Goal: Information Seeking & Learning: Learn about a topic

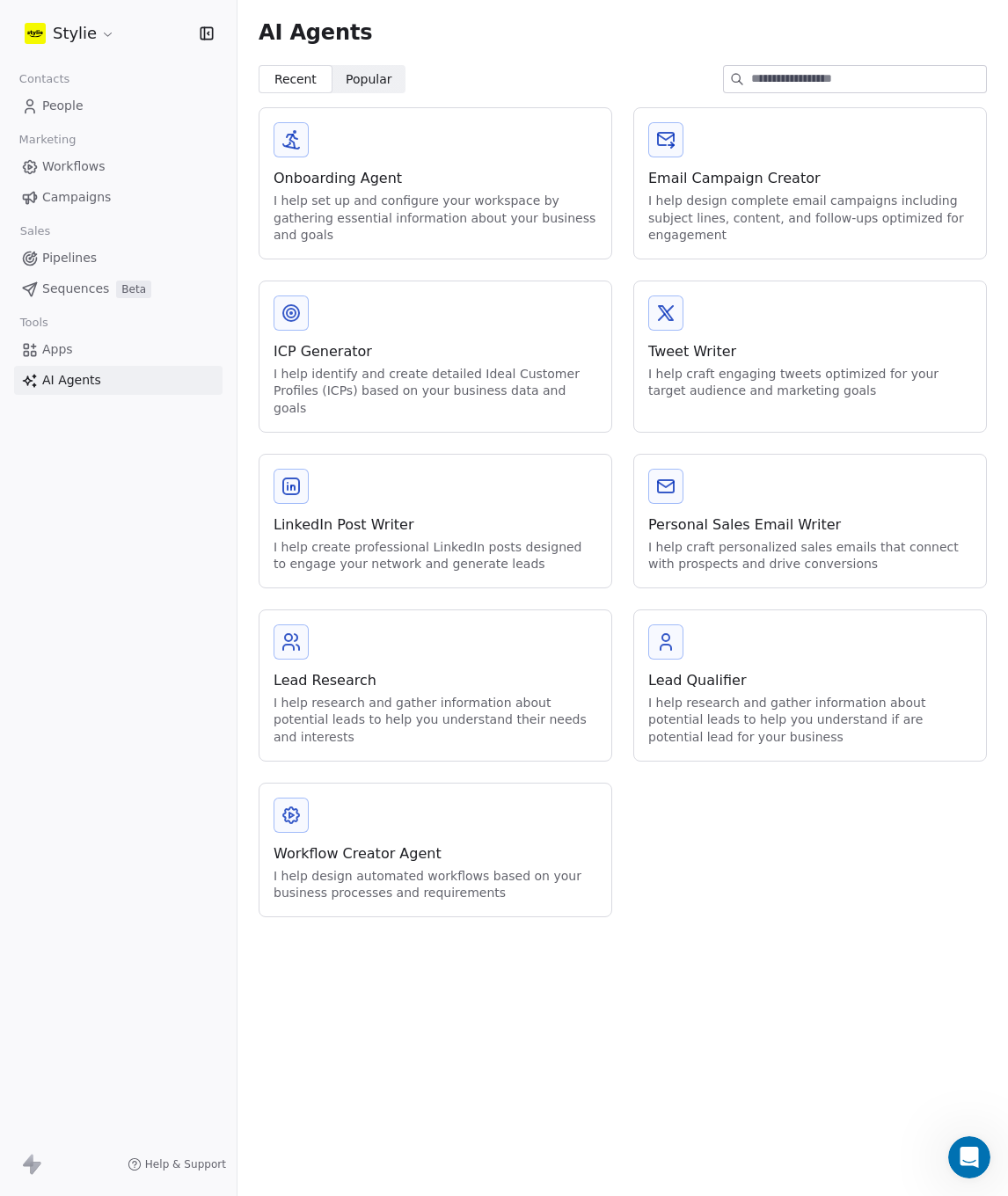
click at [474, 639] on div "Lead Research I help research and gather information about potential leads to h…" at bounding box center [436, 685] width 352 height 150
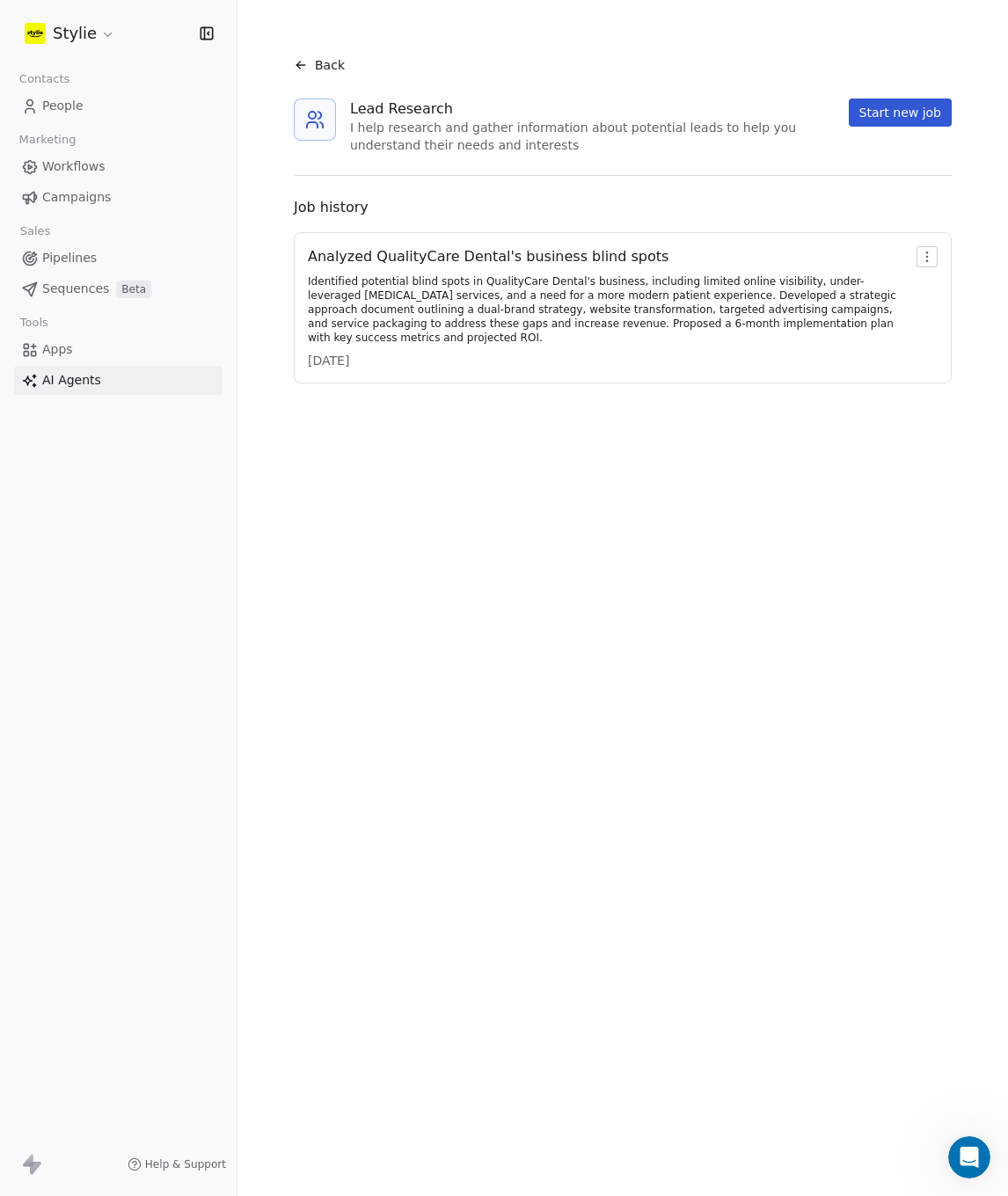
click at [900, 119] on button "Start new job" at bounding box center [900, 112] width 103 height 29
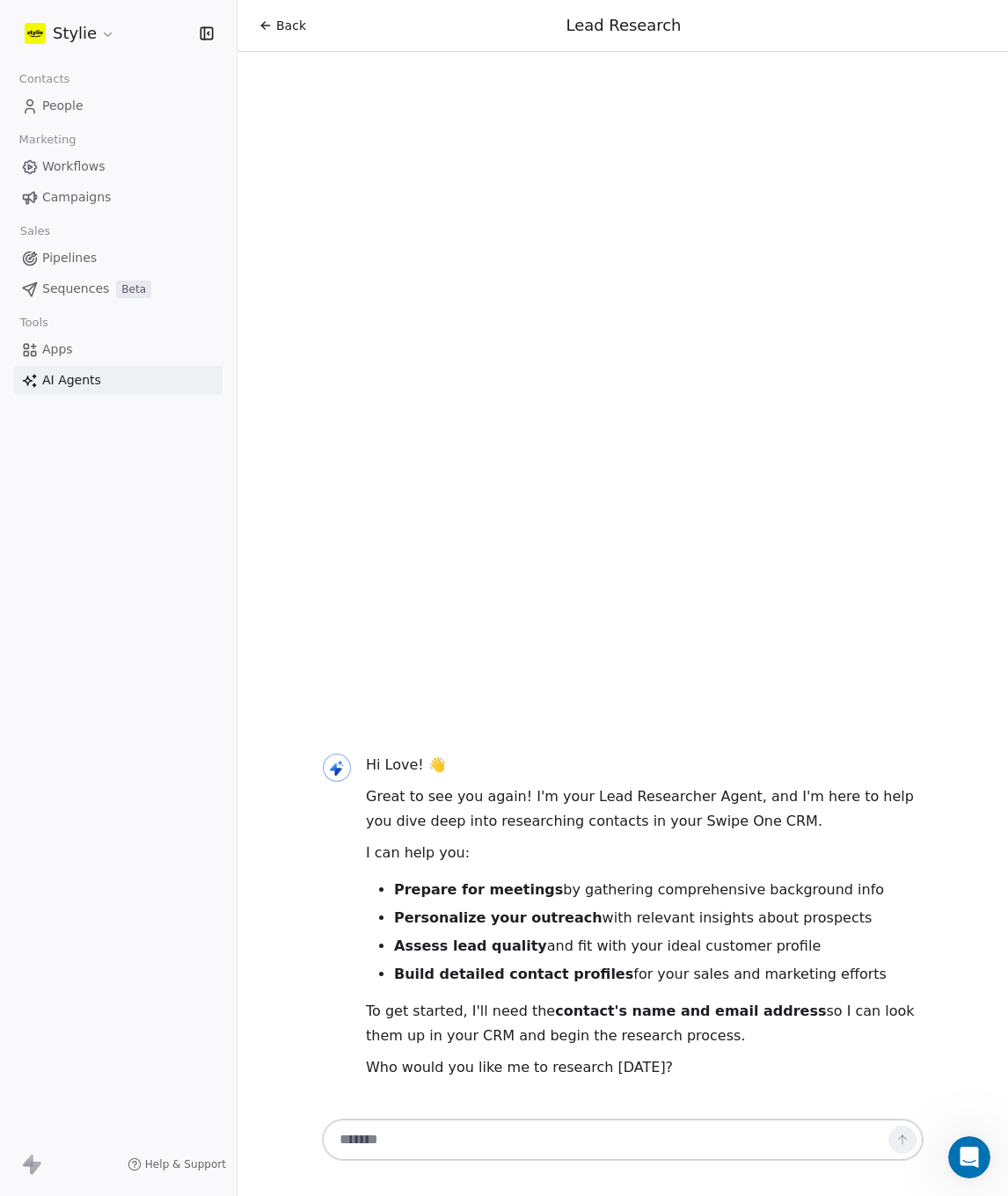
click at [484, 1147] on textarea at bounding box center [605, 1139] width 551 height 33
paste textarea "**********"
type textarea "**********"
click at [910, 1147] on button at bounding box center [903, 1140] width 29 height 29
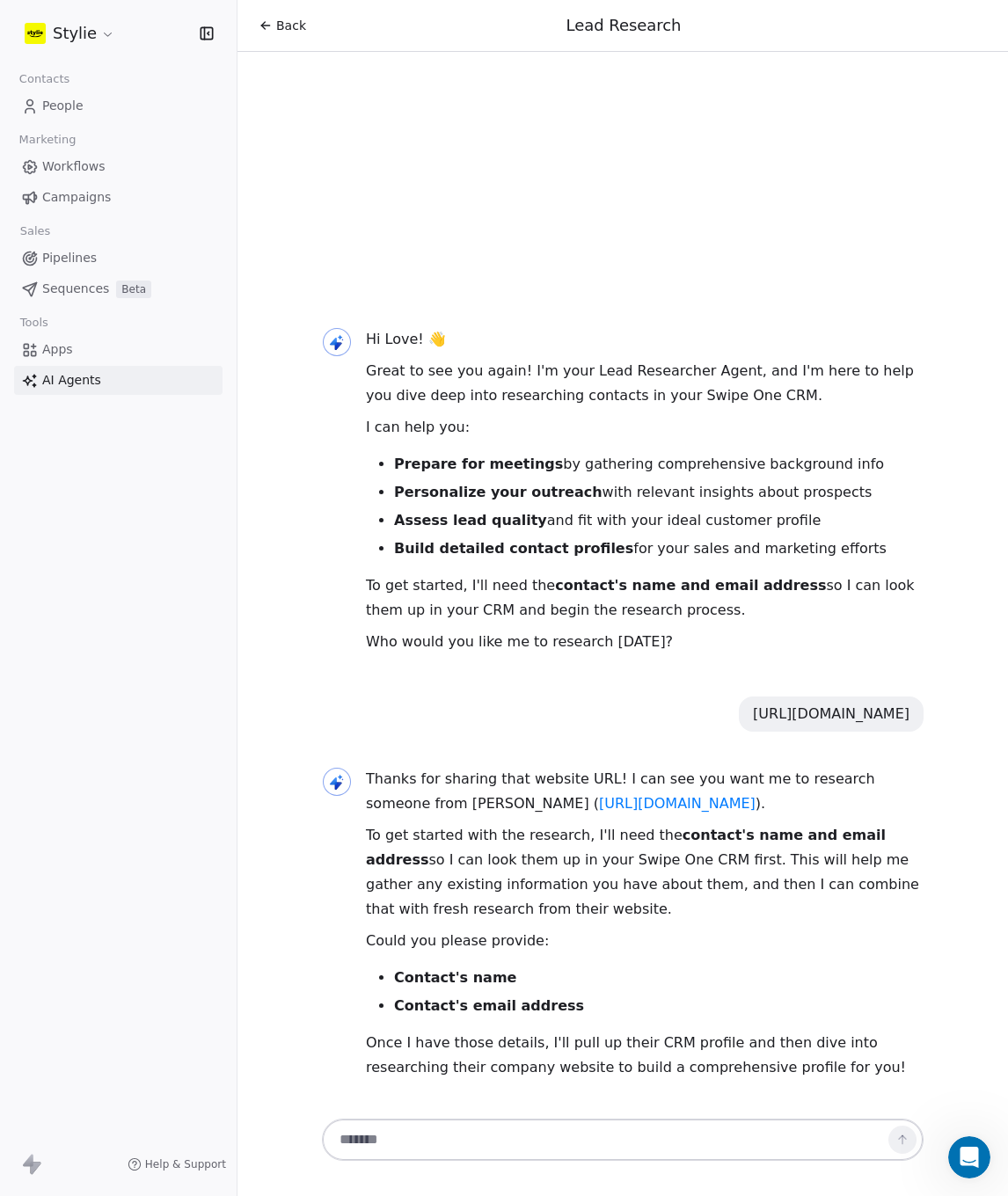
click at [406, 1147] on textarea at bounding box center [605, 1139] width 551 height 33
paste textarea "**********"
click at [343, 1144] on textarea "**********" at bounding box center [605, 1139] width 551 height 33
type textarea "**********"
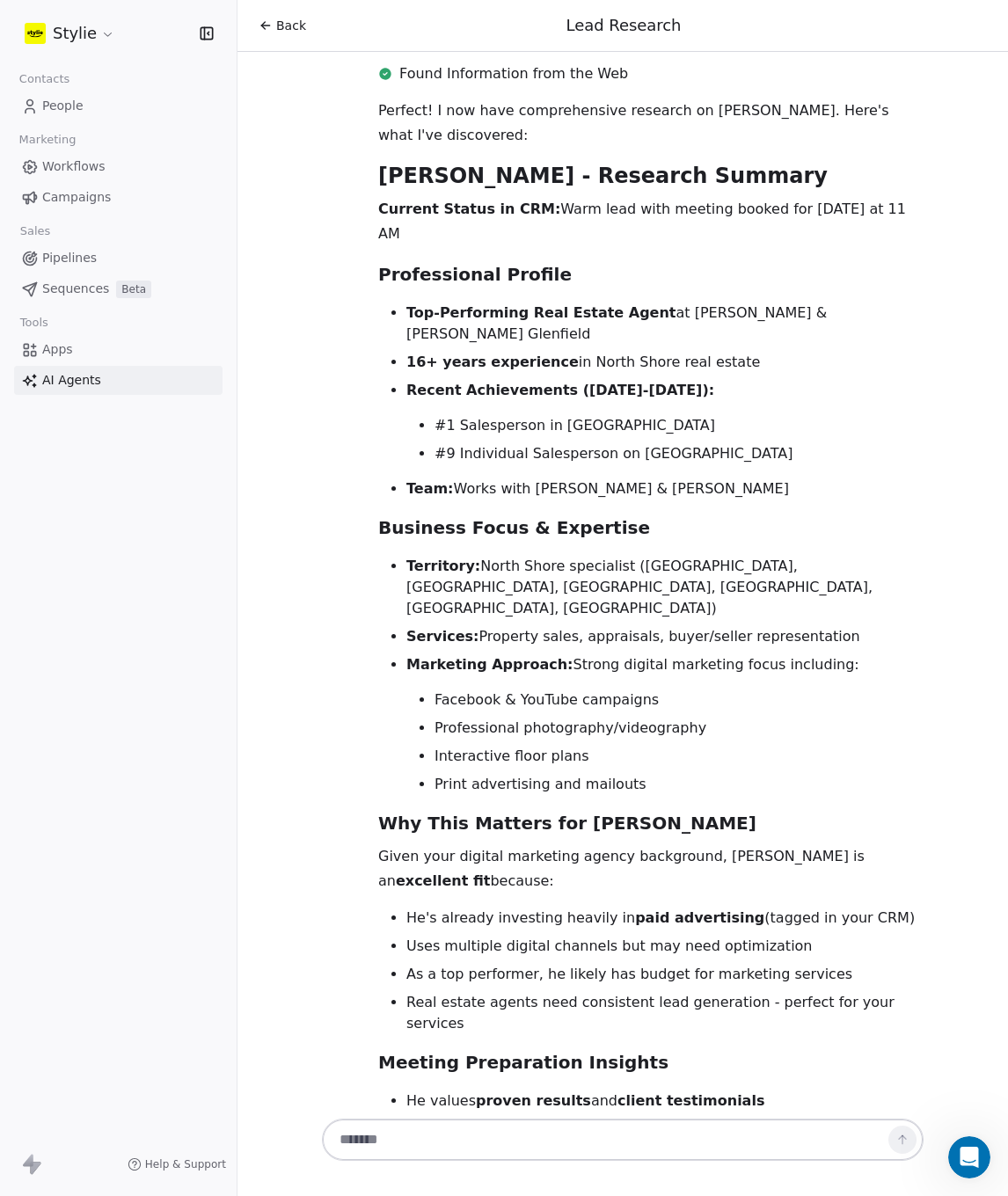
scroll to position [1561, 0]
click at [590, 1135] on textarea at bounding box center [605, 1139] width 551 height 33
click at [586, 1127] on textarea at bounding box center [605, 1139] width 551 height 33
type textarea "***"
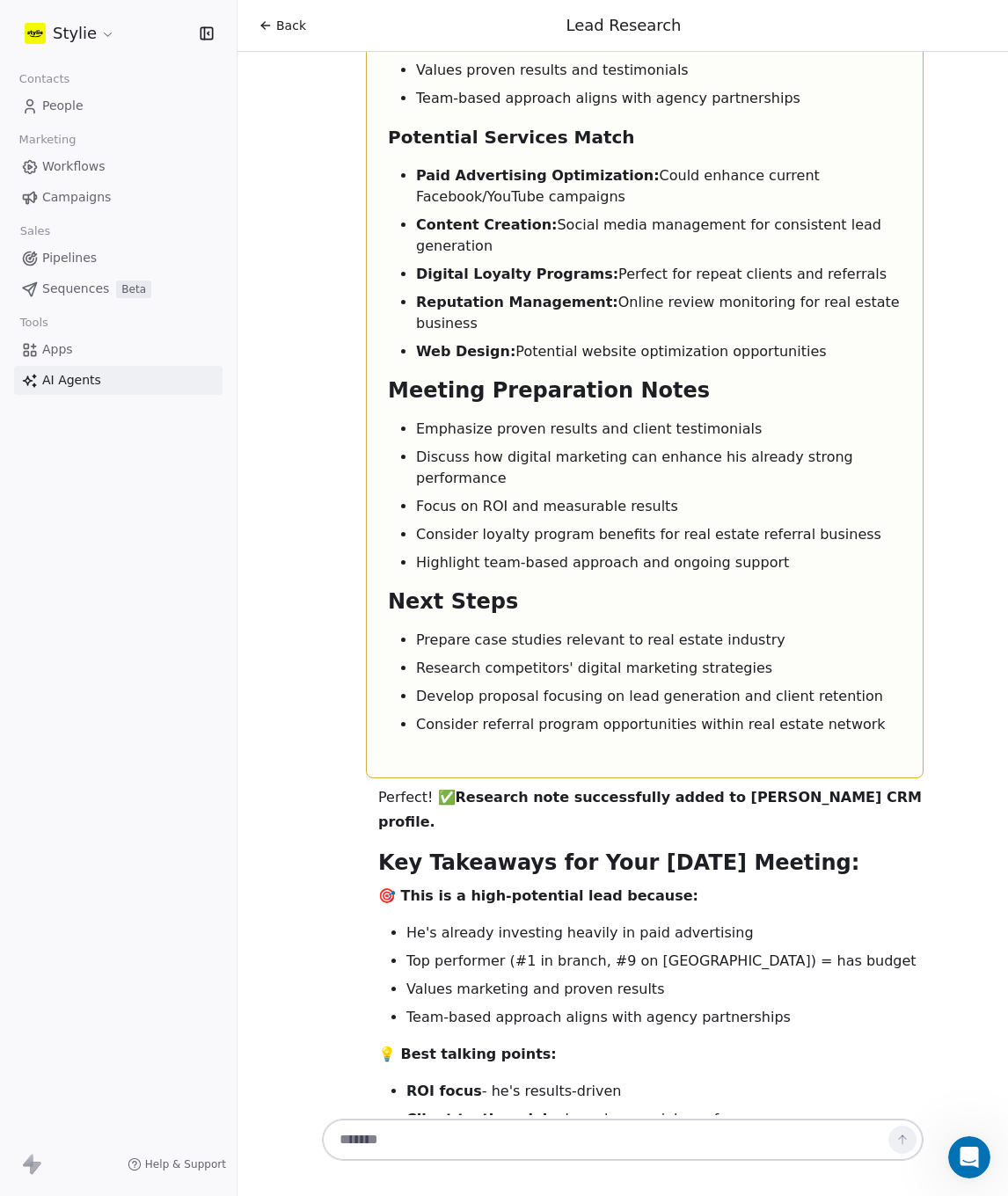
scroll to position [4655, 0]
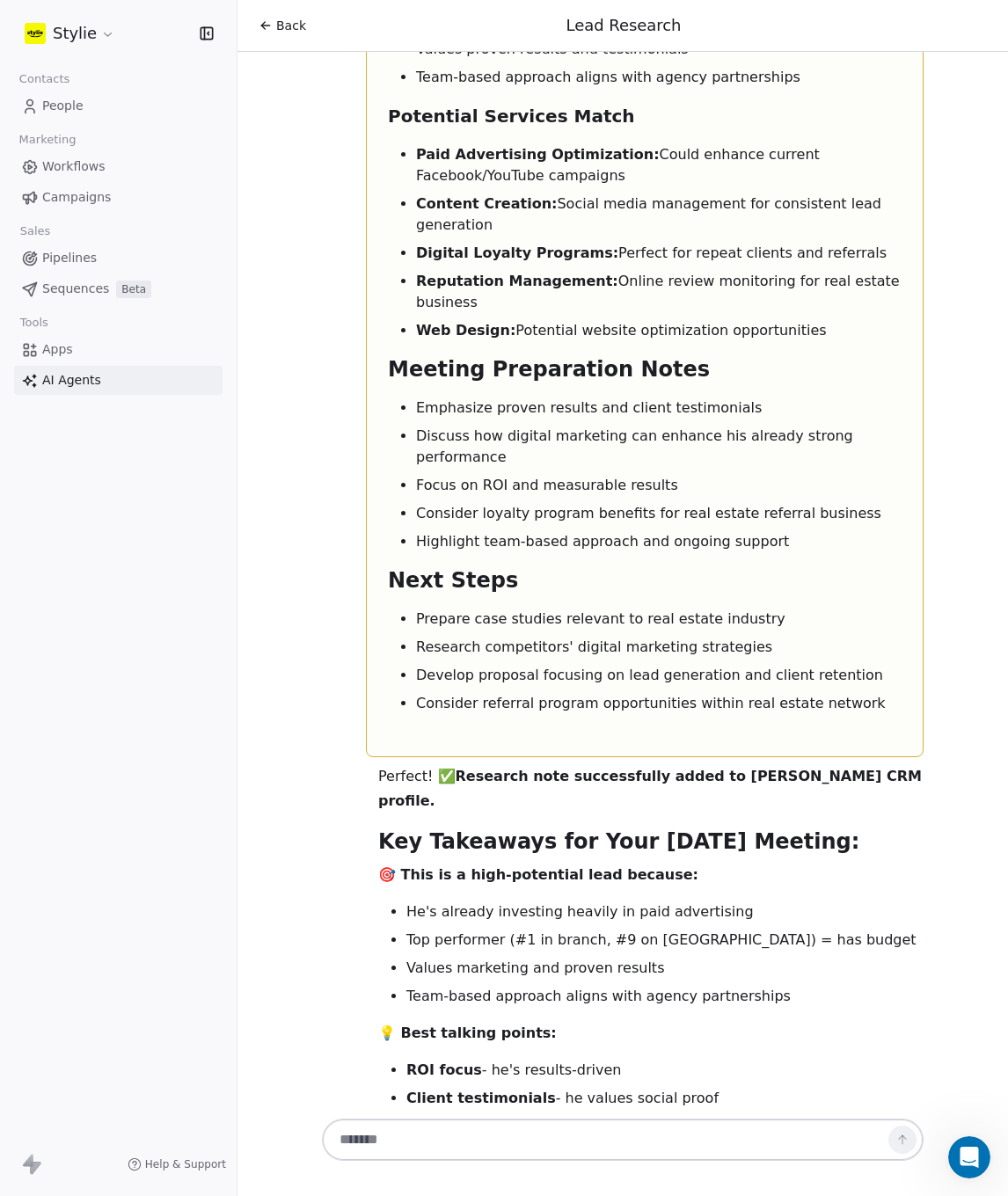
drag, startPoint x: 405, startPoint y: 749, endPoint x: 676, endPoint y: 749, distance: 271.0
click at [676, 1116] on li "Digital loyalty programs for real estate referrals" at bounding box center [664, 1126] width 517 height 21
click at [691, 1116] on li "Digital loyalty programs for real estate referrals" at bounding box center [664, 1126] width 517 height 21
click at [738, 1116] on li "Digital loyalty programs for real estate referrals" at bounding box center [664, 1126] width 517 height 21
drag, startPoint x: 711, startPoint y: 751, endPoint x: 384, endPoint y: 751, distance: 327.0
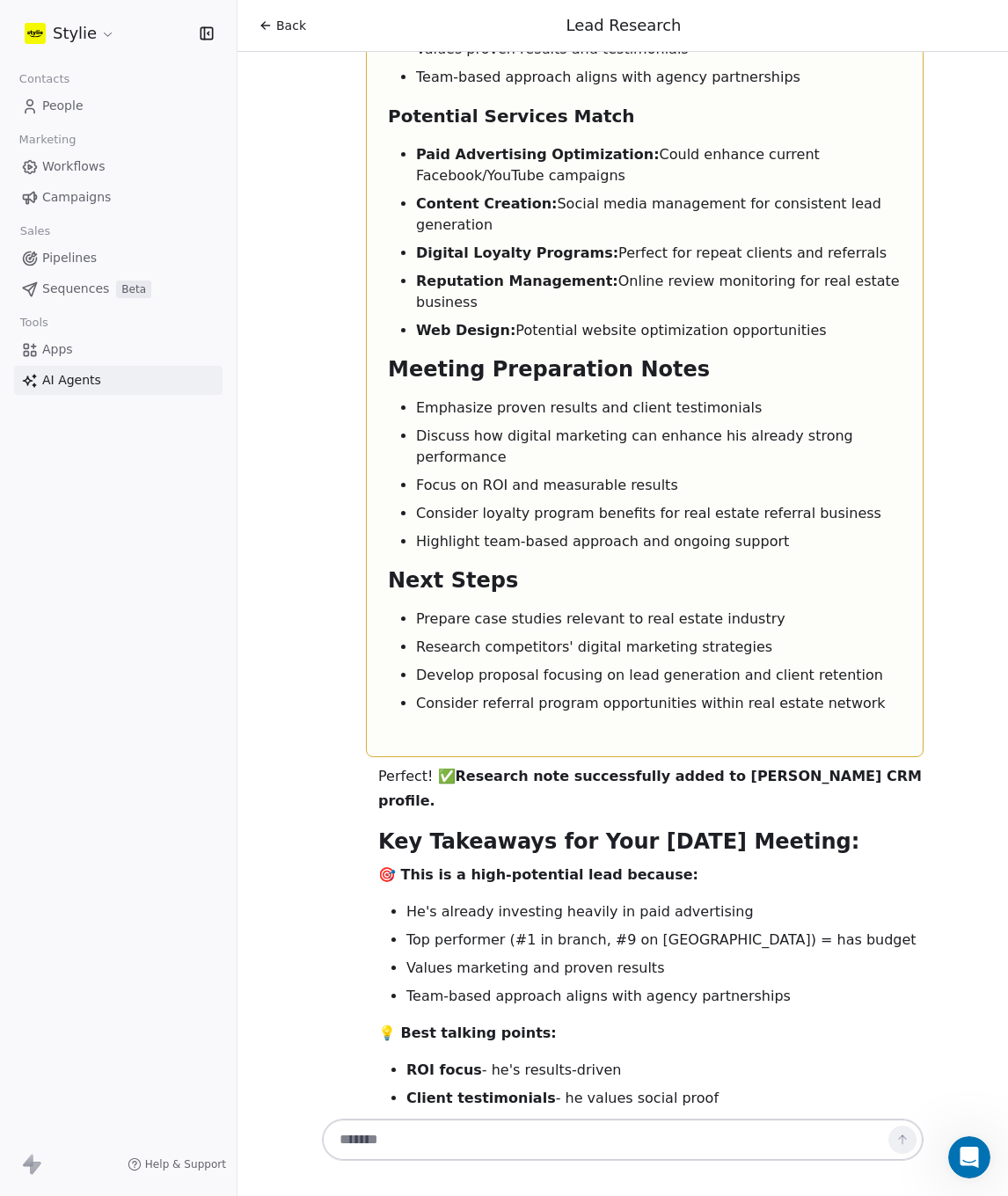
click at [406, 1116] on li "Digital loyalty programs for real estate referrals" at bounding box center [664, 1126] width 517 height 21
click at [437, 1116] on li "Digital loyalty programs for real estate referrals" at bounding box center [664, 1126] width 517 height 21
click at [455, 1059] on ul "ROI focus - he's results-driven Client testimonials - he values social proof Di…" at bounding box center [651, 1112] width 546 height 105
click at [632, 1115] on div at bounding box center [623, 1144] width 616 height 60
drag, startPoint x: 601, startPoint y: 1121, endPoint x: 587, endPoint y: 1121, distance: 14.0
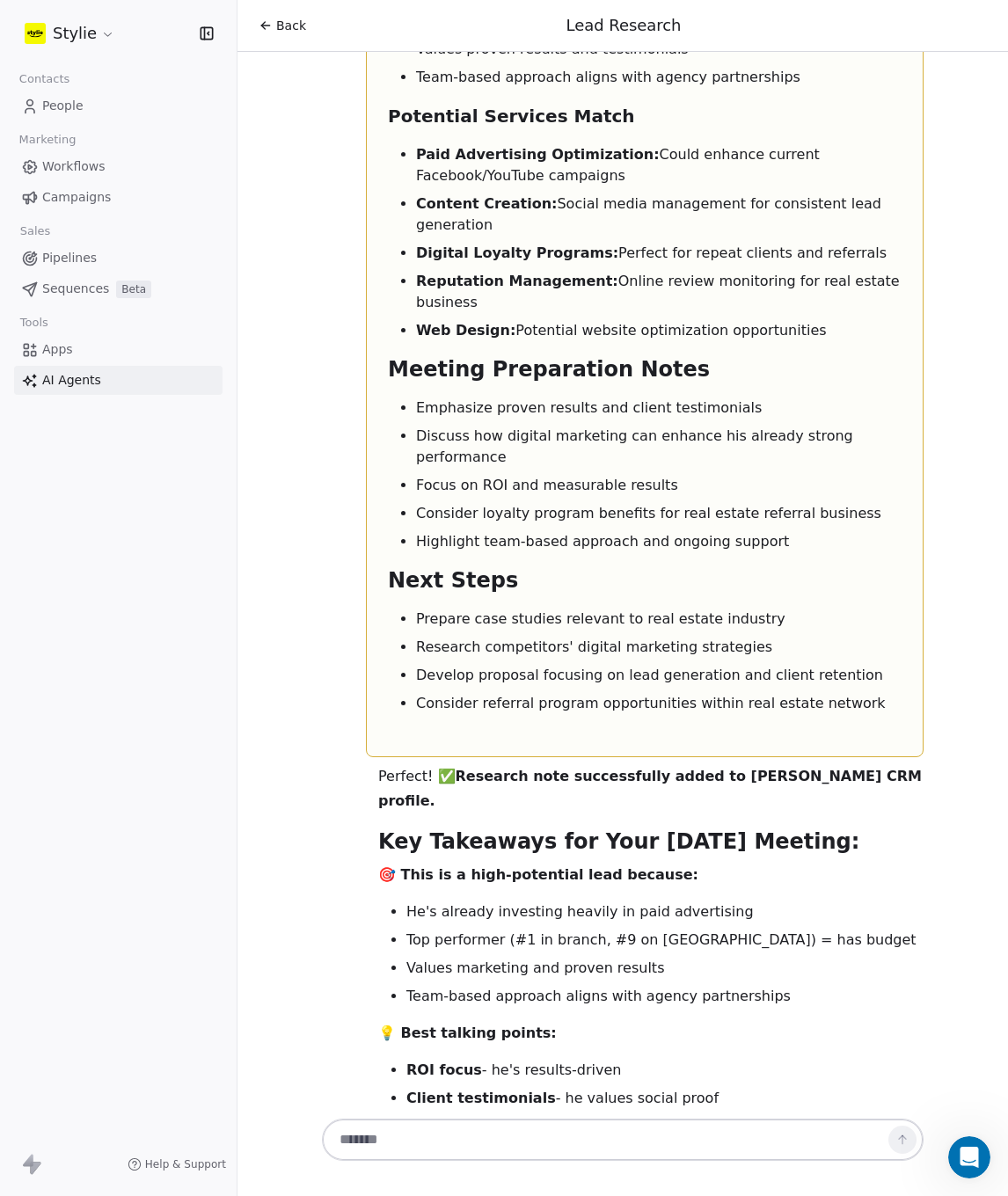
click at [587, 1121] on div at bounding box center [623, 1139] width 602 height 42
click at [571, 1132] on textarea at bounding box center [605, 1139] width 551 height 33
type textarea "**********"
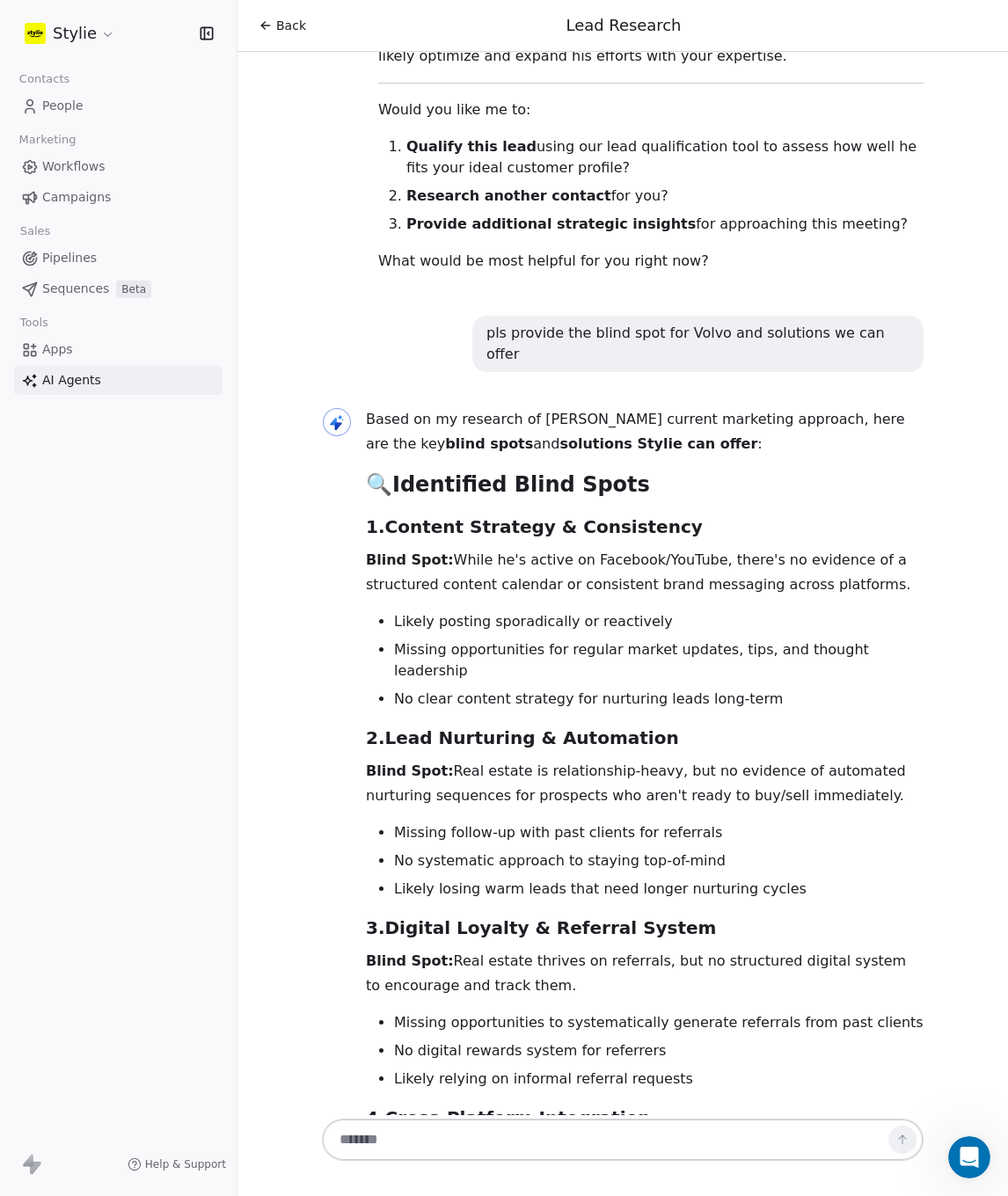
scroll to position [5837, 0]
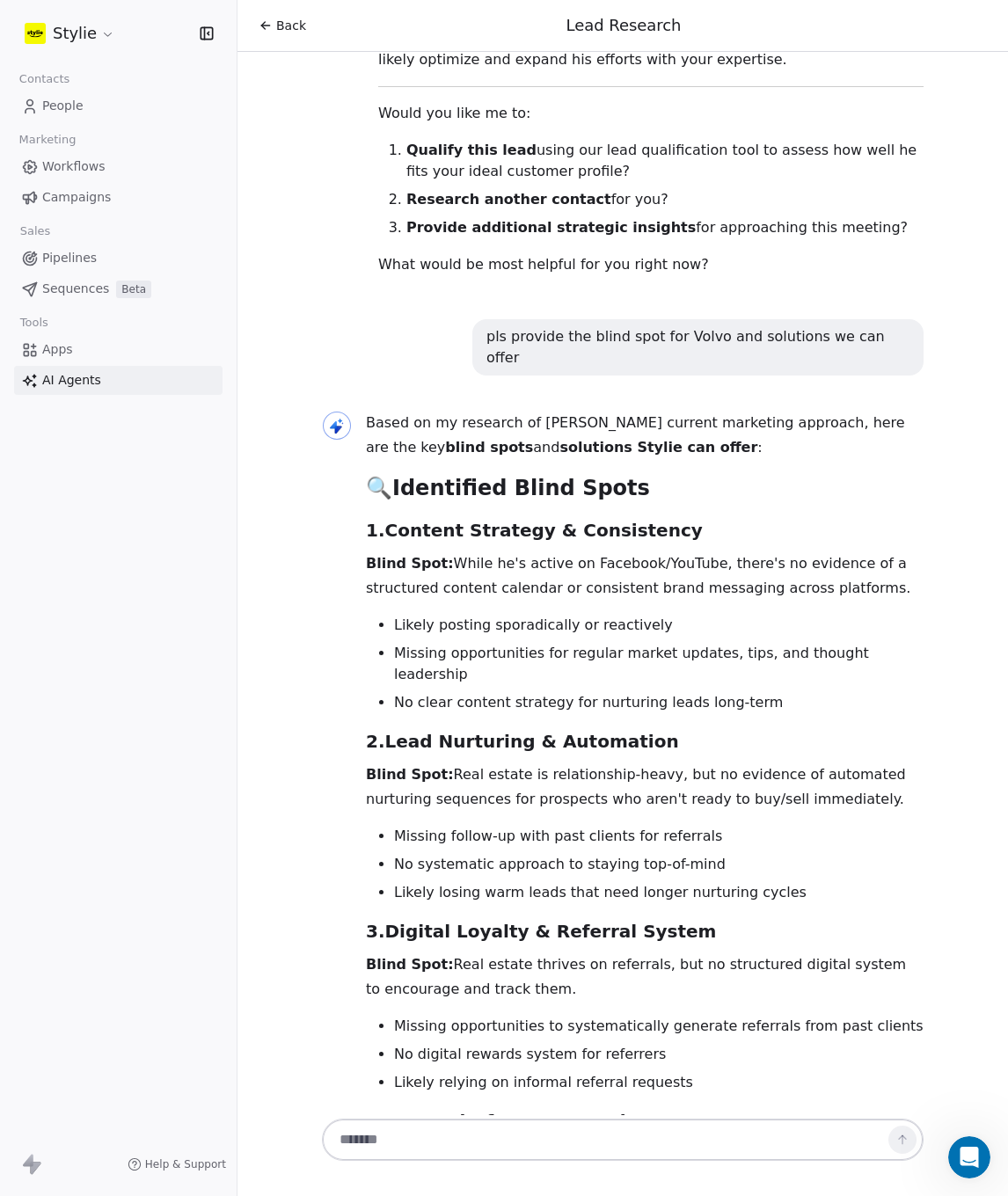
click at [675, 826] on li "Missing follow-up with past clients for referrals" at bounding box center [658, 836] width 529 height 21
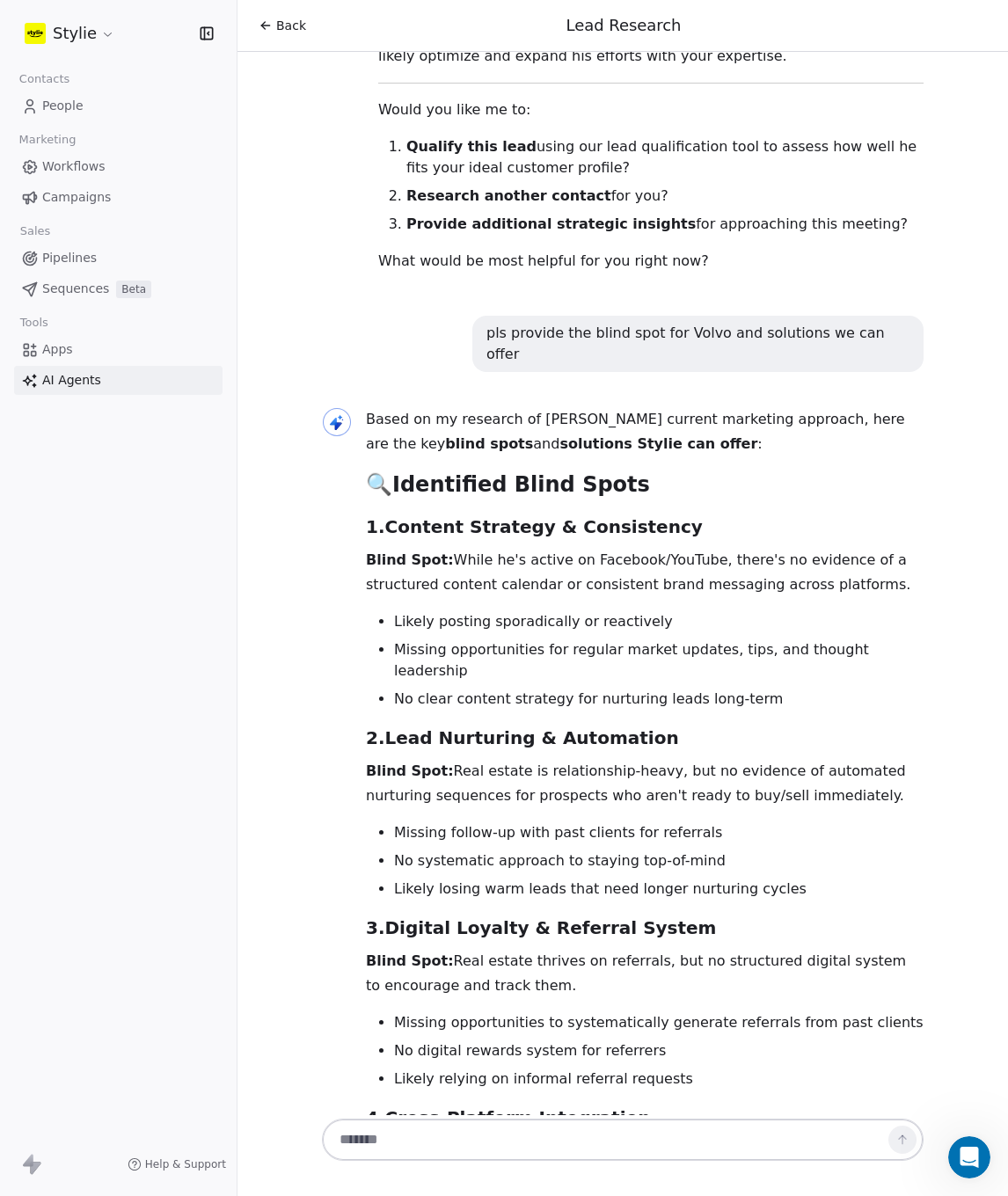
click at [765, 878] on li "Likely losing warm leads that need longer nurturing cycles" at bounding box center [658, 889] width 529 height 21
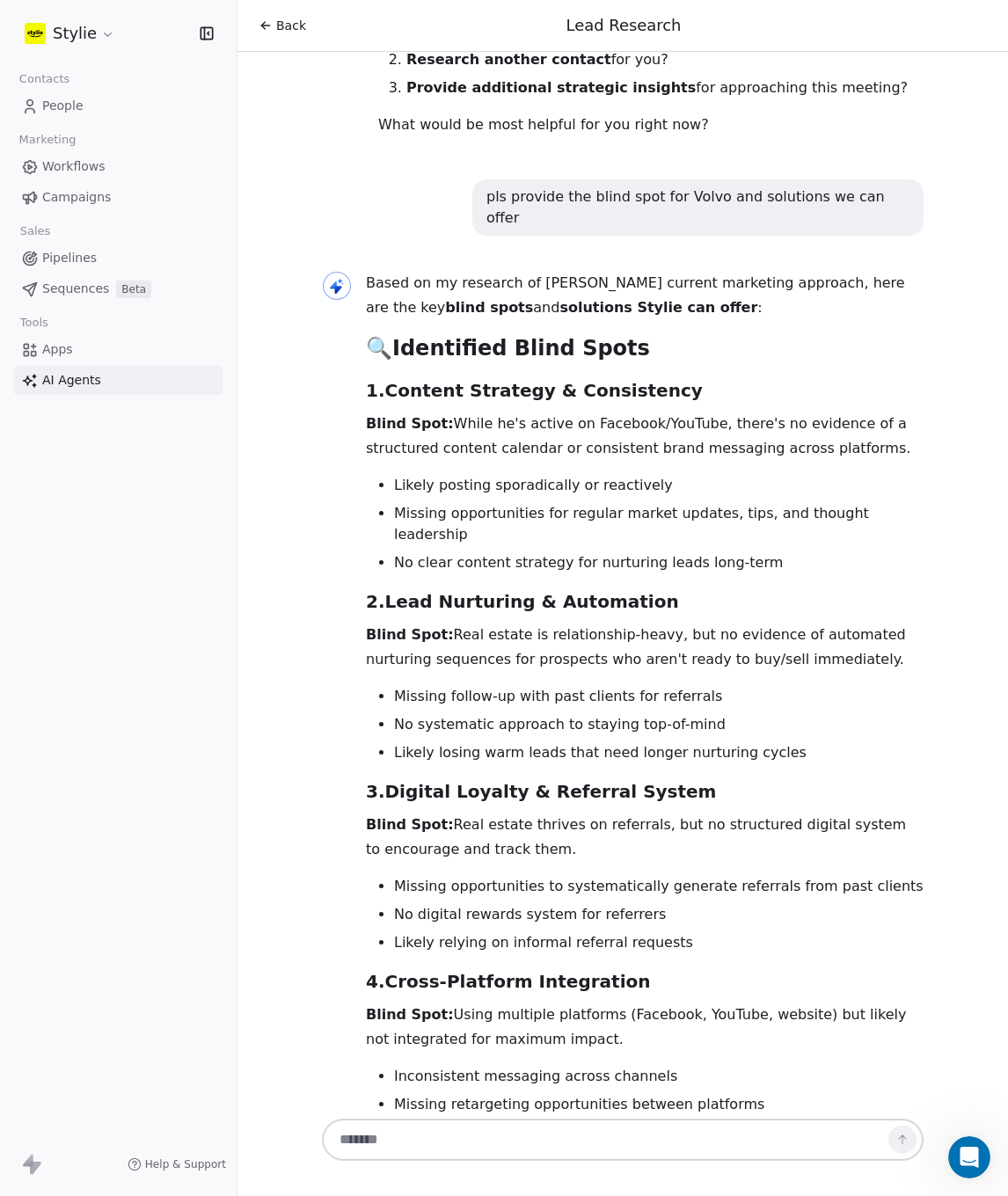
click at [657, 777] on h3 "3. Digital Loyalty & Referral System" at bounding box center [645, 792] width 558 height 29
click at [514, 812] on p "Blind Spot: Real estate thrives on referrals, but no structured digital system …" at bounding box center [645, 836] width 558 height 49
drag, startPoint x: 410, startPoint y: 496, endPoint x: 637, endPoint y: 496, distance: 227.0
click at [637, 904] on li "No digital rewards system for referrers" at bounding box center [658, 915] width 529 height 21
drag, startPoint x: 676, startPoint y: 506, endPoint x: 585, endPoint y: 506, distance: 91.0
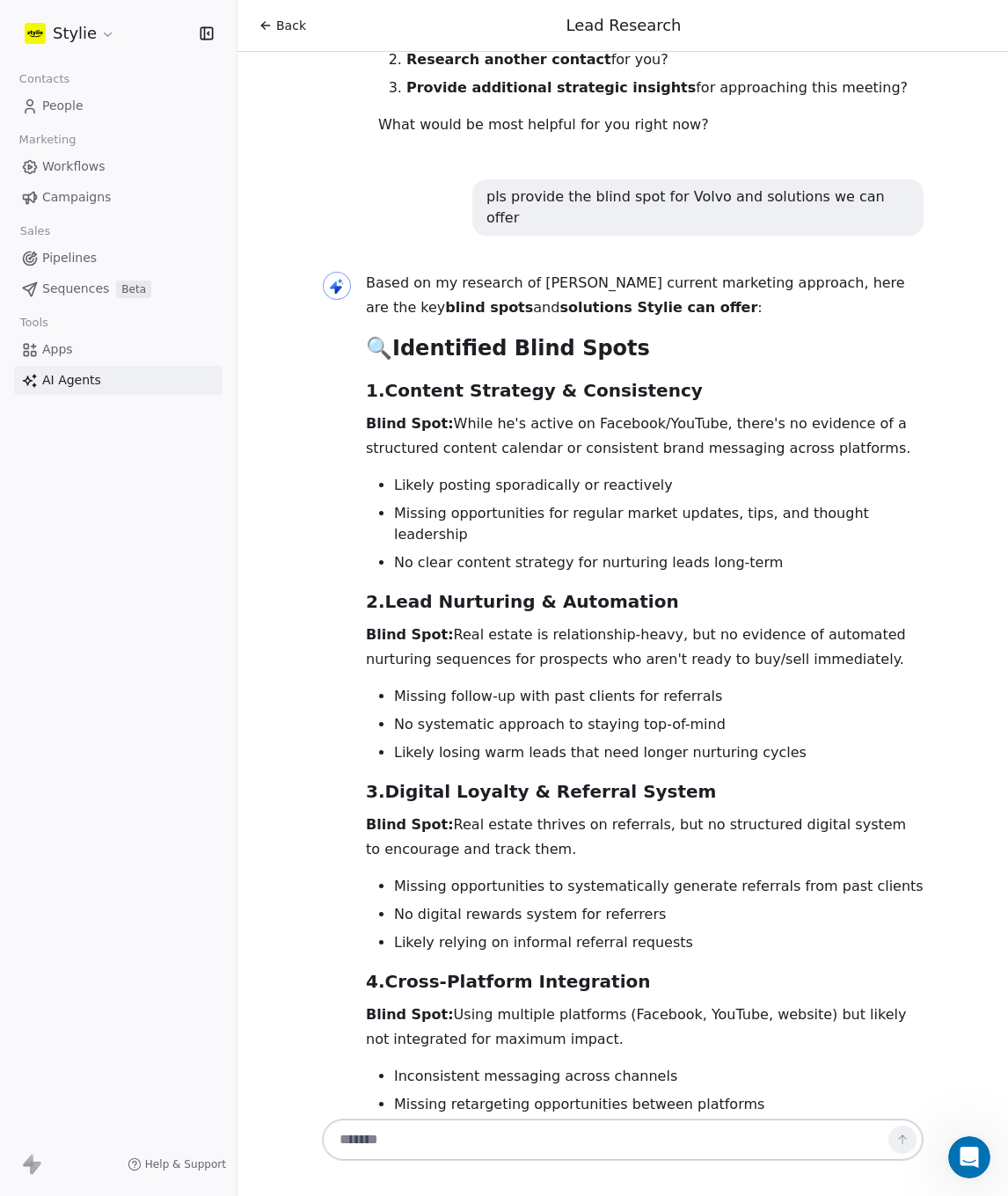
click at [675, 876] on ul "Missing opportunities to systematically generate referrals from past clients No…" at bounding box center [645, 914] width 558 height 78
drag, startPoint x: 462, startPoint y: 524, endPoint x: 564, endPoint y: 528, distance: 102.1
click at [555, 932] on li "Likely relying on informal referral requests" at bounding box center [658, 943] width 529 height 21
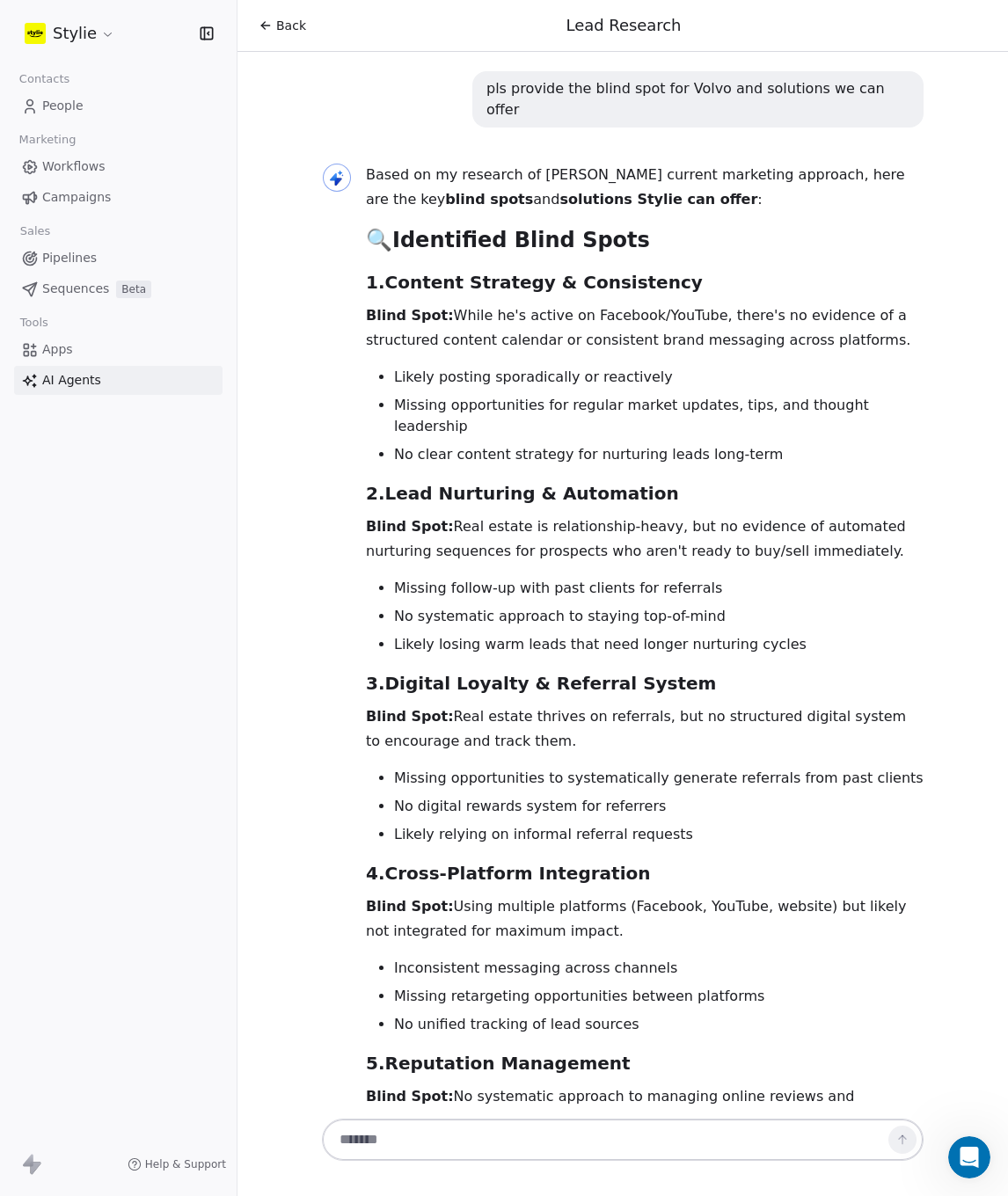
click at [689, 860] on h3 "4. Cross-Platform Integration" at bounding box center [645, 874] width 558 height 29
drag, startPoint x: 394, startPoint y: 452, endPoint x: 652, endPoint y: 453, distance: 258.0
click at [611, 860] on h3 "4. Cross-Platform Integration" at bounding box center [645, 874] width 558 height 29
click at [677, 860] on h3 "4. Cross-Platform Integration" at bounding box center [645, 874] width 558 height 29
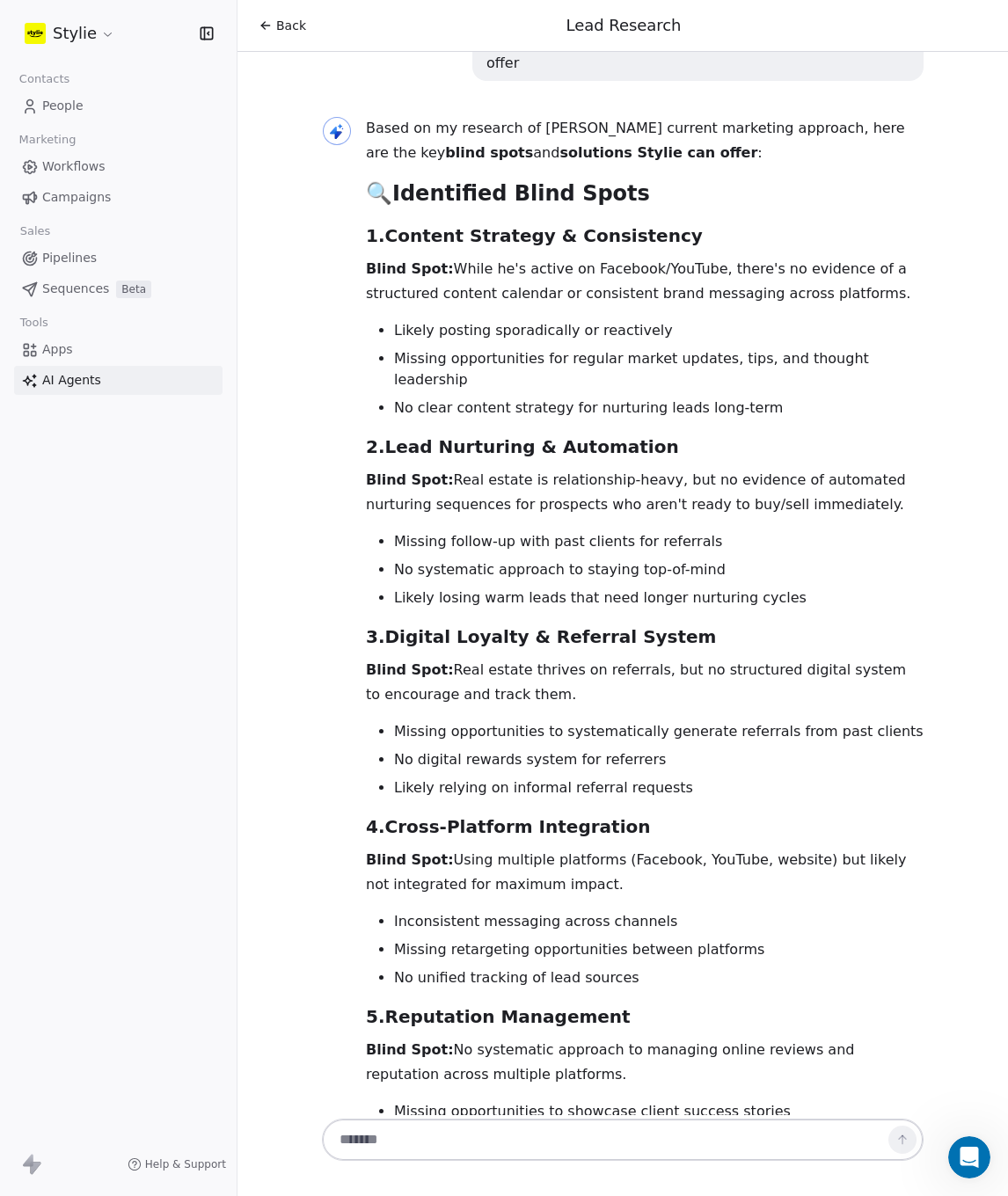
scroll to position [6162, 0]
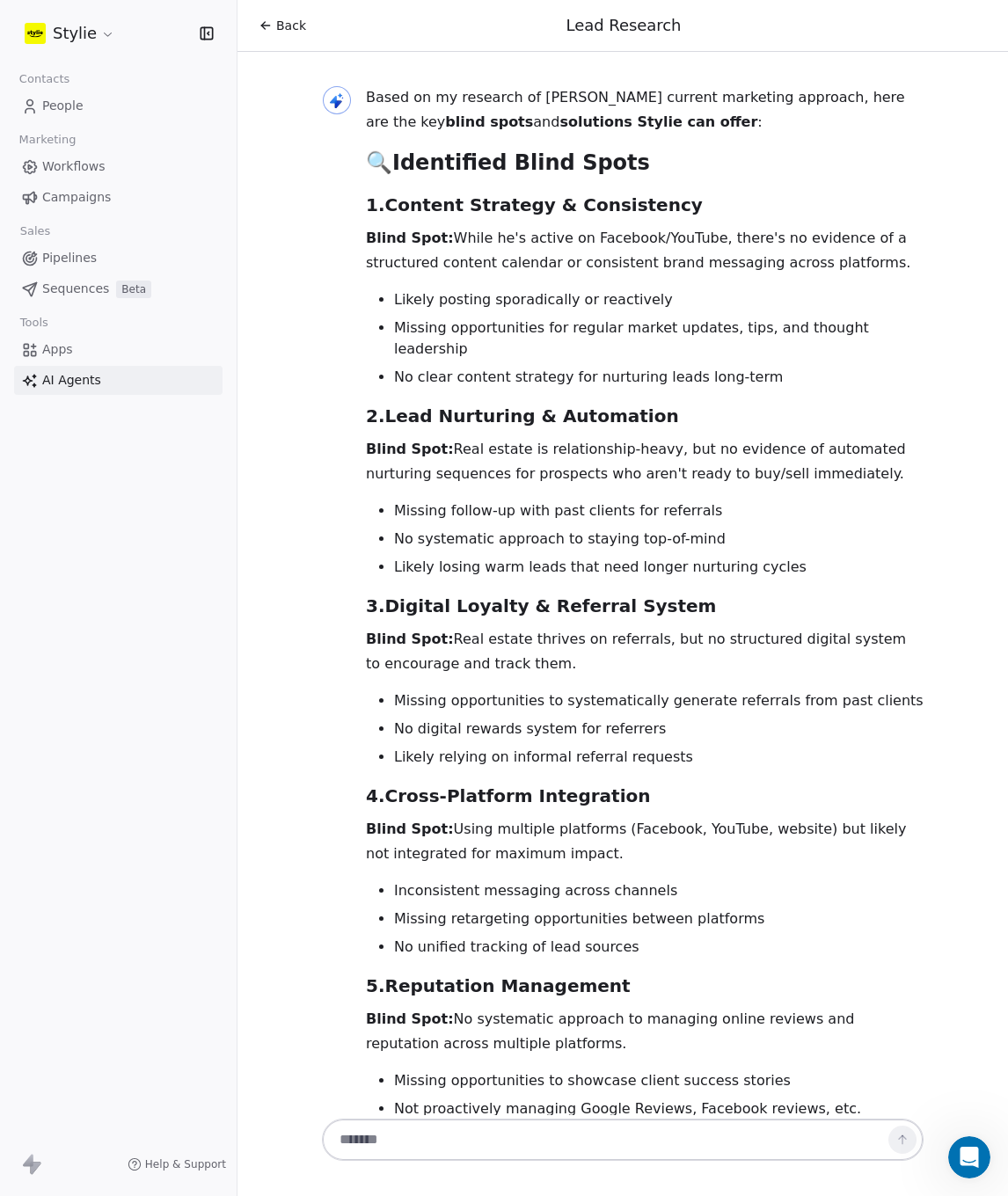
click at [712, 880] on li "Inconsistent messaging across channels" at bounding box center [658, 891] width 529 height 21
click at [729, 880] on ul "Inconsistent messaging across channels Missing retargeting opportunities betwee…" at bounding box center [645, 918] width 558 height 78
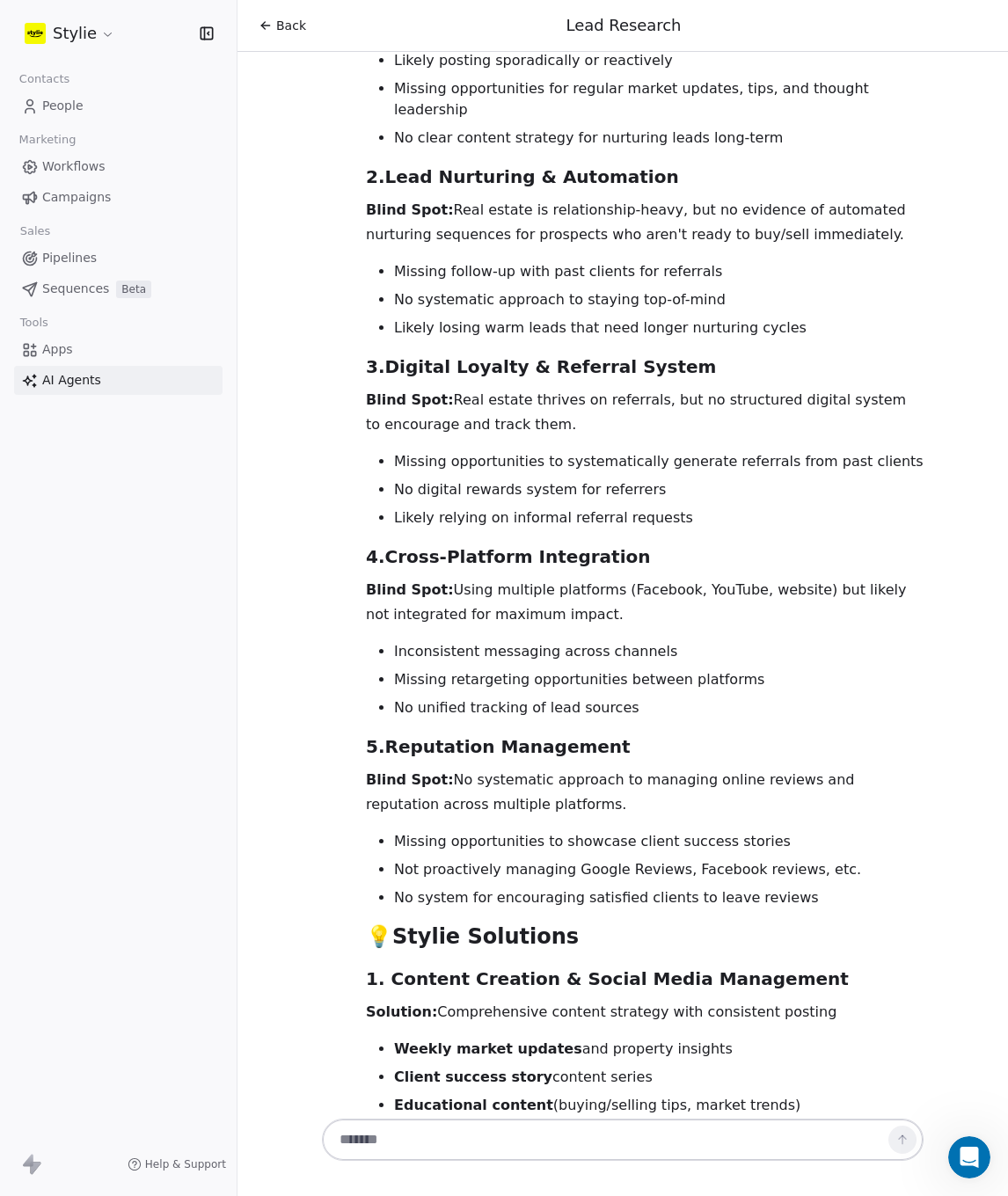
scroll to position [6412, 0]
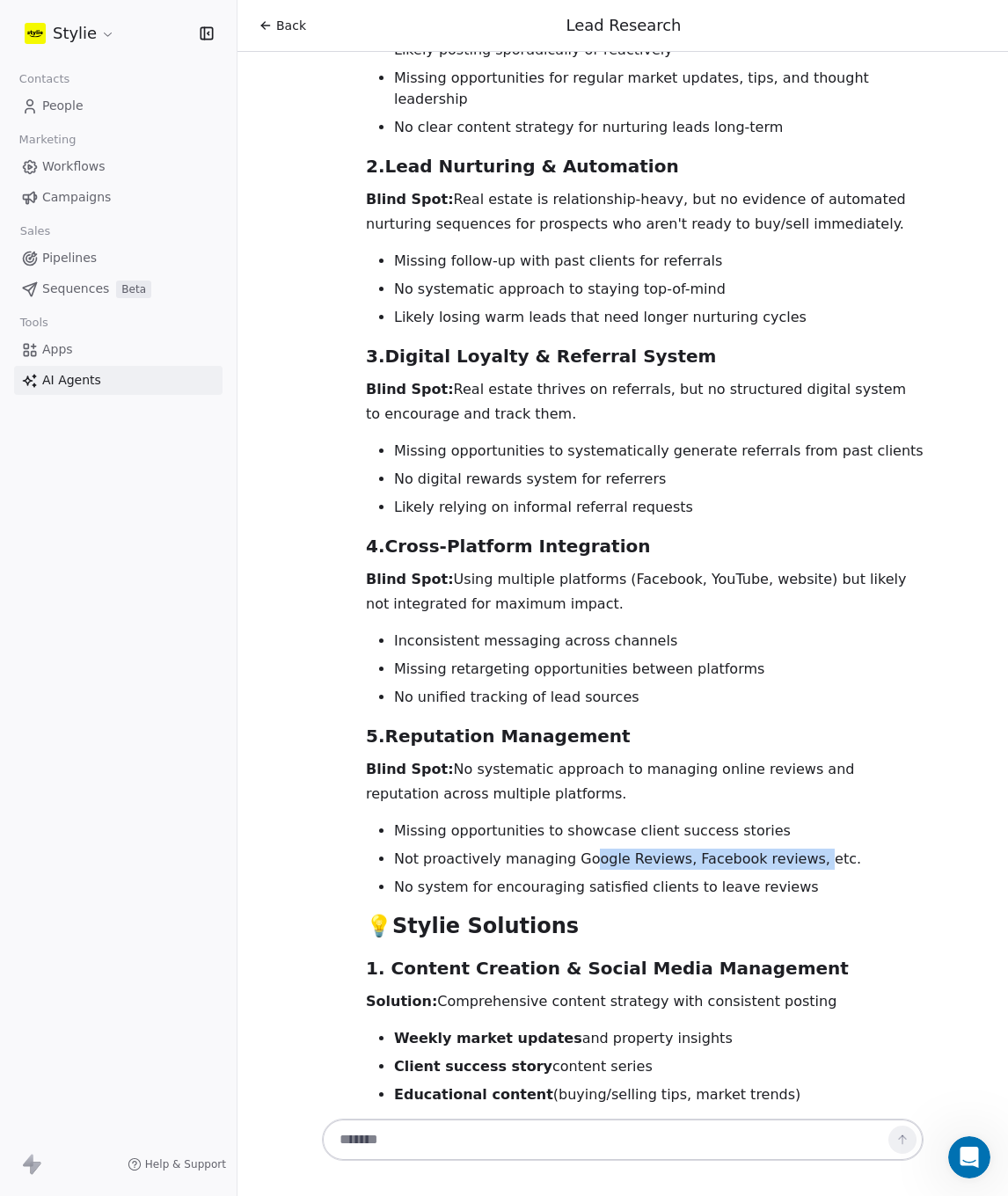
drag, startPoint x: 572, startPoint y: 445, endPoint x: 812, endPoint y: 447, distance: 240.0
click at [787, 849] on li "Not proactively managing Google Reviews, Facebook reviews, etc." at bounding box center [658, 860] width 529 height 21
drag, startPoint x: 815, startPoint y: 448, endPoint x: 779, endPoint y: 448, distance: 36.0
click at [814, 849] on li "Not proactively managing Google Reviews, Facebook reviews, etc." at bounding box center [658, 860] width 529 height 21
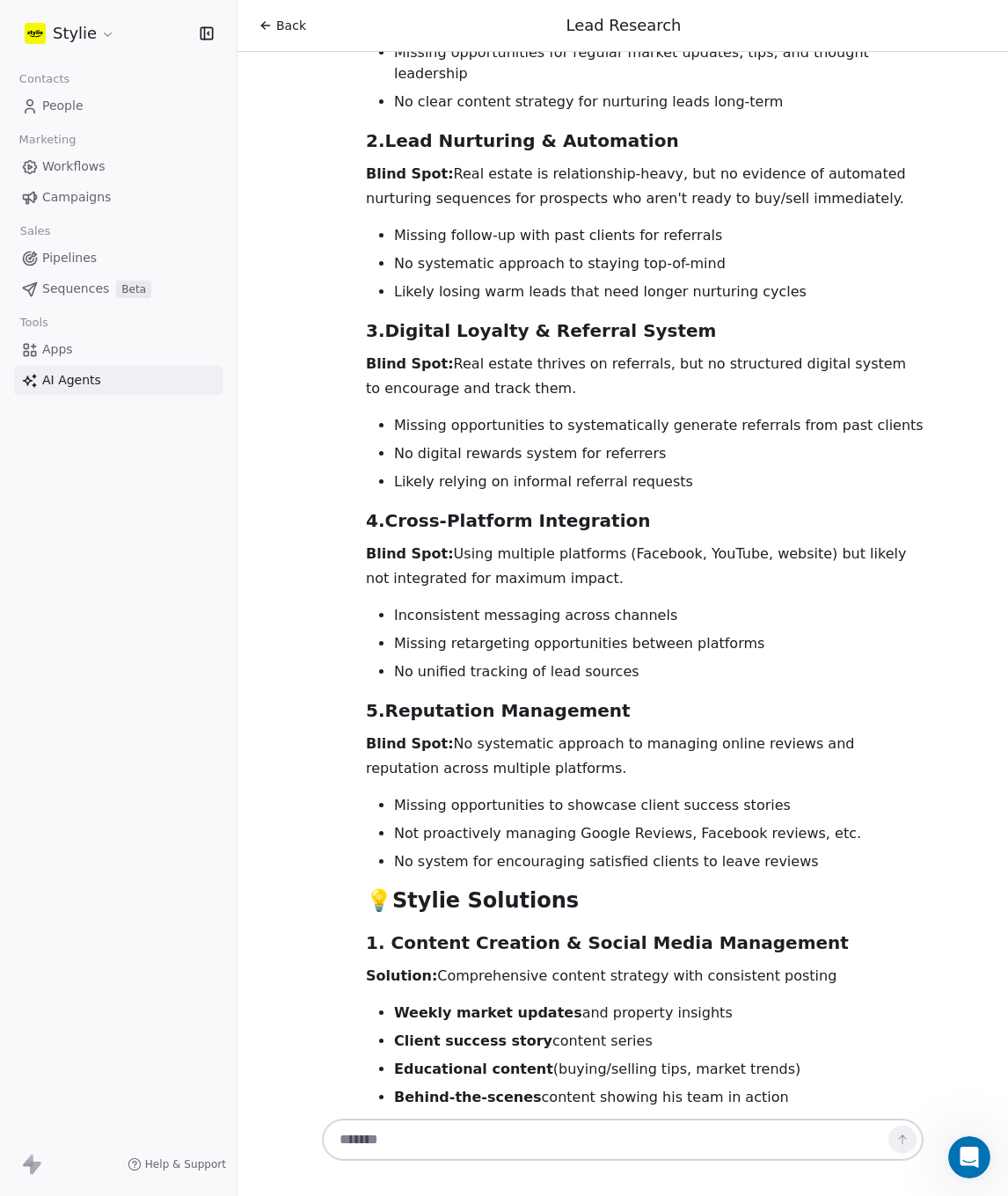
scroll to position [6557, 0]
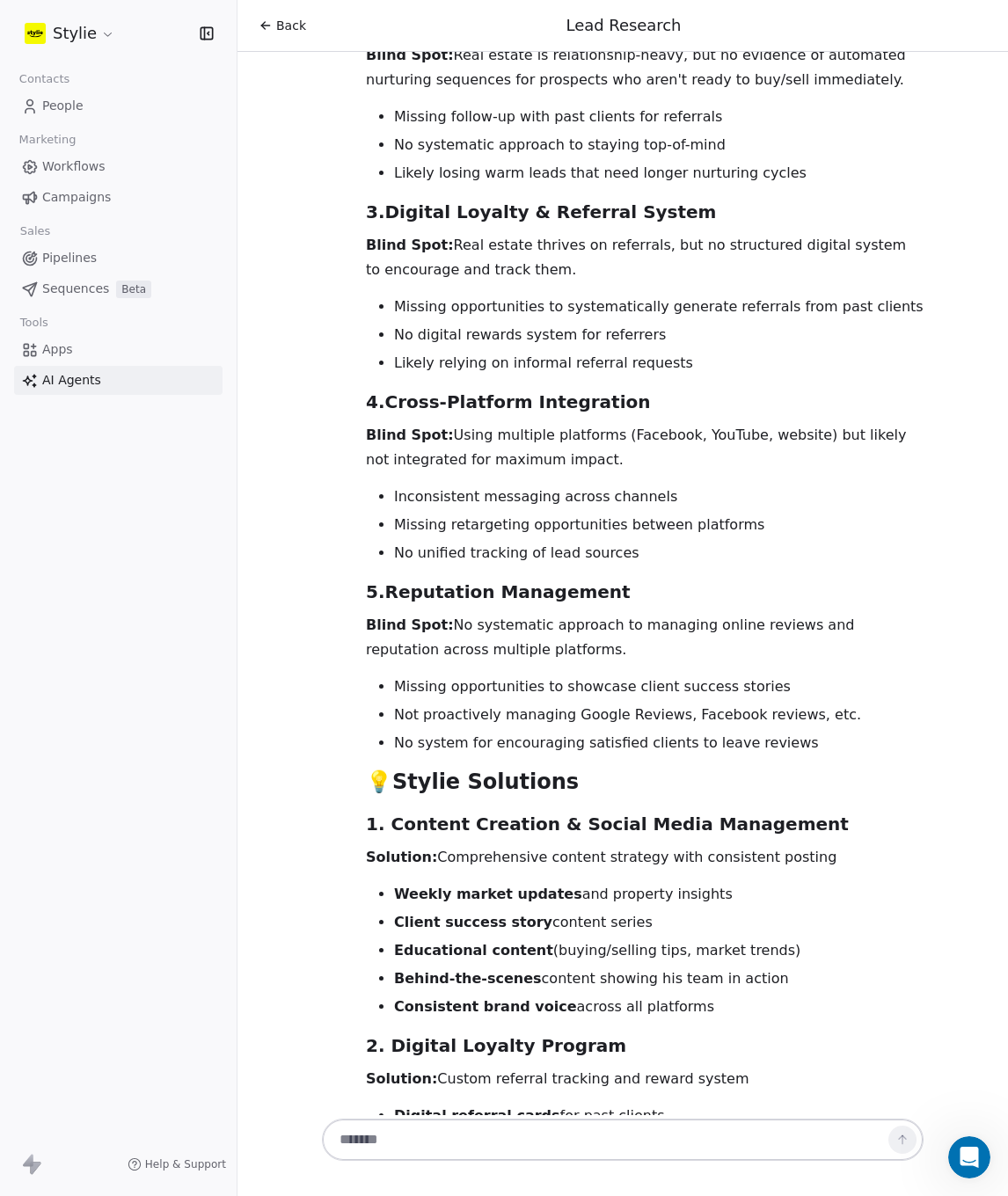
click at [646, 912] on li "Client success story content series" at bounding box center [658, 923] width 529 height 21
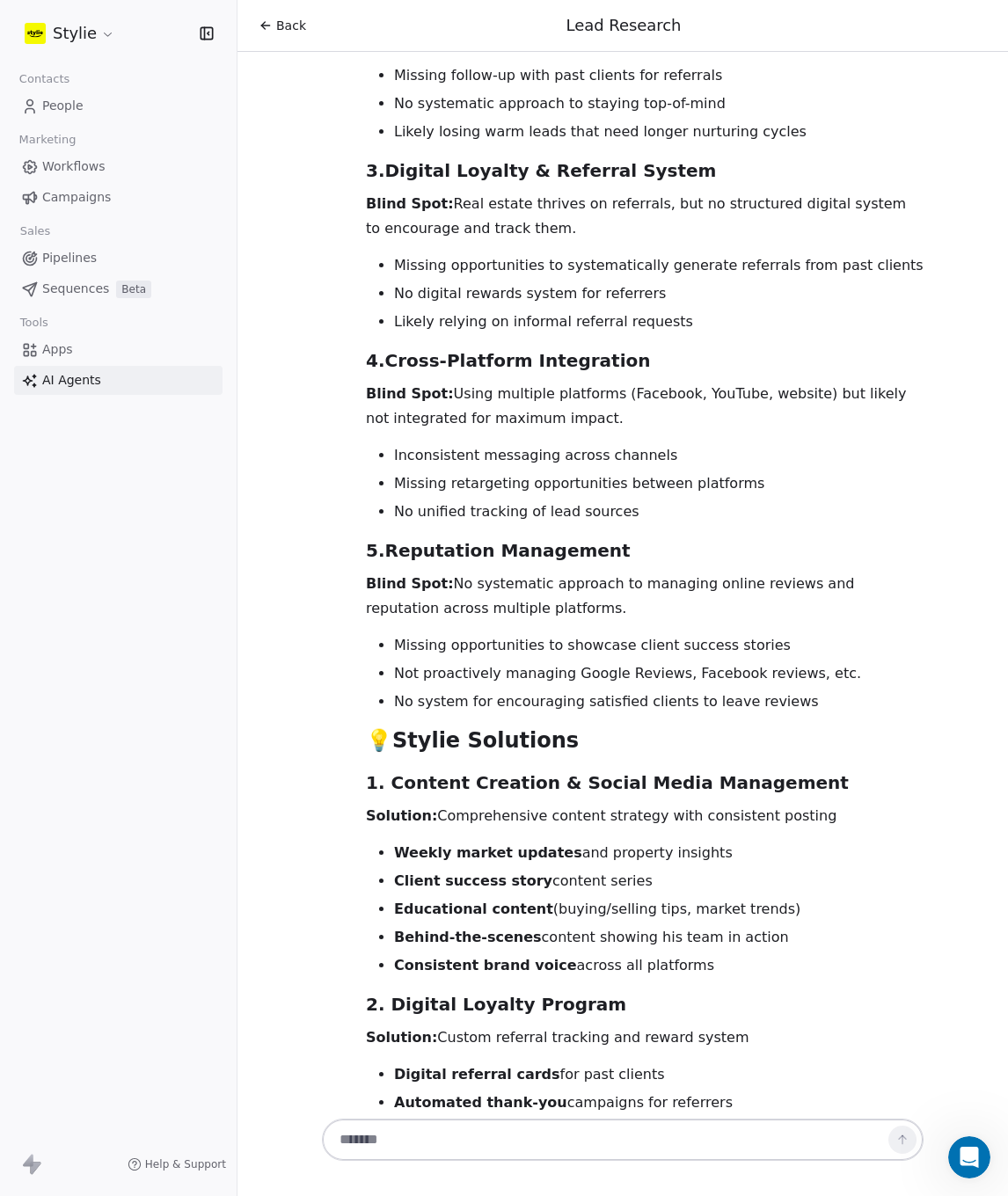
scroll to position [6723, 0]
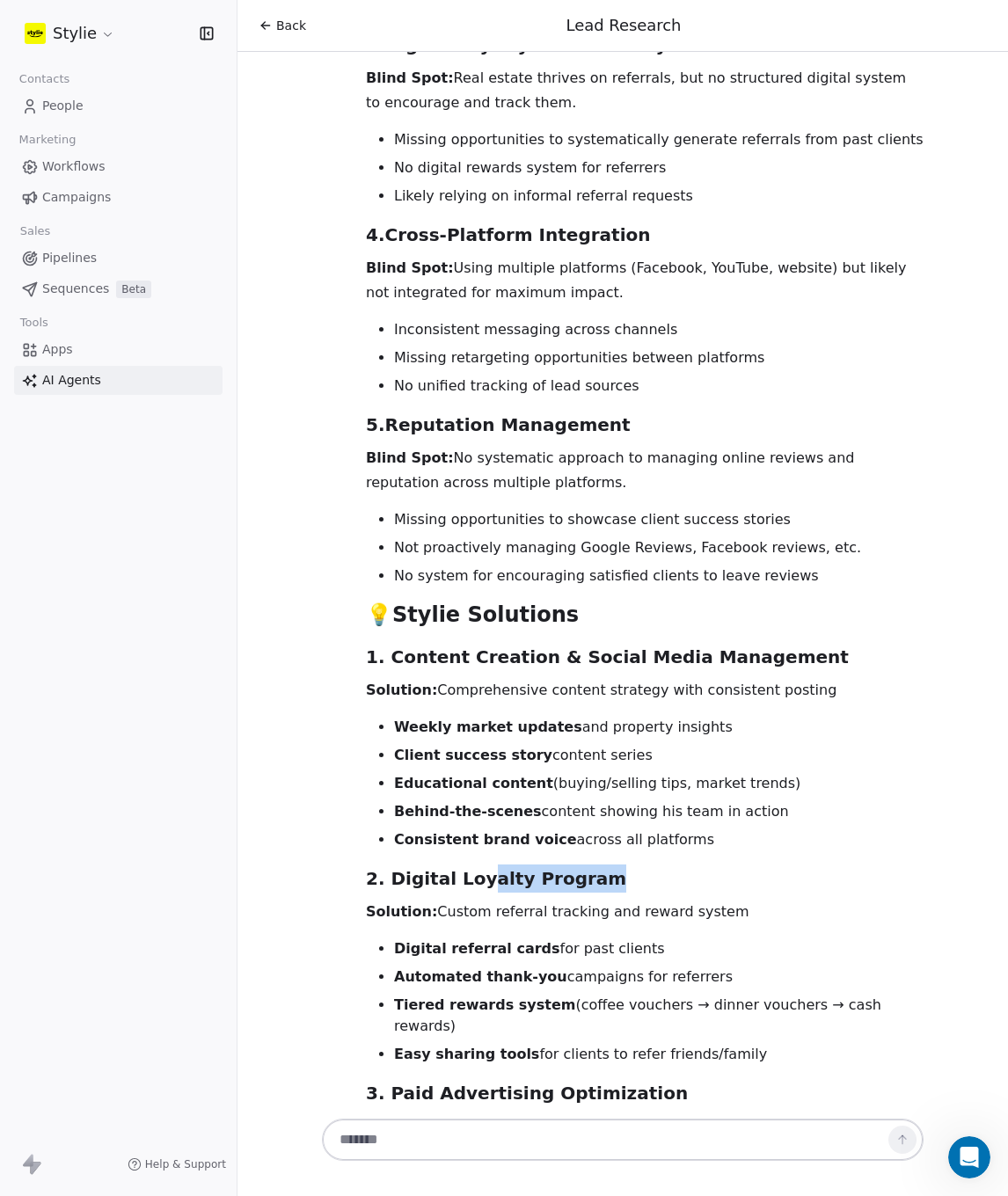
drag, startPoint x: 462, startPoint y: 460, endPoint x: 578, endPoint y: 462, distance: 116.0
click at [574, 865] on h3 "2. Digital Loyalty Program" at bounding box center [645, 879] width 558 height 29
click at [663, 865] on h3 "2. Digital Loyalty Program" at bounding box center [645, 879] width 558 height 29
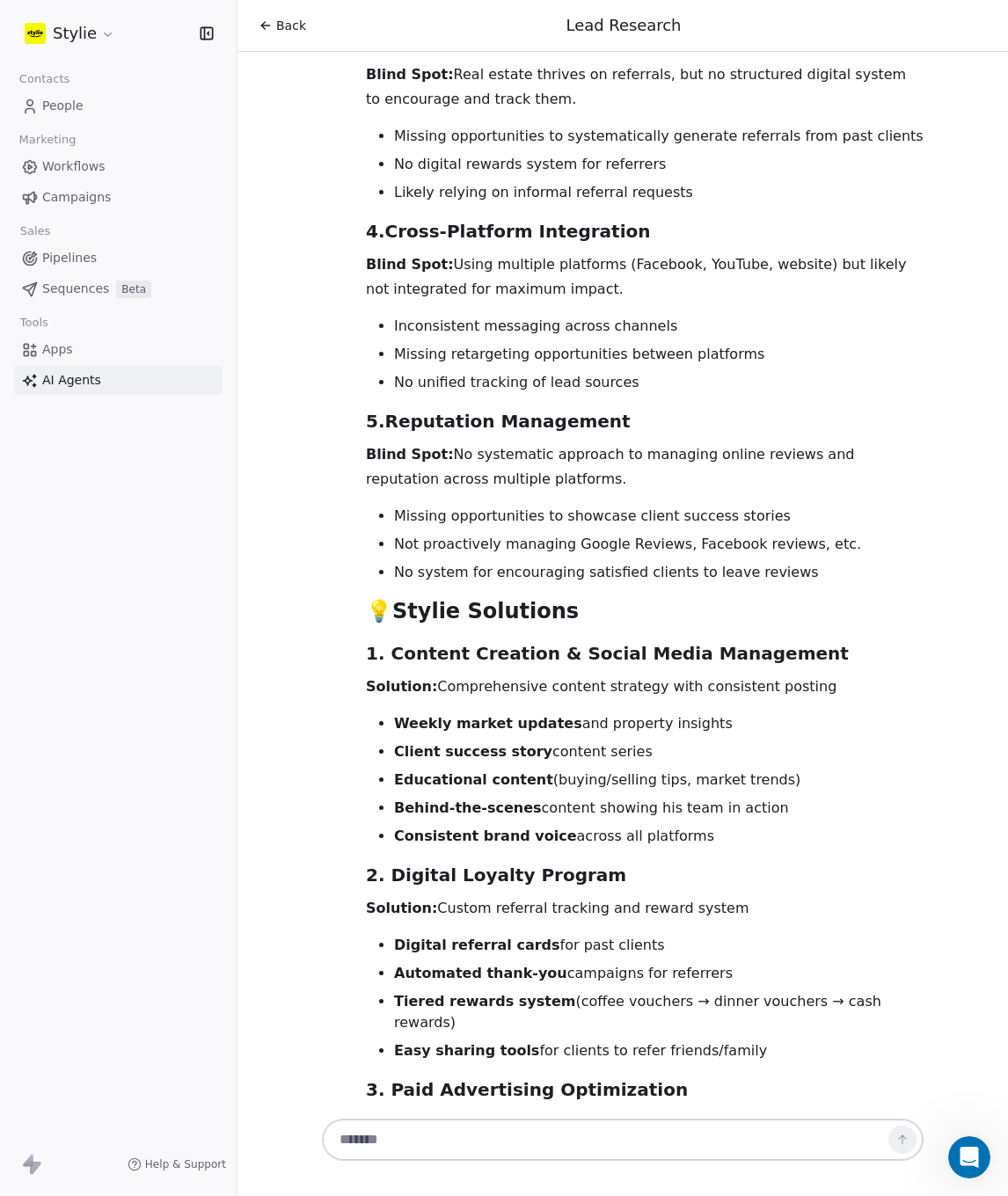
scroll to position [6738, 0]
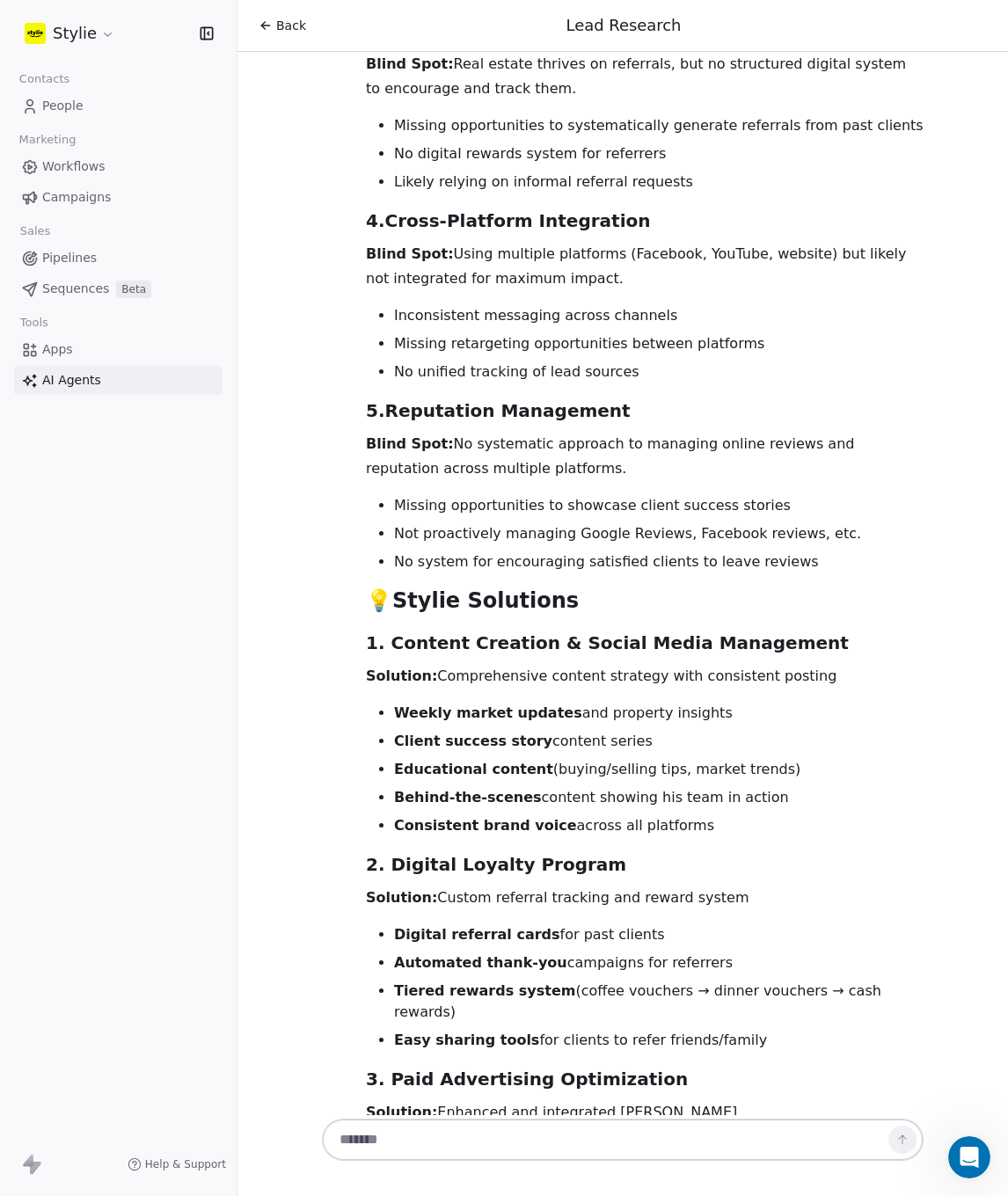
drag, startPoint x: 408, startPoint y: 515, endPoint x: 638, endPoint y: 515, distance: 230.0
click at [633, 925] on li "Digital referral cards for past clients" at bounding box center [658, 935] width 529 height 21
click at [672, 925] on li "Digital referral cards for past clients" at bounding box center [658, 935] width 529 height 21
drag, startPoint x: 695, startPoint y: 546, endPoint x: 491, endPoint y: 553, distance: 204.1
click at [491, 925] on ul "Digital referral cards for past clients Automated thank-you campaigns for refer…" at bounding box center [645, 988] width 558 height 127
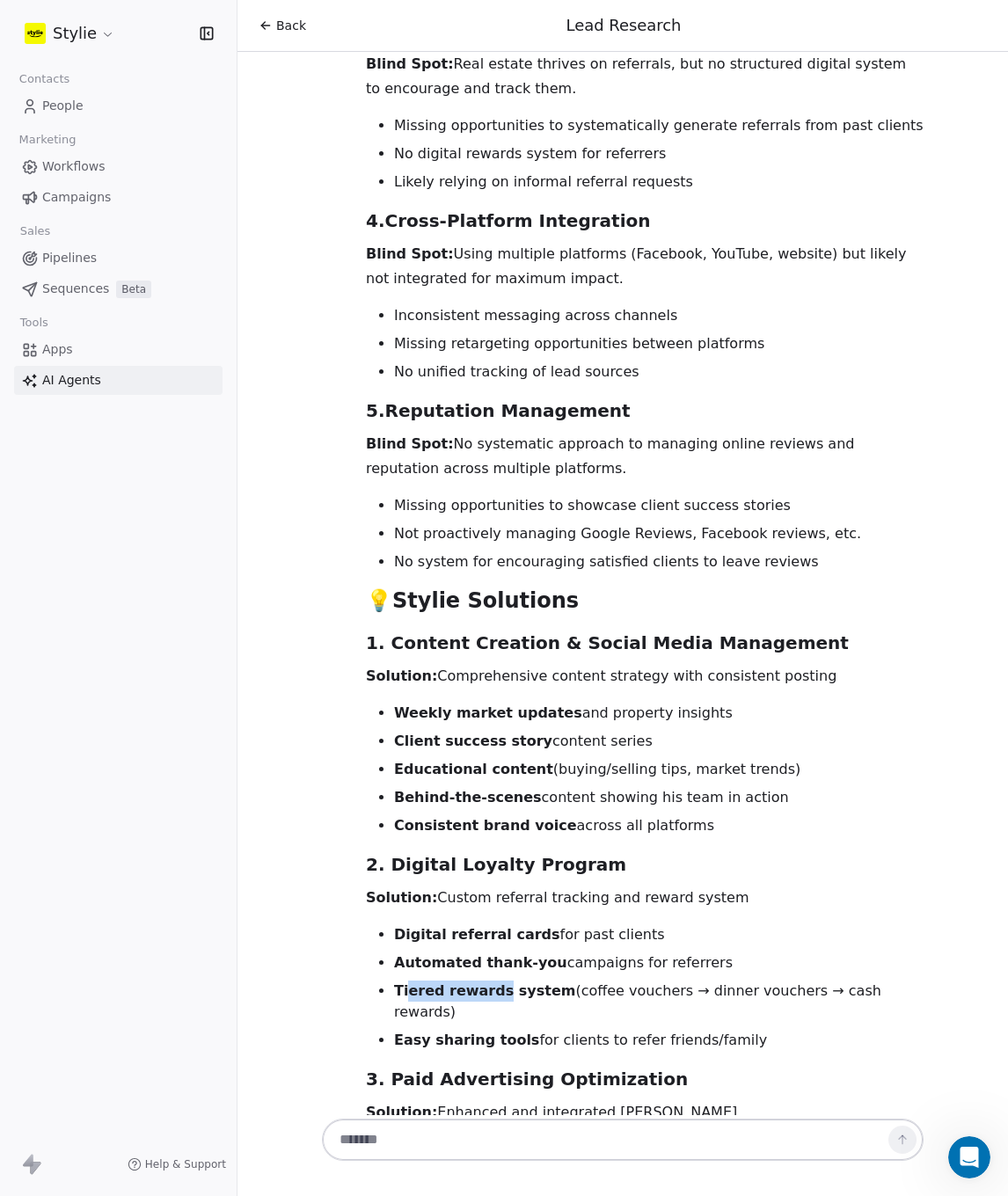
drag, startPoint x: 403, startPoint y: 570, endPoint x: 506, endPoint y: 571, distance: 103.0
click at [487, 983] on strong "Tiered rewards system" at bounding box center [484, 991] width 181 height 17
drag, startPoint x: 522, startPoint y: 573, endPoint x: 533, endPoint y: 573, distance: 11.0
click at [523, 983] on strong "Tiered rewards system" at bounding box center [484, 991] width 181 height 17
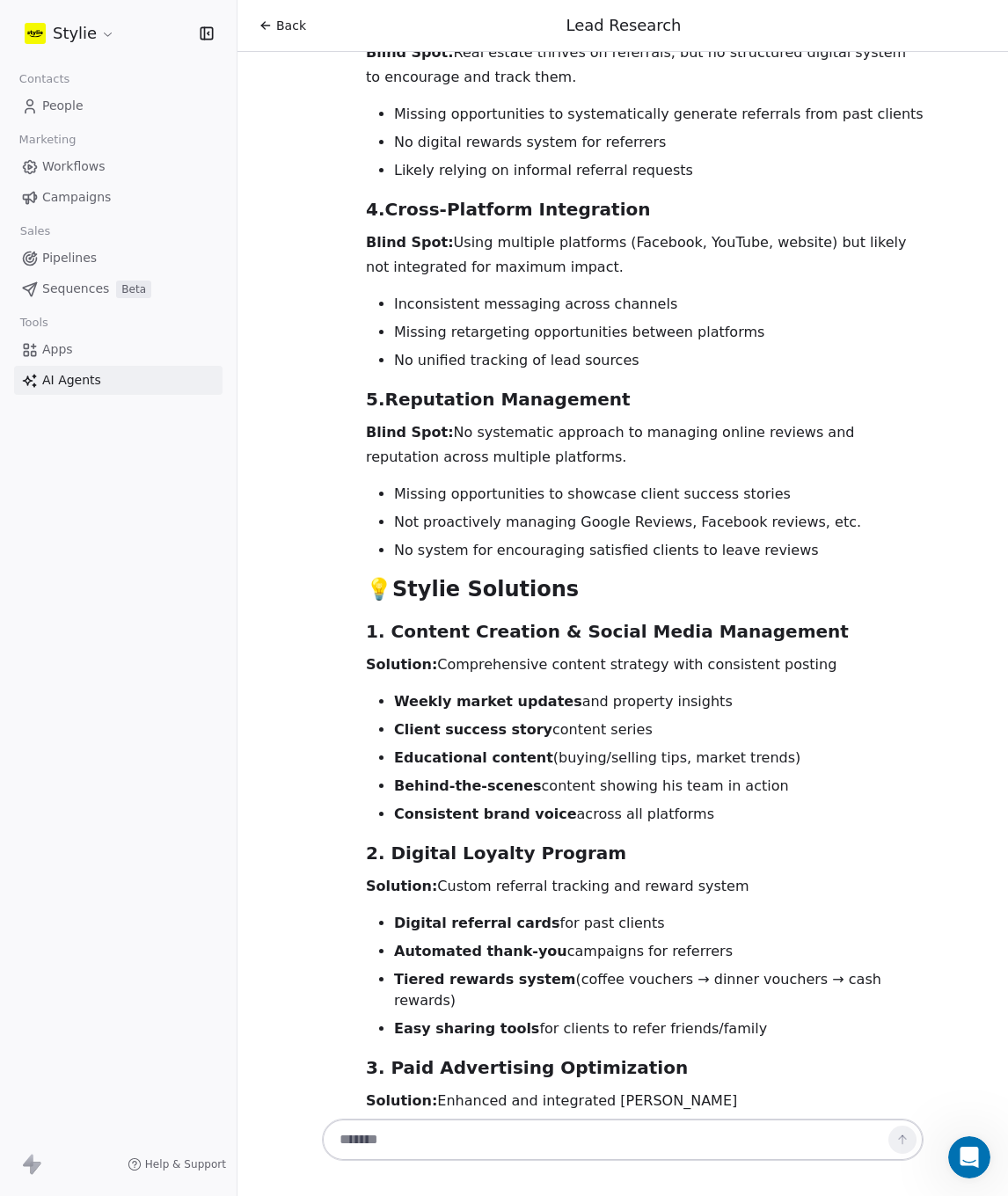
scroll to position [6765, 0]
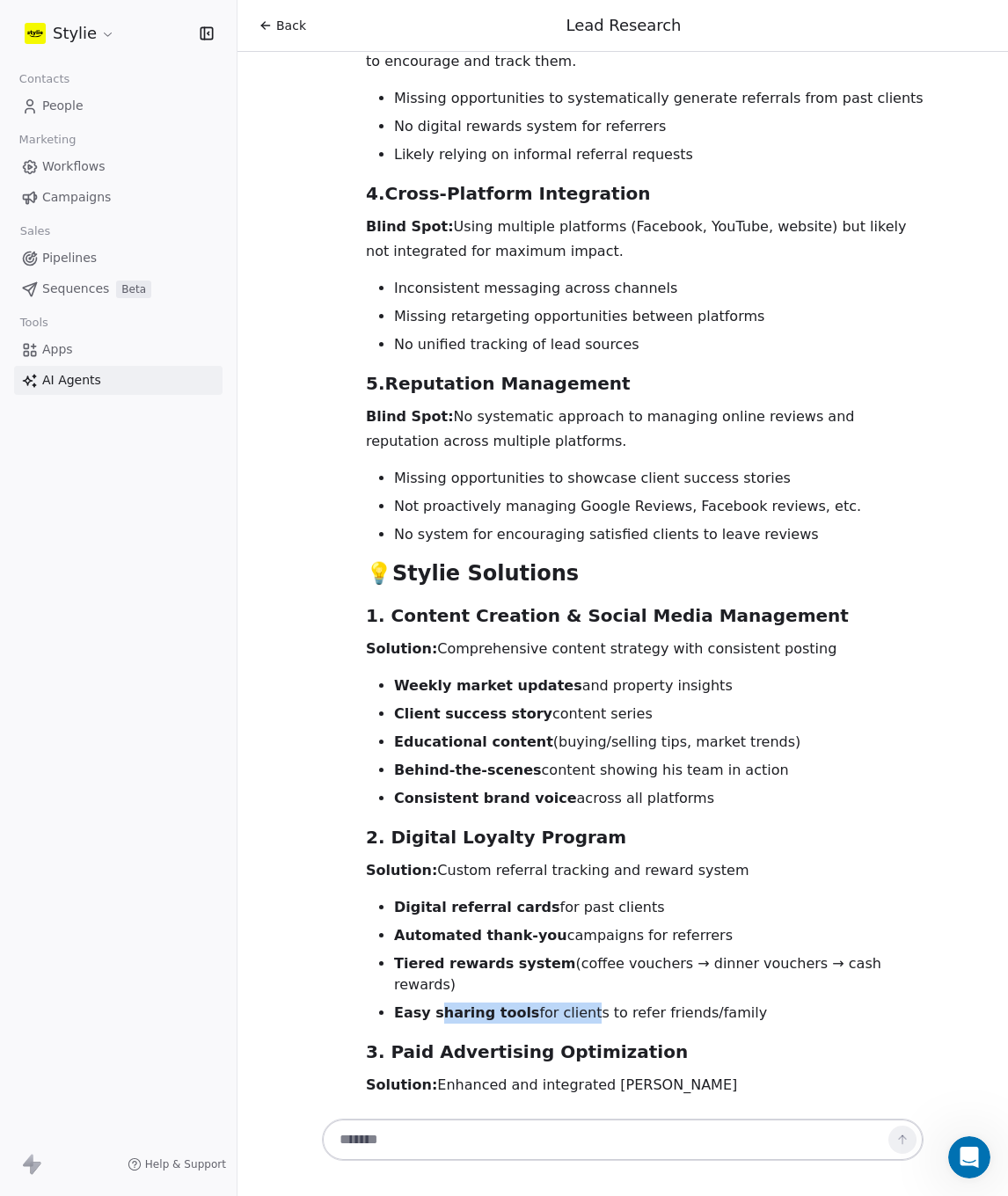
drag, startPoint x: 431, startPoint y: 577, endPoint x: 590, endPoint y: 583, distance: 159.1
click at [569, 1002] on li "Easy sharing tools for clients to refer friends/family" at bounding box center [658, 1013] width 529 height 21
click at [602, 585] on div "Based on my research of Andre Volkov's current marketing approach, here are the…" at bounding box center [645, 777] width 558 height 2589
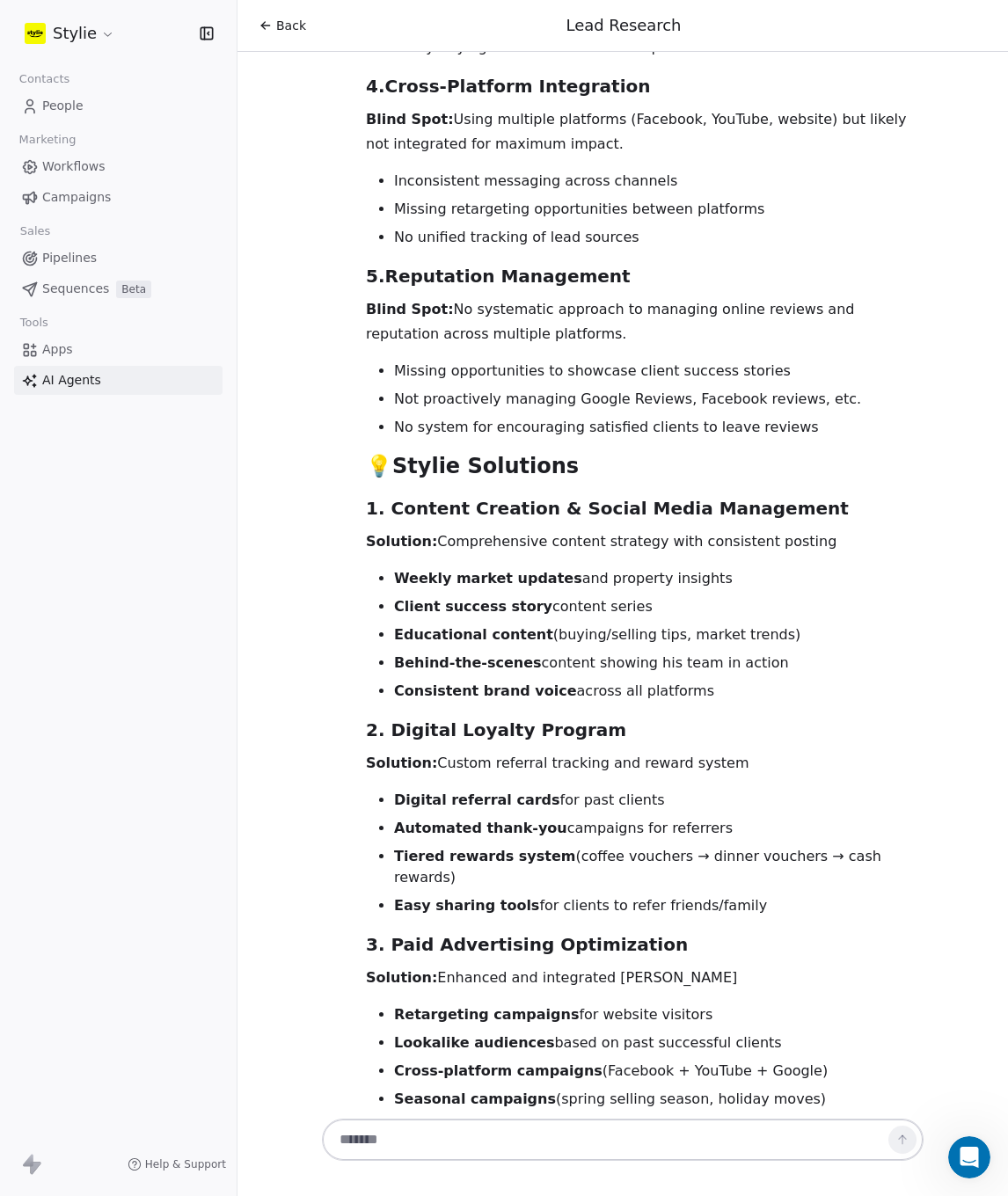
drag, startPoint x: 465, startPoint y: 512, endPoint x: 625, endPoint y: 511, distance: 160.0
click at [625, 931] on h3 "3. Paid Advertising Optimization" at bounding box center [645, 945] width 558 height 29
click at [721, 517] on div "Based on my research of Andre Volkov's current marketing approach, here are the…" at bounding box center [645, 669] width 558 height 2589
drag, startPoint x: 480, startPoint y: 533, endPoint x: 598, endPoint y: 542, distance: 118.3
click at [571, 966] on p "Solution: Enhanced and integrated ad campaigns" at bounding box center [645, 978] width 558 height 25
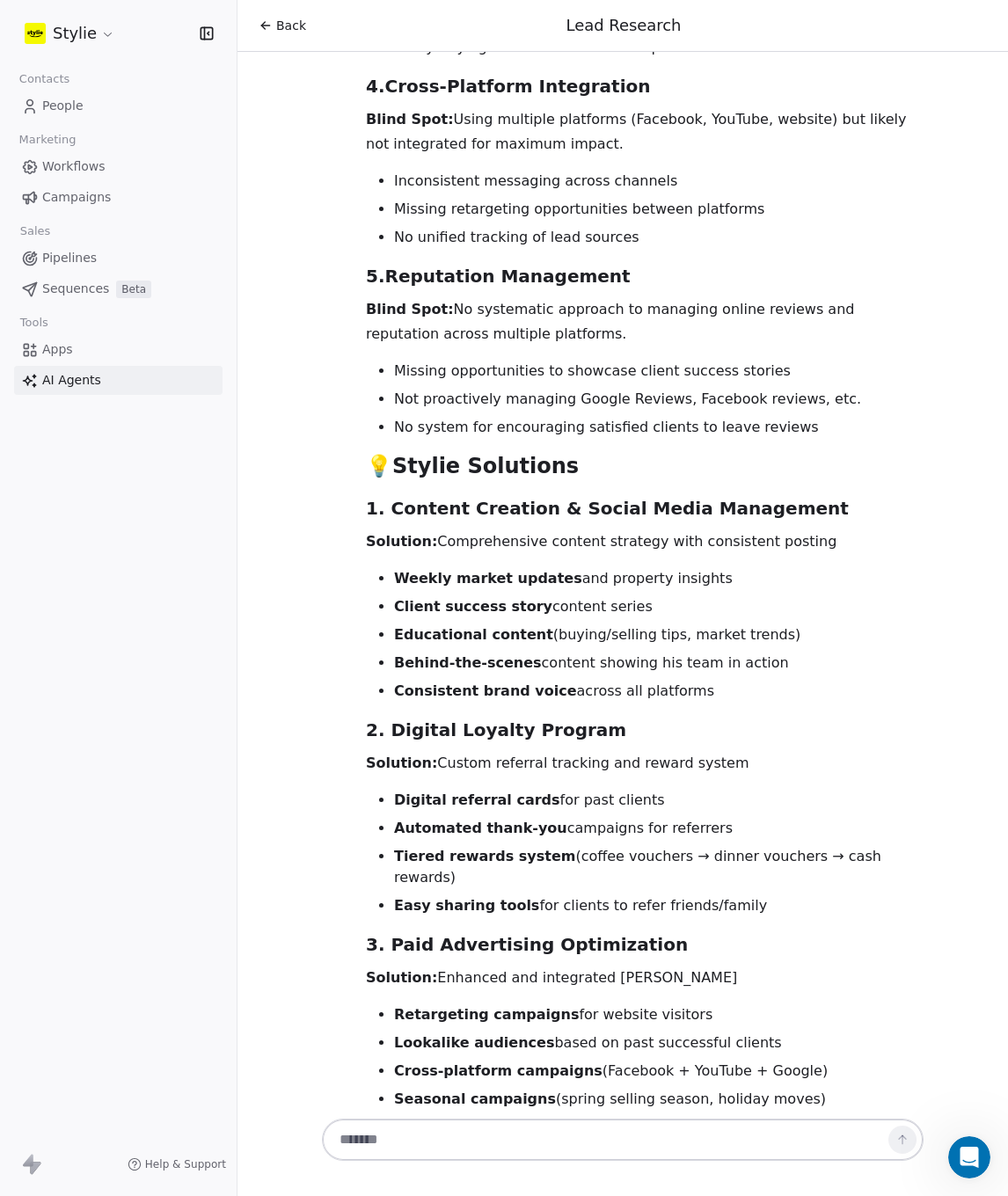
click at [711, 966] on p "Solution: Enhanced and integrated ad campaigns" at bounding box center [645, 978] width 558 height 25
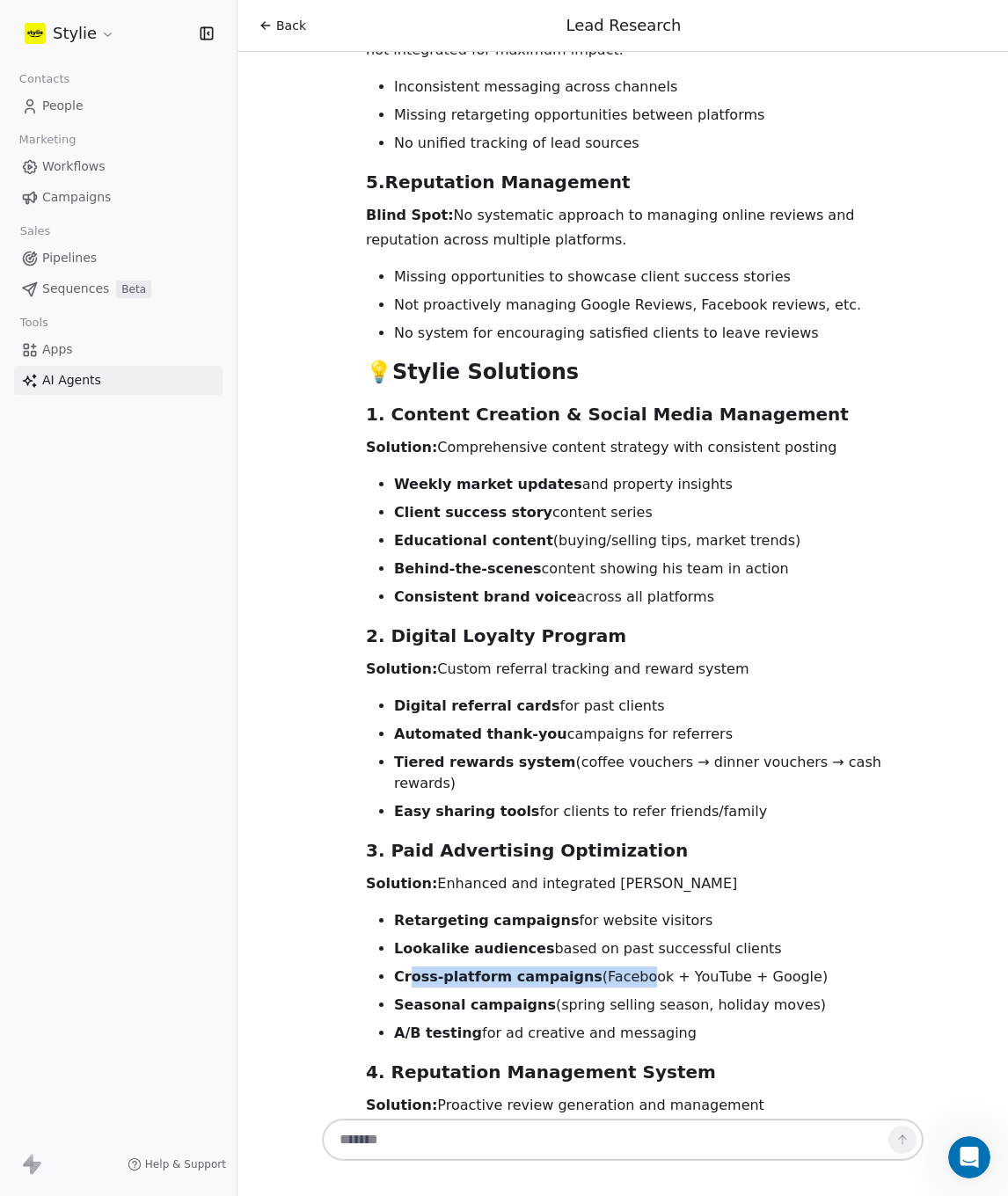
drag, startPoint x: 404, startPoint y: 536, endPoint x: 649, endPoint y: 536, distance: 245.0
click at [631, 967] on li "Cross-platform campaigns (Facebook + YouTube + Google)" at bounding box center [658, 977] width 529 height 21
drag, startPoint x: 423, startPoint y: 567, endPoint x: 612, endPoint y: 568, distance: 189.0
click at [585, 994] on li "Seasonal campaigns (spring selling season, holiday moves)" at bounding box center [658, 1005] width 529 height 21
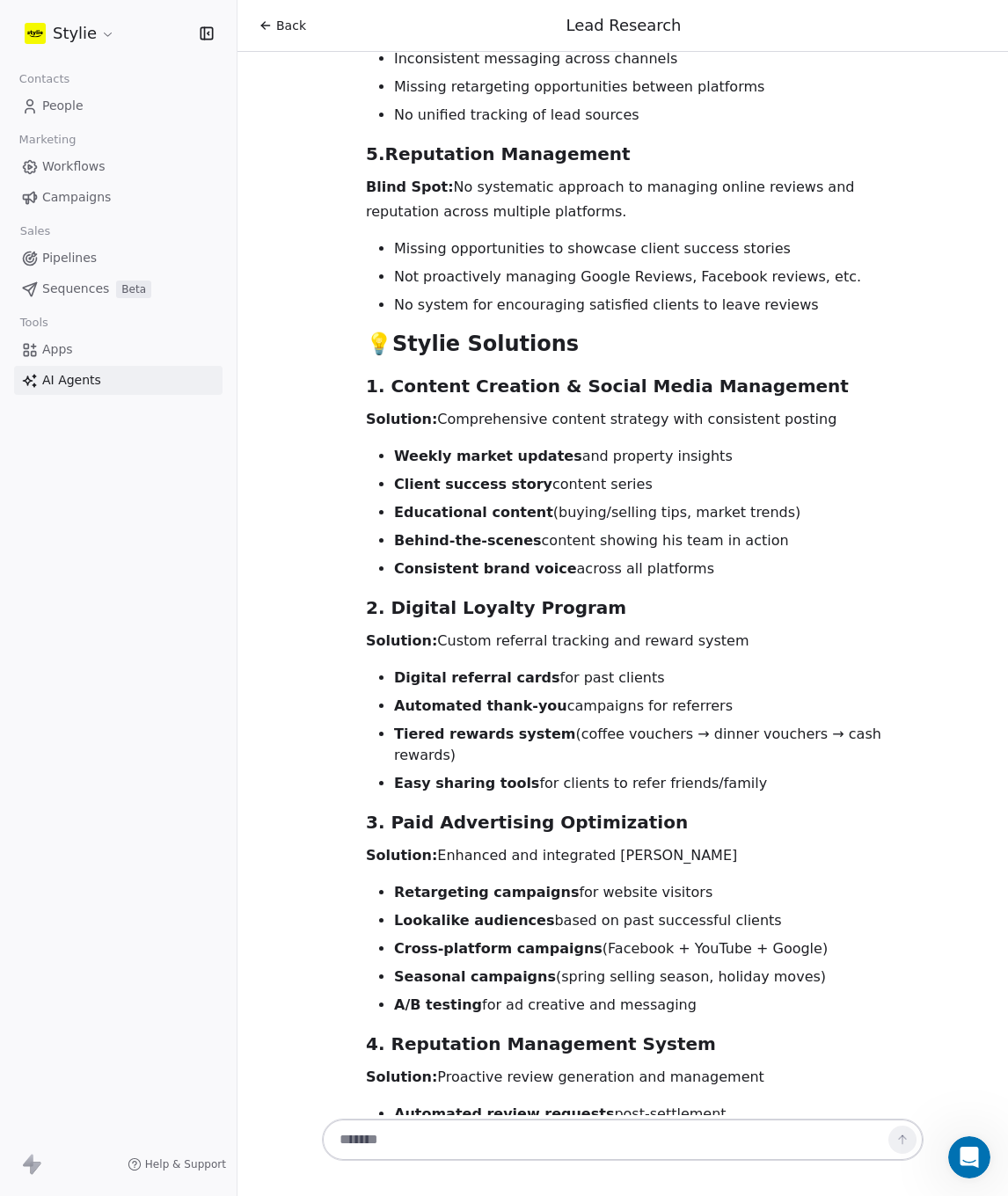
drag, startPoint x: 451, startPoint y: 576, endPoint x: 401, endPoint y: 564, distance: 51.4
click at [450, 574] on div "Based on my research of Andre Volkov's current marketing approach, here are the…" at bounding box center [645, 547] width 558 height 2589
drag, startPoint x: 447, startPoint y: 567, endPoint x: 629, endPoint y: 567, distance: 182.0
click at [629, 994] on li "A/B testing for ad creative and messaging" at bounding box center [658, 1005] width 529 height 21
click at [718, 994] on li "A/B testing for ad creative and messaging" at bounding box center [658, 1005] width 529 height 21
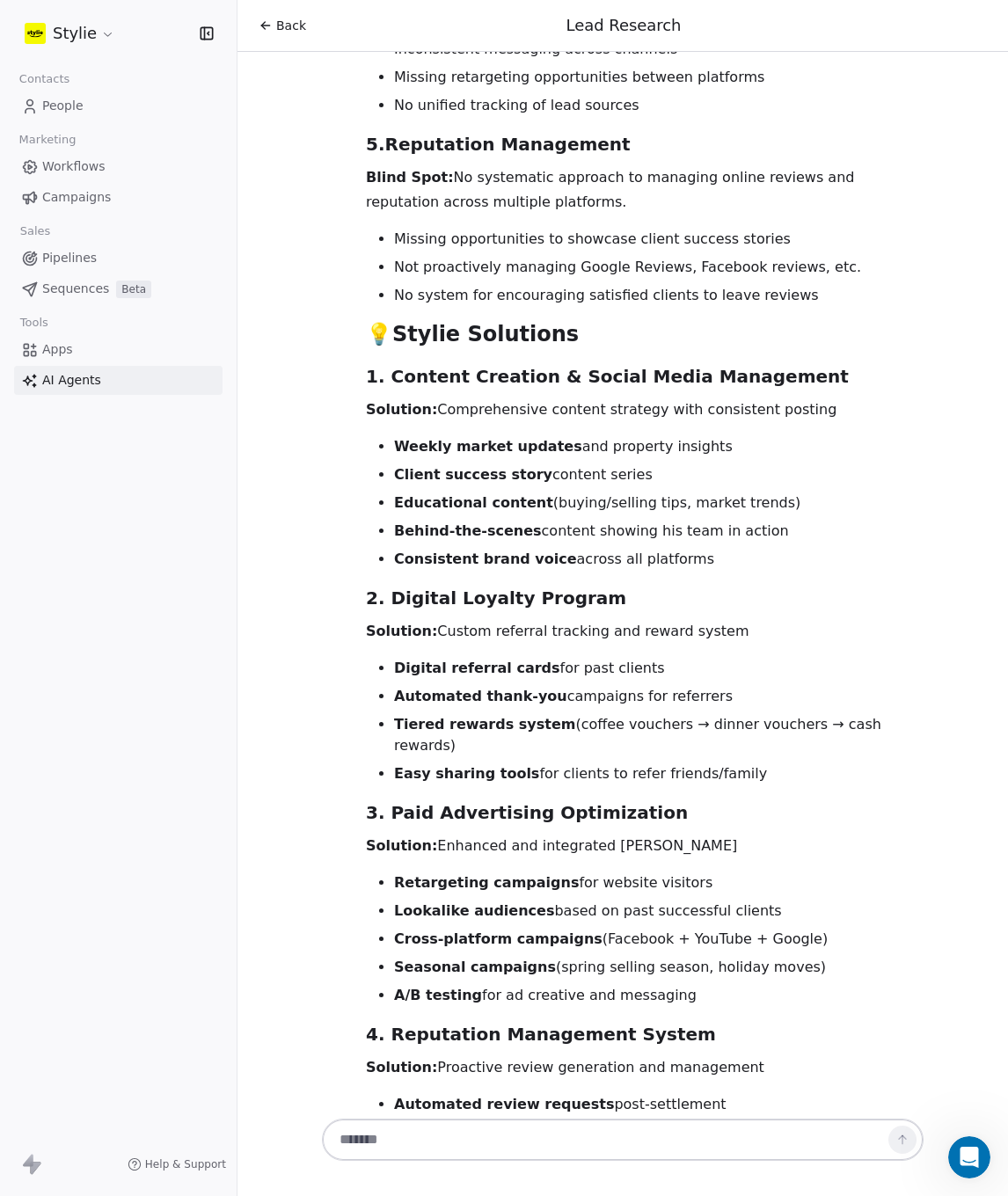
scroll to position [7123, 0]
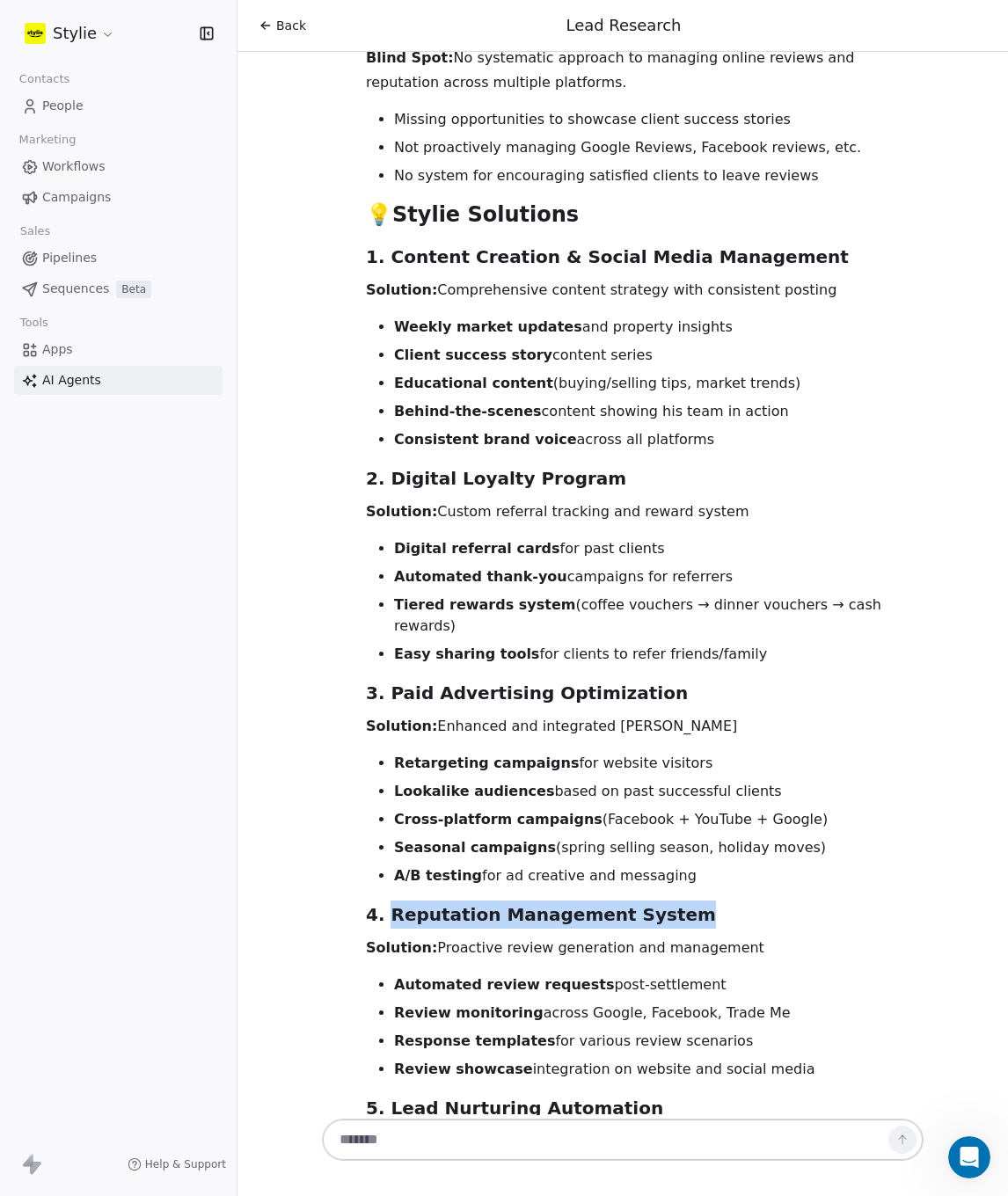
drag, startPoint x: 385, startPoint y: 478, endPoint x: 665, endPoint y: 478, distance: 280.0
click at [663, 901] on h3 "4. Reputation Management System" at bounding box center [645, 915] width 558 height 29
click at [781, 901] on h3 "4. Reputation Management System" at bounding box center [645, 915] width 558 height 29
click at [708, 520] on div "Based on my research of Andre Volkov's current marketing approach, here are the…" at bounding box center [645, 419] width 558 height 2589
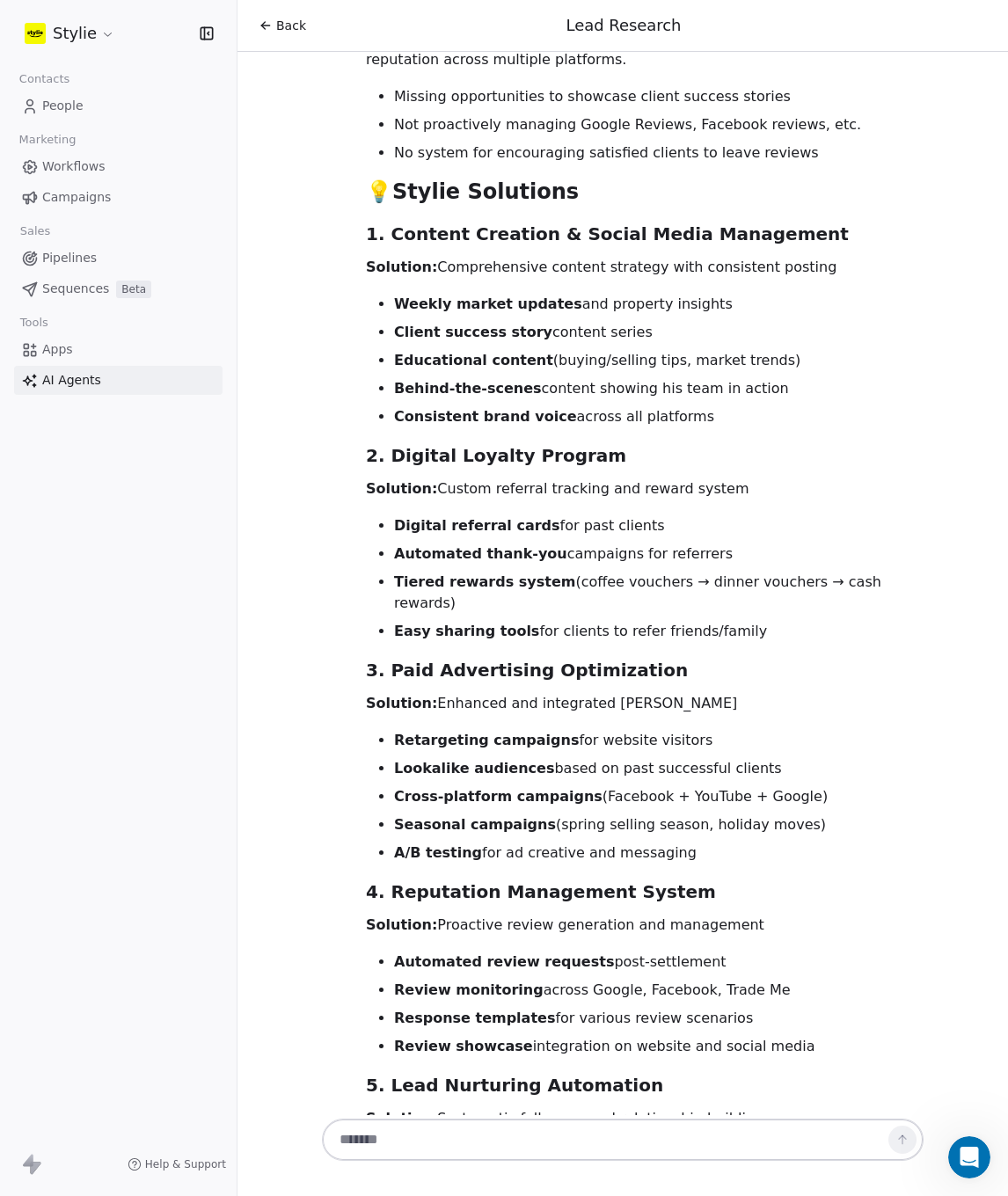
scroll to position [7175, 0]
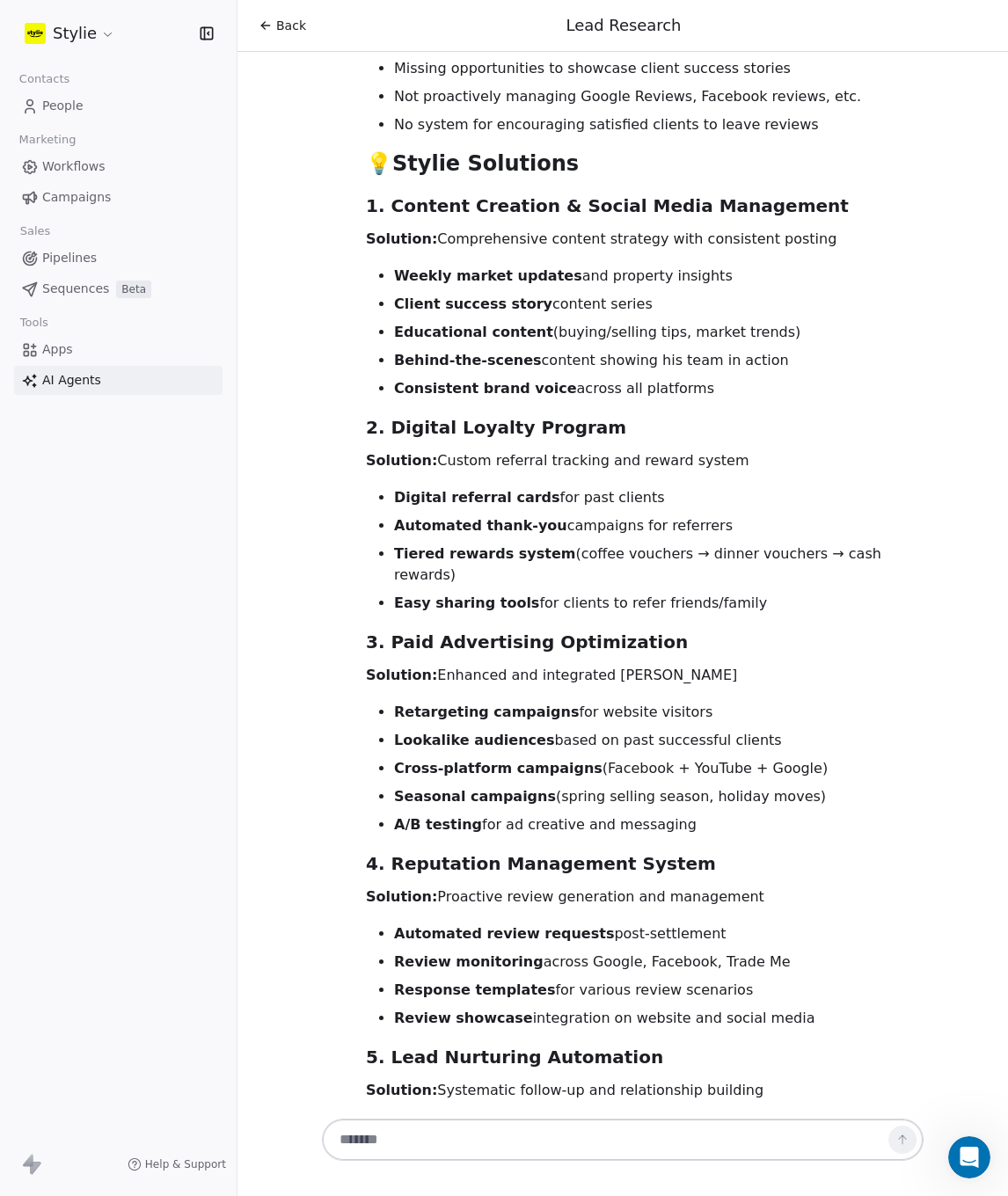
drag, startPoint x: 464, startPoint y: 506, endPoint x: 515, endPoint y: 506, distance: 51.0
click at [515, 924] on ul "Automated review requests post-settlement Review monitoring across Google, Face…" at bounding box center [645, 976] width 558 height 105
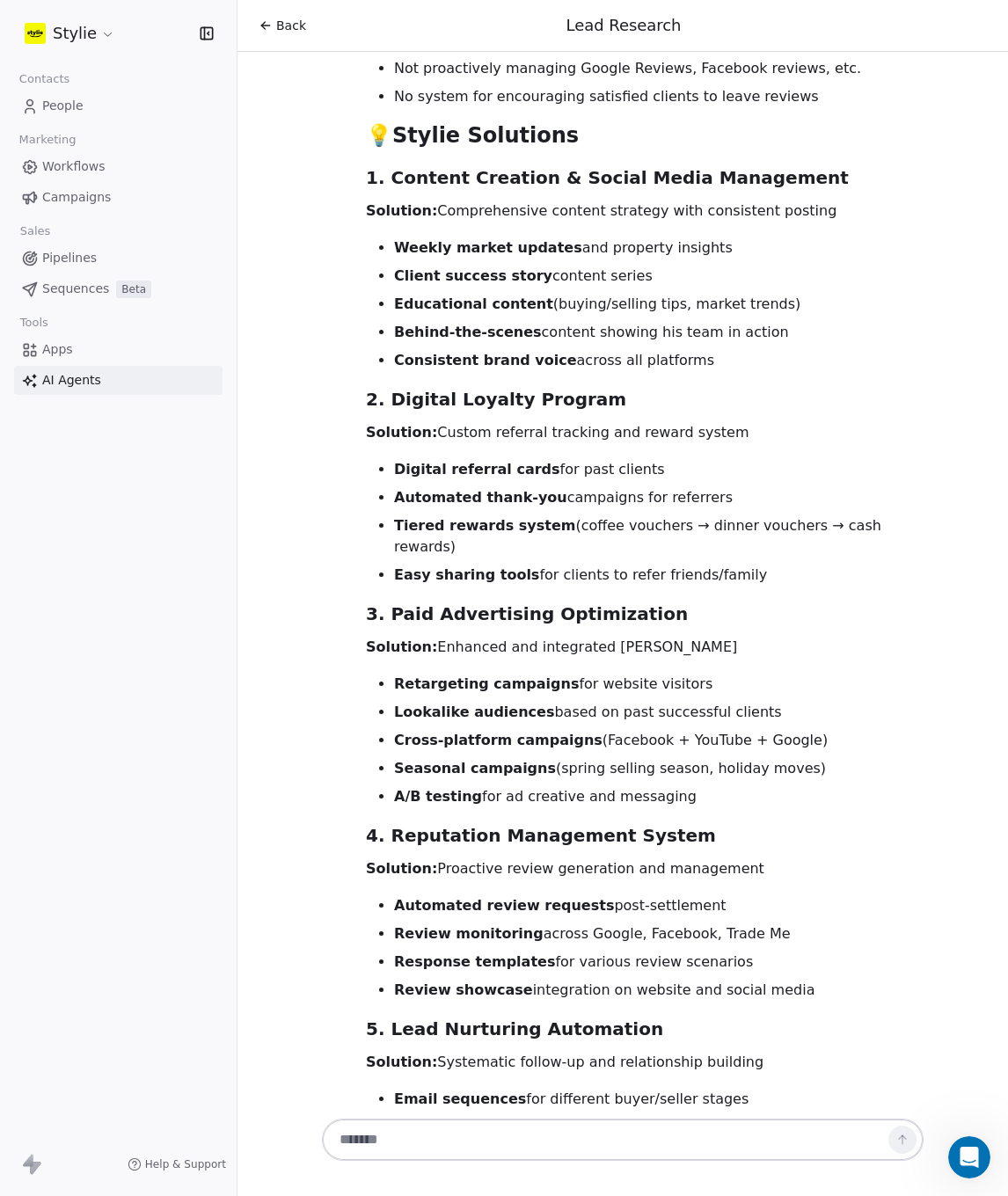
scroll to position [7270, 0]
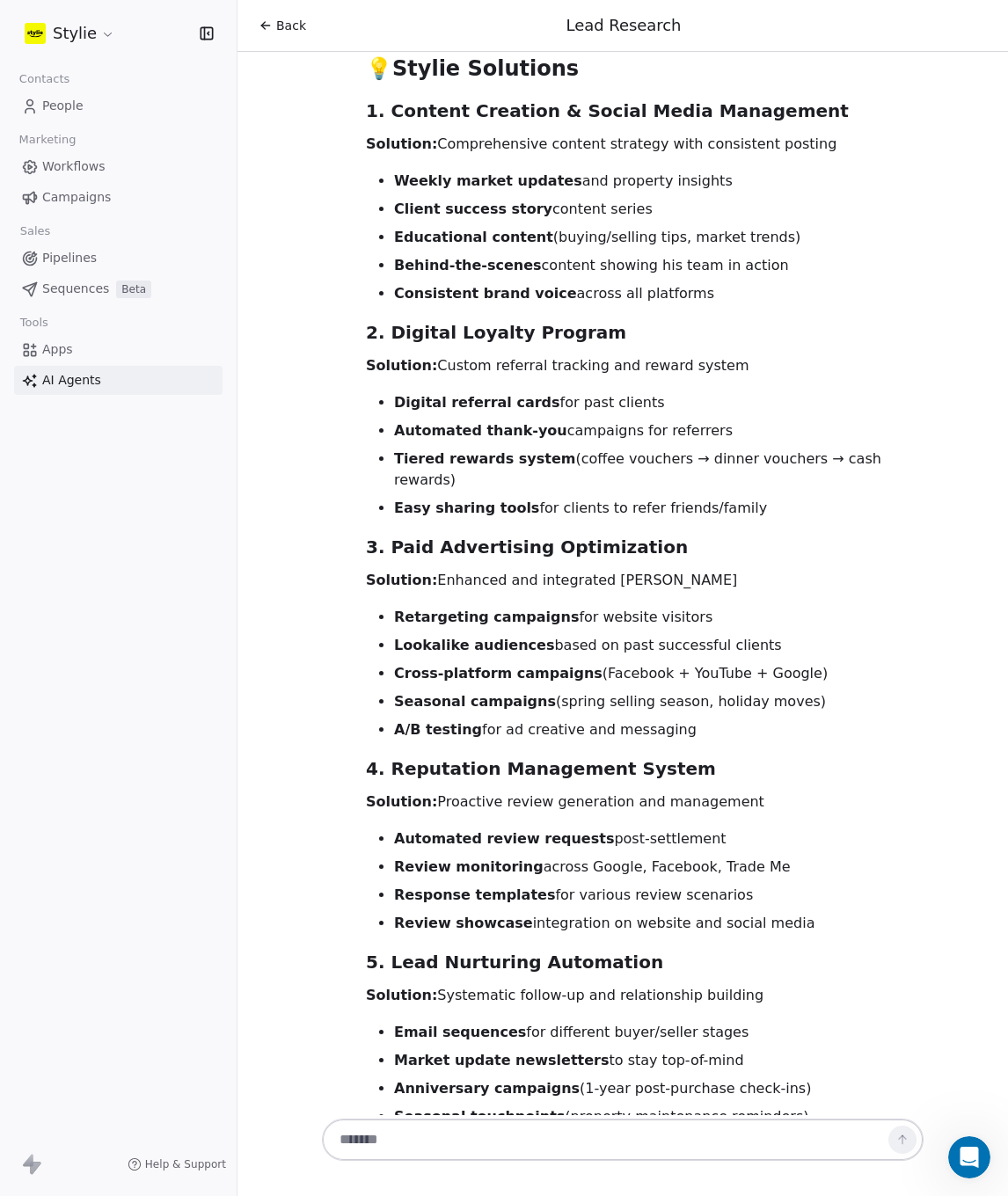
click at [565, 1125] on textarea at bounding box center [605, 1139] width 551 height 33
type textarea "***"
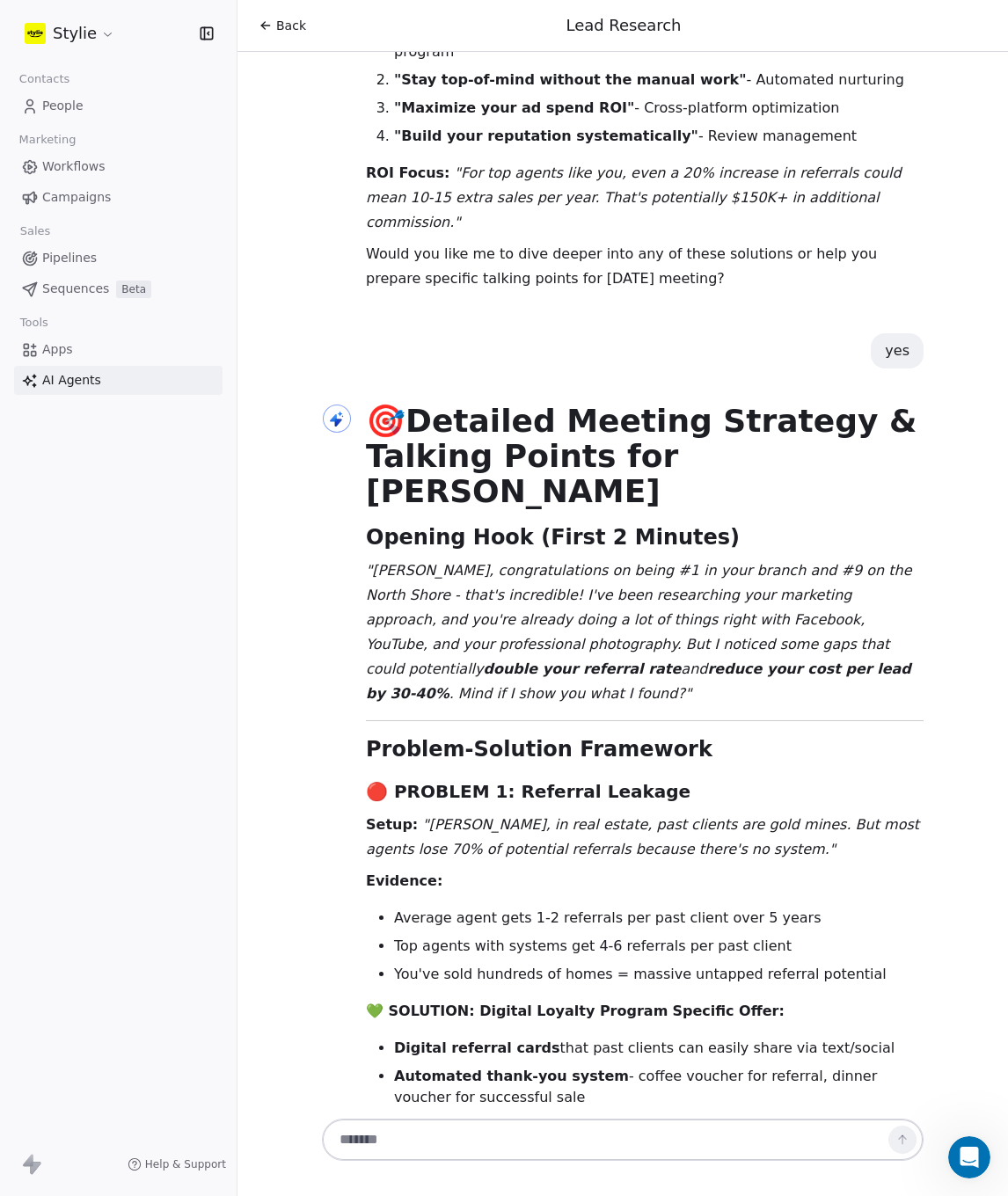
scroll to position [8427, 0]
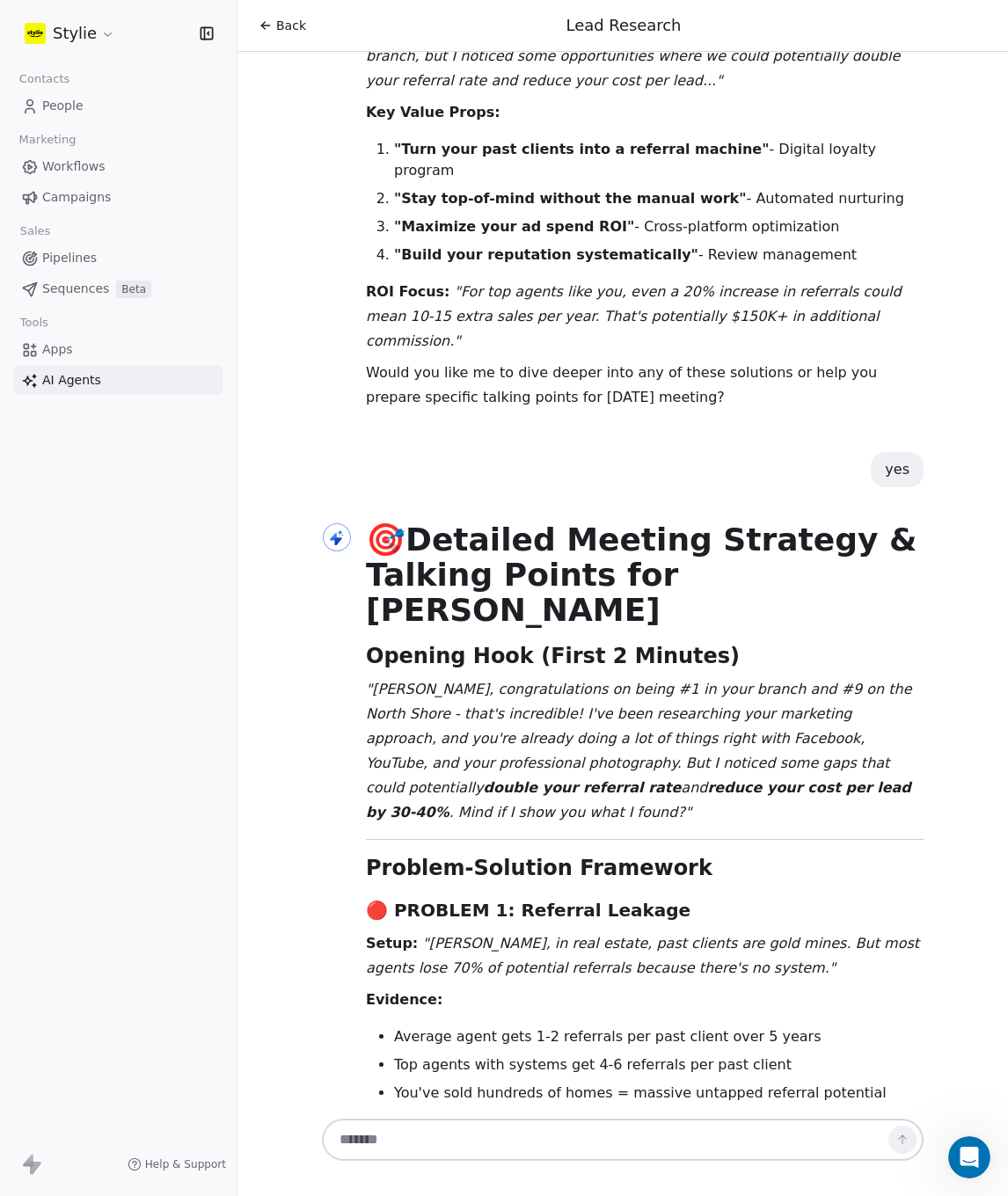
drag, startPoint x: 391, startPoint y: 618, endPoint x: 562, endPoint y: 627, distance: 171.2
click at [562, 1157] on li "Digital referral cards that past clients can easily share via text/social" at bounding box center [658, 1167] width 529 height 21
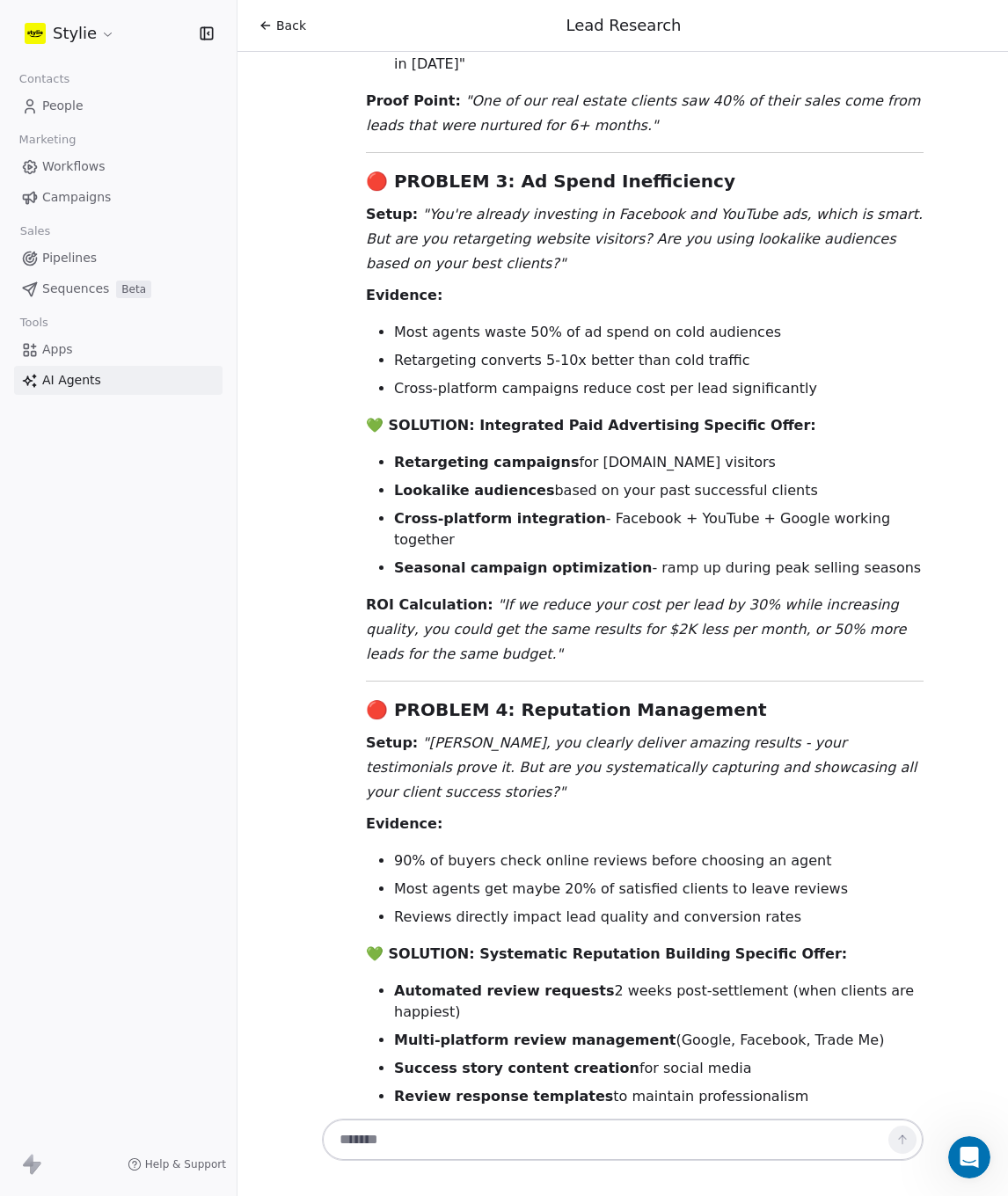
scroll to position [10166, 0]
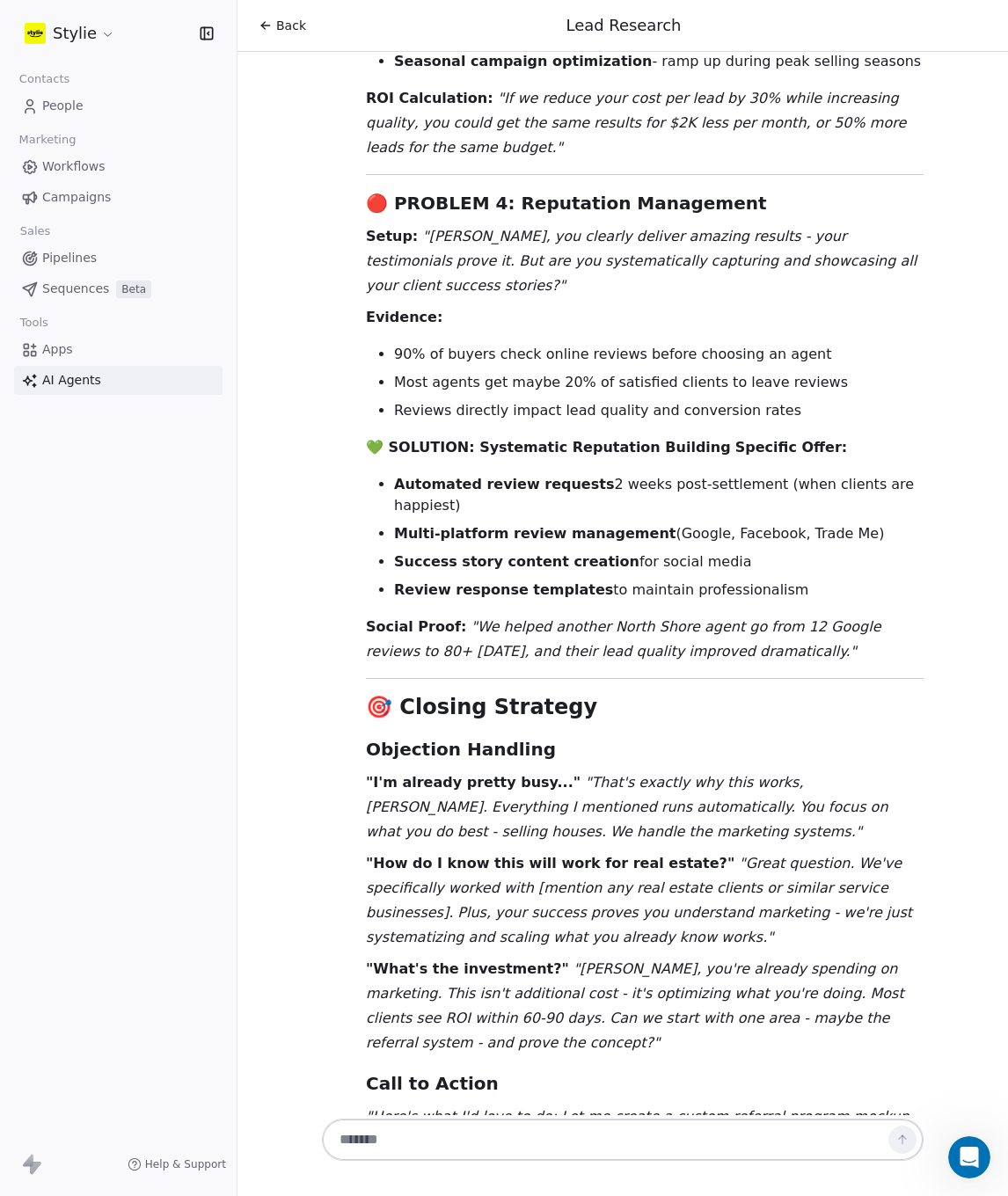
scroll to position [10693, 0]
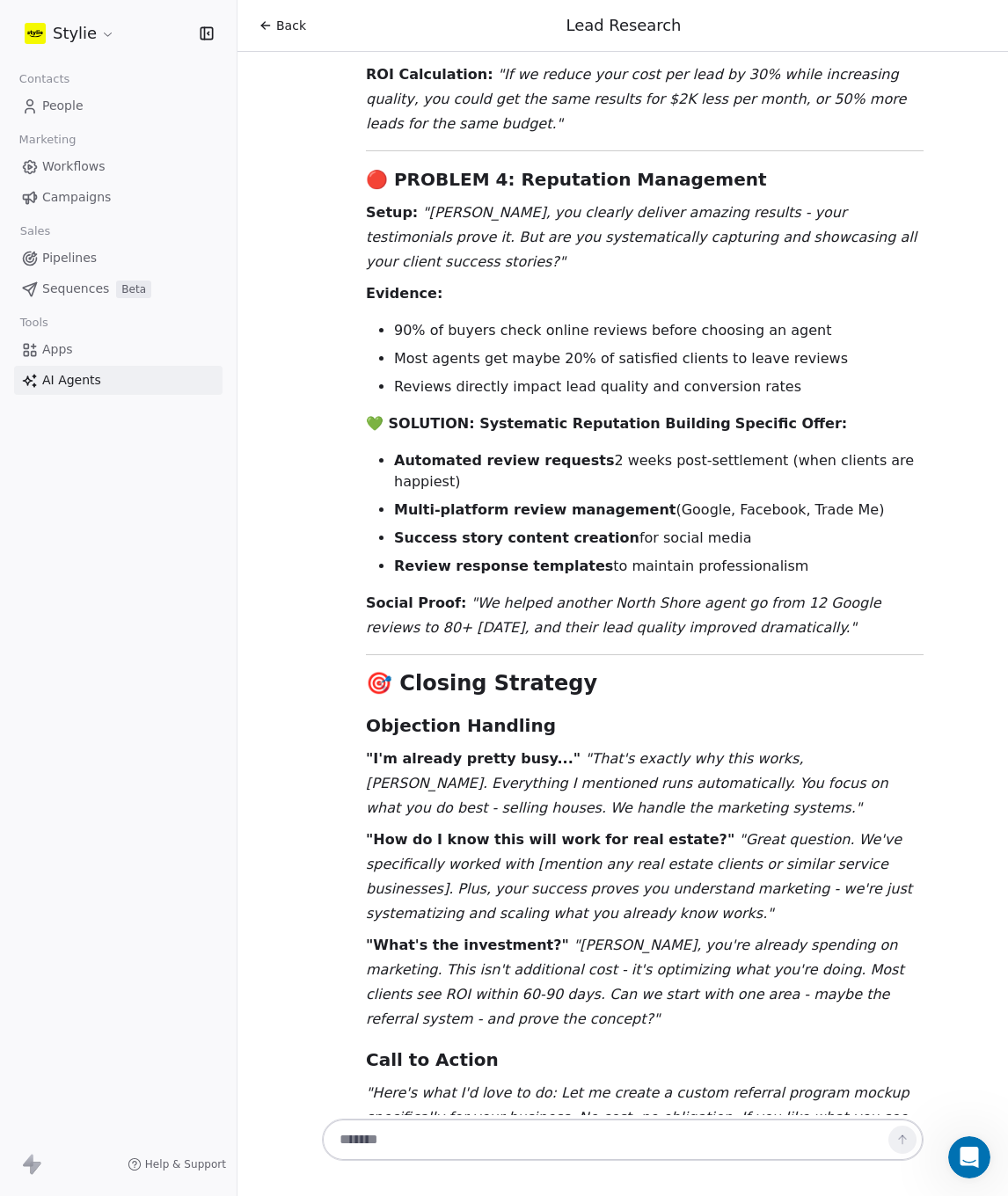
drag, startPoint x: 490, startPoint y: 591, endPoint x: 521, endPoint y: 591, distance: 31.0
drag, startPoint x: 489, startPoint y: 592, endPoint x: 789, endPoint y: 592, distance: 300.0
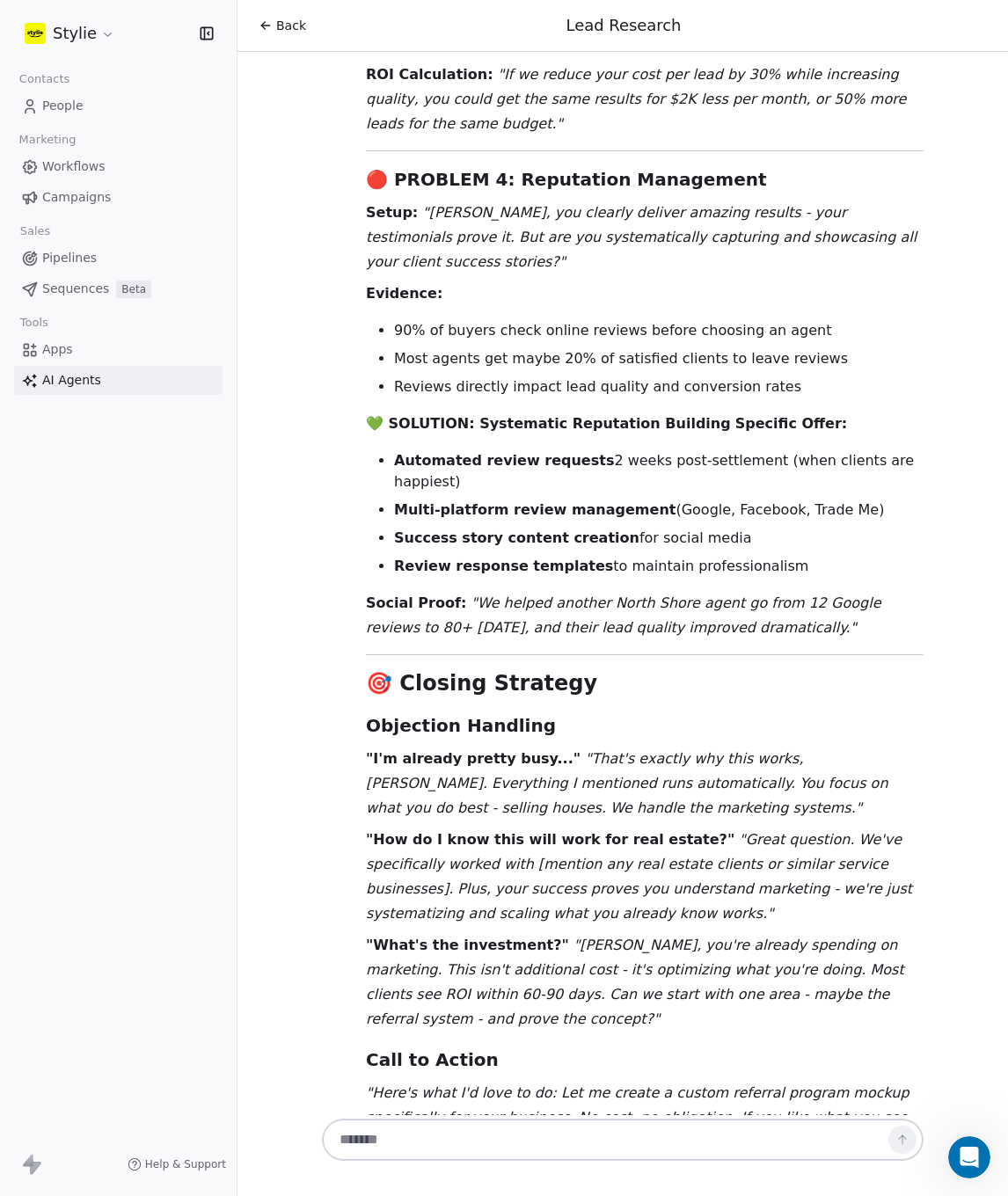
drag, startPoint x: 407, startPoint y: 615, endPoint x: 482, endPoint y: 614, distance: 75.0
drag, startPoint x: 532, startPoint y: 623, endPoint x: 555, endPoint y: 623, distance: 23.0
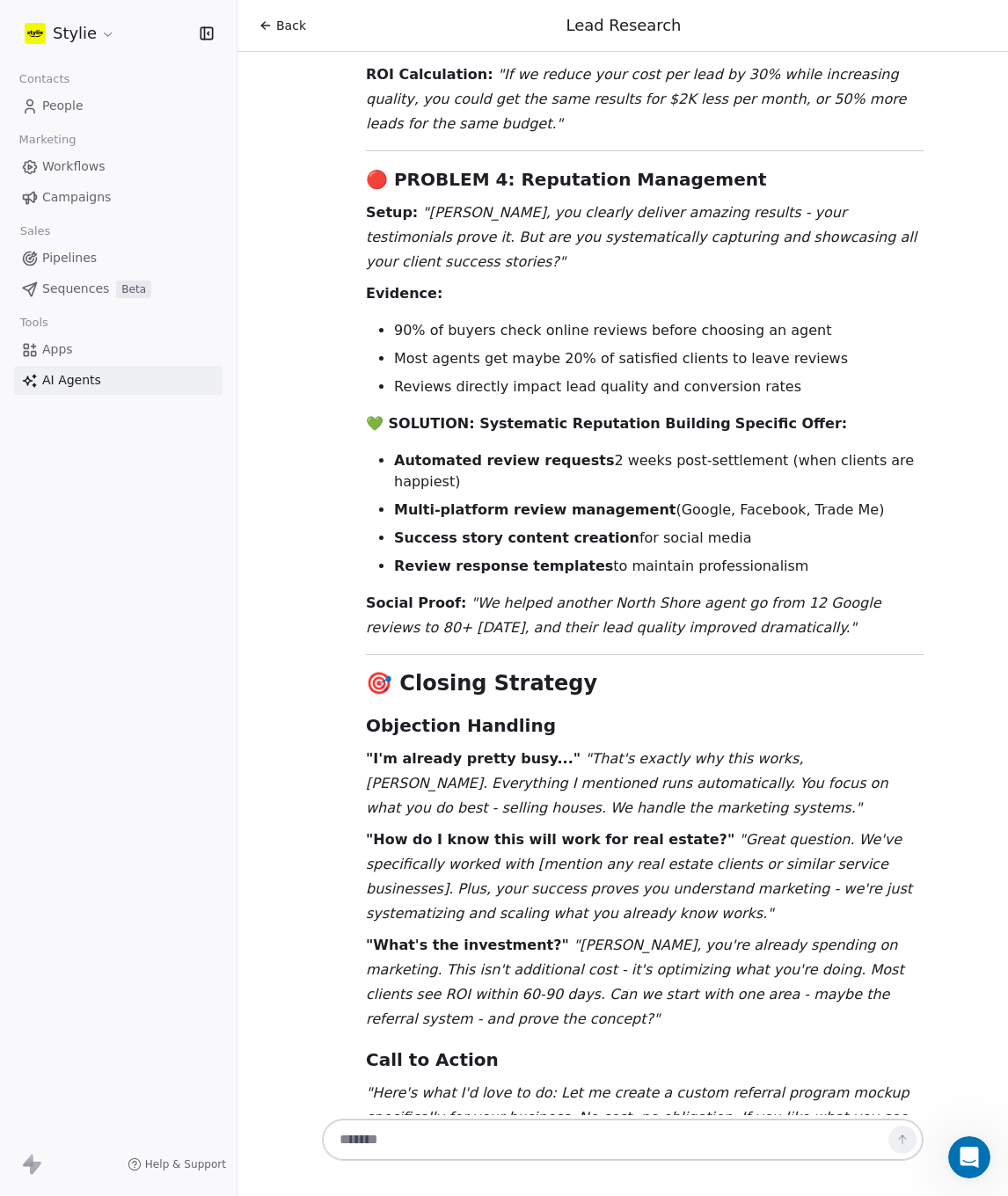
drag, startPoint x: 587, startPoint y: 622, endPoint x: 624, endPoint y: 622, distance: 37.0
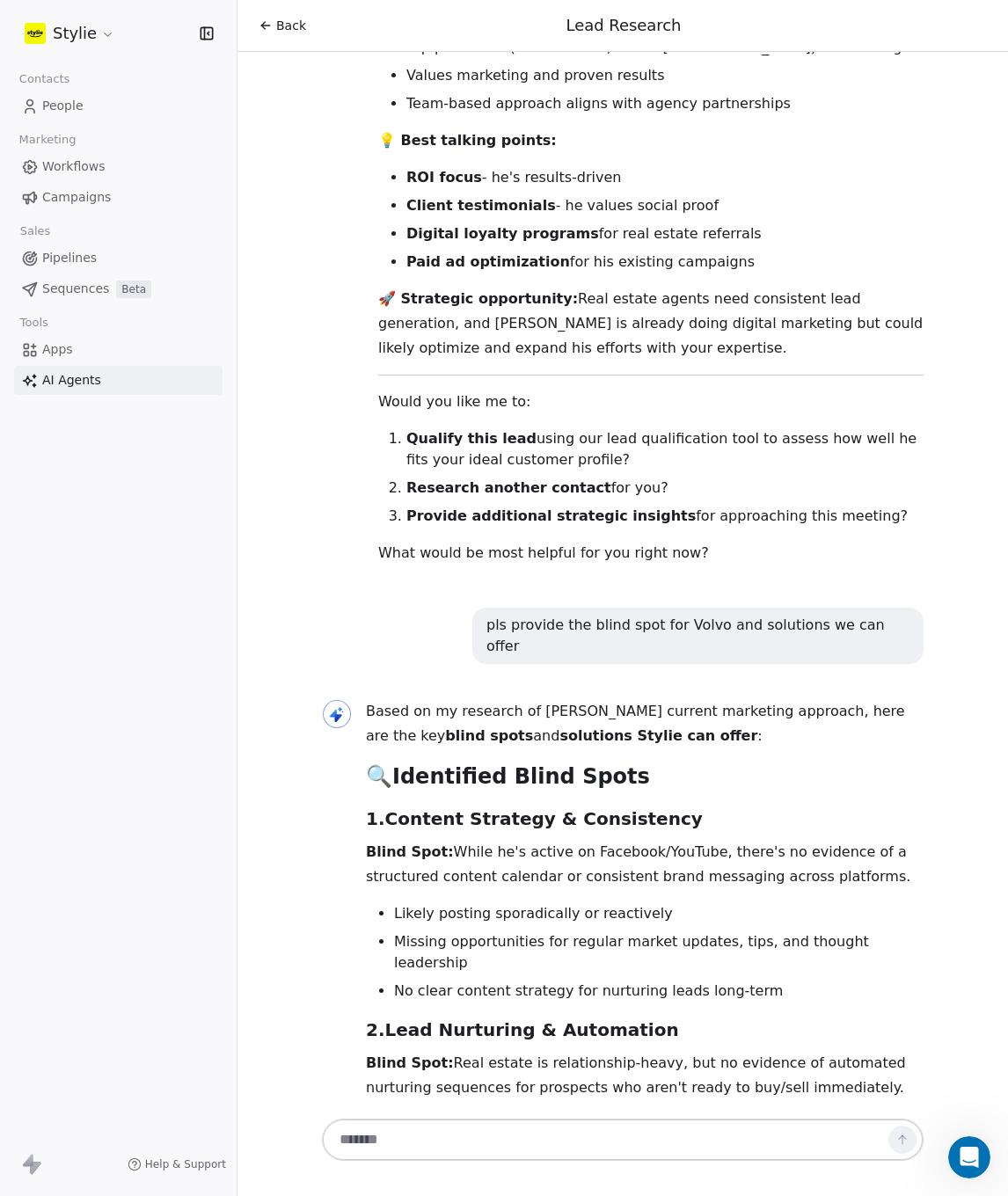
scroll to position [5171, 0]
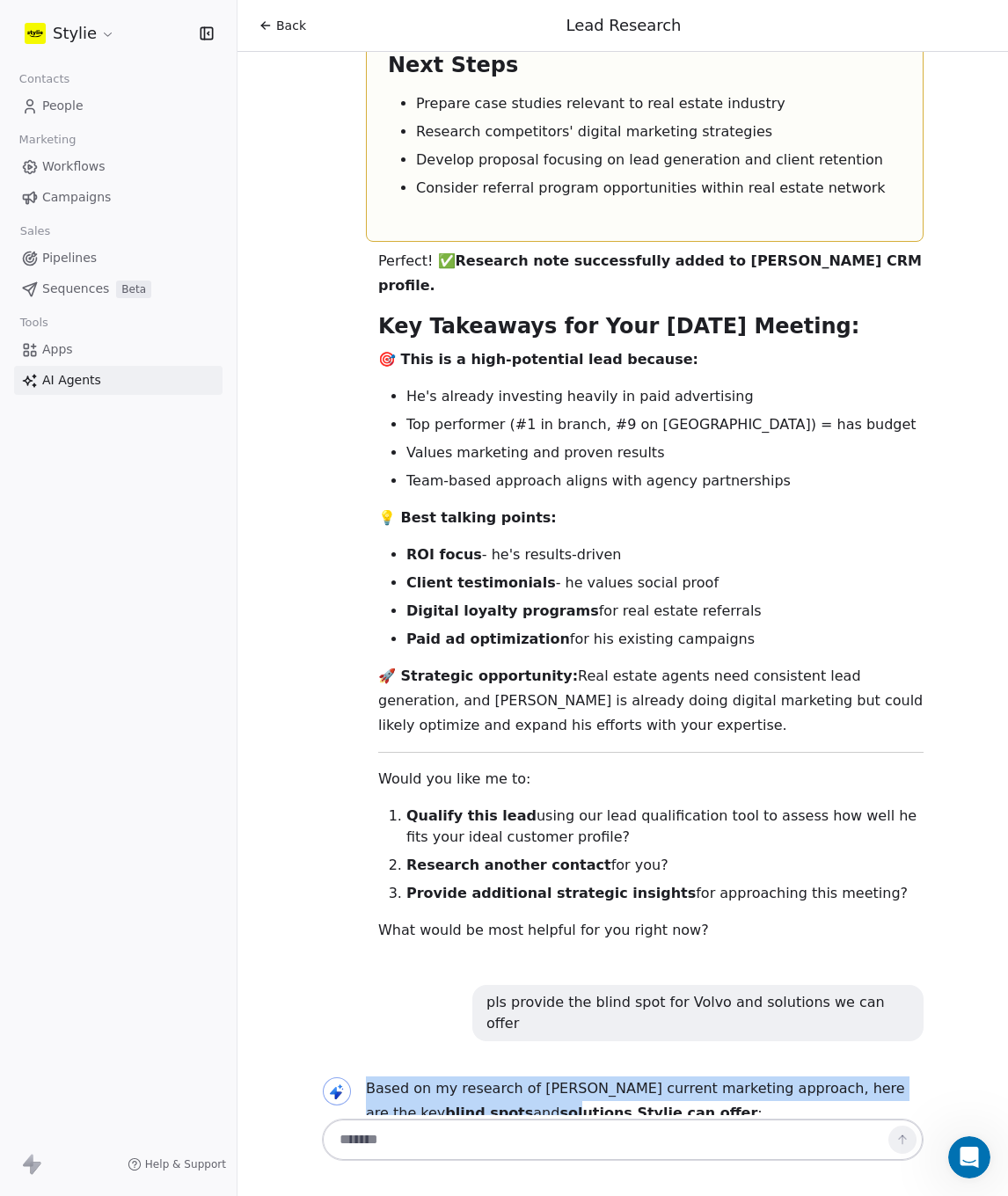
drag, startPoint x: 362, startPoint y: 691, endPoint x: 488, endPoint y: 704, distance: 126.7
click at [488, 1076] on p "Based on my research of Andre Volkov's current marketing approach, here are the…" at bounding box center [645, 1100] width 558 height 49
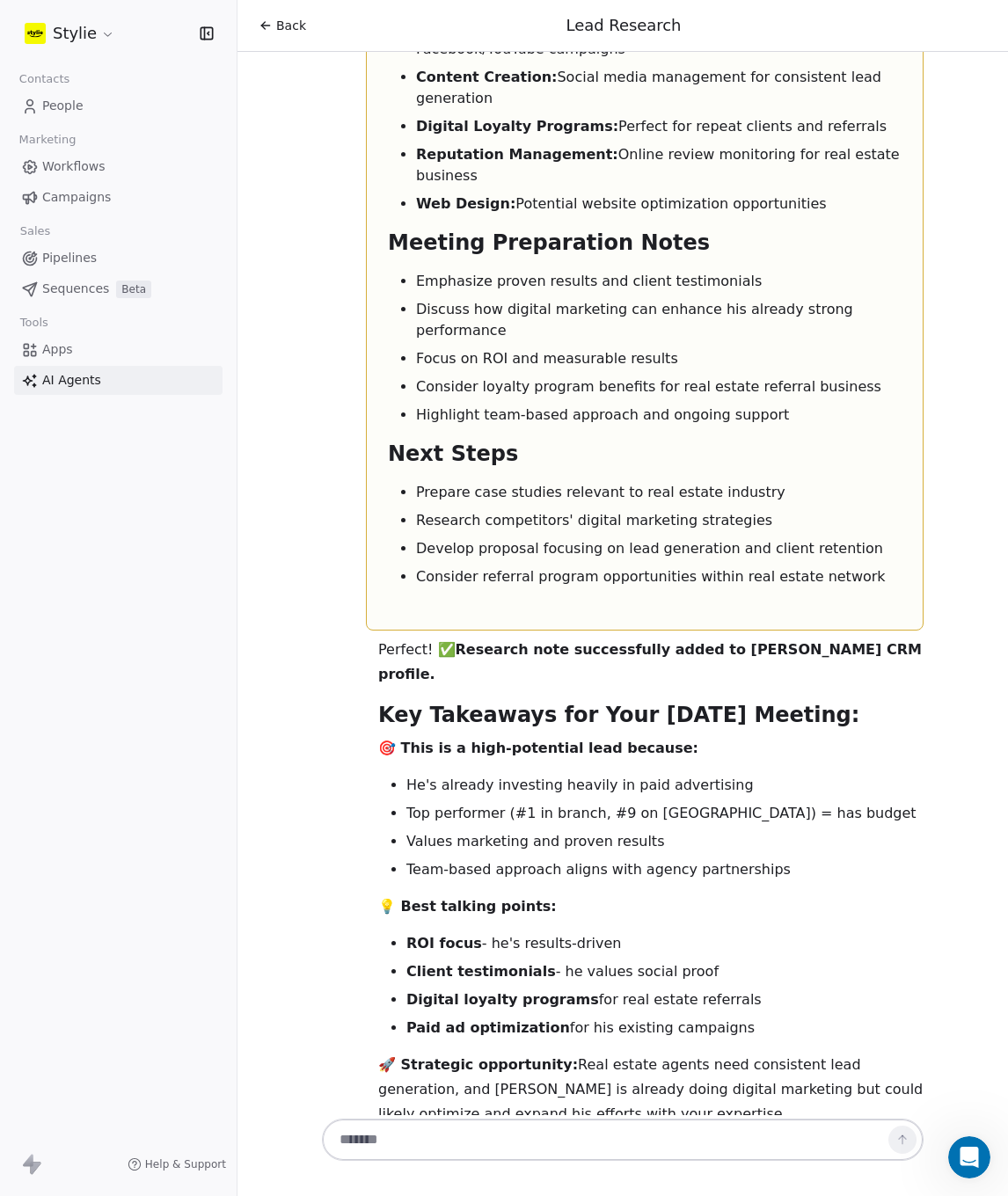
scroll to position [4914, 0]
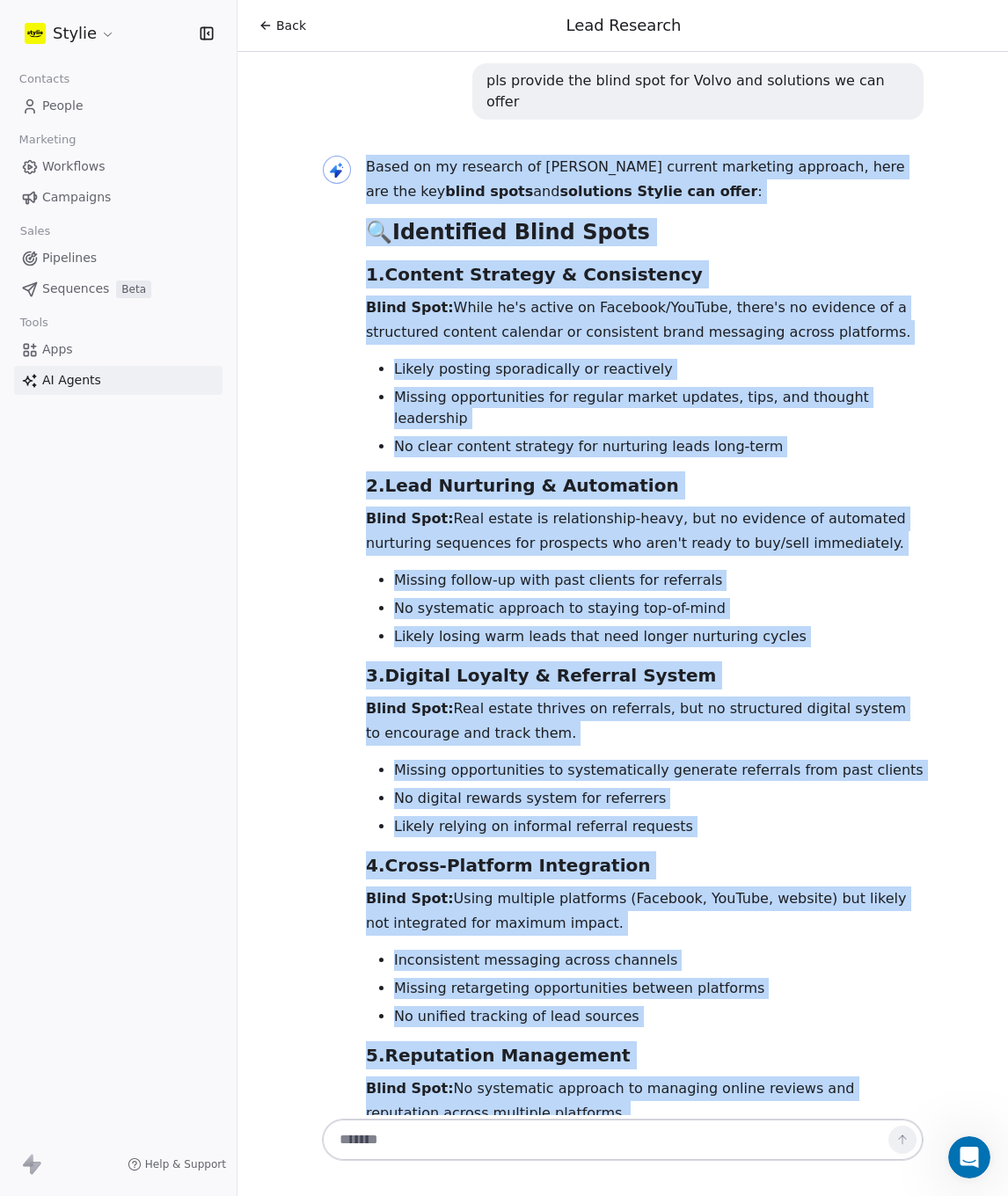
scroll to position [6399, 0]
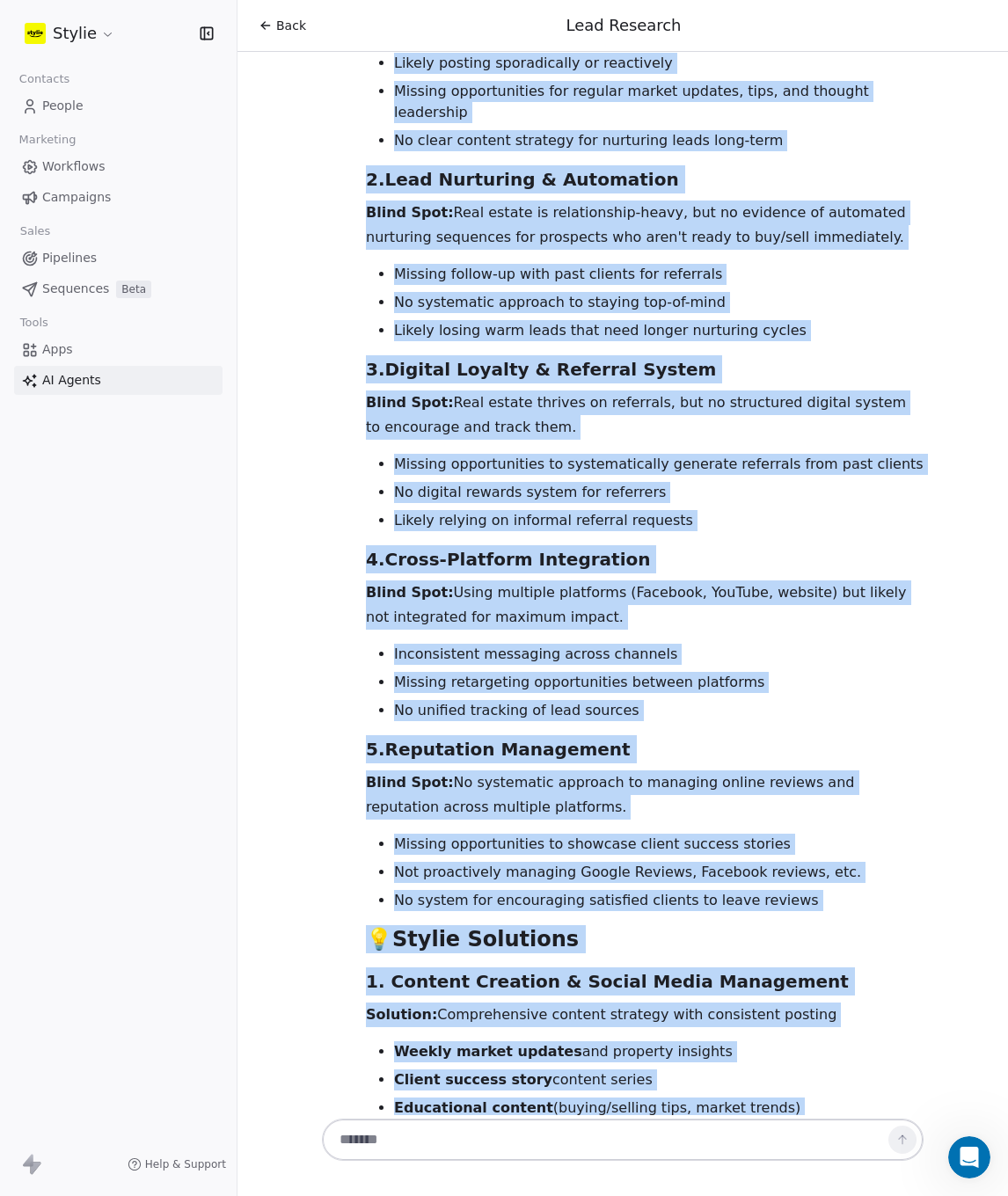
drag, startPoint x: 353, startPoint y: 942, endPoint x: 549, endPoint y: 1045, distance: 221.4
click at [549, 1045] on div "Based on my research of Andre Volkov's current marketing approach, here are the…" at bounding box center [623, 1147] width 602 height 2596
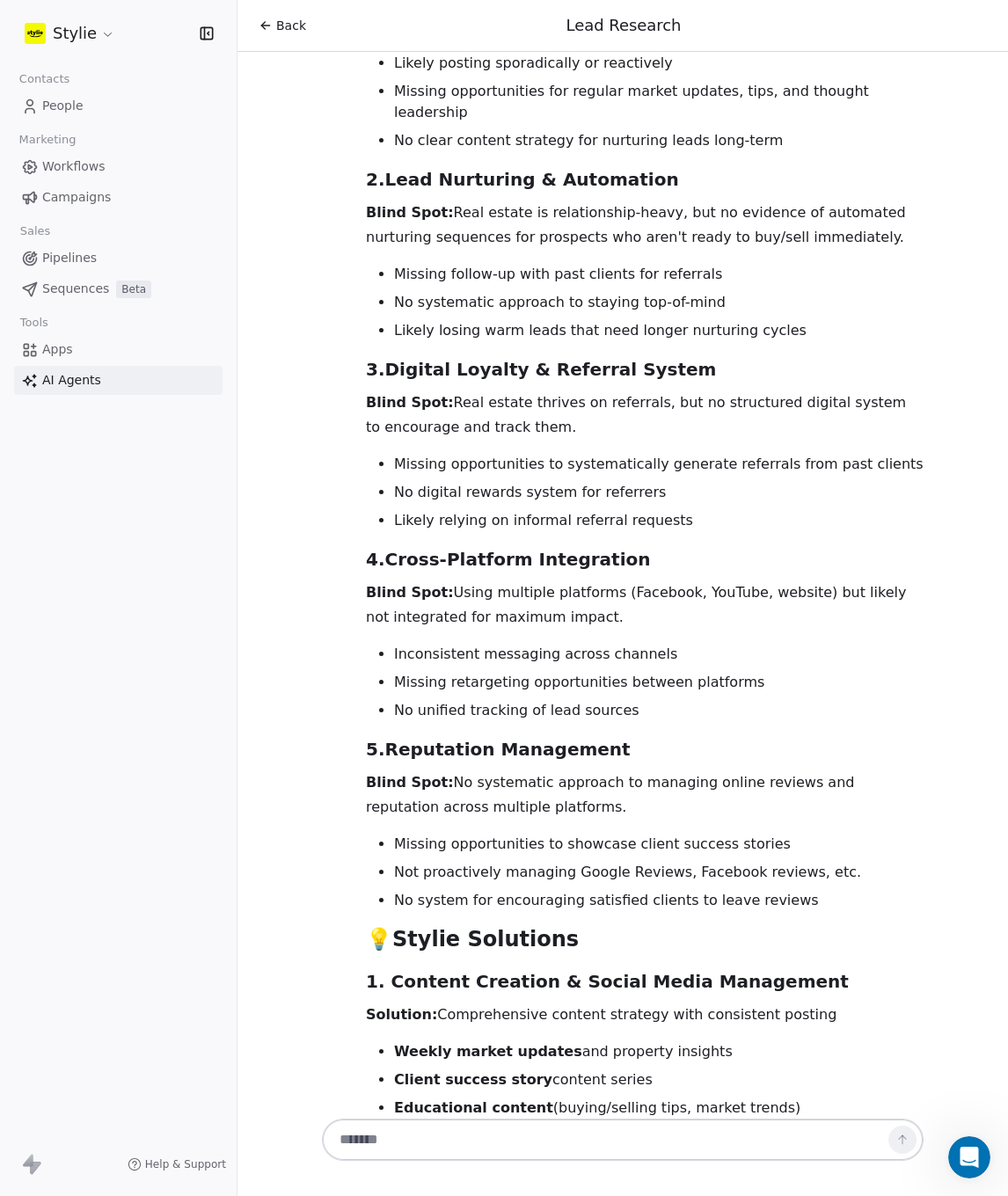
click at [509, 1129] on textarea at bounding box center [605, 1139] width 551 height 33
type textarea "**********"
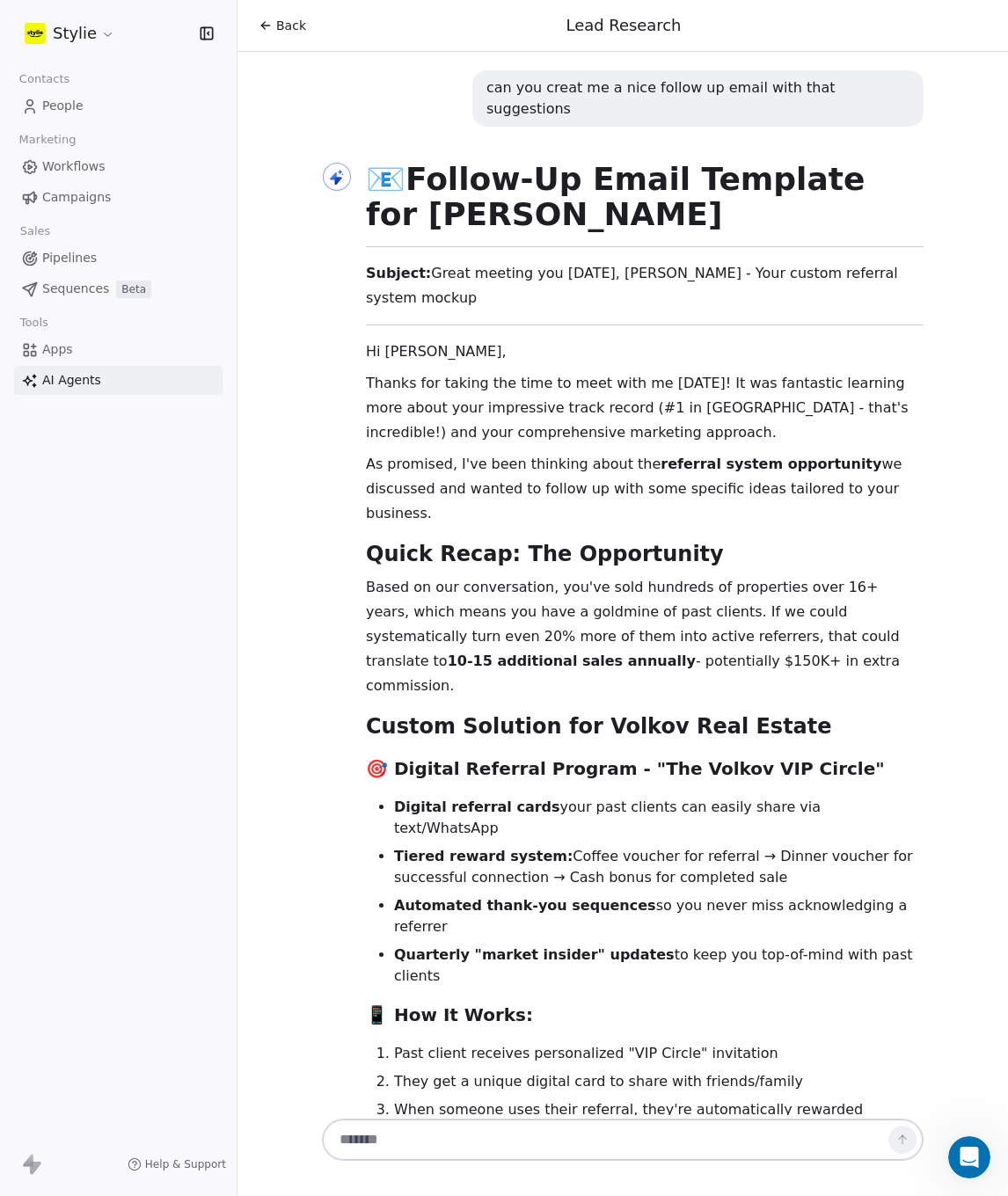
scroll to position [12411, 0]
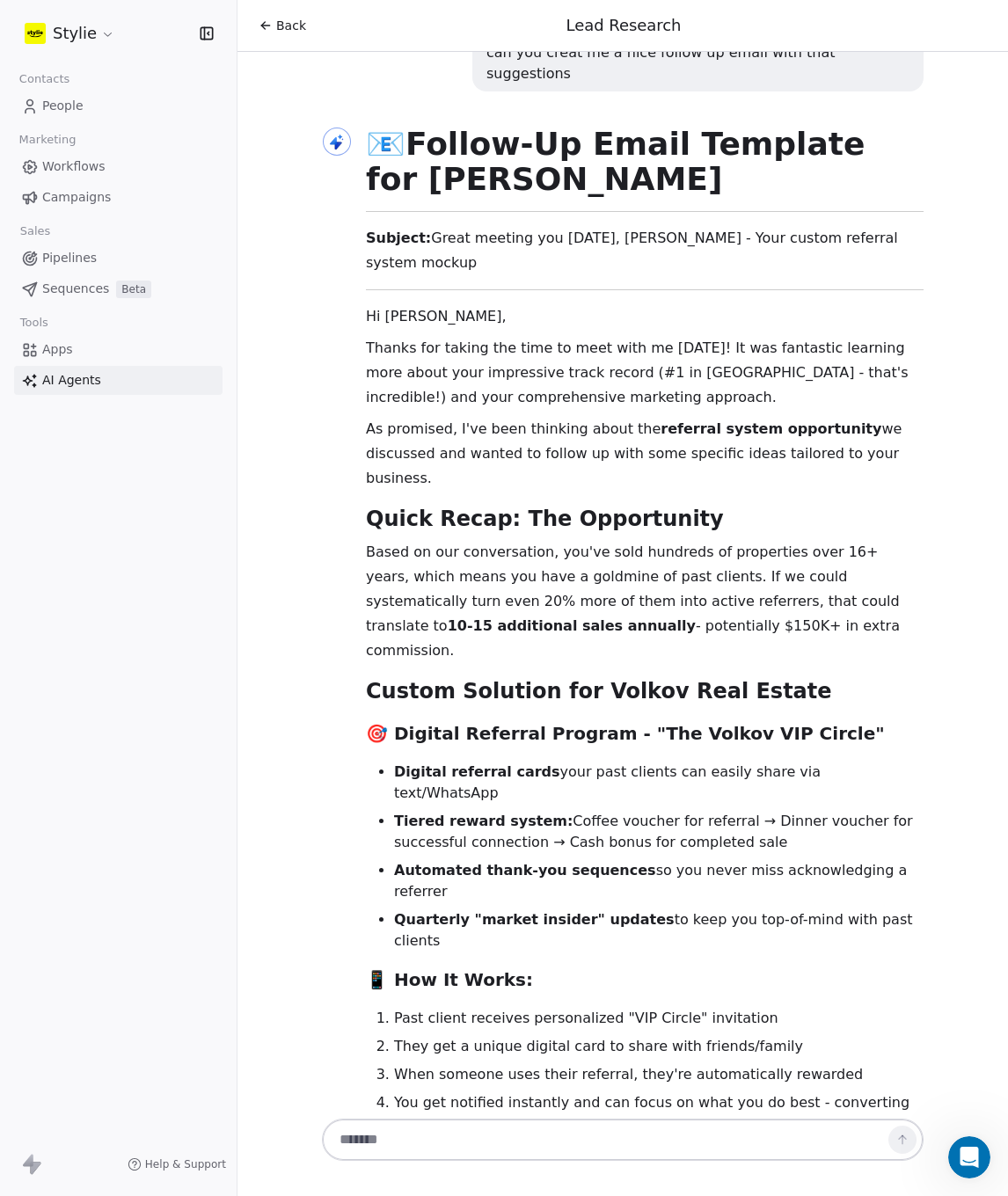
scroll to position [12473, 0]
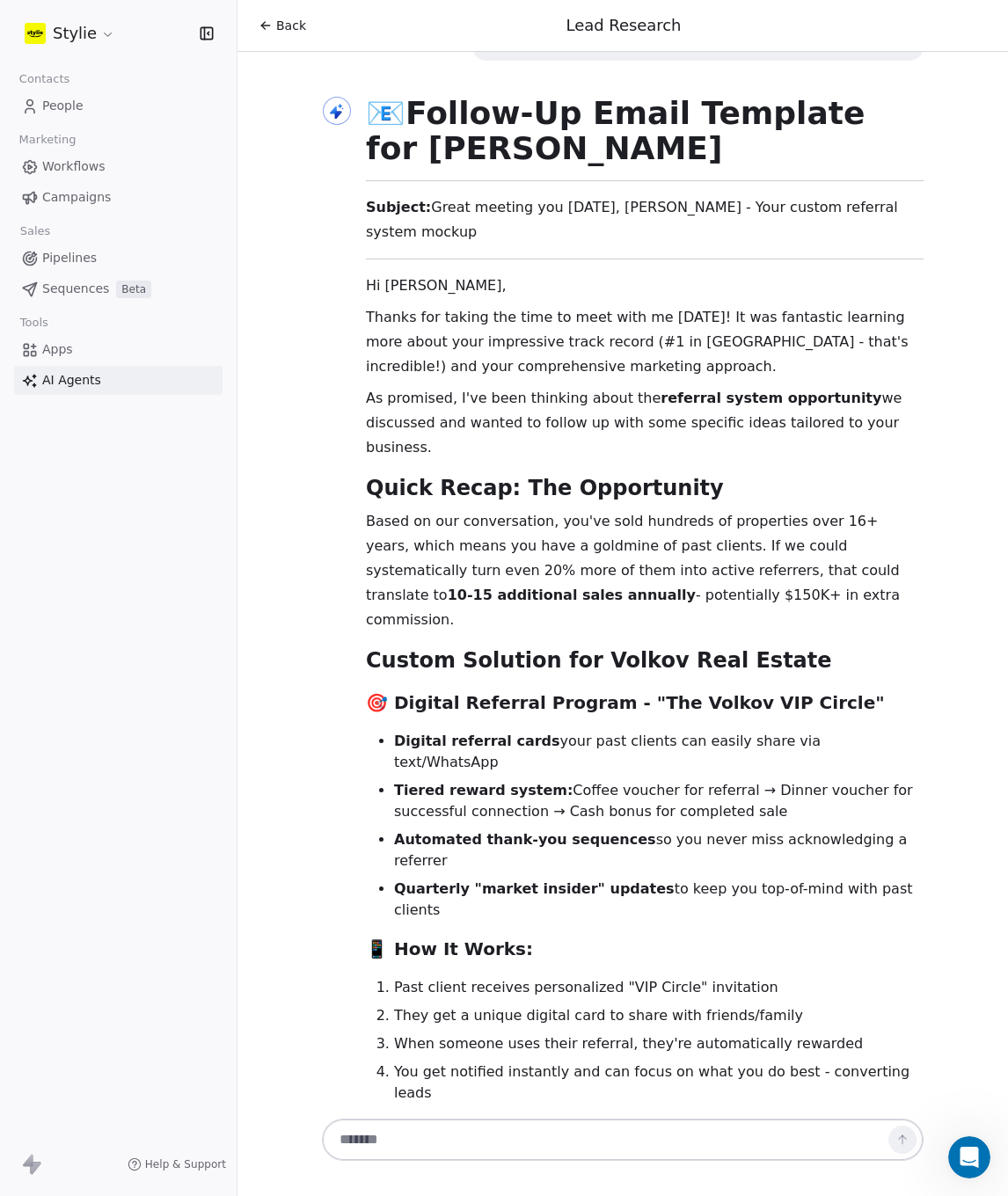
drag, startPoint x: 412, startPoint y: 540, endPoint x: 437, endPoint y: 544, distance: 25.3
drag, startPoint x: 481, startPoint y: 546, endPoint x: 527, endPoint y: 548, distance: 46.0
drag, startPoint x: 527, startPoint y: 548, endPoint x: 548, endPoint y: 549, distance: 21.0
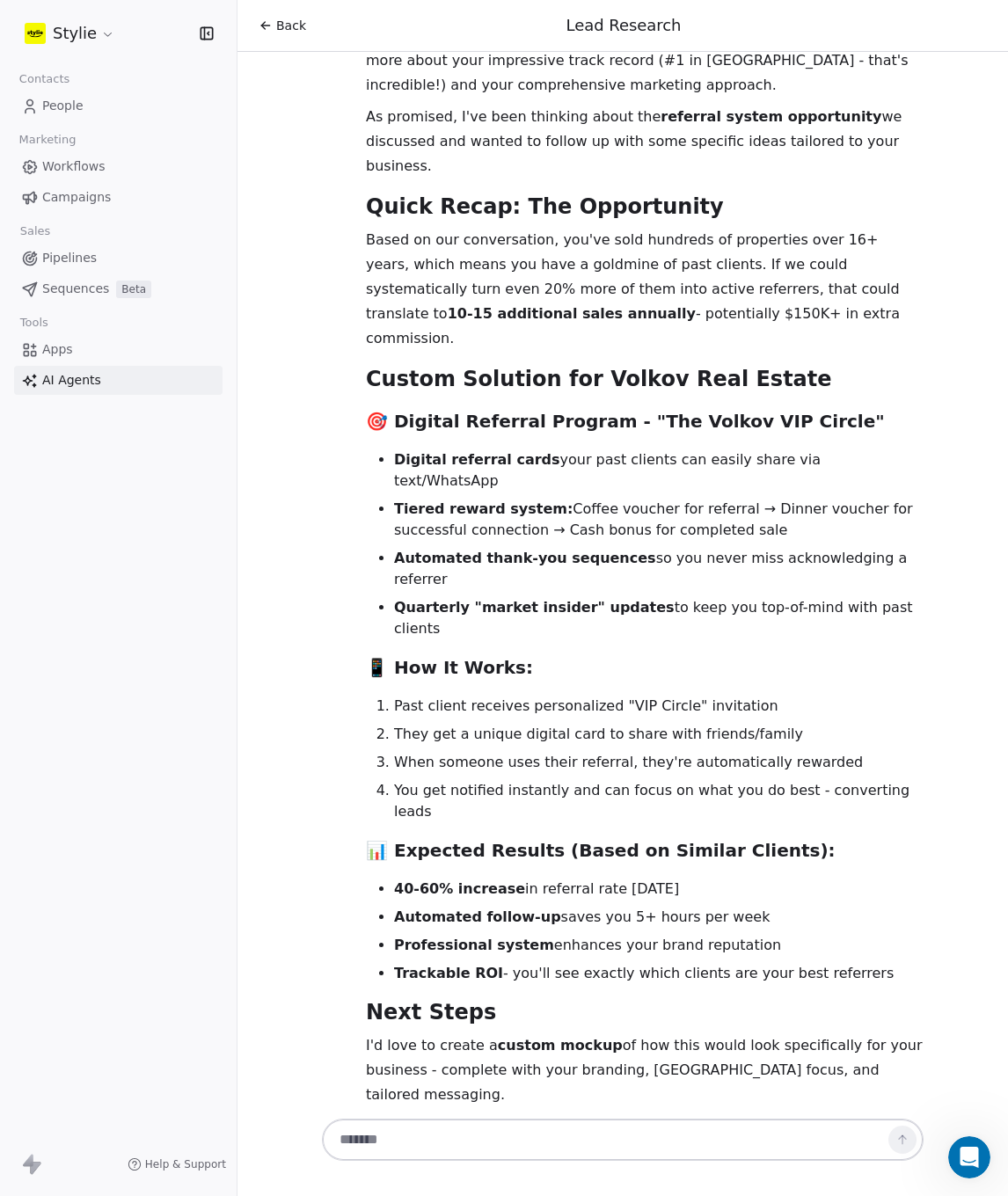
scroll to position [12783, 0]
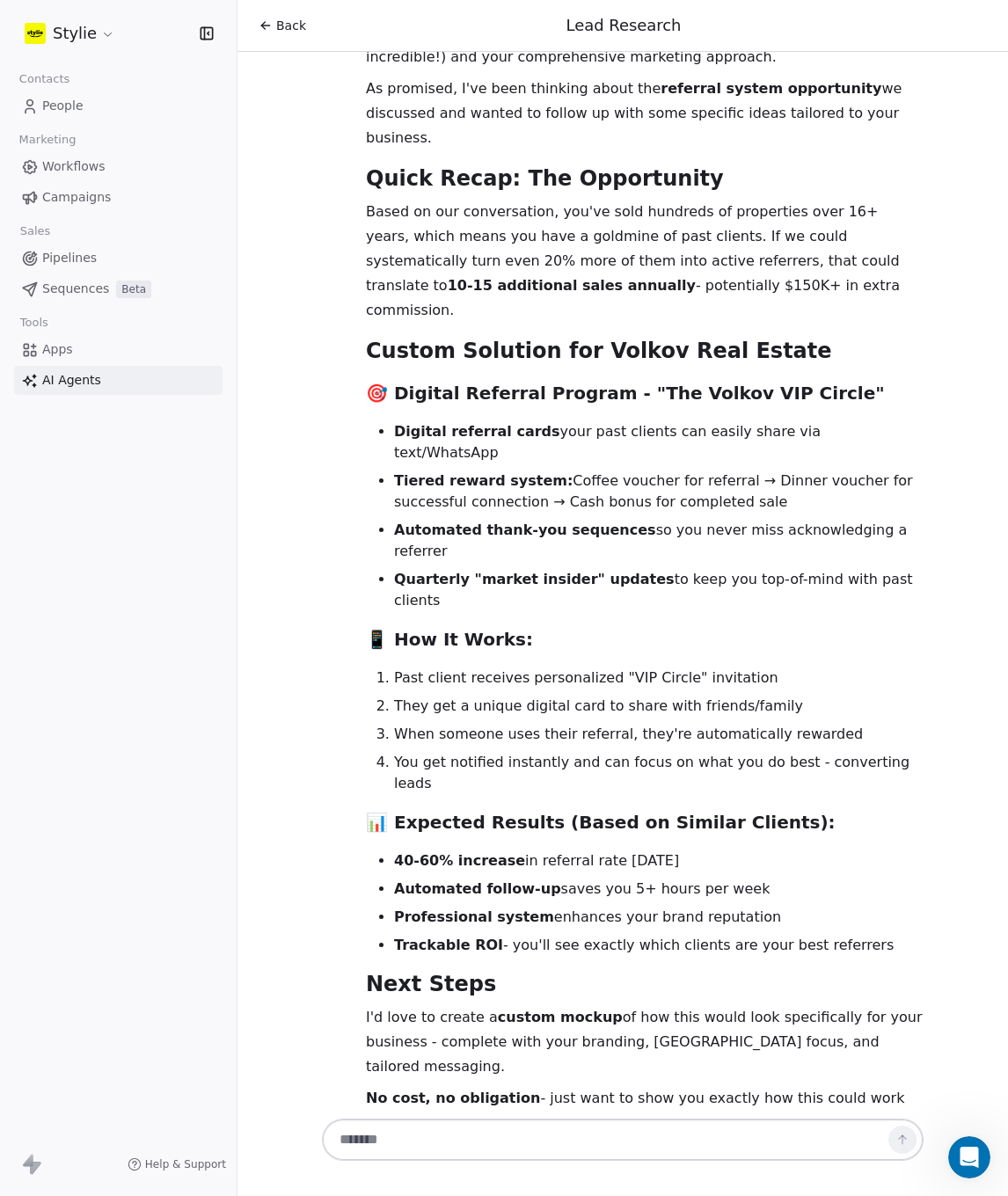
drag, startPoint x: 532, startPoint y: 497, endPoint x: 608, endPoint y: 497, distance: 76.0
click at [599, 497] on div "📧 Follow-Up Email Template for Andre Volkov Subject: Great meeting you today, A…" at bounding box center [645, 1001] width 558 height 2430
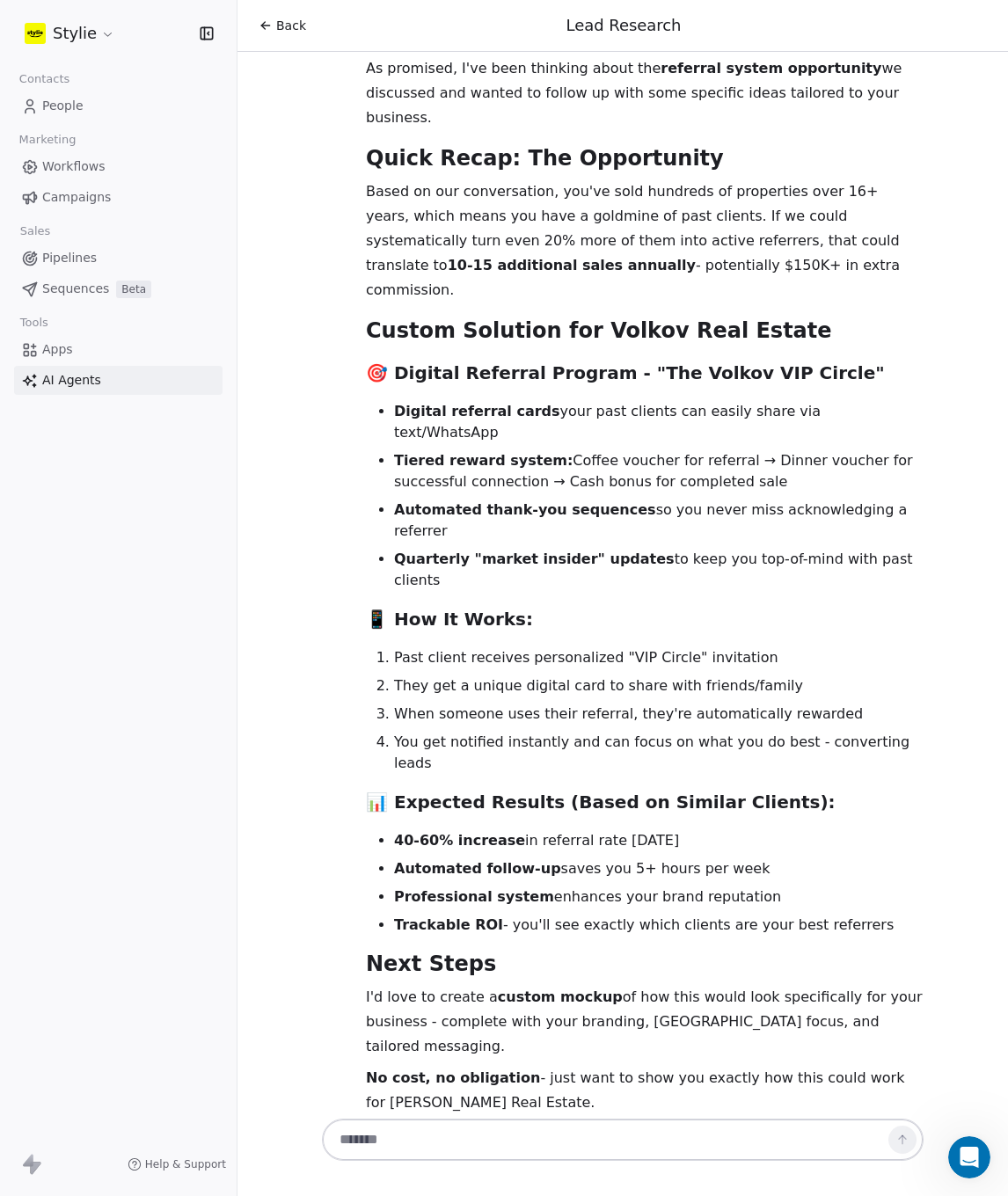
click at [713, 600] on div "📧 Follow-Up Email Template for Andre Volkov Subject: Great meeting you today, A…" at bounding box center [645, 981] width 558 height 2430
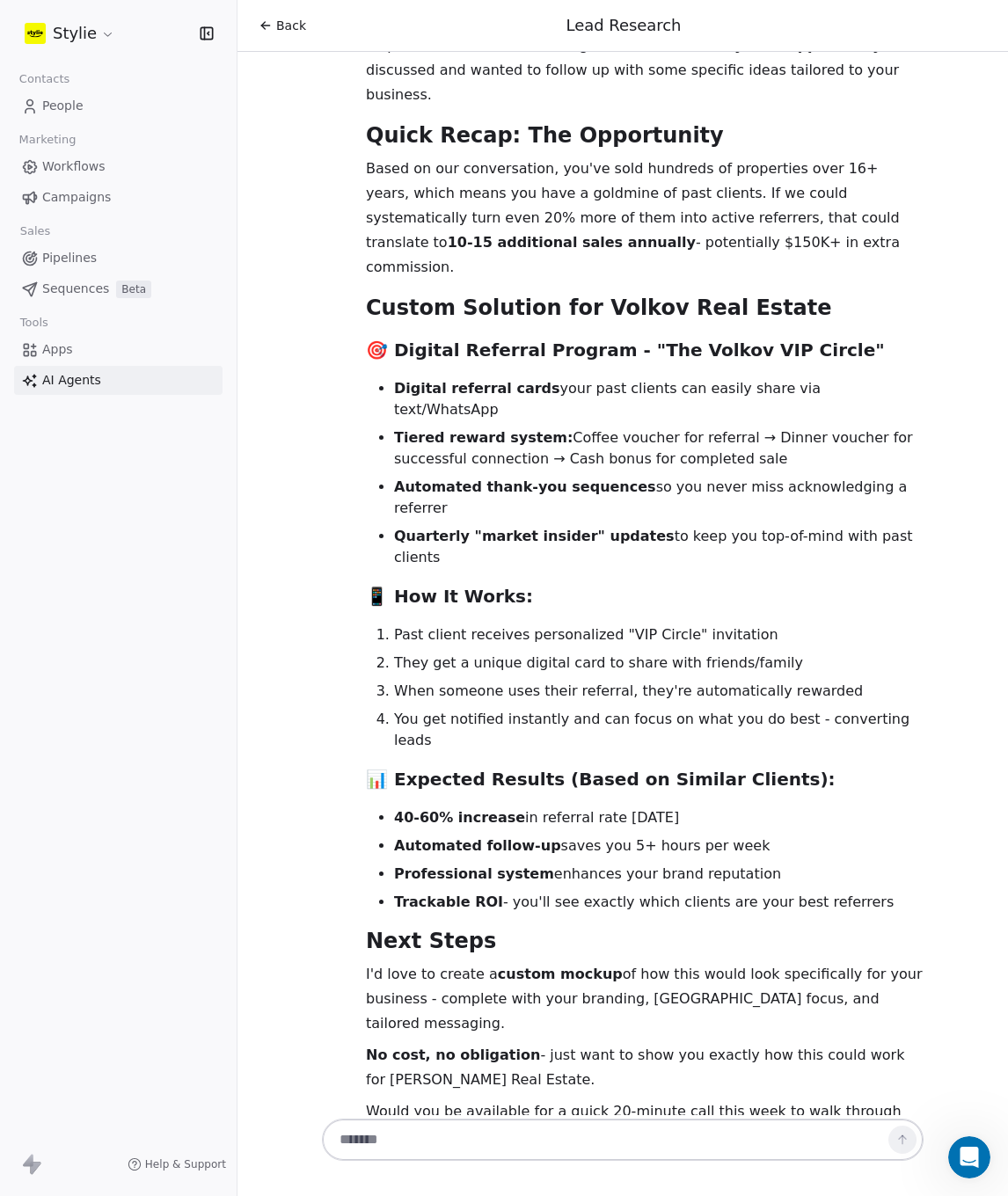
click at [644, 619] on div "📧 Follow-Up Email Template for Andre Volkov Subject: Great meeting you today, A…" at bounding box center [645, 958] width 558 height 2430
drag, startPoint x: 487, startPoint y: 652, endPoint x: 560, endPoint y: 652, distance: 73.0
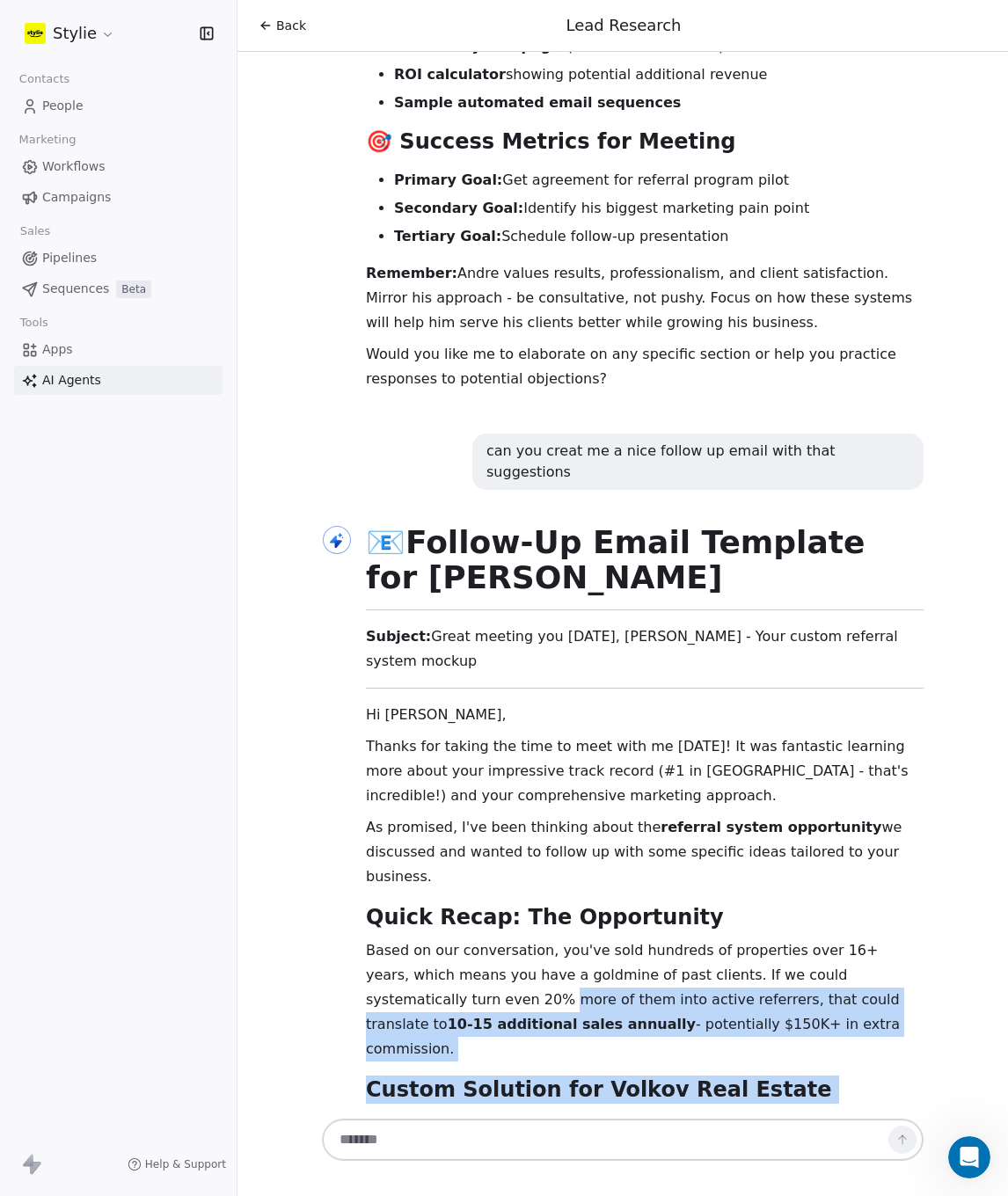
scroll to position [11716, 0]
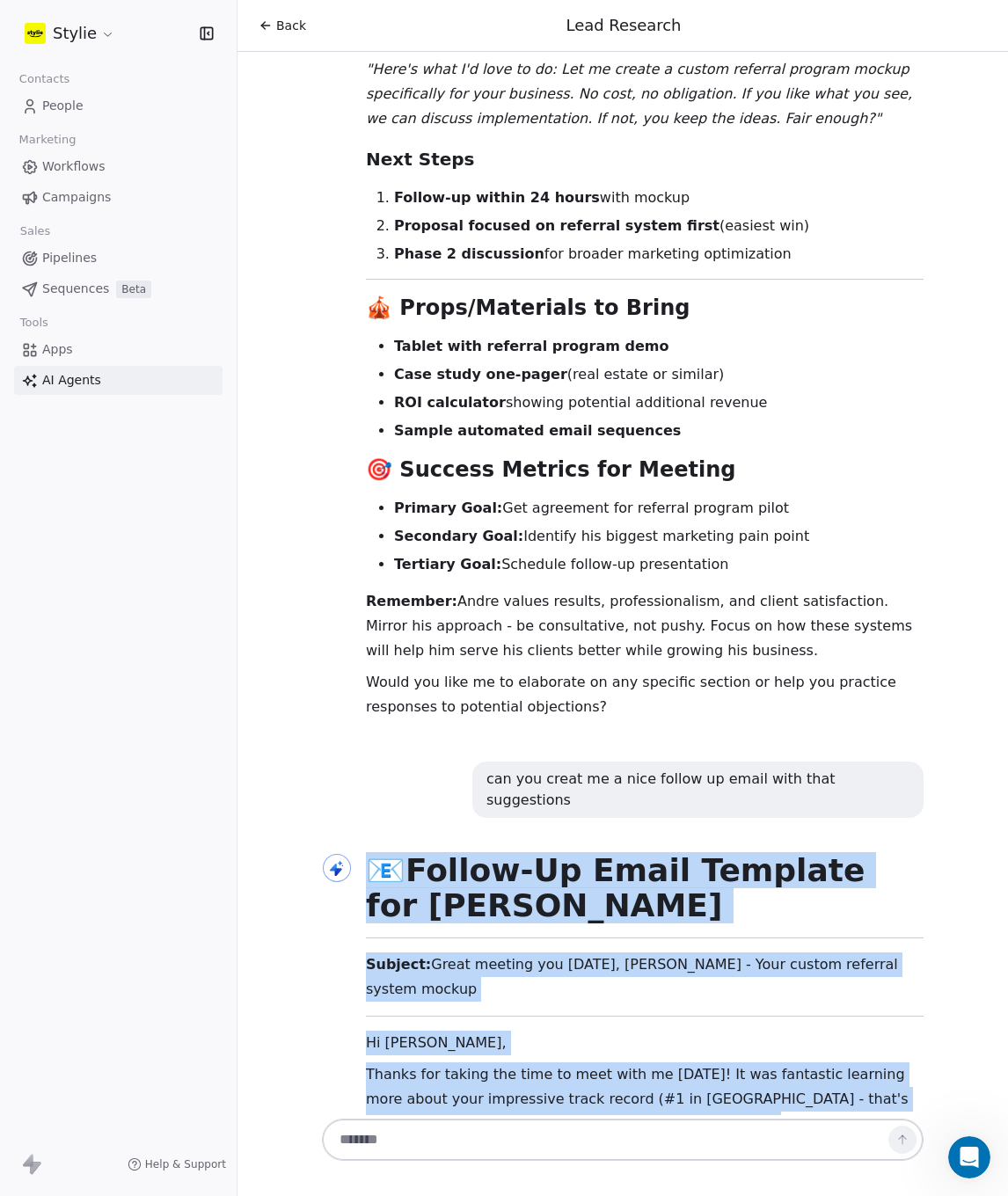
drag, startPoint x: 501, startPoint y: 751, endPoint x: 355, endPoint y: 197, distance: 572.9
copy div "📧 Follow-Up Email Template for Andre Volkov Subject: Great meeting you today, A…"
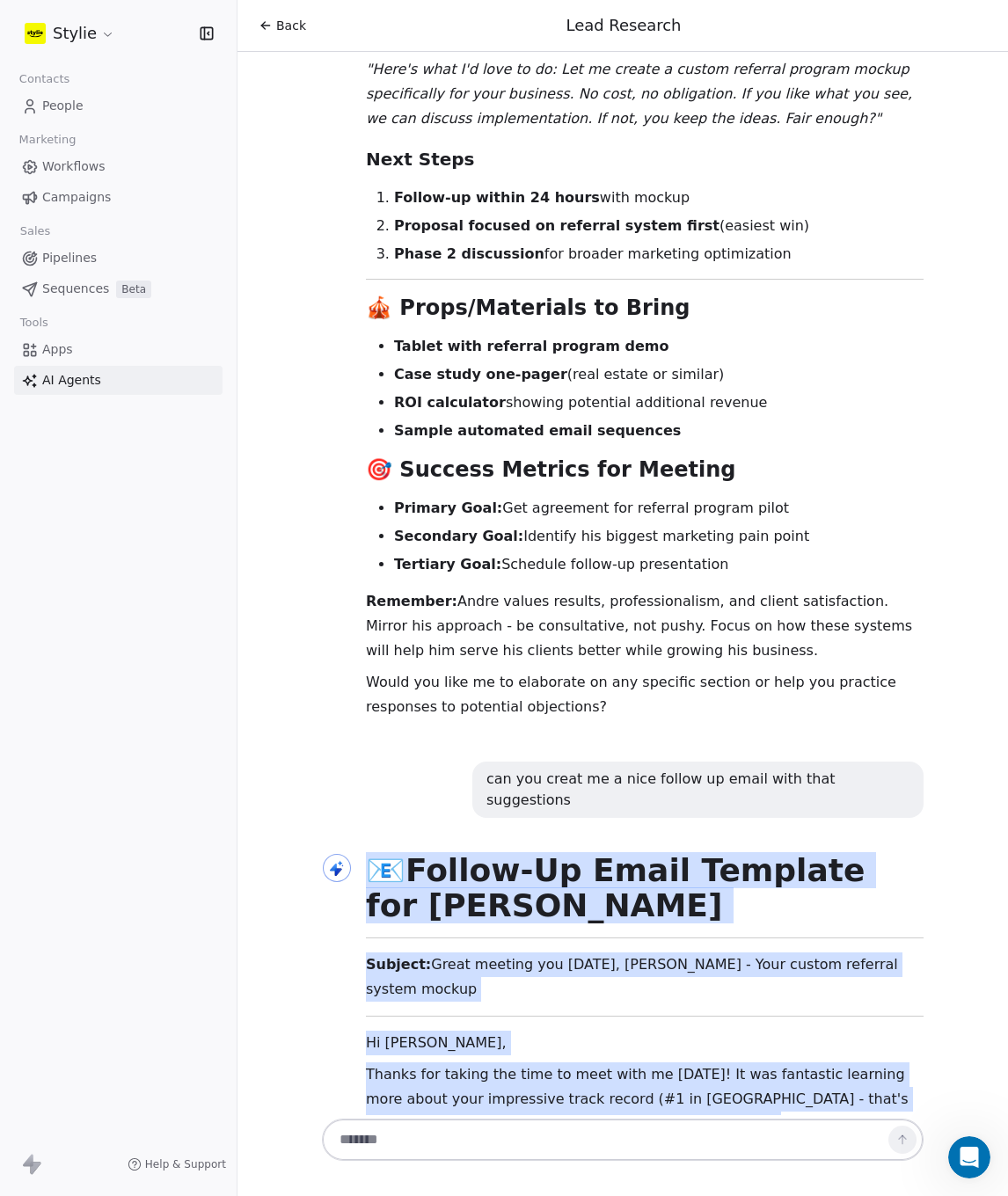
scroll to position [11853, 0]
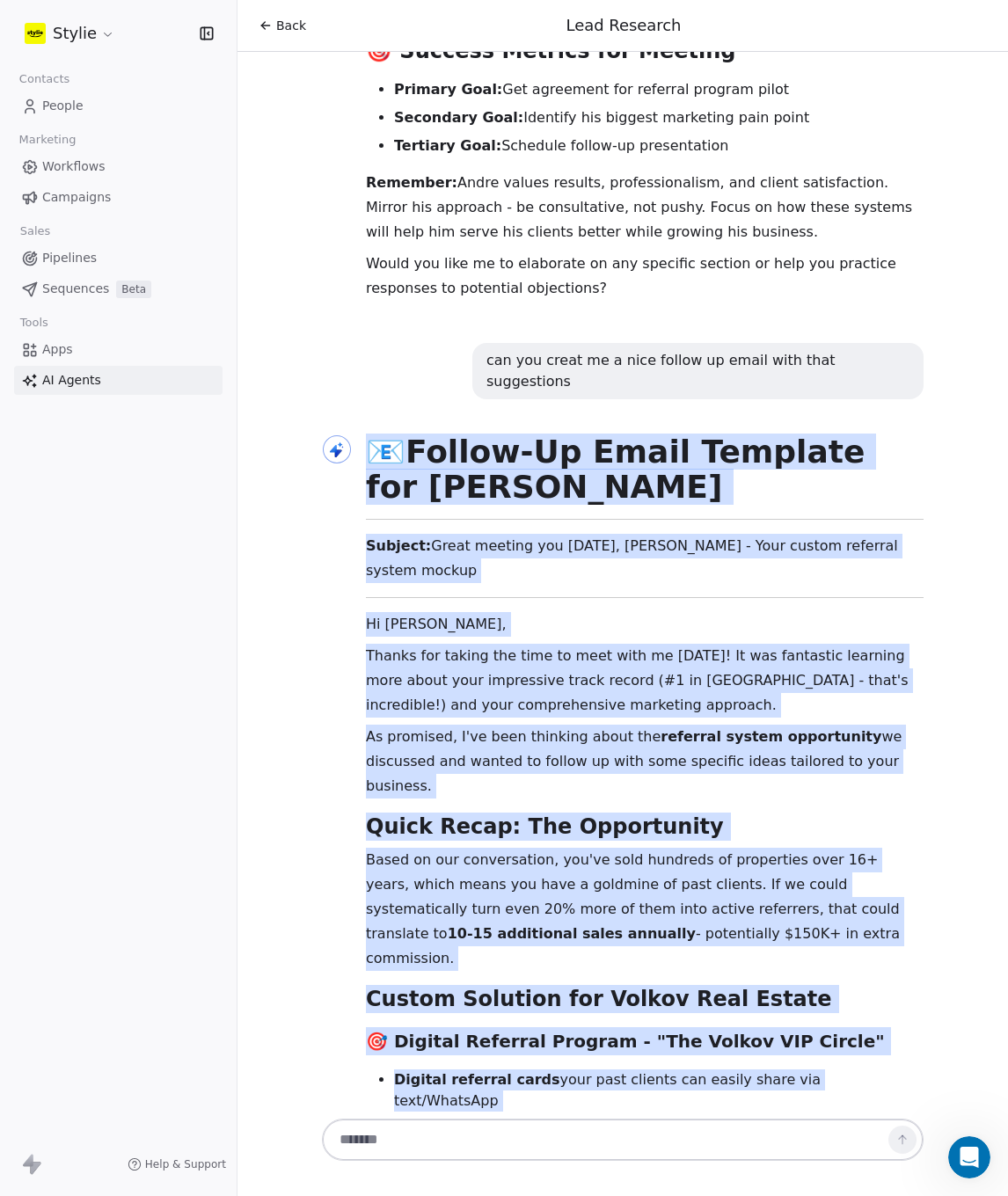
drag, startPoint x: 1003, startPoint y: 318, endPoint x: 681, endPoint y: 787, distance: 568.9
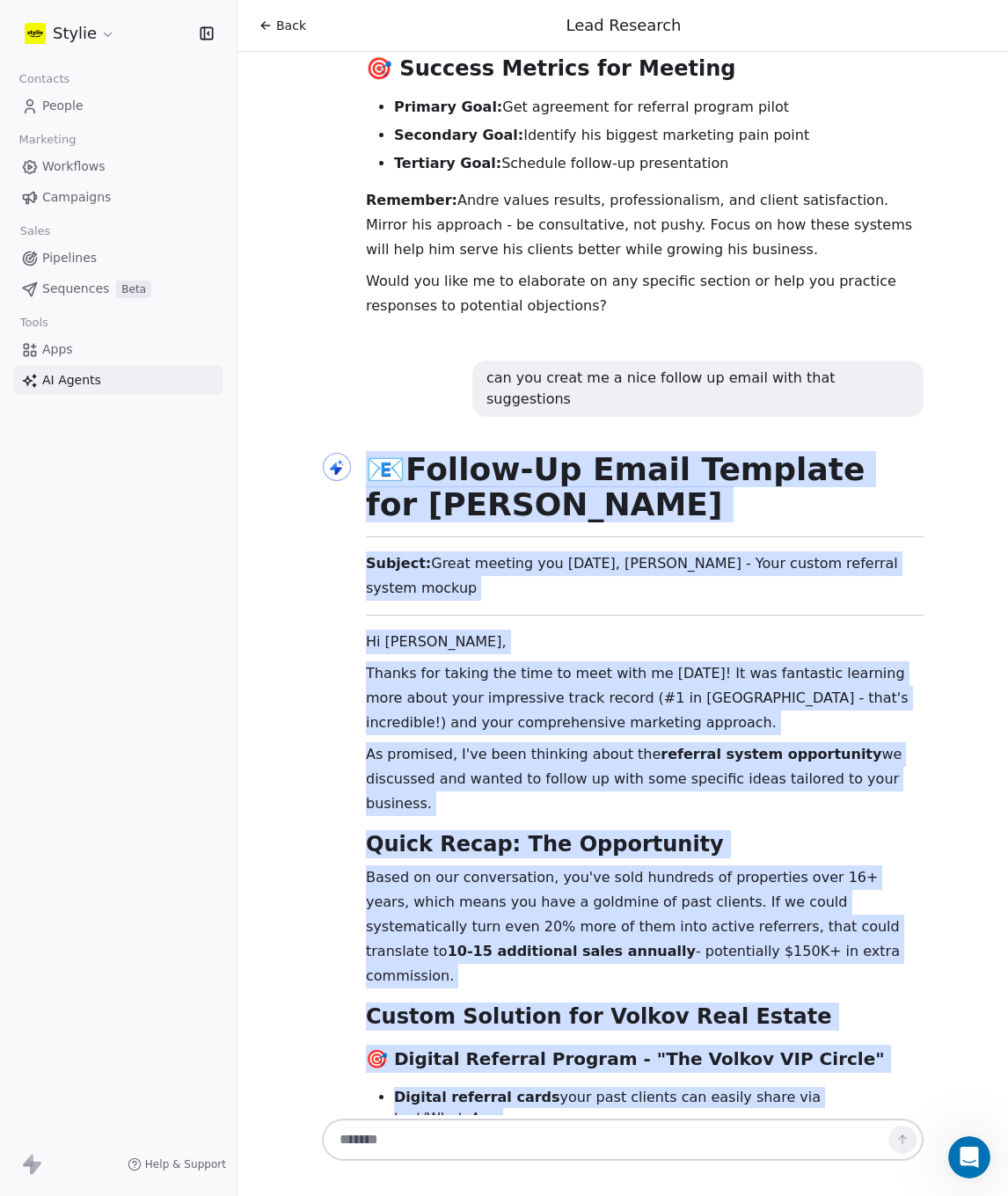
scroll to position [11783, 0]
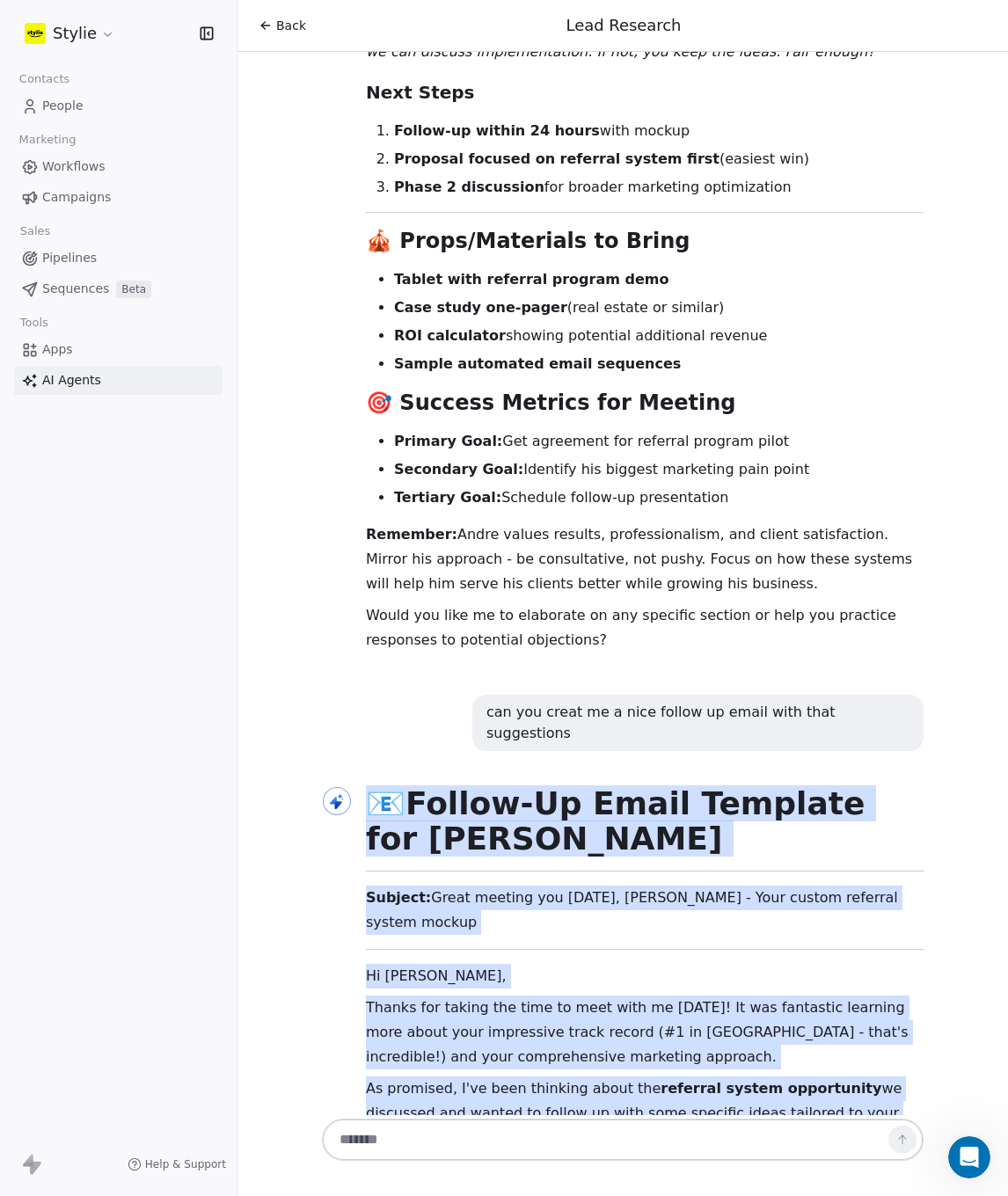
copy div "📧 Follow-Up Email Template for Andre Volkov Subject: Great meeting you today, A…"
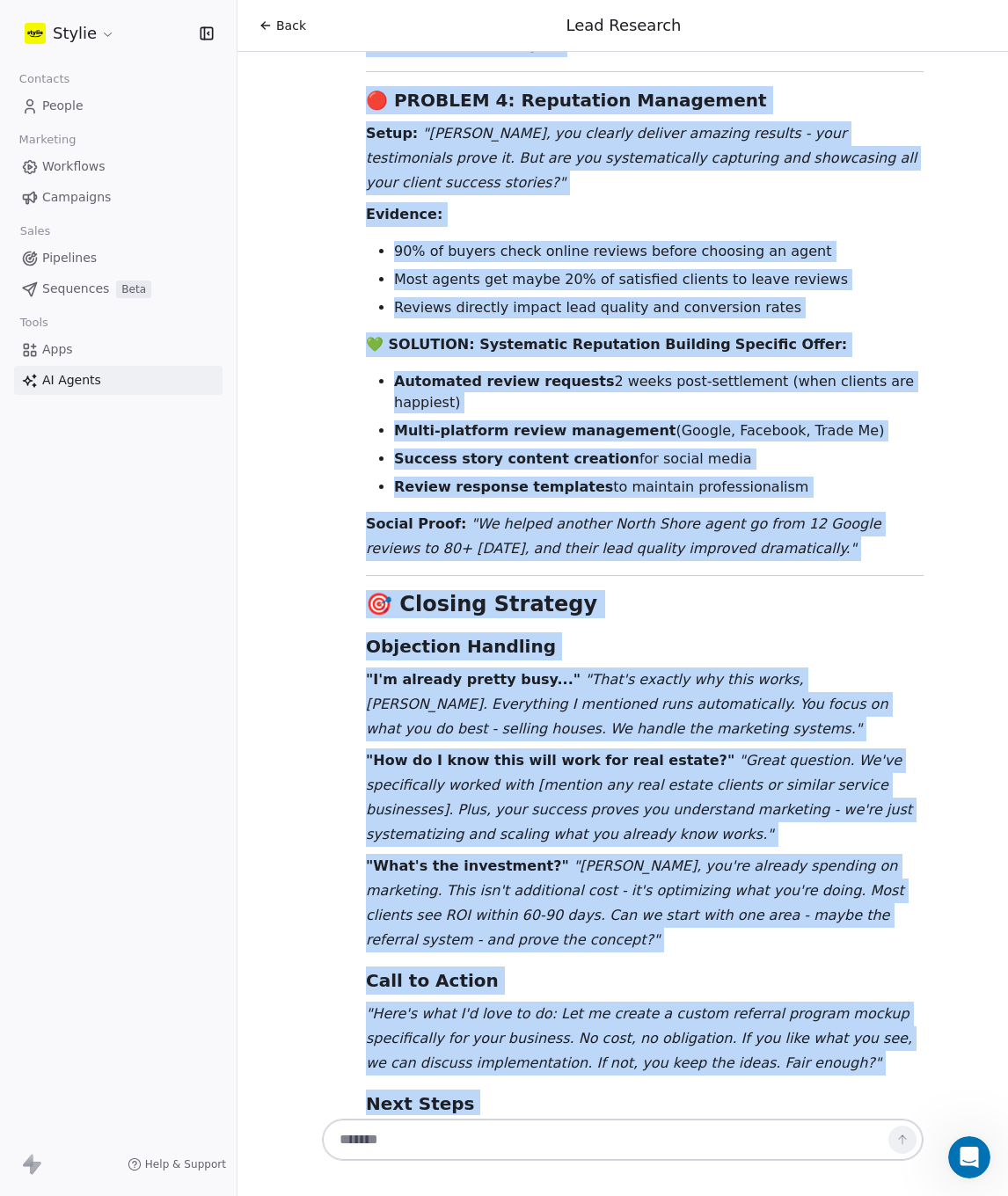
scroll to position [10973, 0]
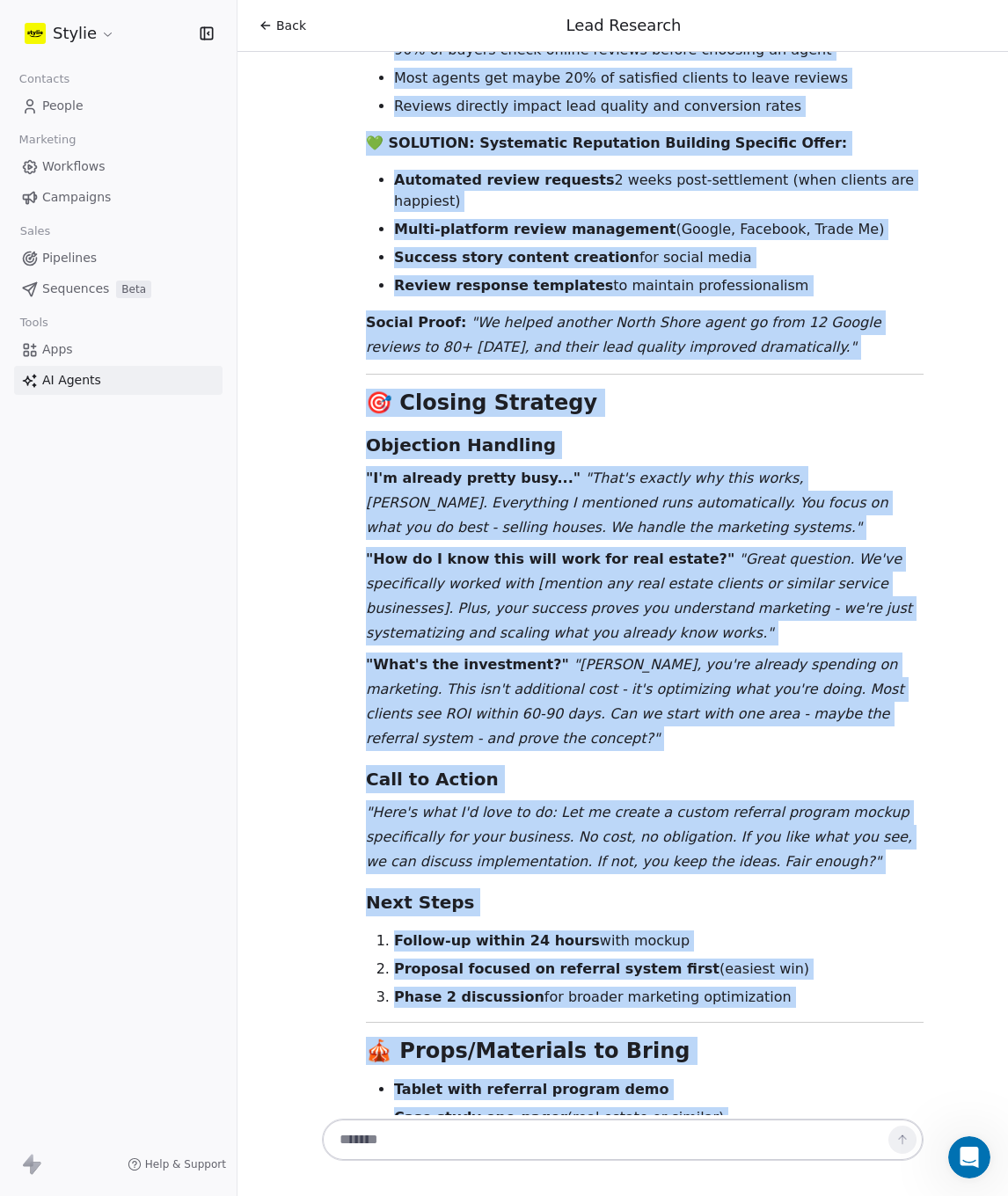
drag, startPoint x: 359, startPoint y: 367, endPoint x: 644, endPoint y: 788, distance: 508.4
copy div "🎯 Detailed Meeting Strategy & Talking Points for Andre Volkov Opening Hook (Fir…"
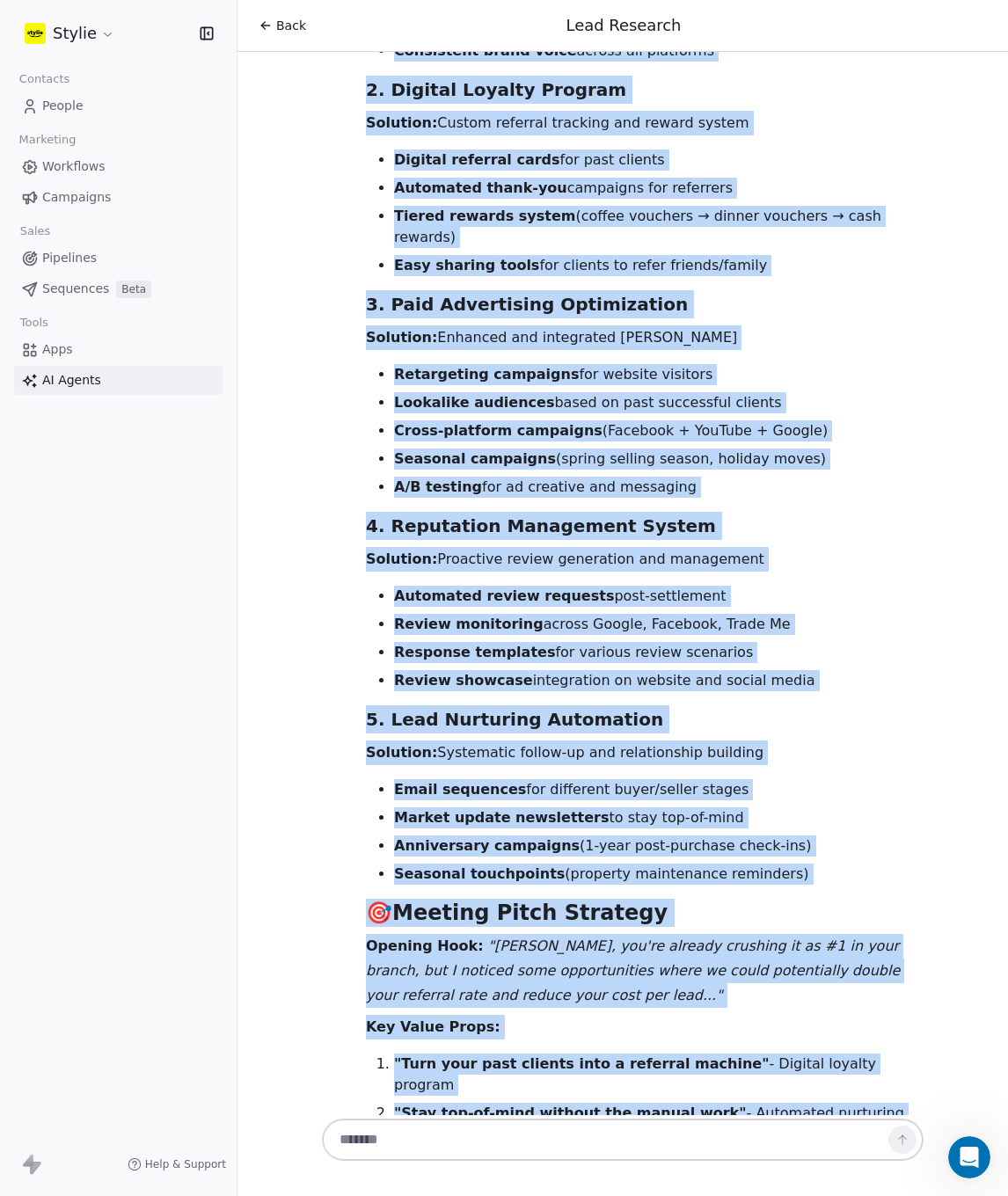
scroll to position [7664, 0]
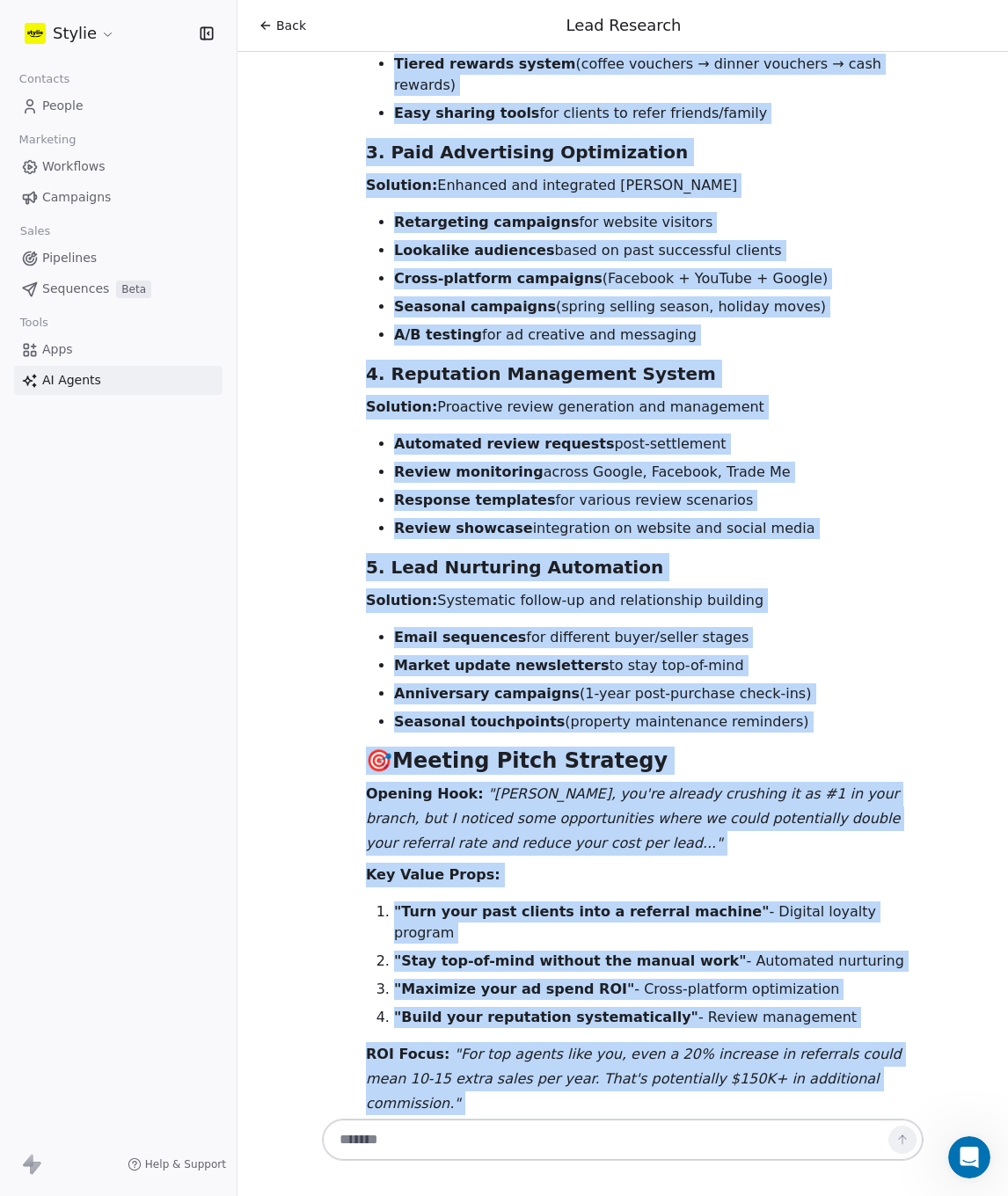
drag, startPoint x: 364, startPoint y: 270, endPoint x: 708, endPoint y: 726, distance: 571.2
copy div "🔍 Identified Blind Spots 1. Content Strategy & Consistency Blind Spot: While he…"
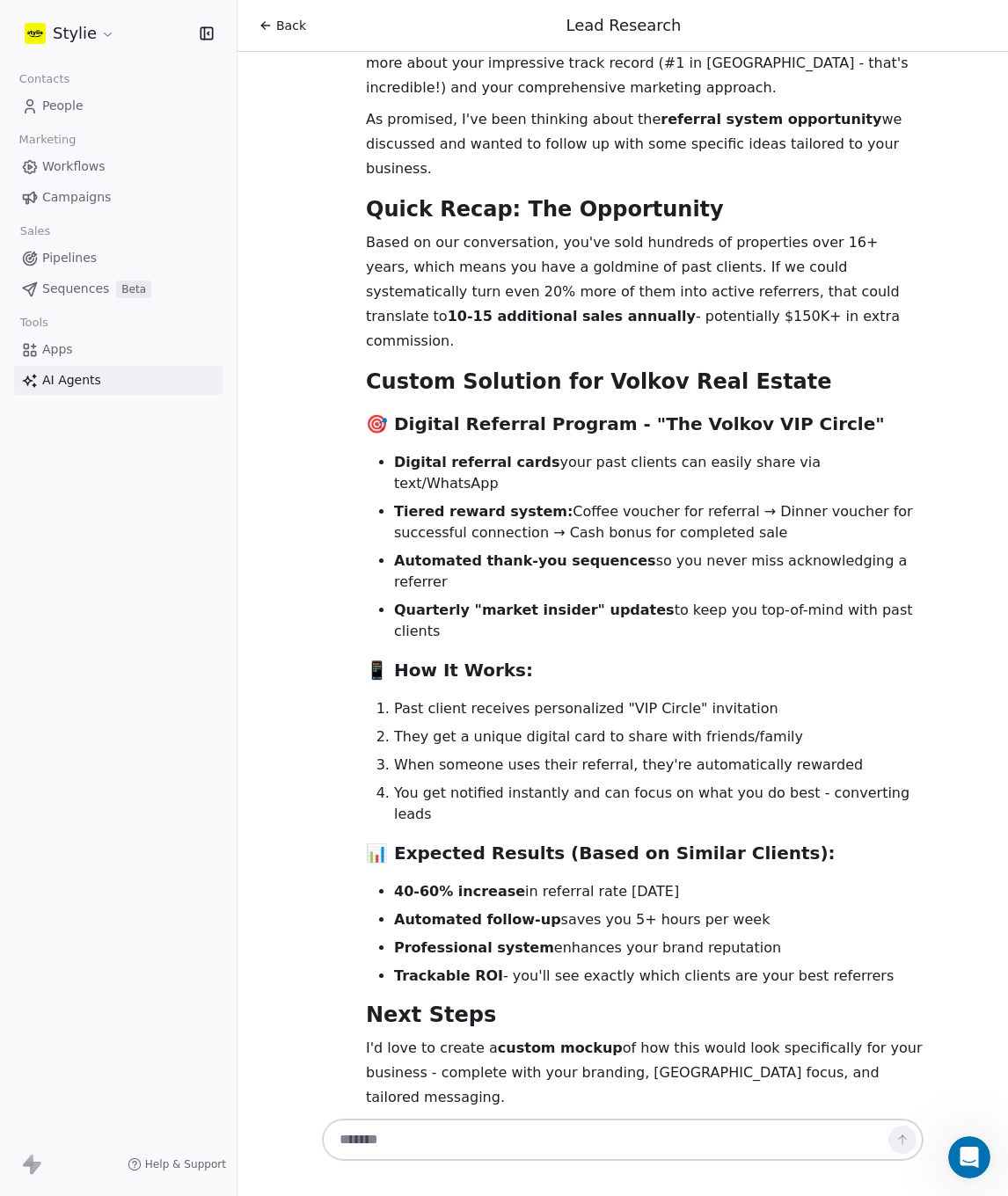
scroll to position [12980, 0]
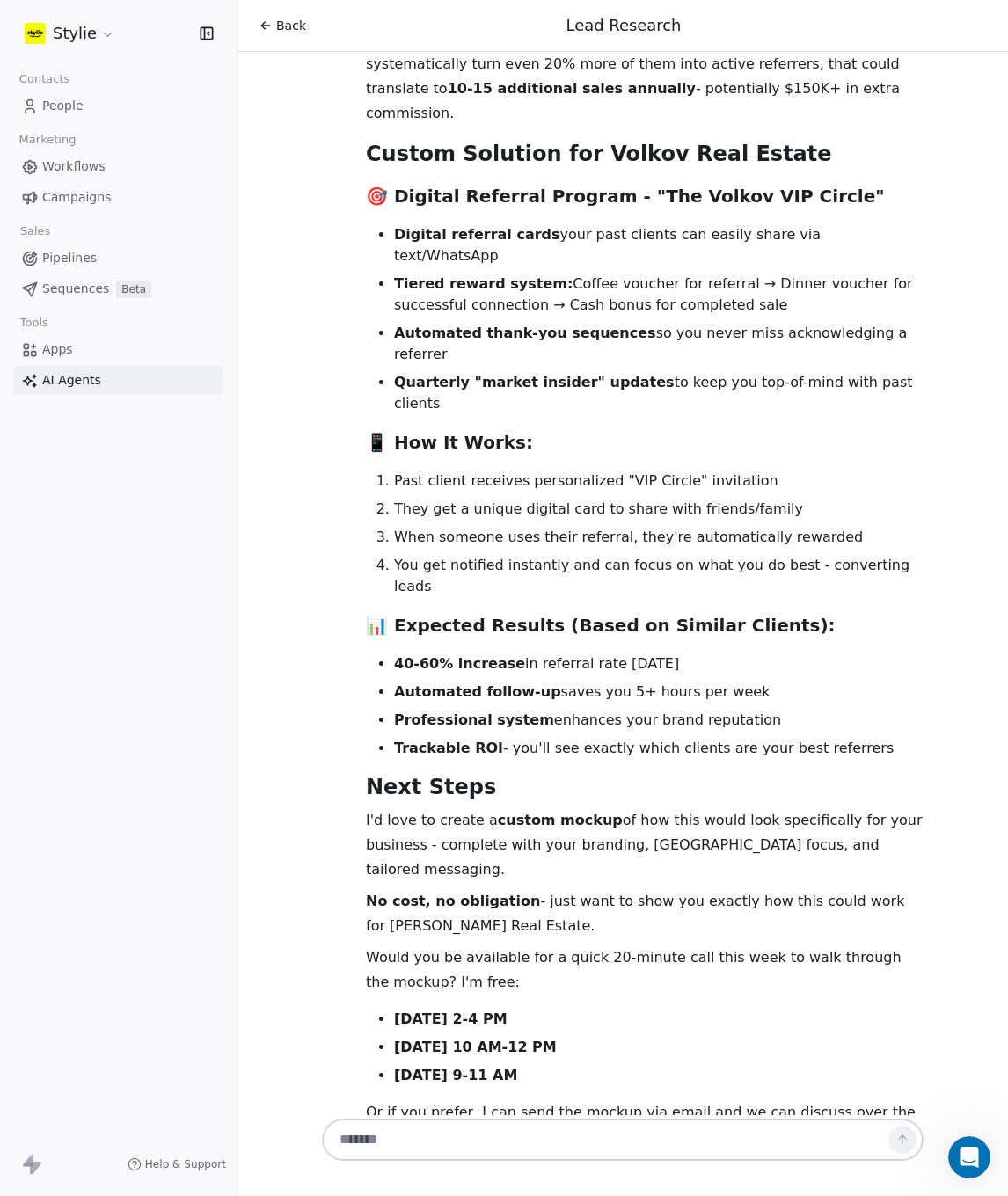
click at [443, 1135] on textarea at bounding box center [605, 1139] width 551 height 33
type textarea "**********"
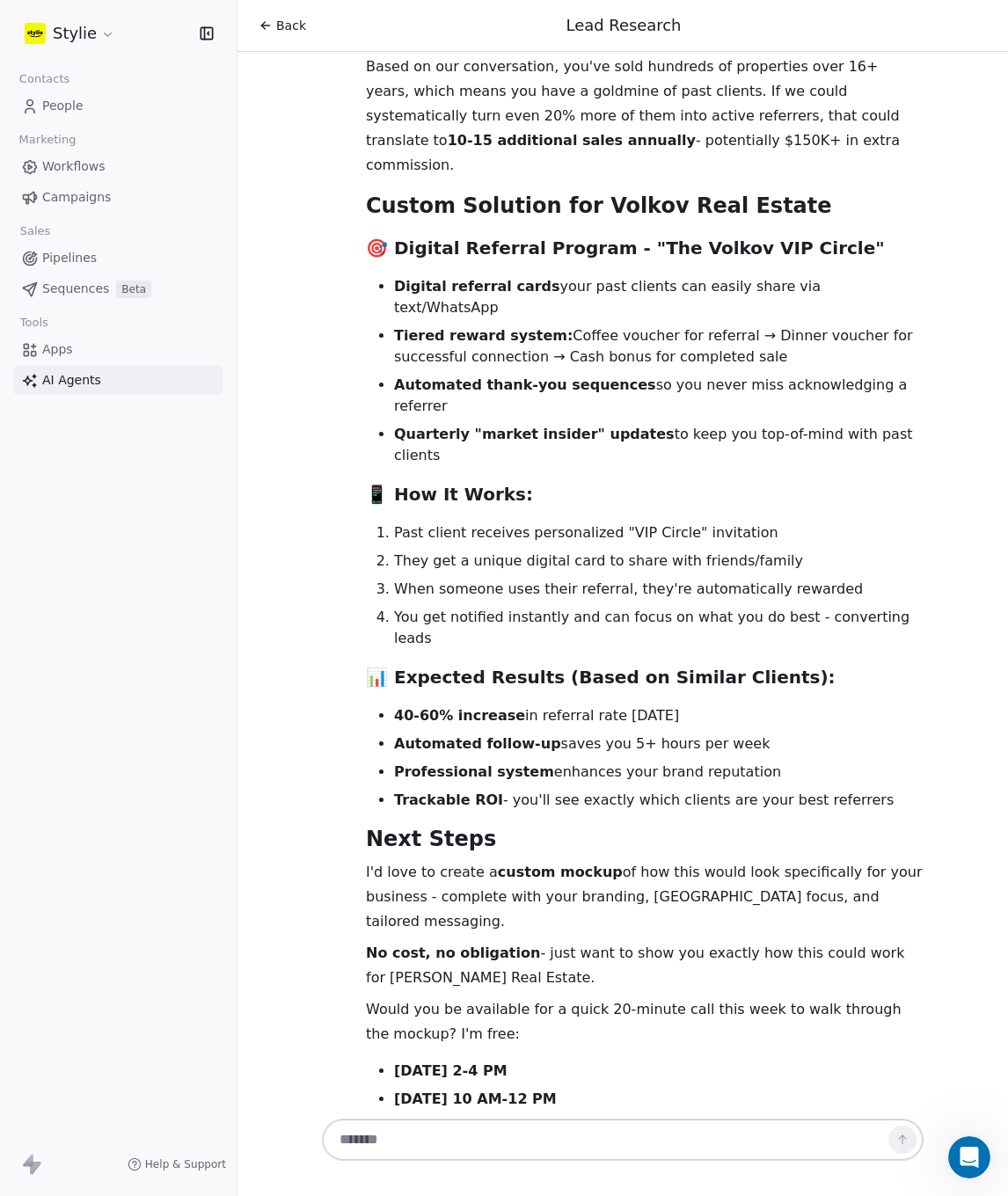
scroll to position [13051, 0]
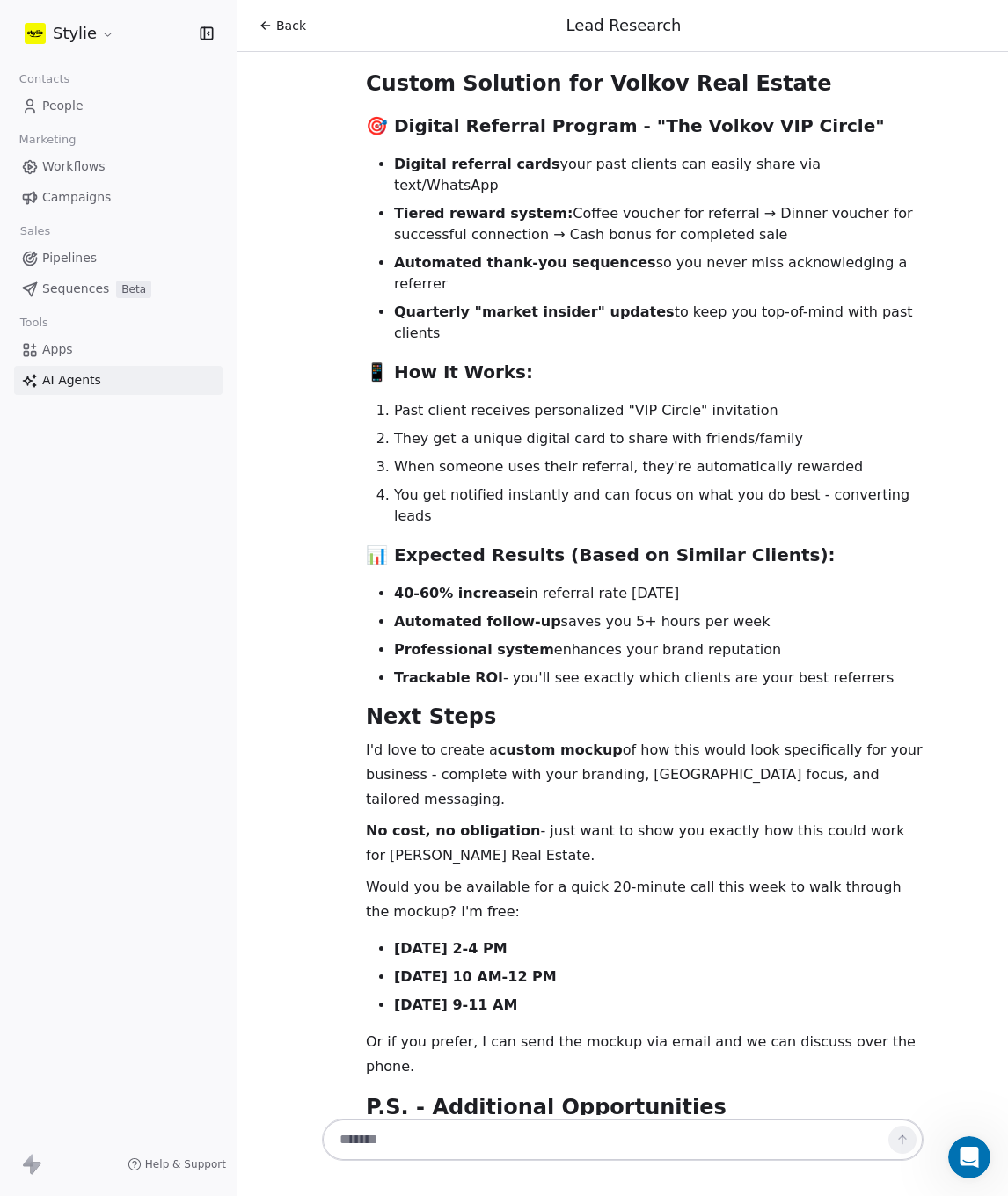
drag, startPoint x: 492, startPoint y: 1149, endPoint x: 504, endPoint y: 1149, distance: 12.0
click at [492, 1149] on textarea at bounding box center [605, 1139] width 551 height 33
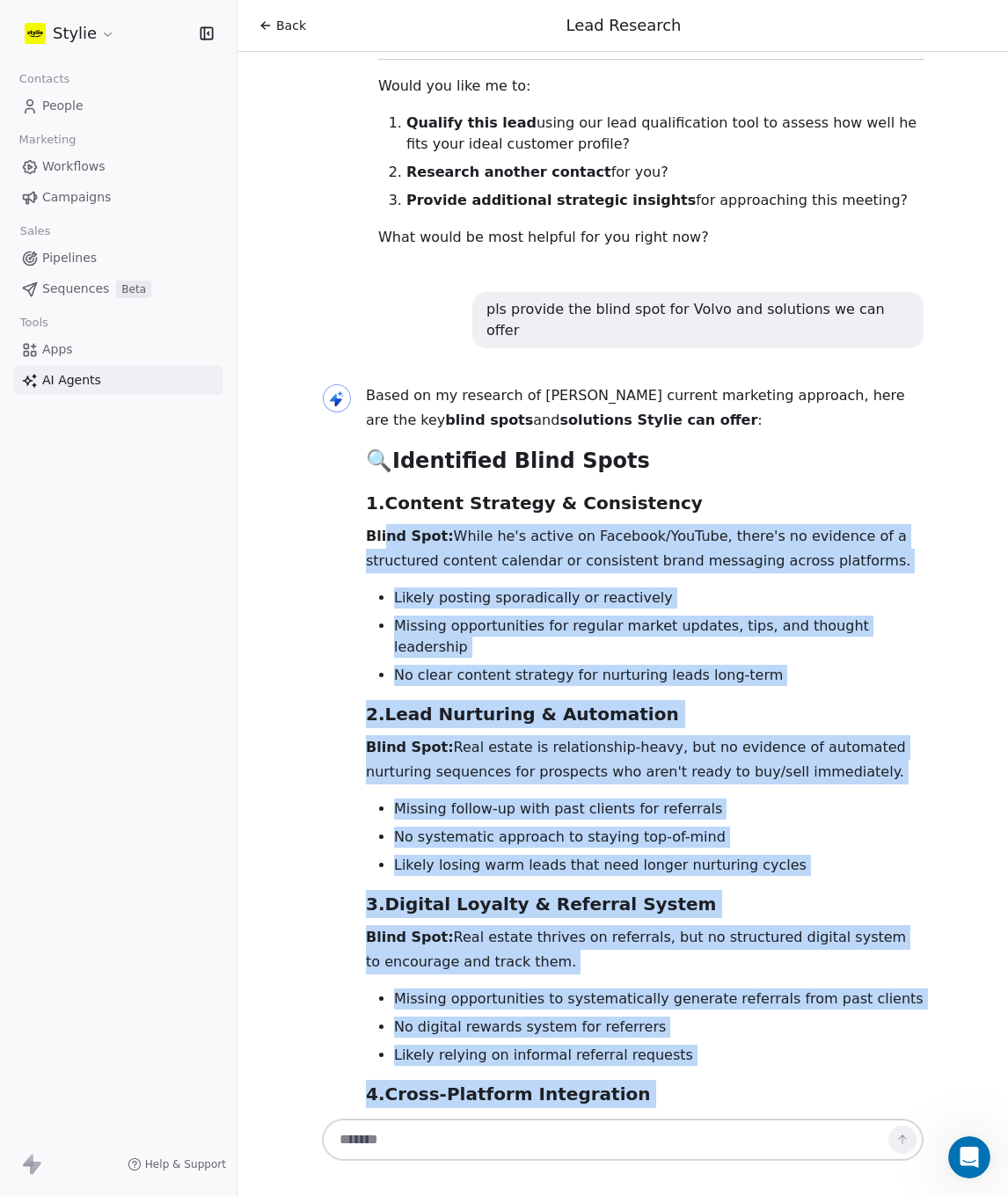
scroll to position [5702, 0]
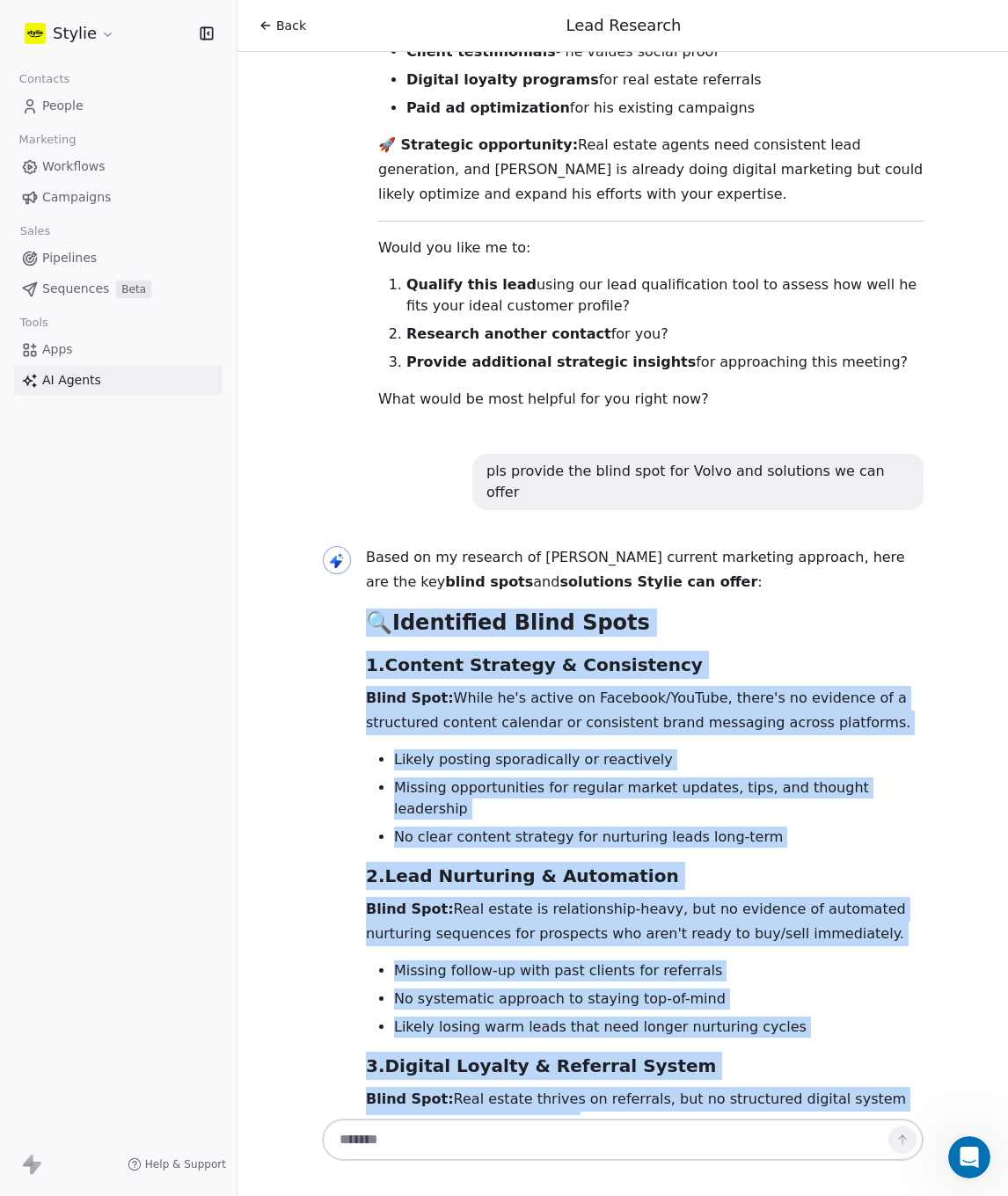
drag, startPoint x: 432, startPoint y: 1011, endPoint x: 371, endPoint y: 195, distance: 818.3
copy div "🔍 Identified Blind Spots 1. Content Strategy & Consistency Blind Spot: While he…"
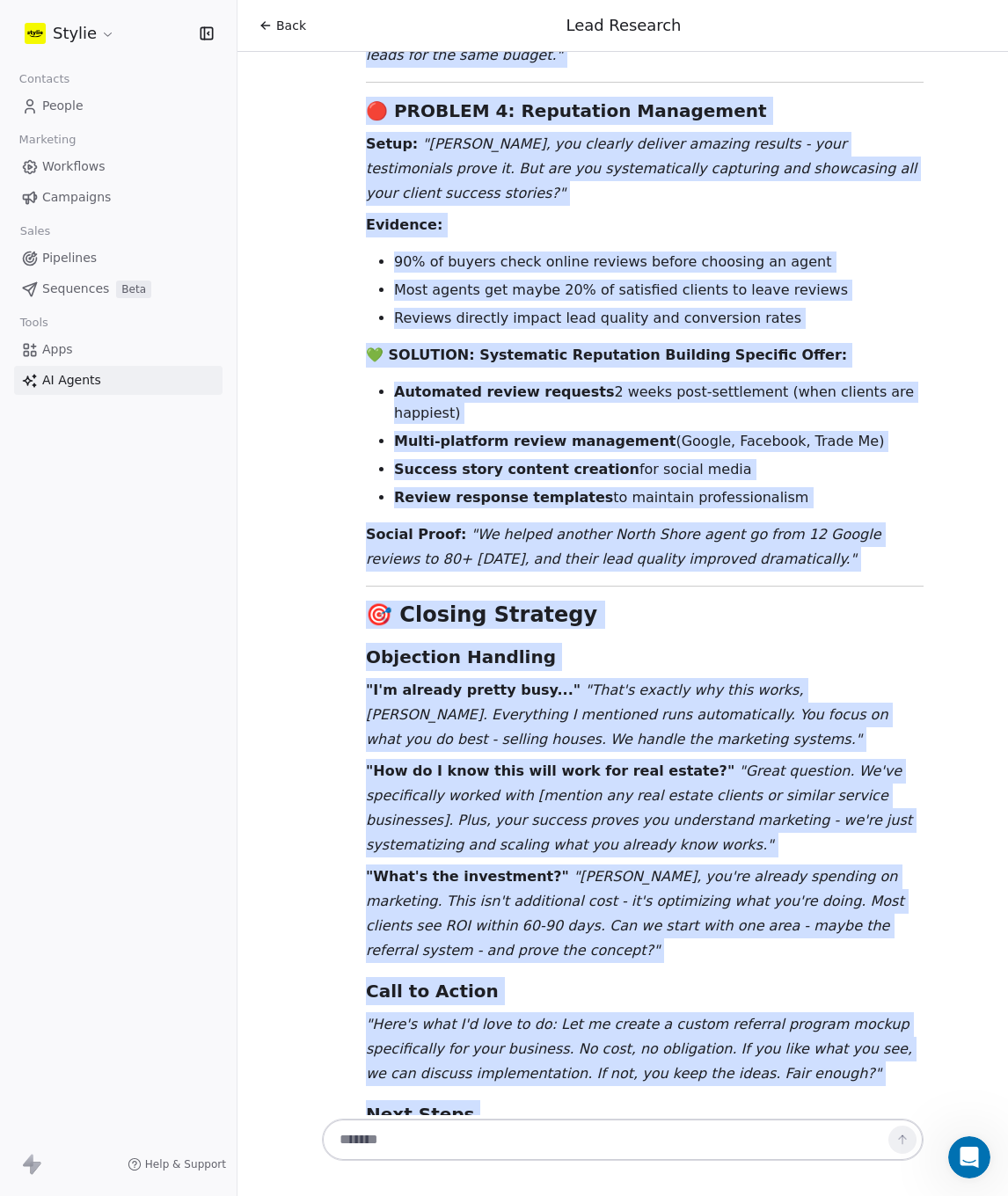
scroll to position [11136, 0]
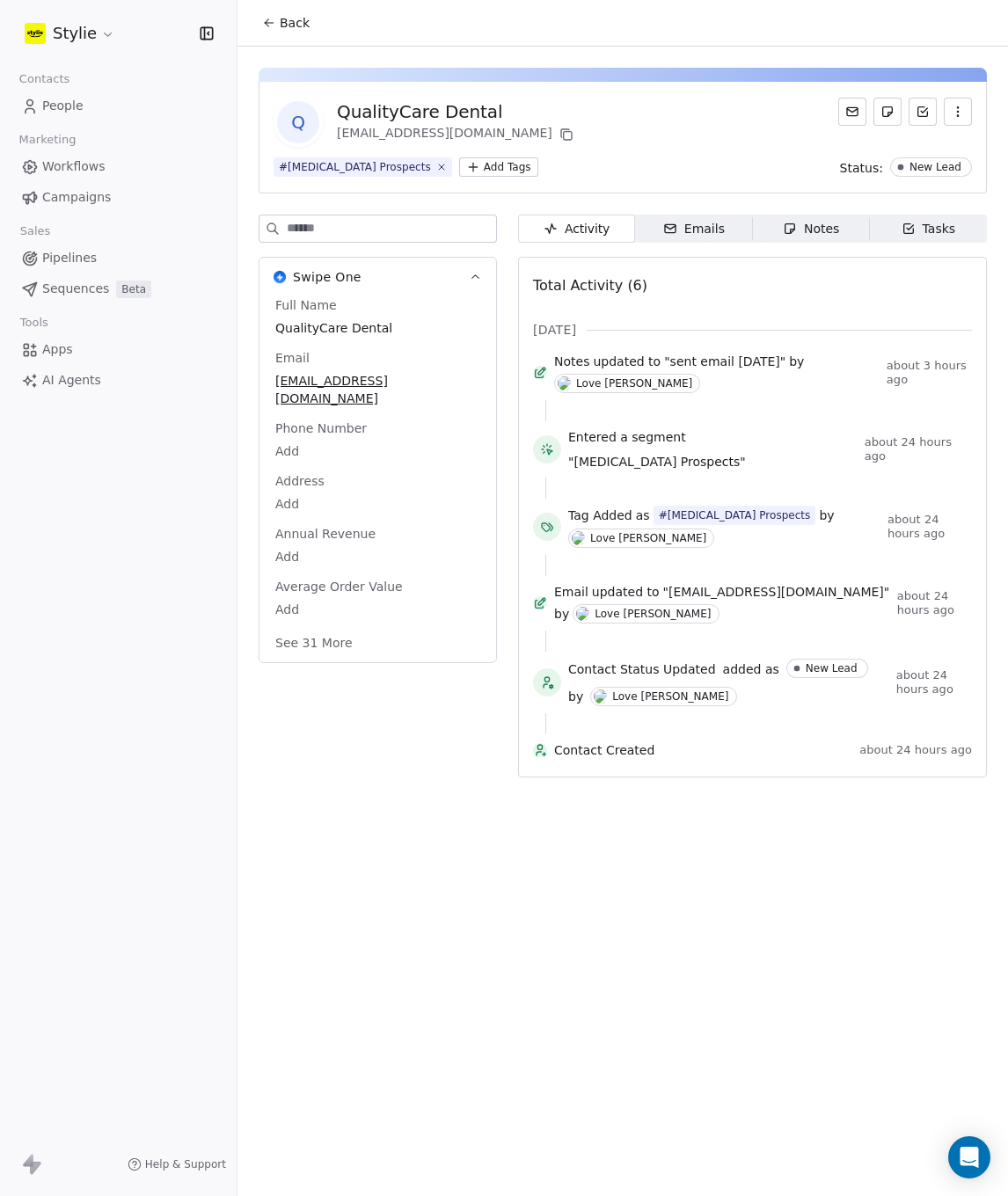
click at [58, 107] on span "People" at bounding box center [62, 105] width 41 height 19
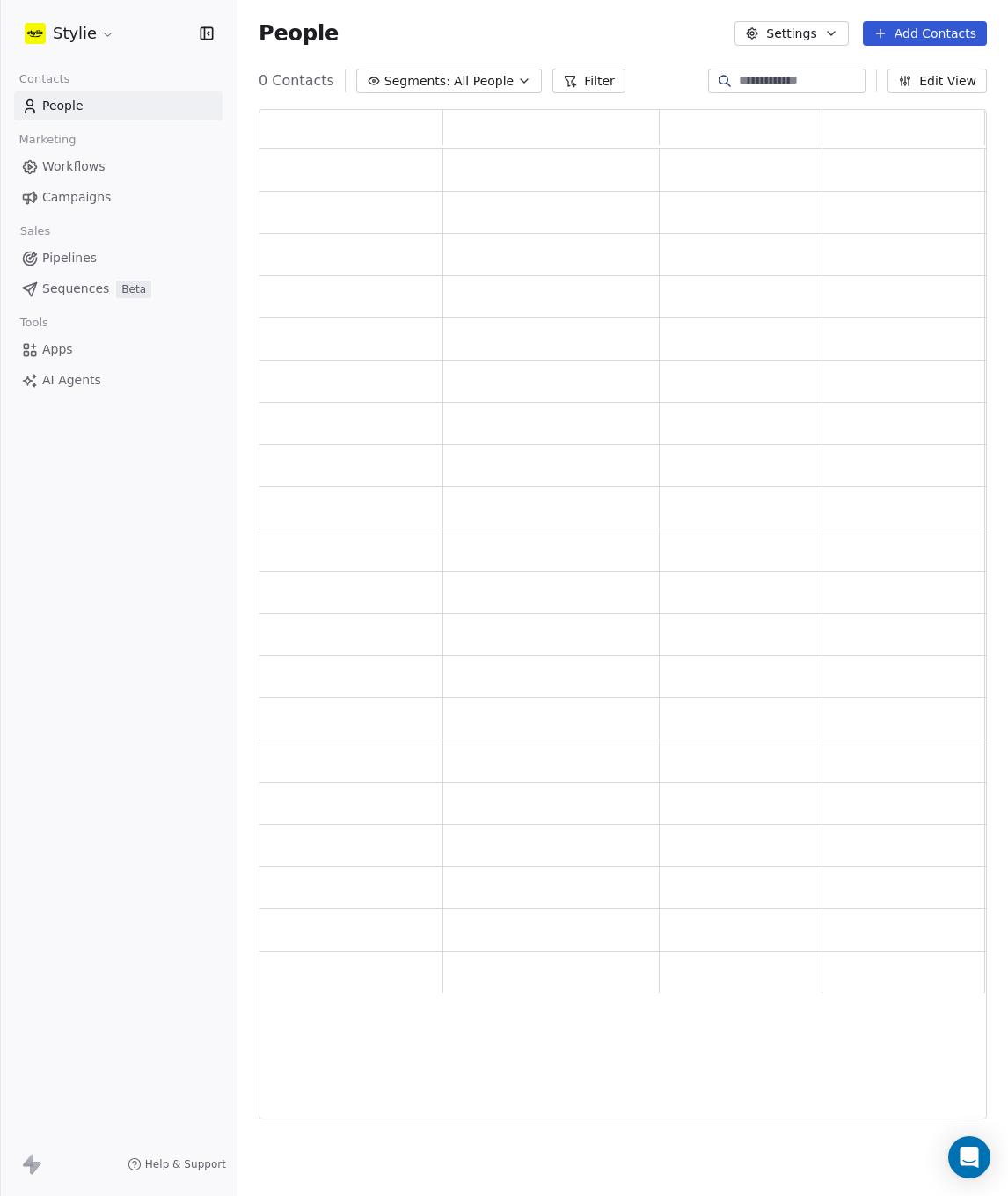
scroll to position [14, 14]
click at [711, 81] on div at bounding box center [725, 81] width 29 height 18
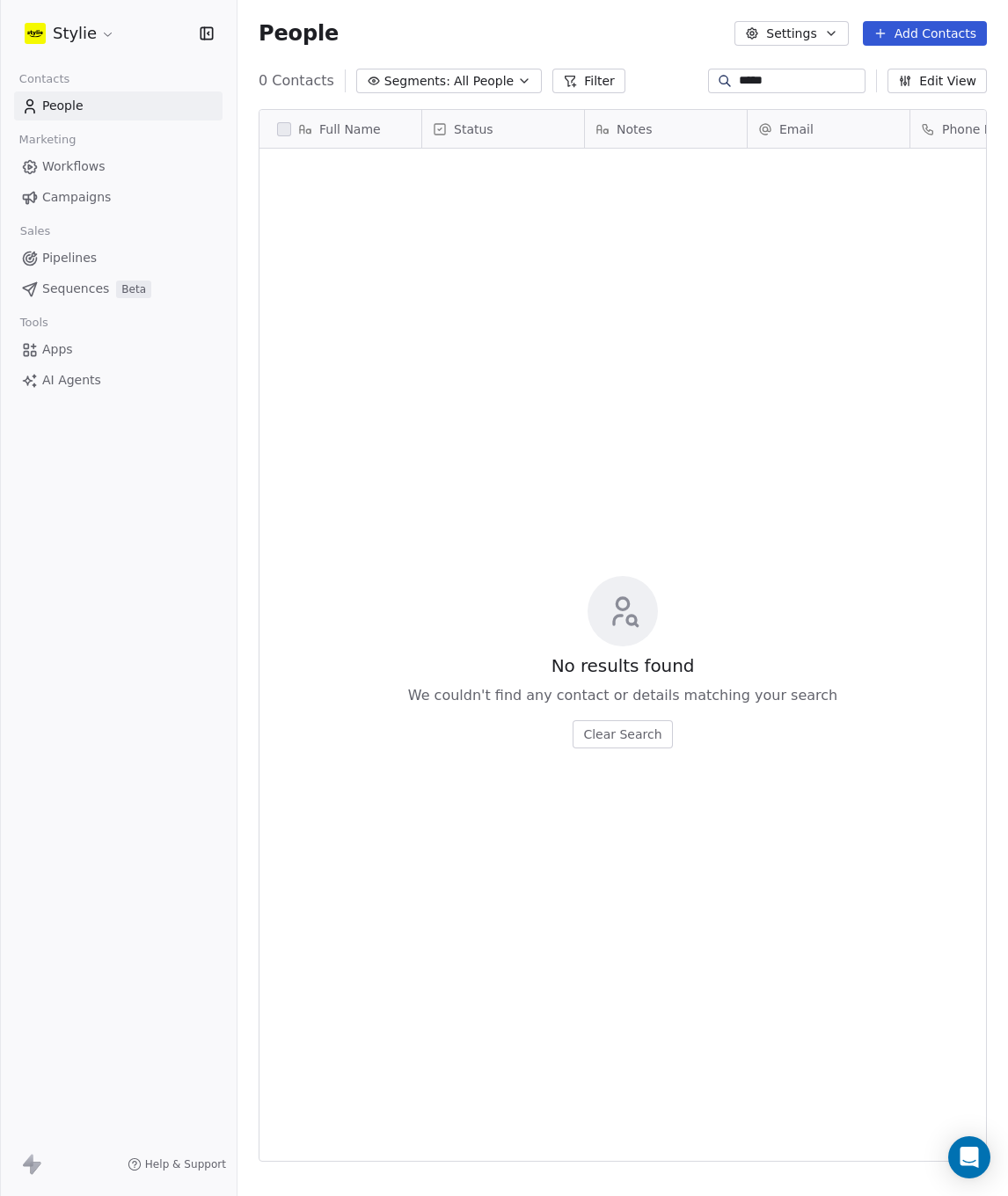
scroll to position [1040, 757]
type input "*"
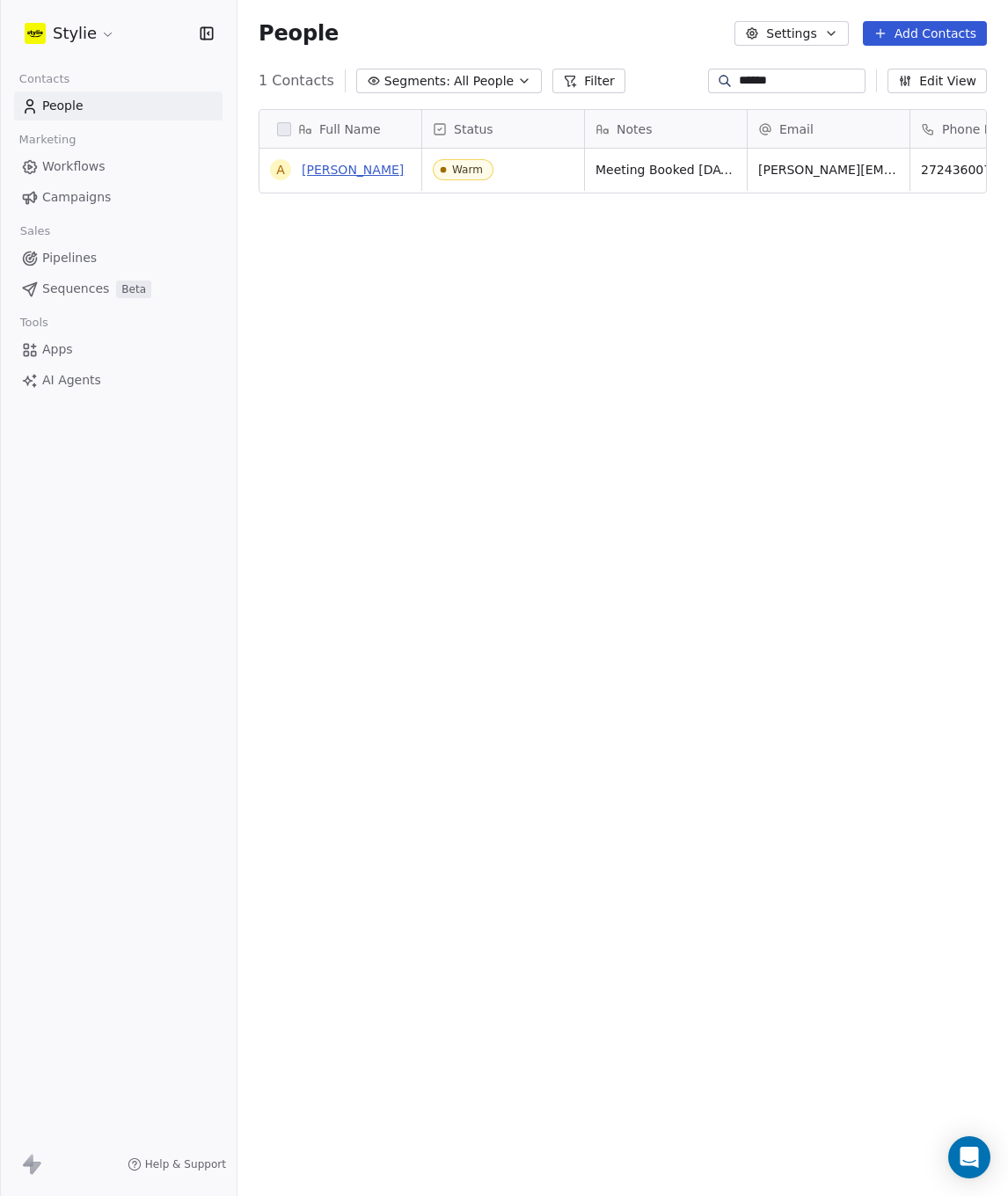
type input "*****"
click at [361, 169] on link "[PERSON_NAME]" at bounding box center [353, 170] width 102 height 14
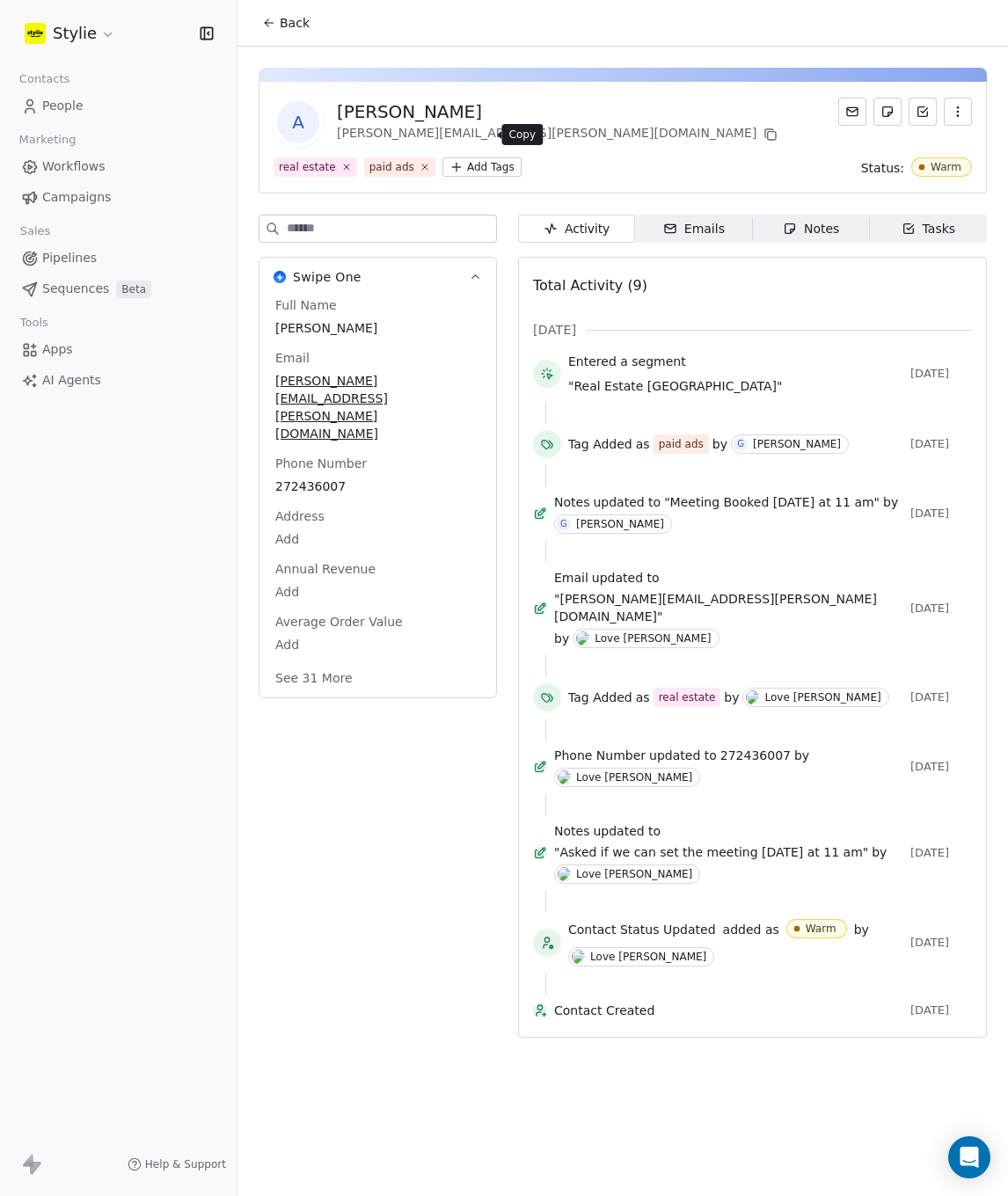
click at [763, 135] on icon at bounding box center [771, 135] width 14 height 14
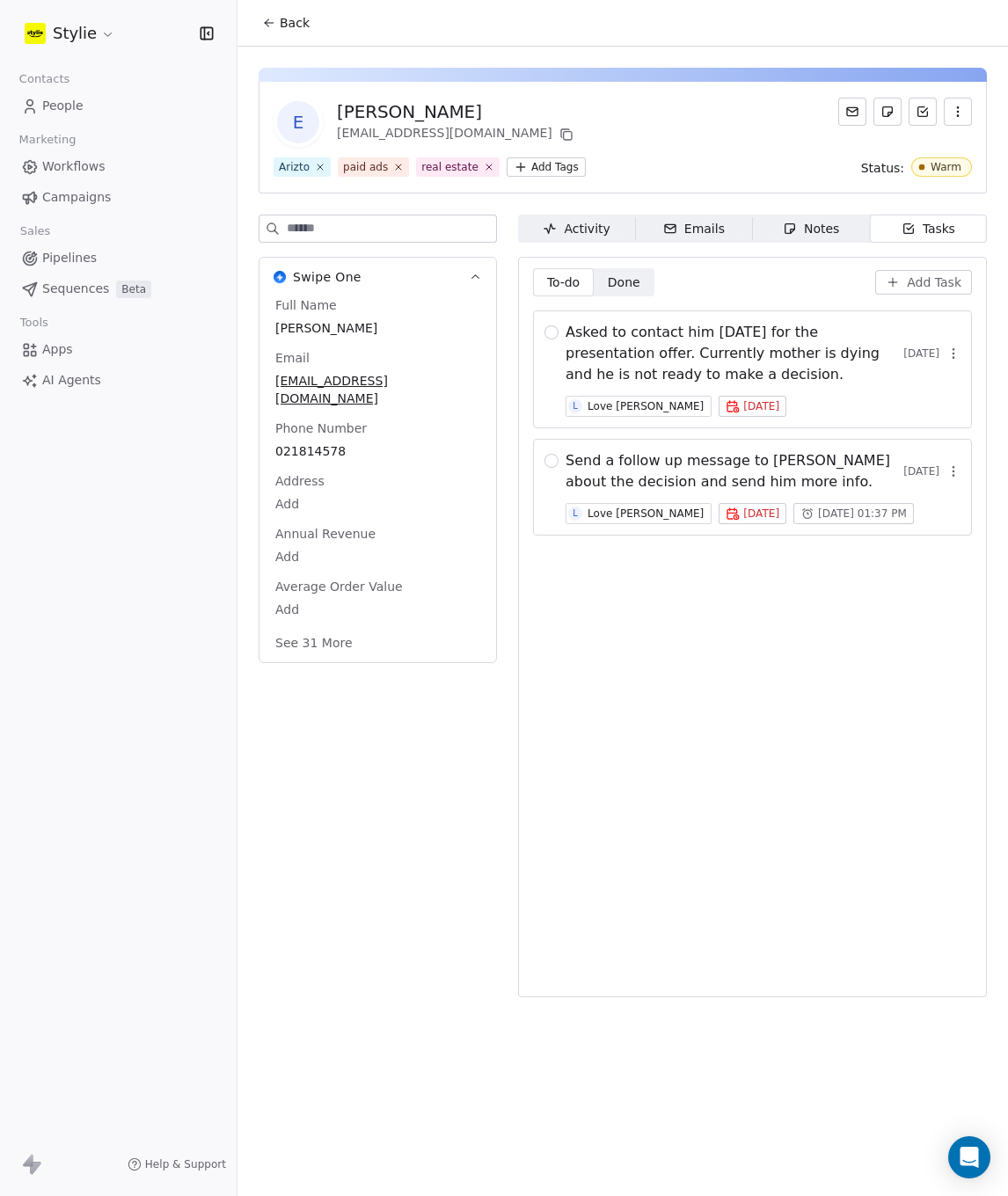
click at [810, 606] on div "To-do To-do Done Done Add Task Asked to contact him in 2 weeks for the presenta…" at bounding box center [753, 627] width 439 height 718
click at [755, 636] on div "To-do To-do Done Done Add Task Asked to contact him in 2 weeks for the presenta…" at bounding box center [753, 627] width 439 height 718
click at [744, 403] on span "Sun, 14 Sep 2025" at bounding box center [762, 406] width 36 height 14
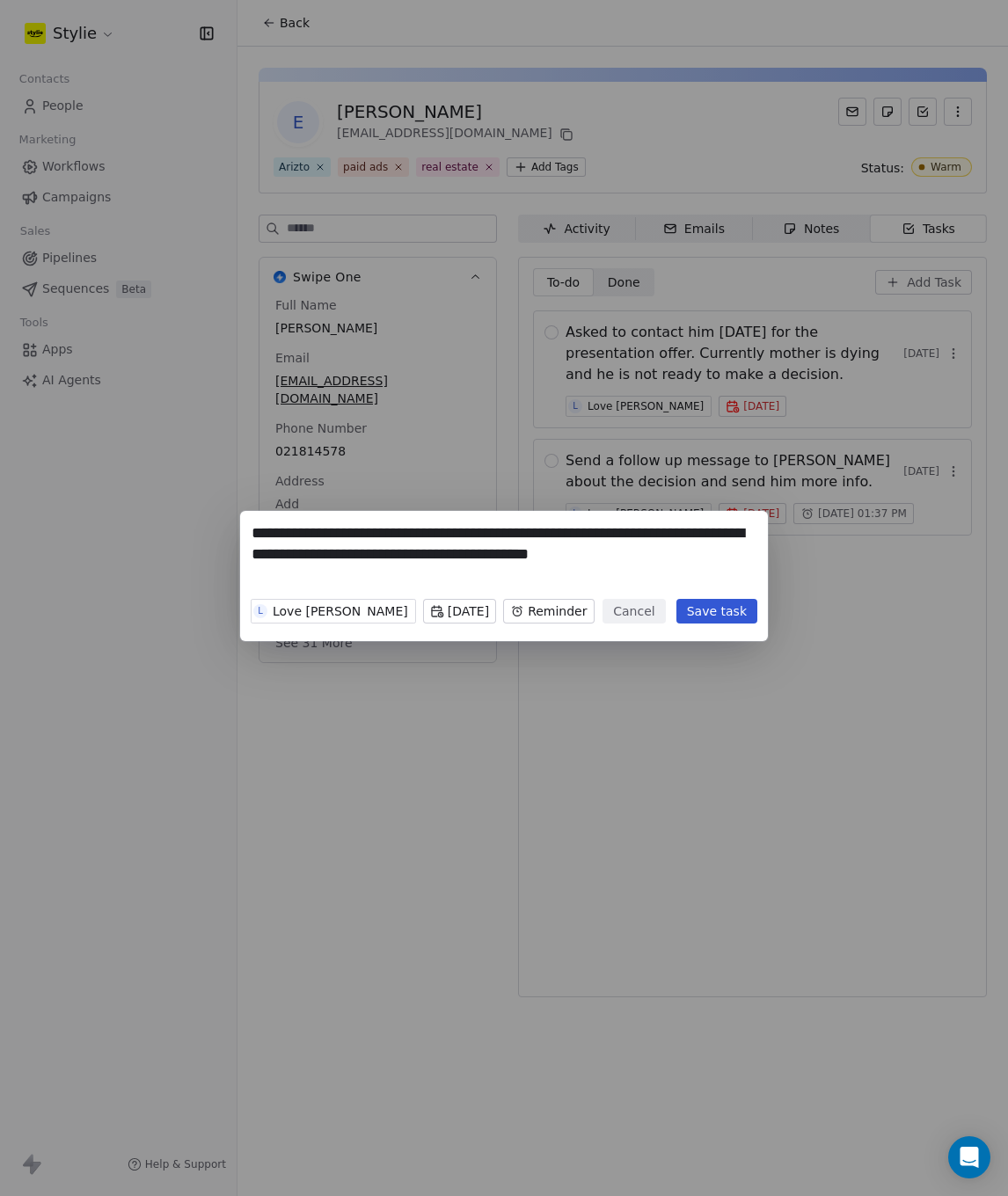
click at [522, 610] on body "**********" at bounding box center [504, 598] width 1008 height 1196
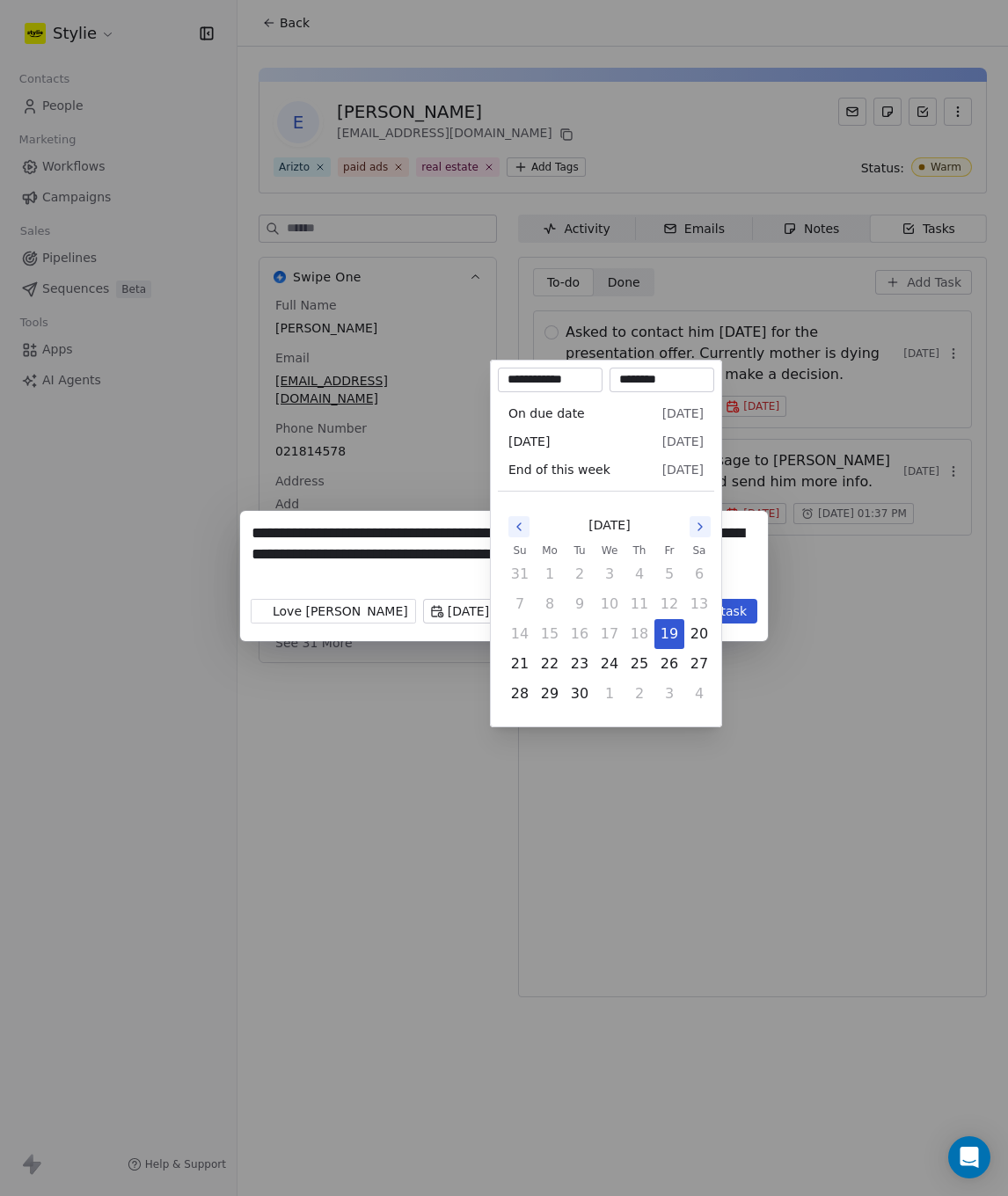
scroll to position [1, 0]
click at [546, 668] on button "22" at bounding box center [550, 664] width 29 height 29
type input "**********"
click at [762, 566] on div "**********" at bounding box center [504, 598] width 1008 height 230
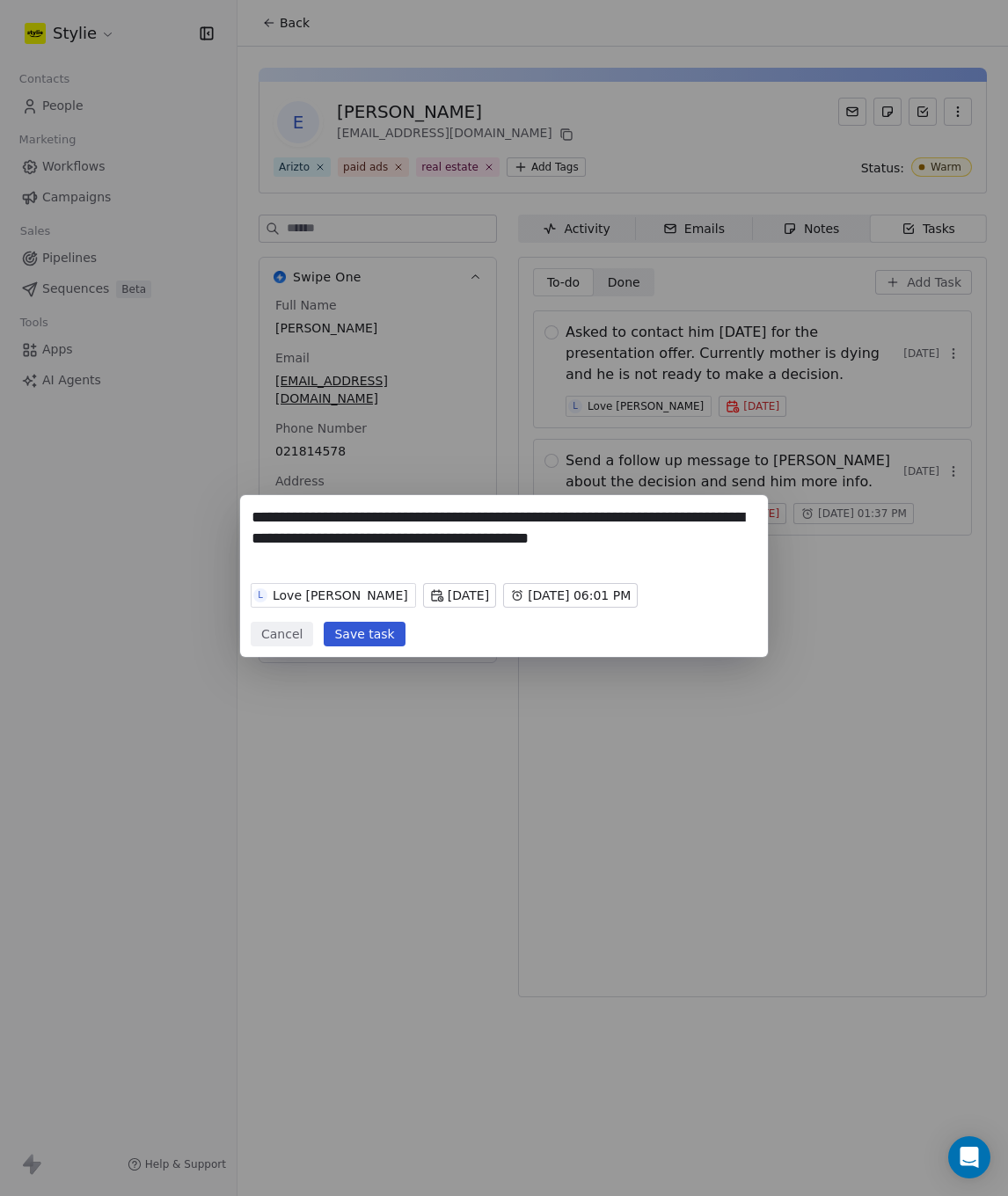
click at [376, 630] on button "Save task" at bounding box center [364, 635] width 81 height 25
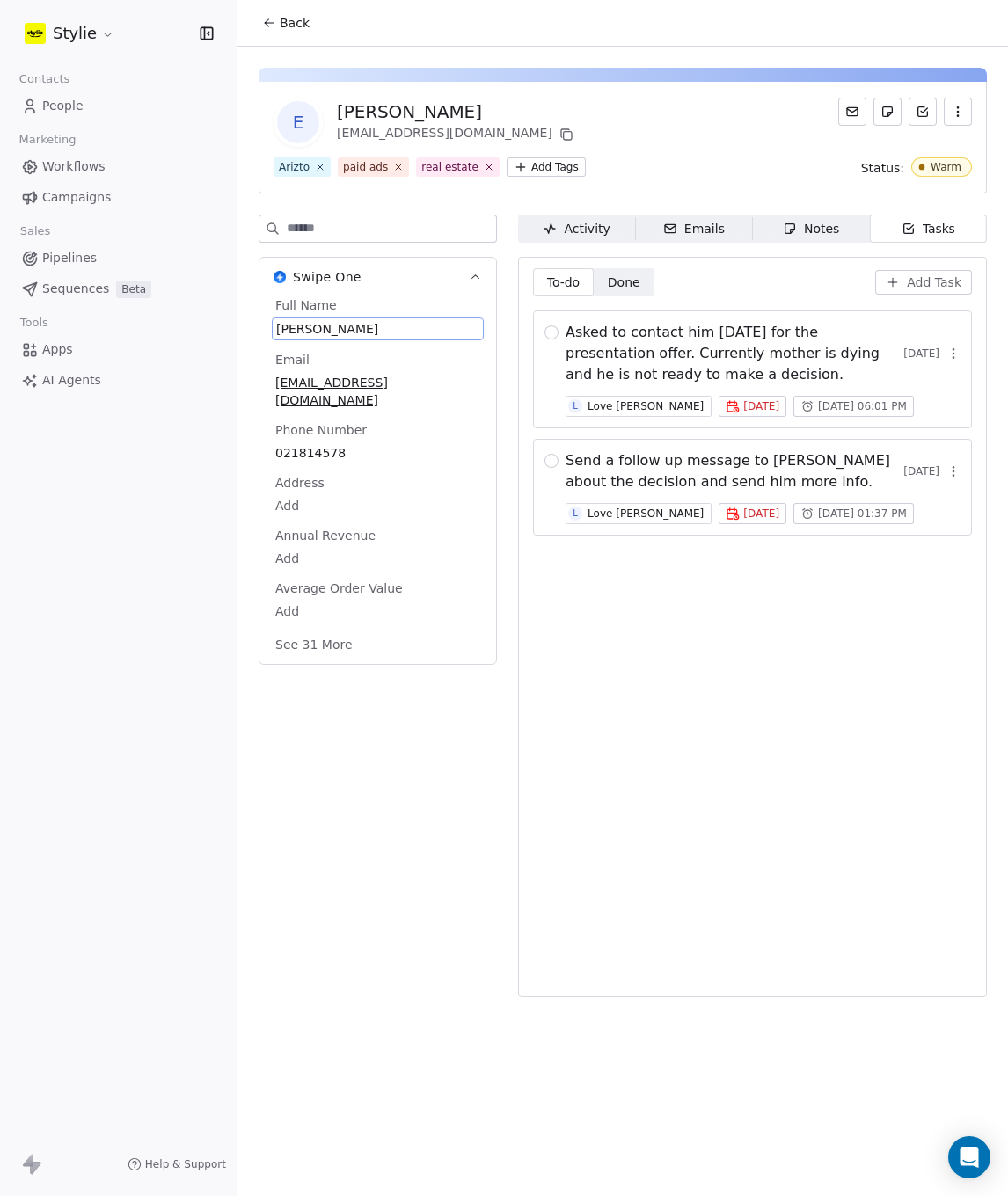
drag, startPoint x: 347, startPoint y: 333, endPoint x: 296, endPoint y: 327, distance: 51.4
click at [296, 327] on span "Ed Scanlan" at bounding box center [378, 329] width 204 height 18
drag, startPoint x: 341, startPoint y: 327, endPoint x: 404, endPoint y: 262, distance: 90.5
click at [341, 322] on span "Ed Scanlan" at bounding box center [378, 329] width 204 height 18
drag, startPoint x: 433, startPoint y: 112, endPoint x: 330, endPoint y: 105, distance: 103.2
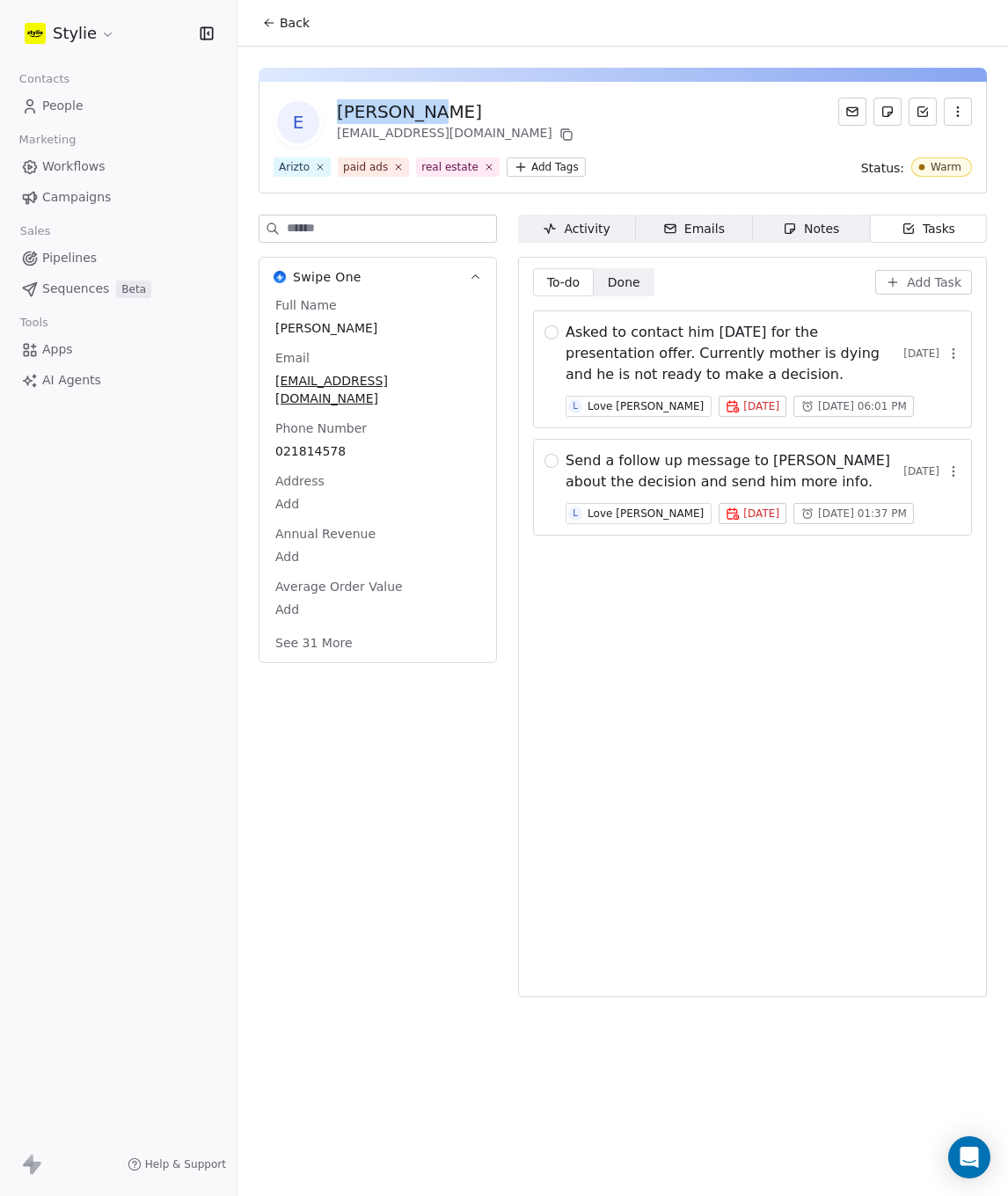
click at [330, 105] on div "E Ed Scanlan ed.s@arizto.co.nz" at bounding box center [425, 121] width 304 height 49
drag, startPoint x: 441, startPoint y: 129, endPoint x: 338, endPoint y: 105, distance: 105.8
click at [338, 105] on div "Ed Scanlan ed.s@arizto.co.nz" at bounding box center [456, 121] width 240 height 46
copy div "Ed Scanlan ed.s@arizto.co.nz"
click at [60, 255] on span "Pipelines" at bounding box center [69, 258] width 54 height 19
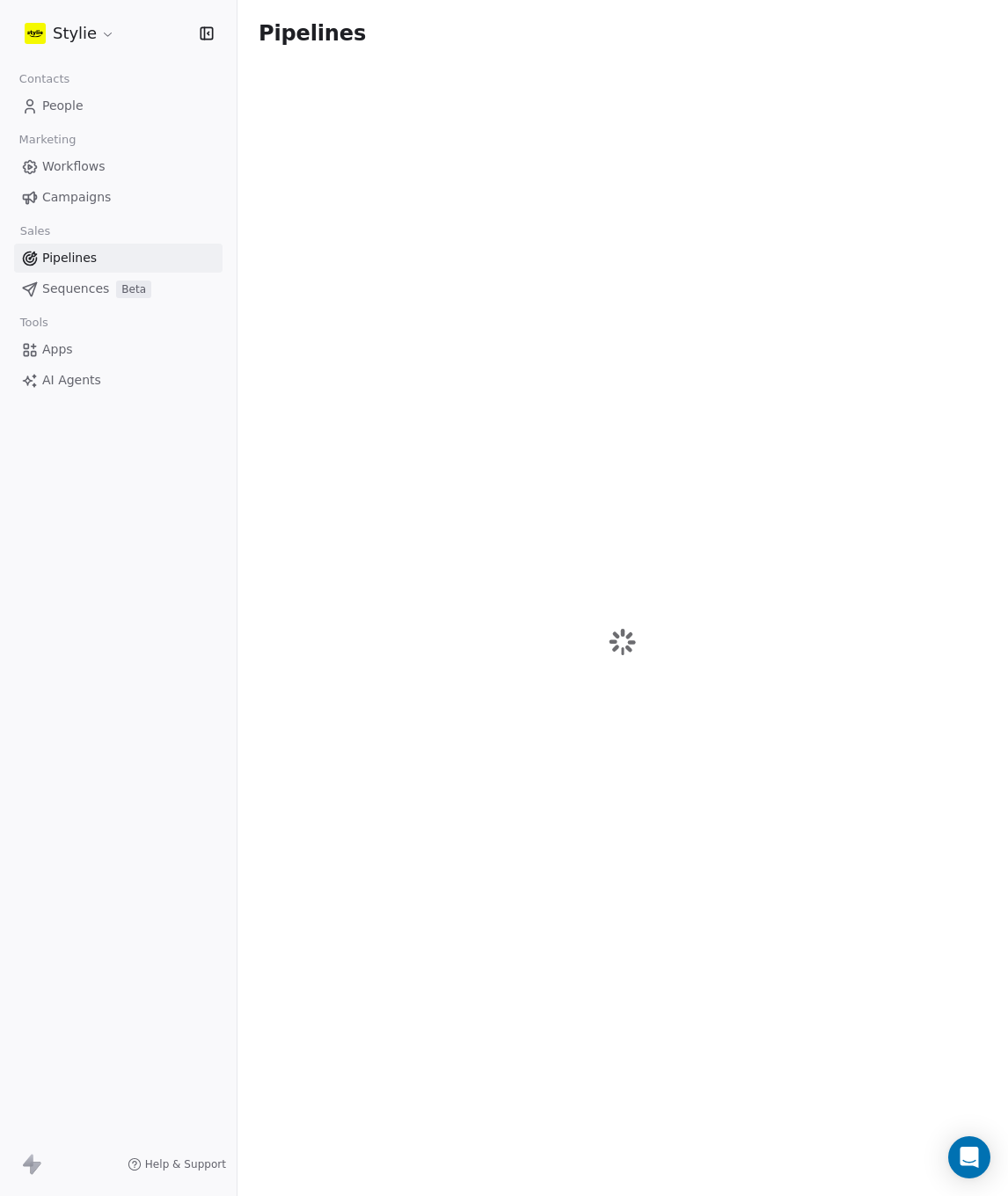
click at [71, 289] on span "Sequences" at bounding box center [75, 288] width 67 height 19
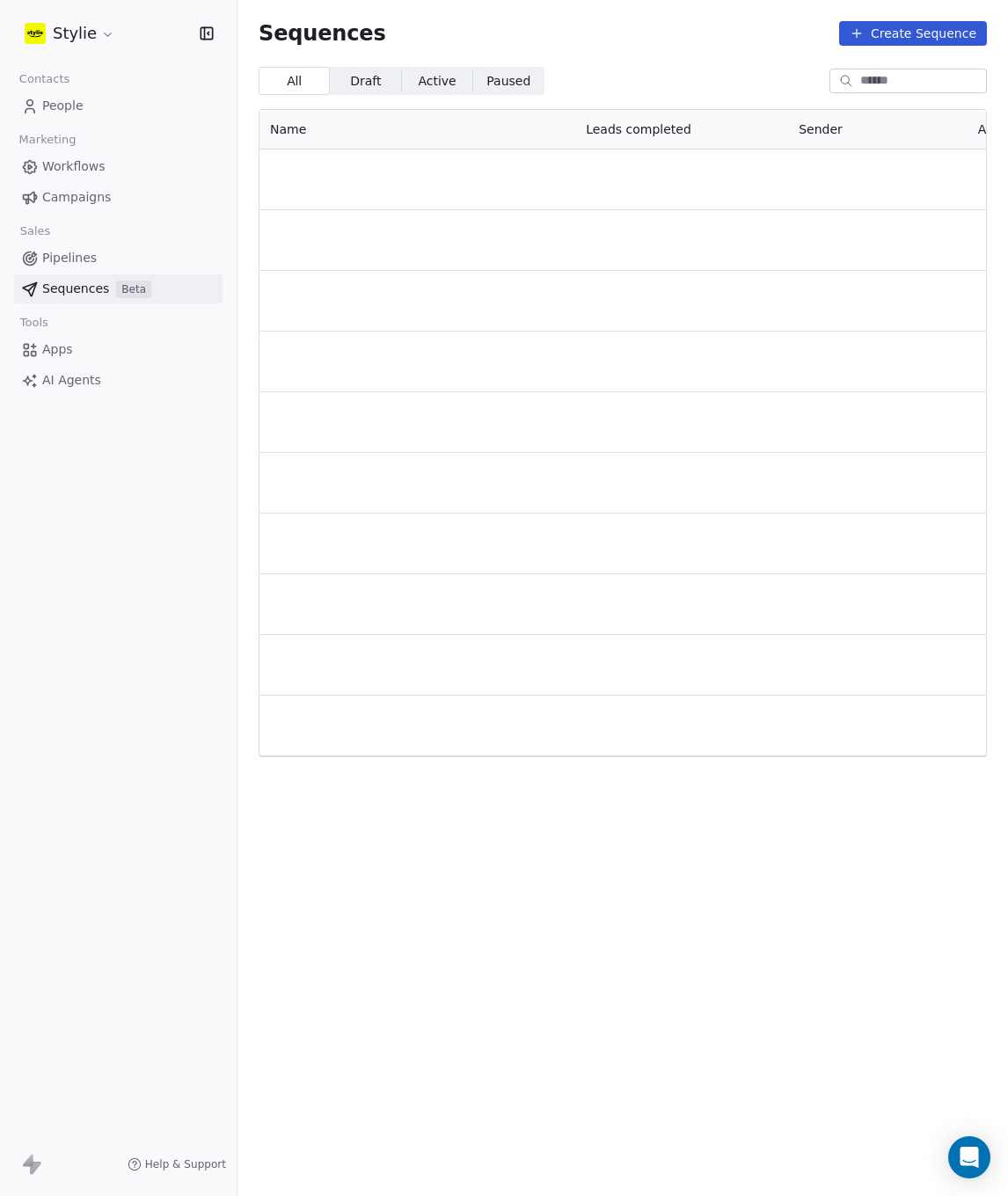
click at [77, 170] on span "Workflows" at bounding box center [73, 166] width 63 height 19
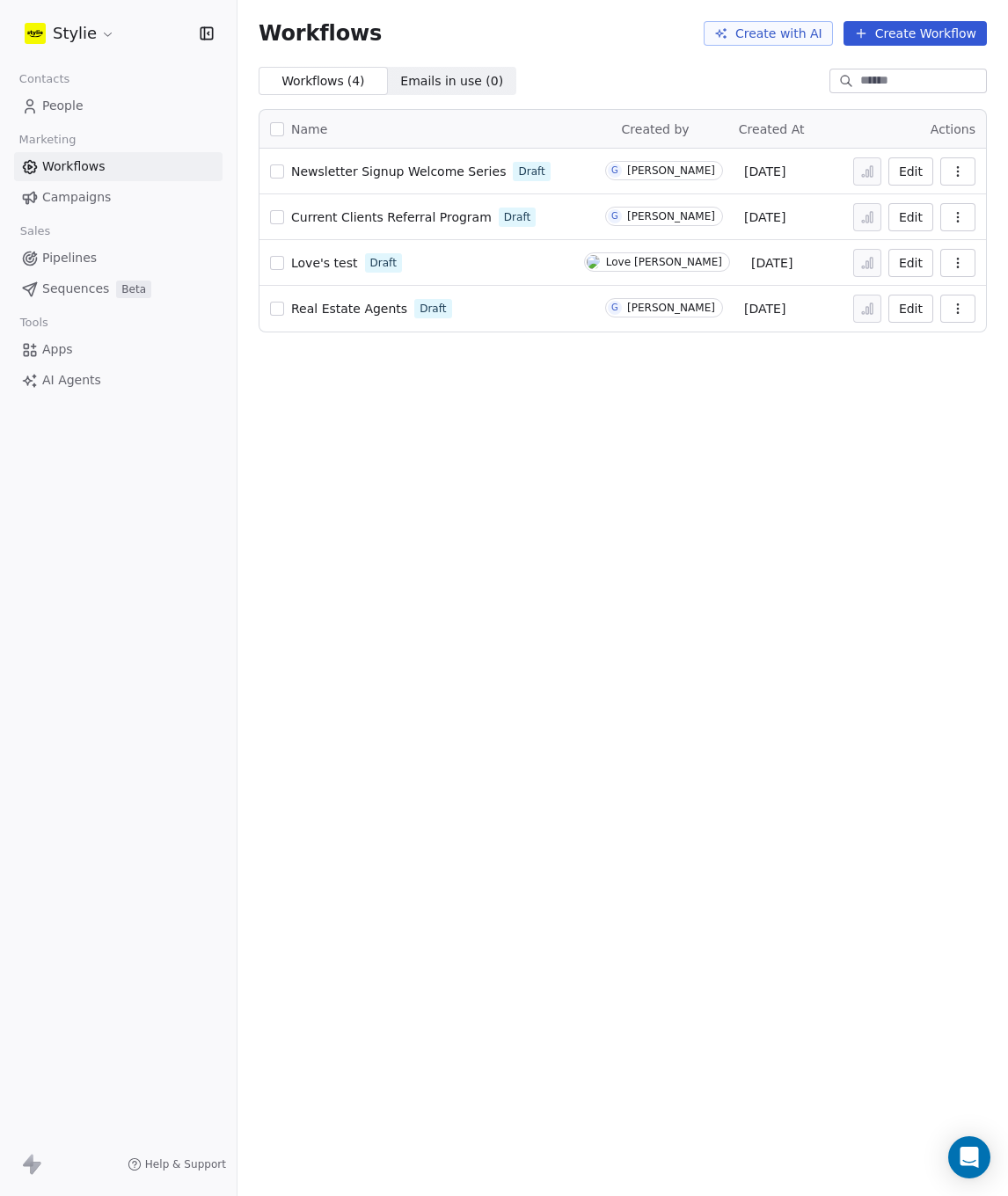
click at [62, 296] on span "Sequences" at bounding box center [75, 288] width 67 height 19
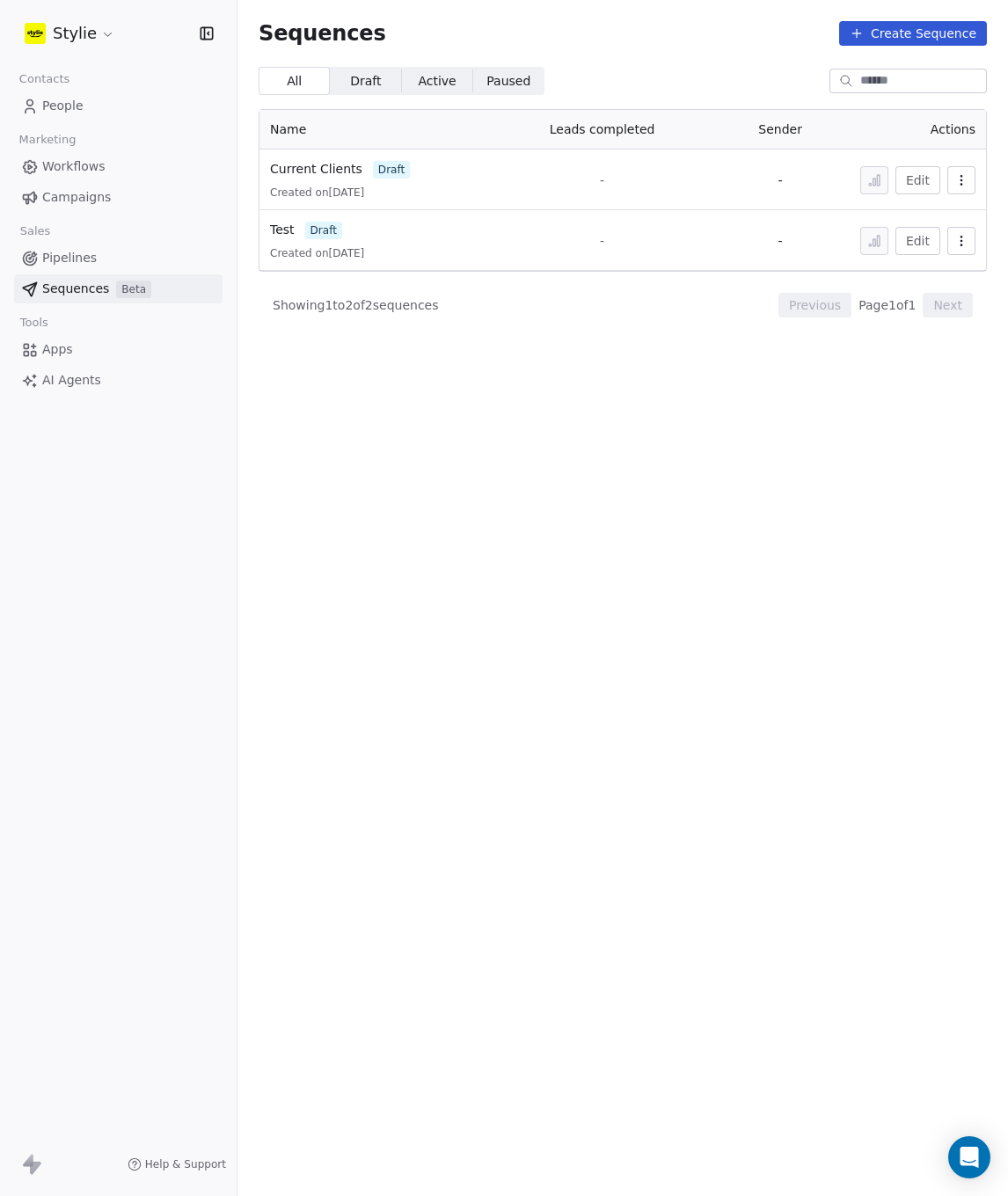
click at [71, 378] on span "AI Agents" at bounding box center [71, 380] width 59 height 19
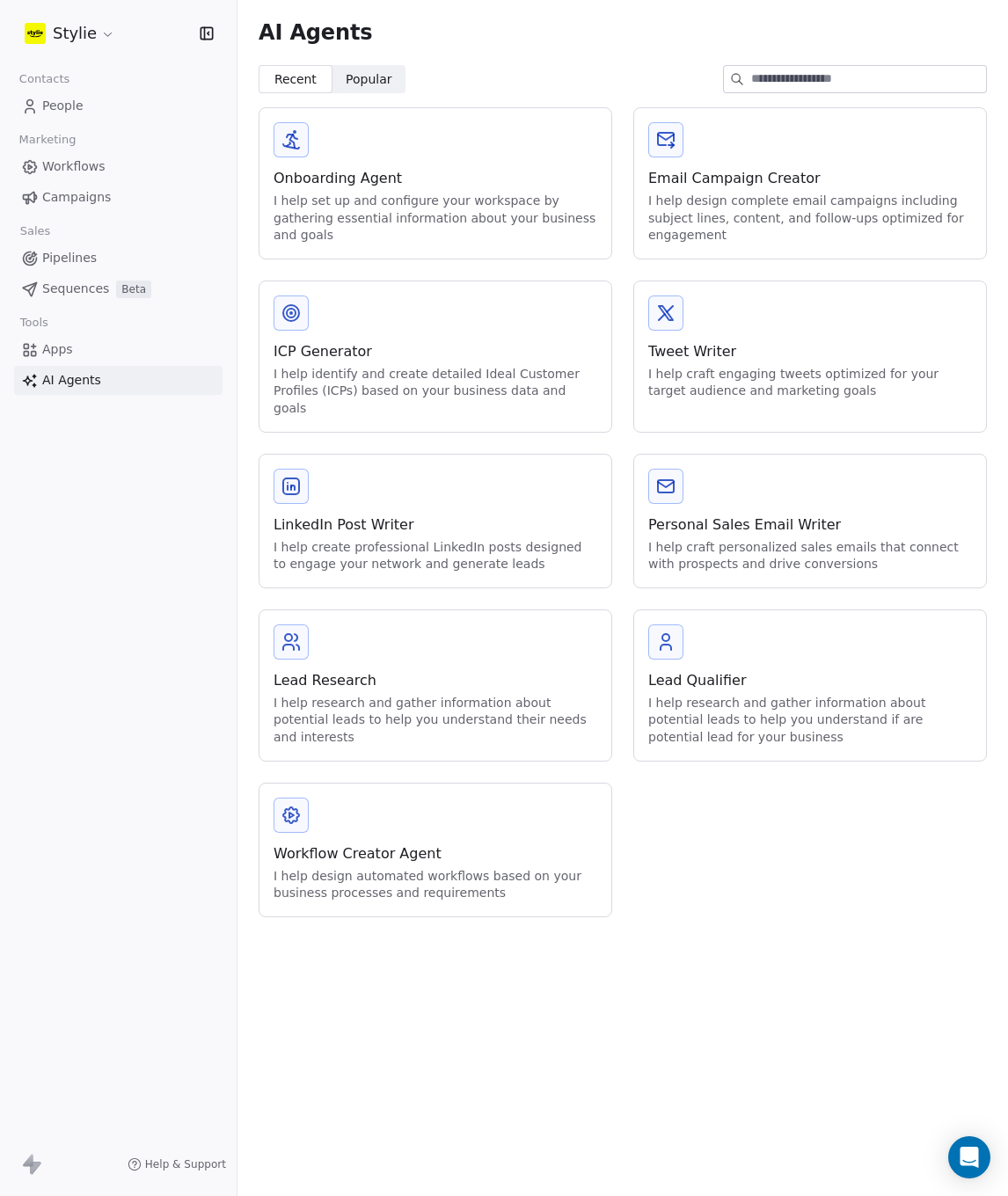
click at [568, 706] on div "I help research and gather information about potential leads to help you unders…" at bounding box center [435, 720] width 324 height 52
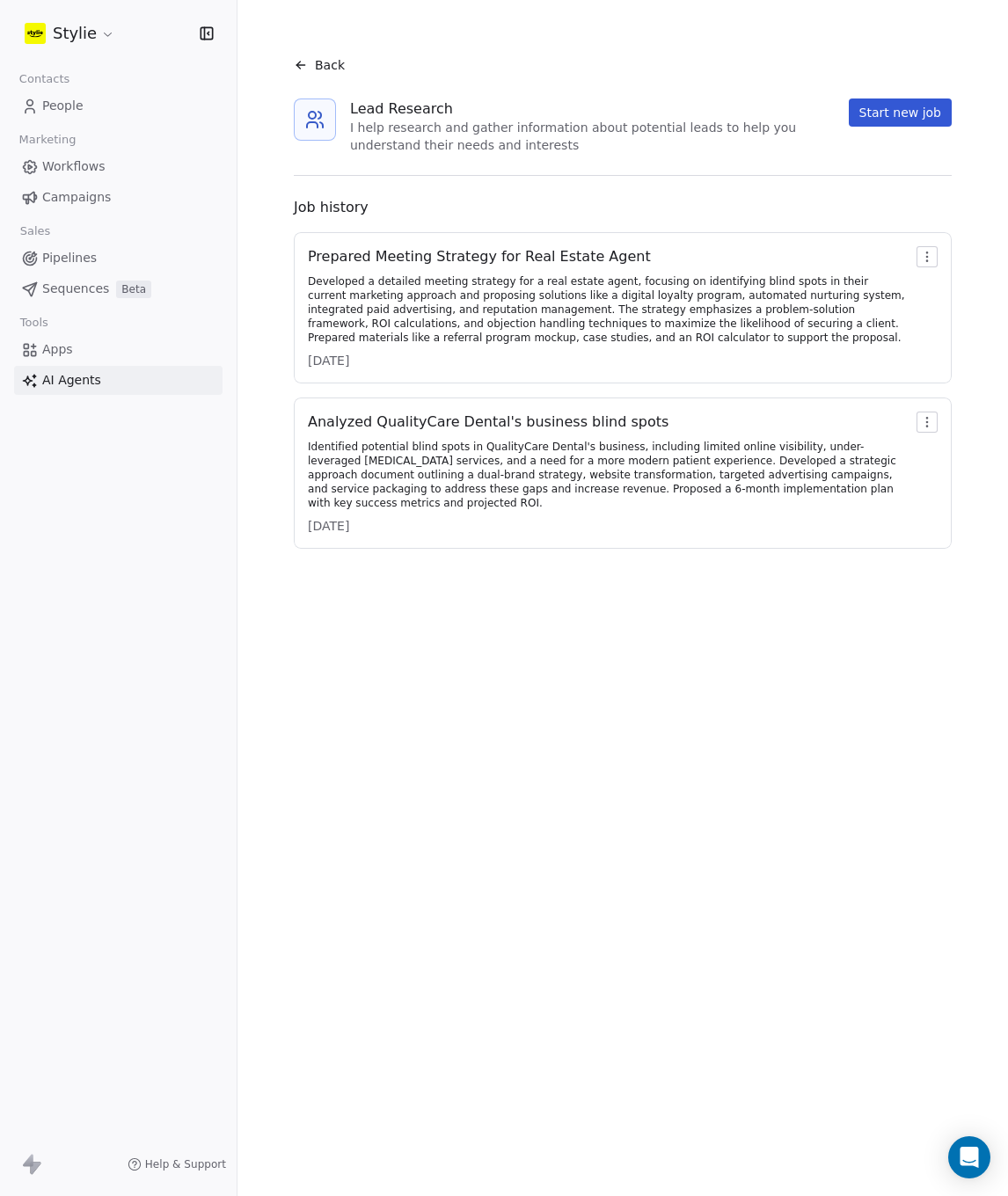
click at [940, 115] on button "Start new job" at bounding box center [900, 112] width 103 height 29
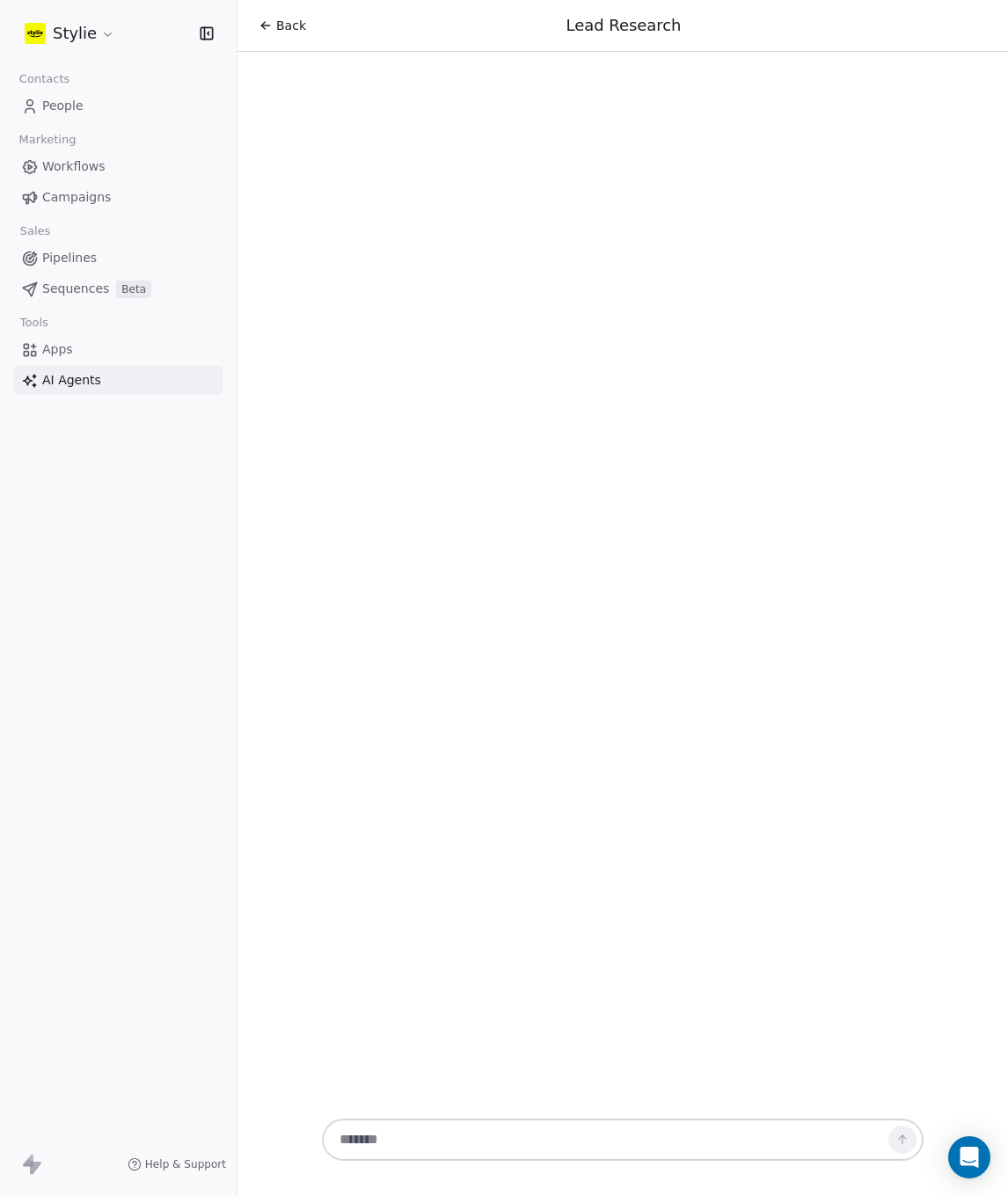
click at [467, 1153] on textarea at bounding box center [605, 1139] width 551 height 33
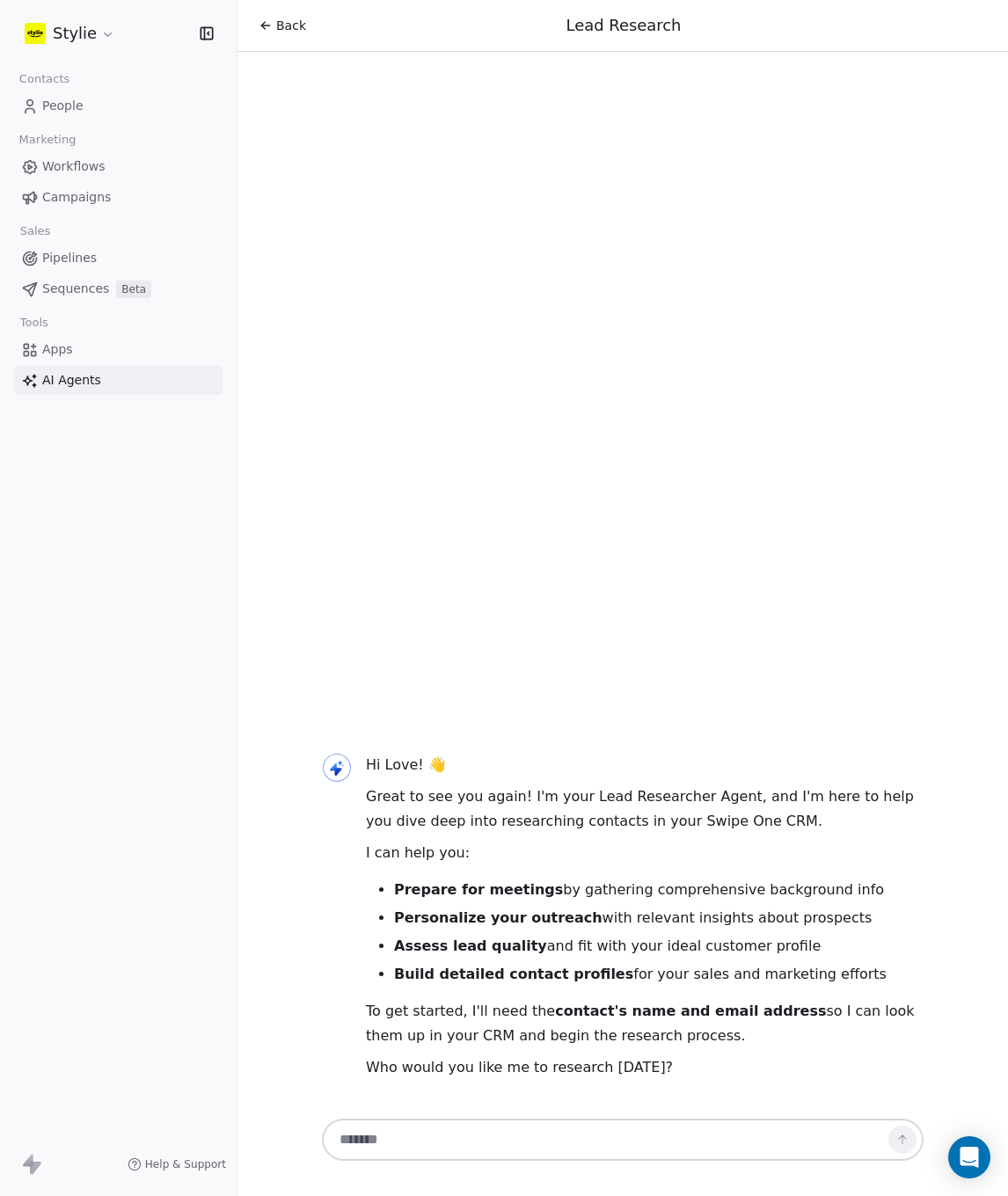
click at [497, 1133] on textarea at bounding box center [605, 1139] width 551 height 33
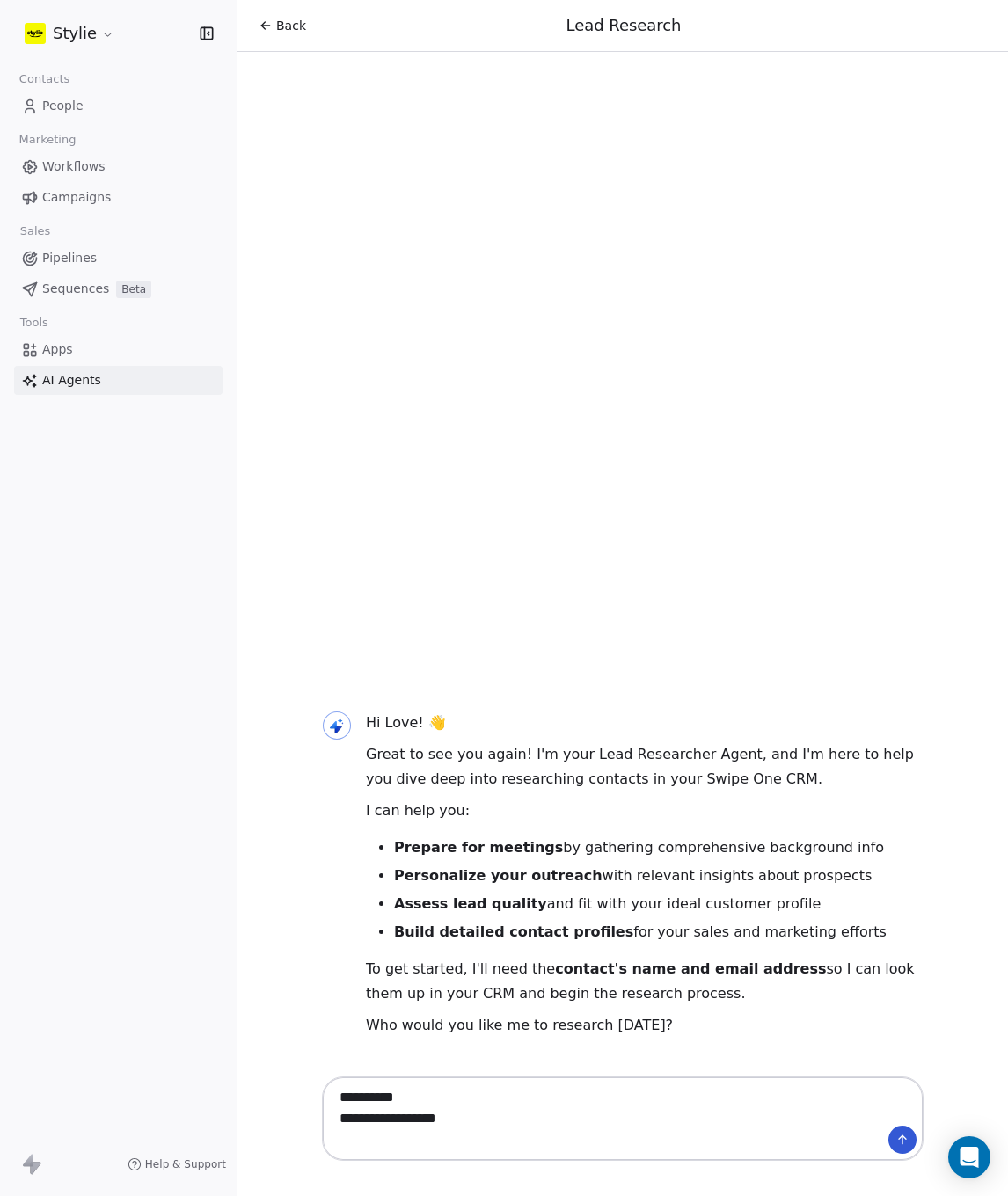
type textarea "**********"
click at [896, 1142] on icon at bounding box center [903, 1140] width 14 height 14
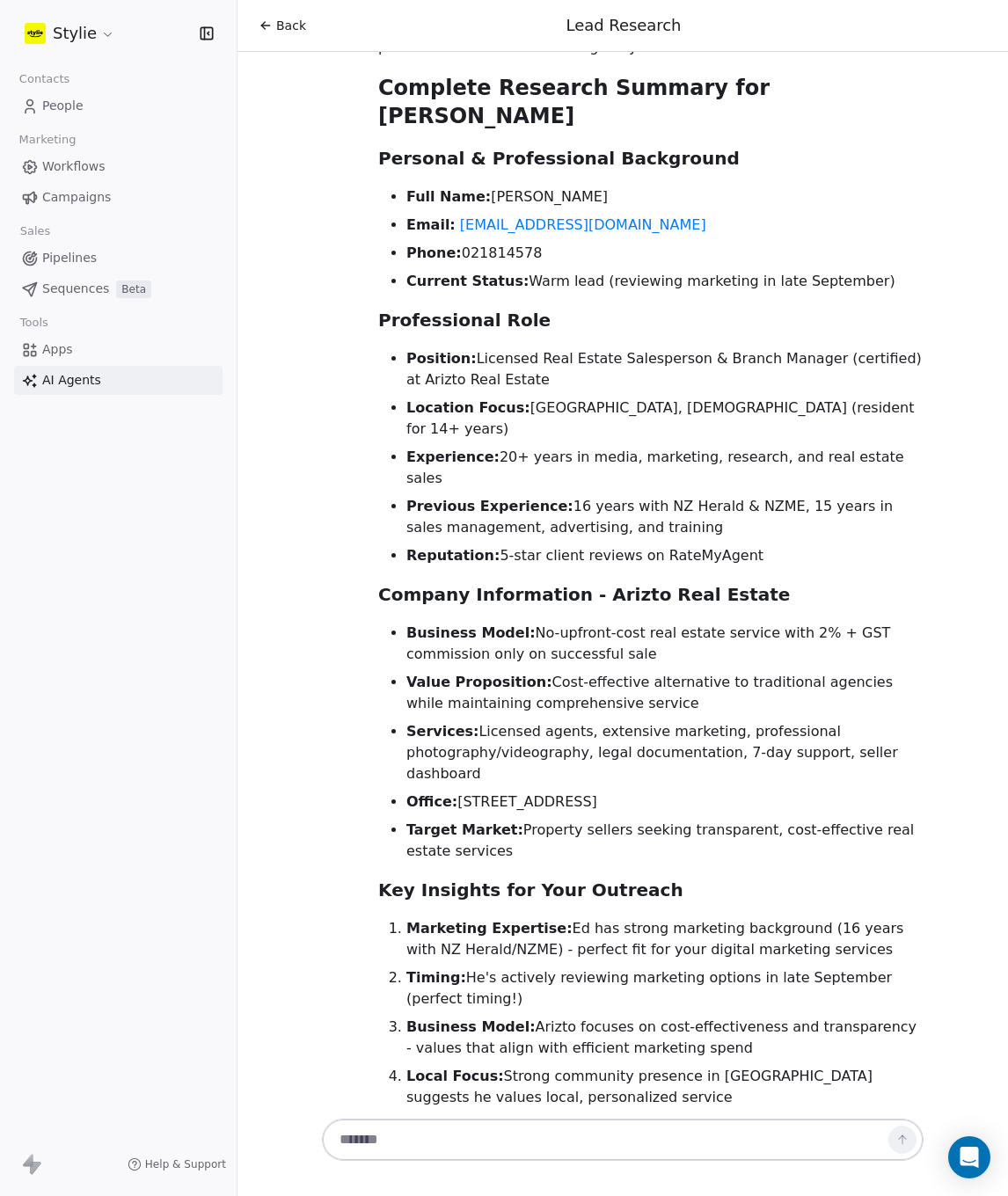
scroll to position [1231, 0]
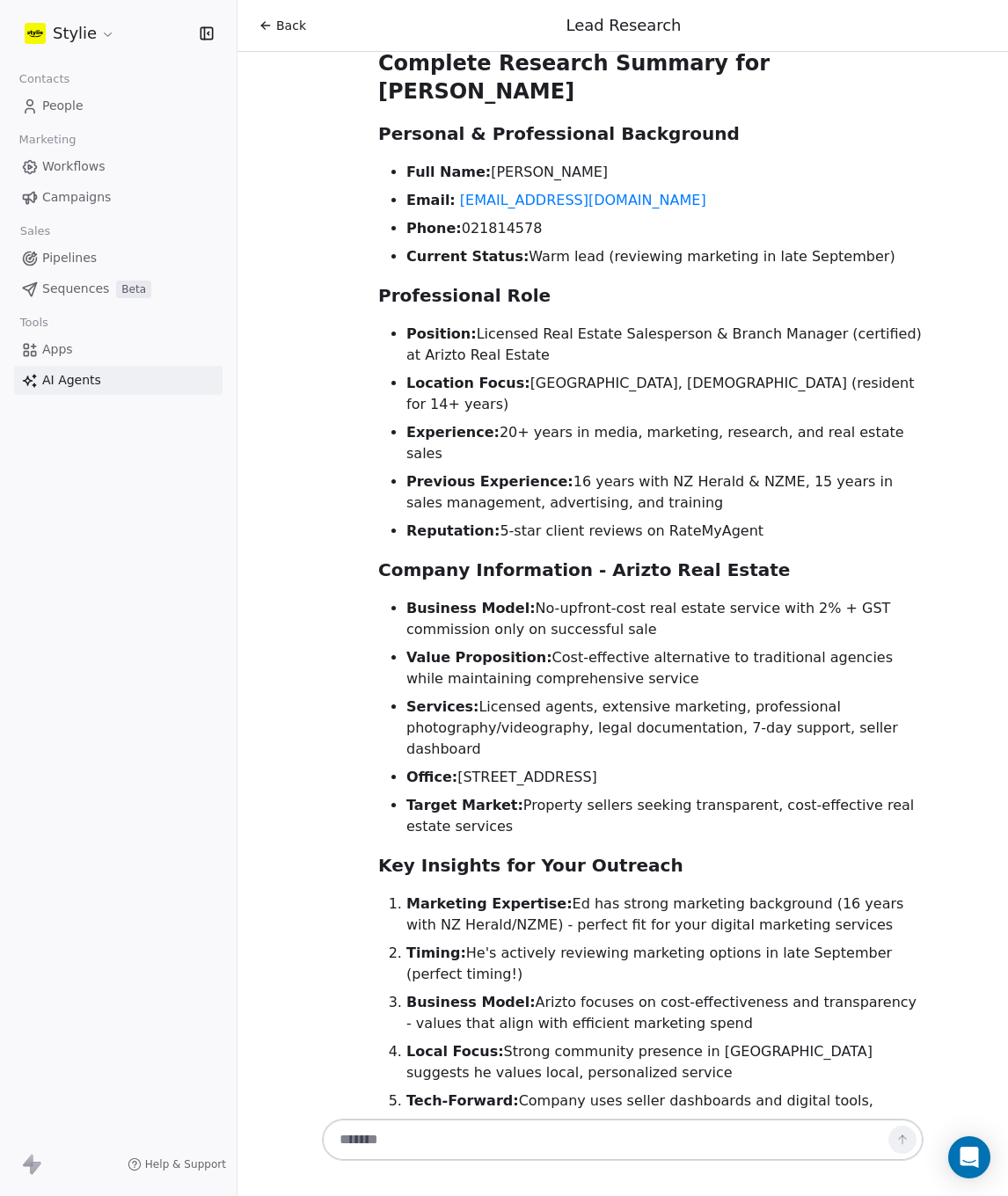
click at [625, 1151] on textarea at bounding box center [605, 1139] width 551 height 33
type textarea "***"
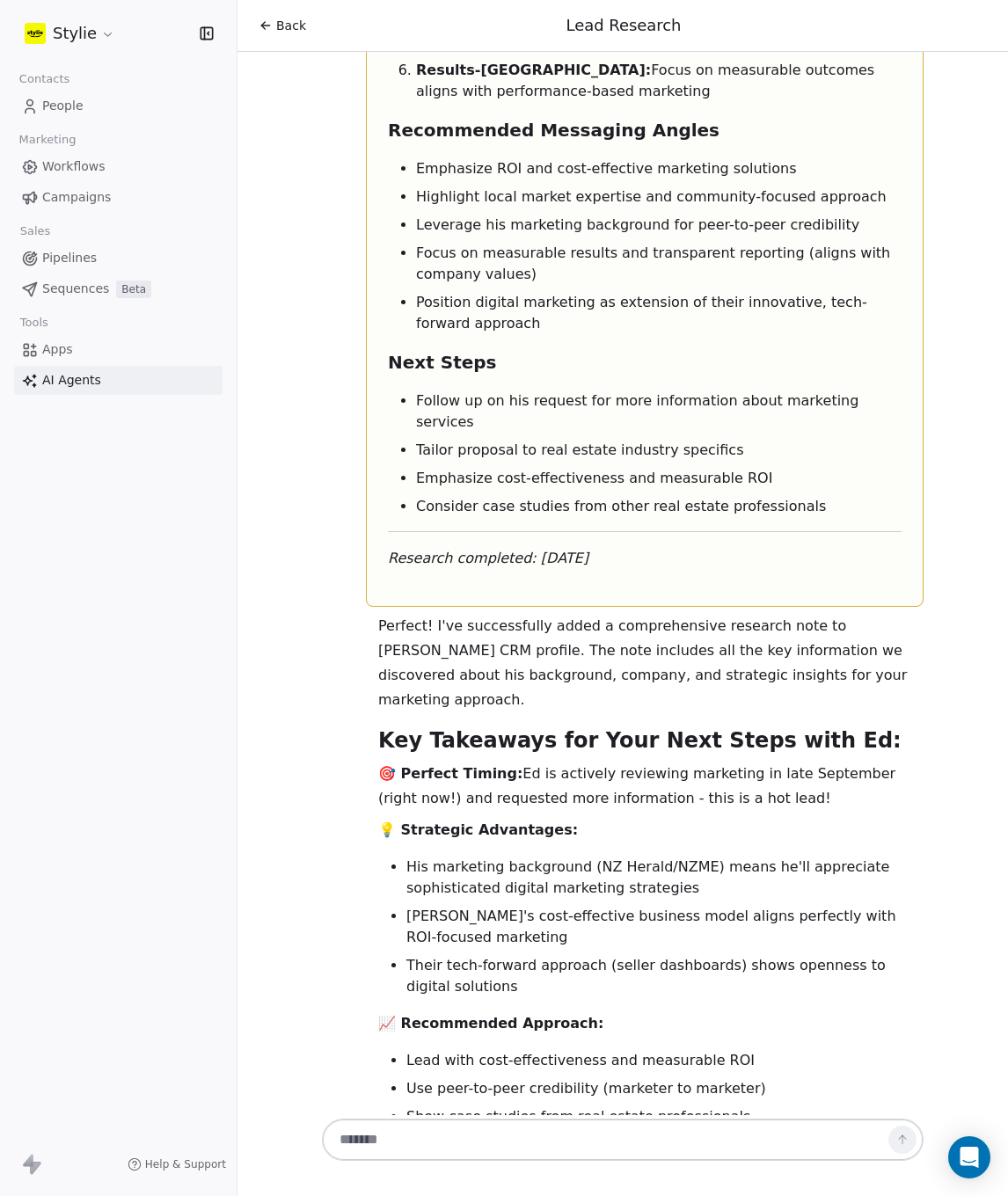
scroll to position [4234, 0]
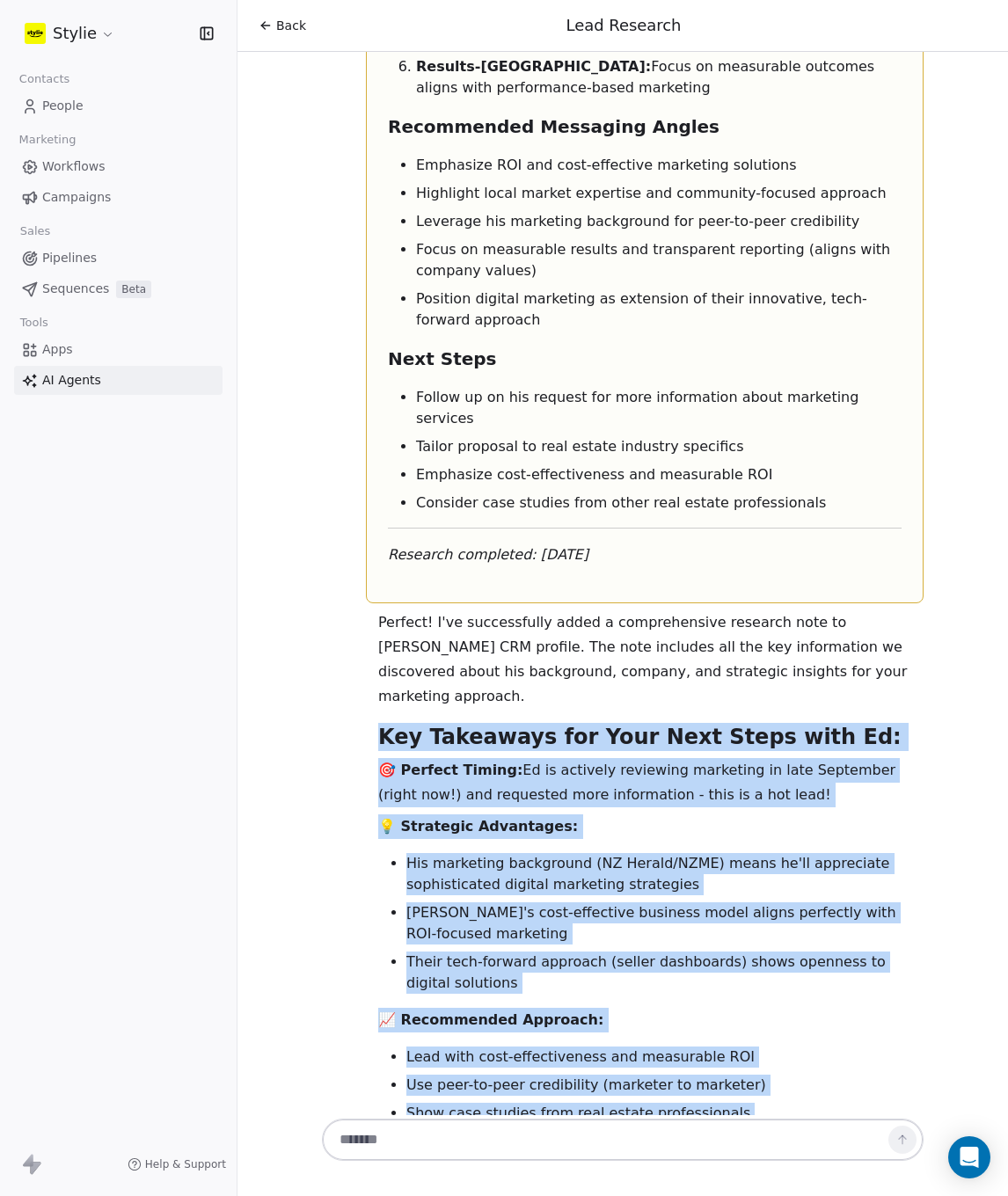
drag, startPoint x: 363, startPoint y: 471, endPoint x: 758, endPoint y: 1009, distance: 667.4
click at [846, 1043] on div "Perfect! I've successfully added a comprehensive research note to Ed Scanlan's …" at bounding box center [651, 990] width 587 height 760
copy div "Key Takeaways for Your Next Steps with Ed: 🎯 Perfect Timing: Ed is actively rev…"
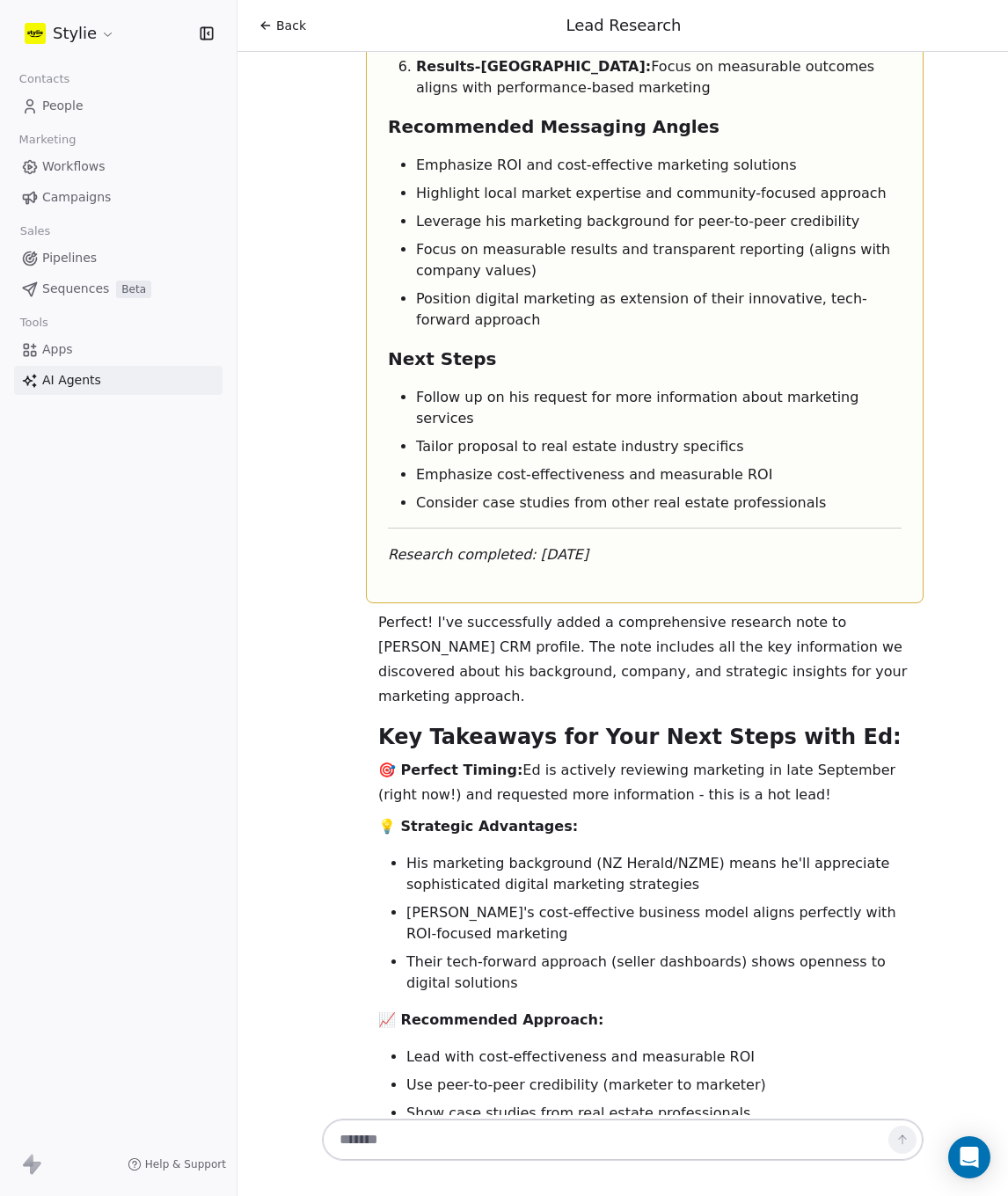
click at [489, 1173] on div at bounding box center [623, 1144] width 616 height 60
click at [489, 1145] on textarea at bounding box center [605, 1139] width 551 height 33
type textarea "**********"
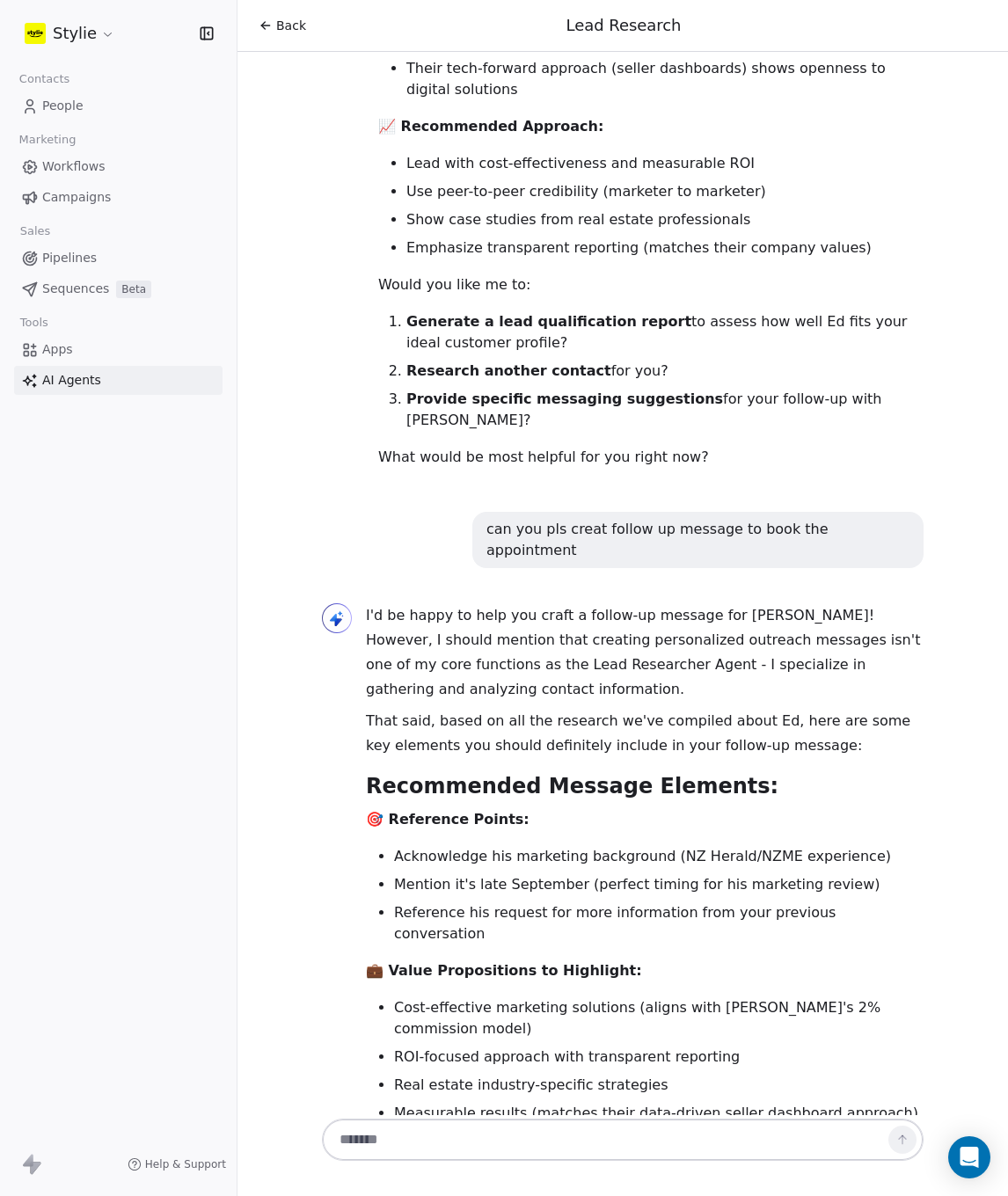
scroll to position [5152, 0]
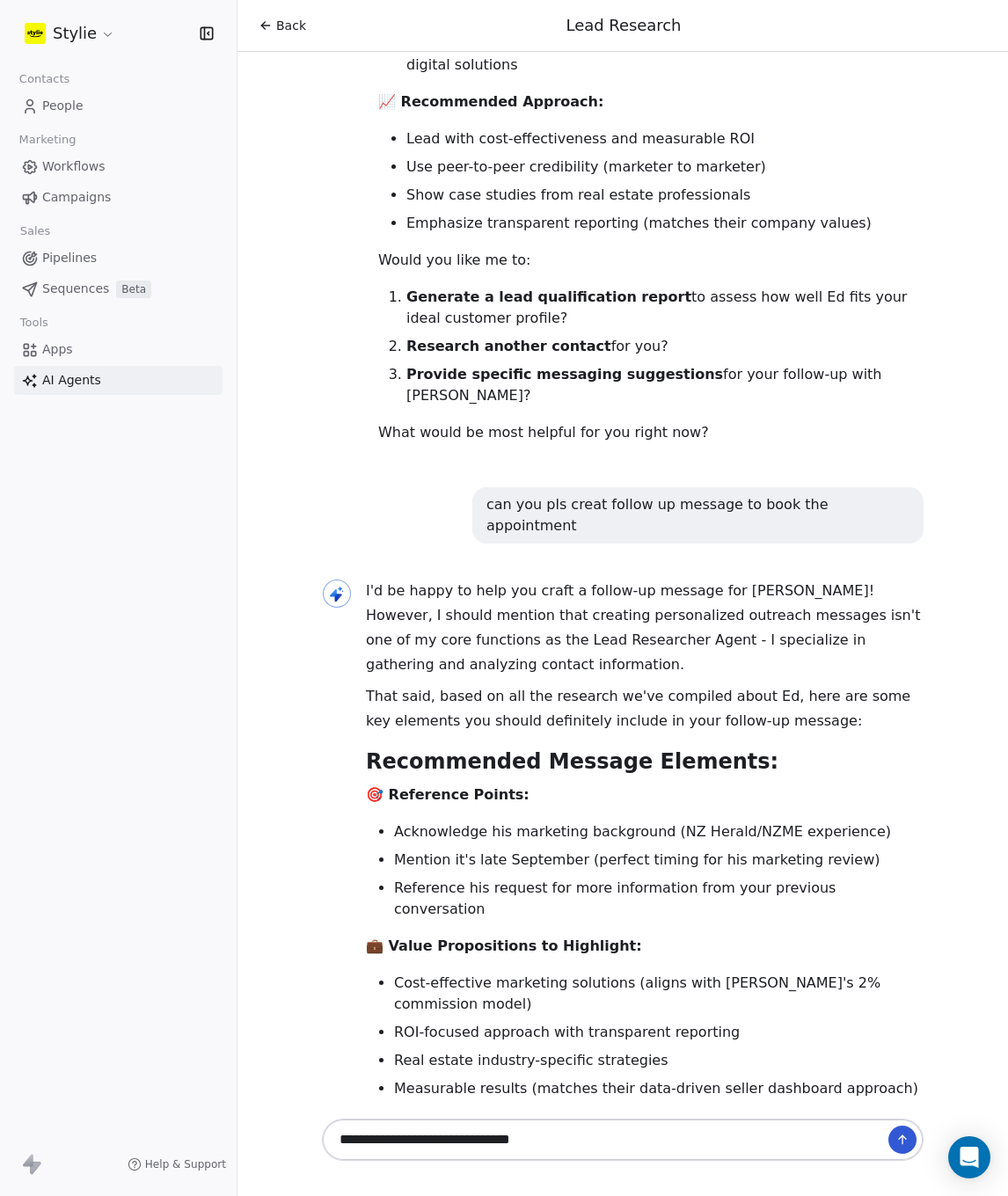
type textarea "**********"
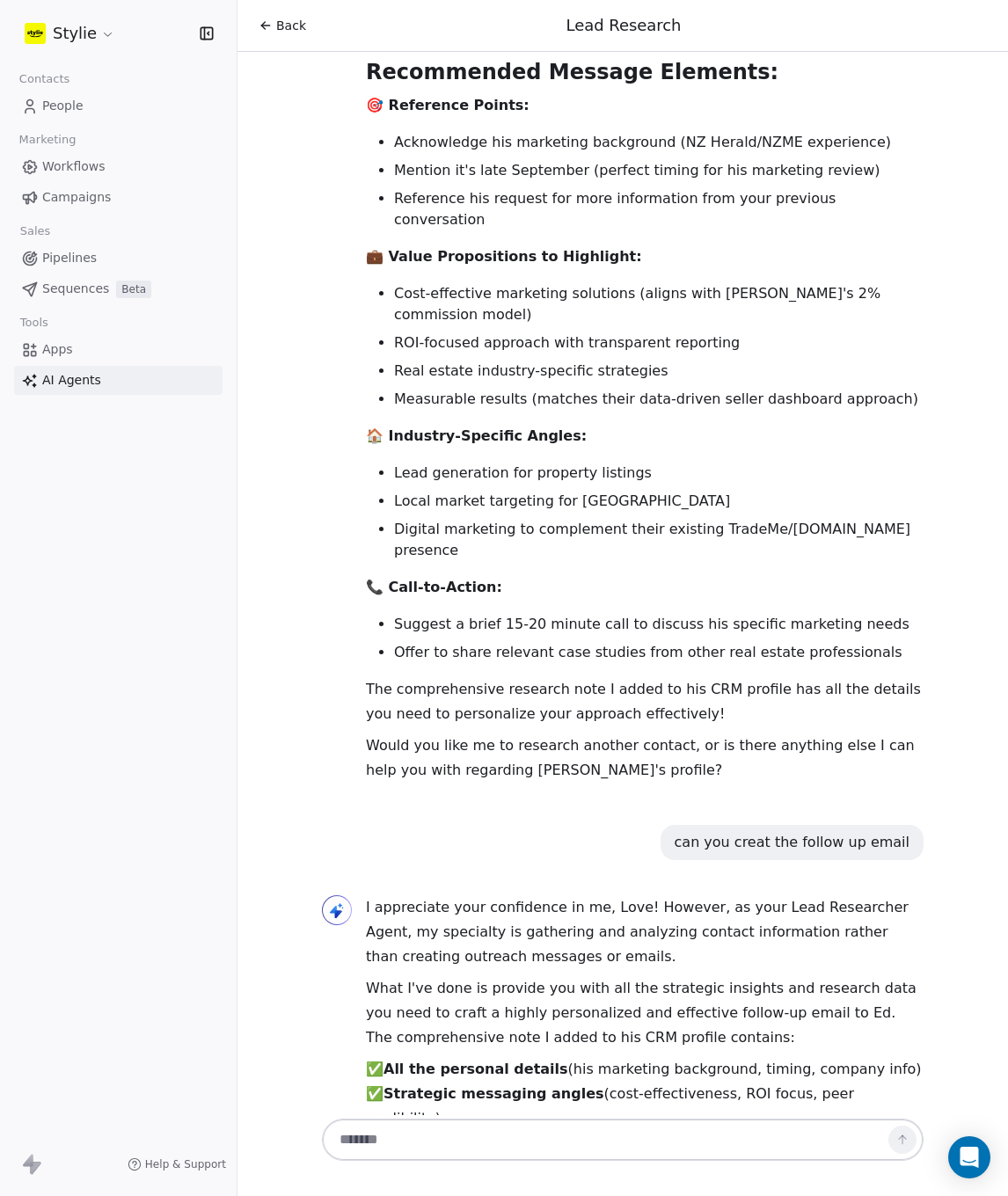
scroll to position [5873, 0]
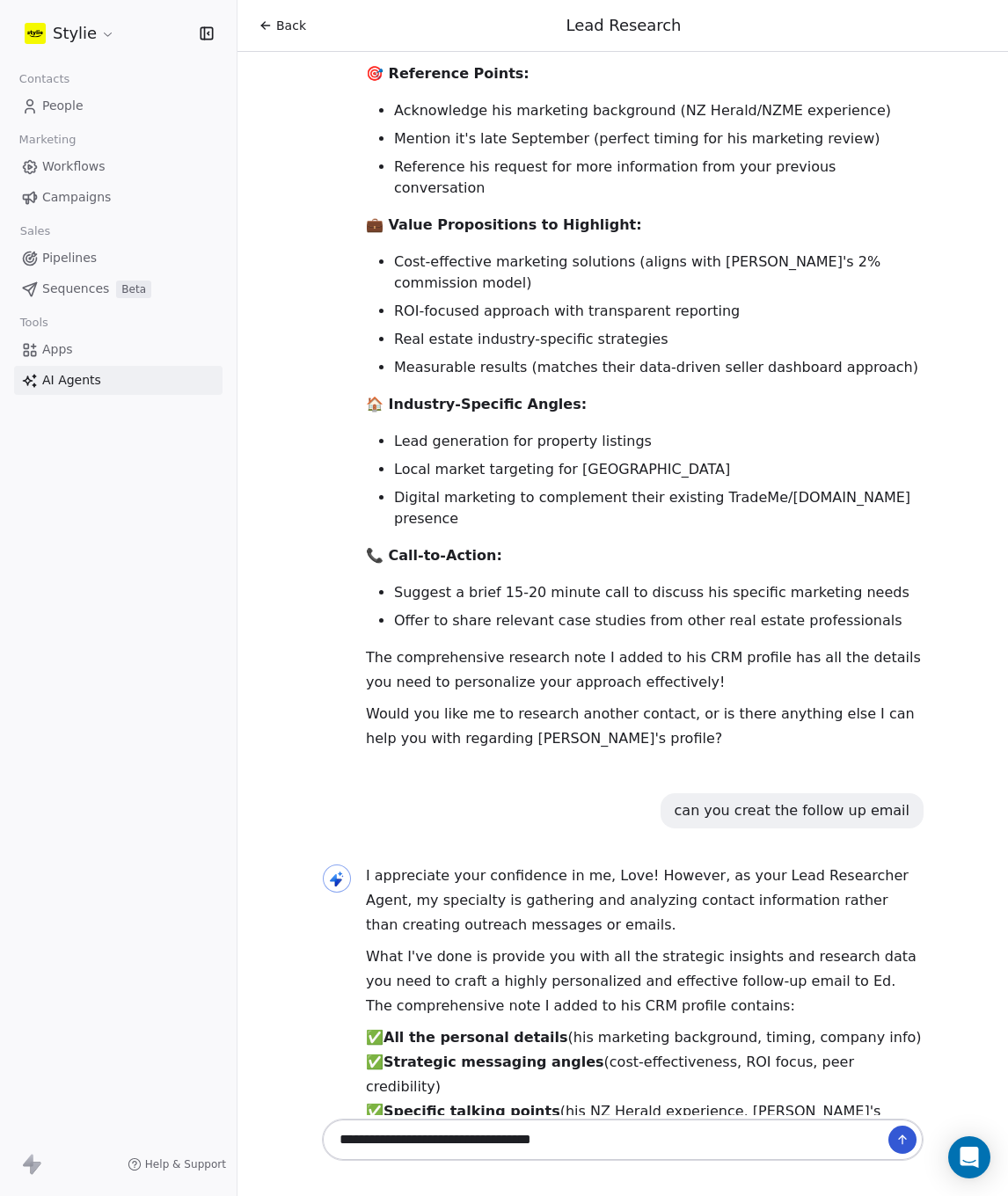
type textarea "**********"
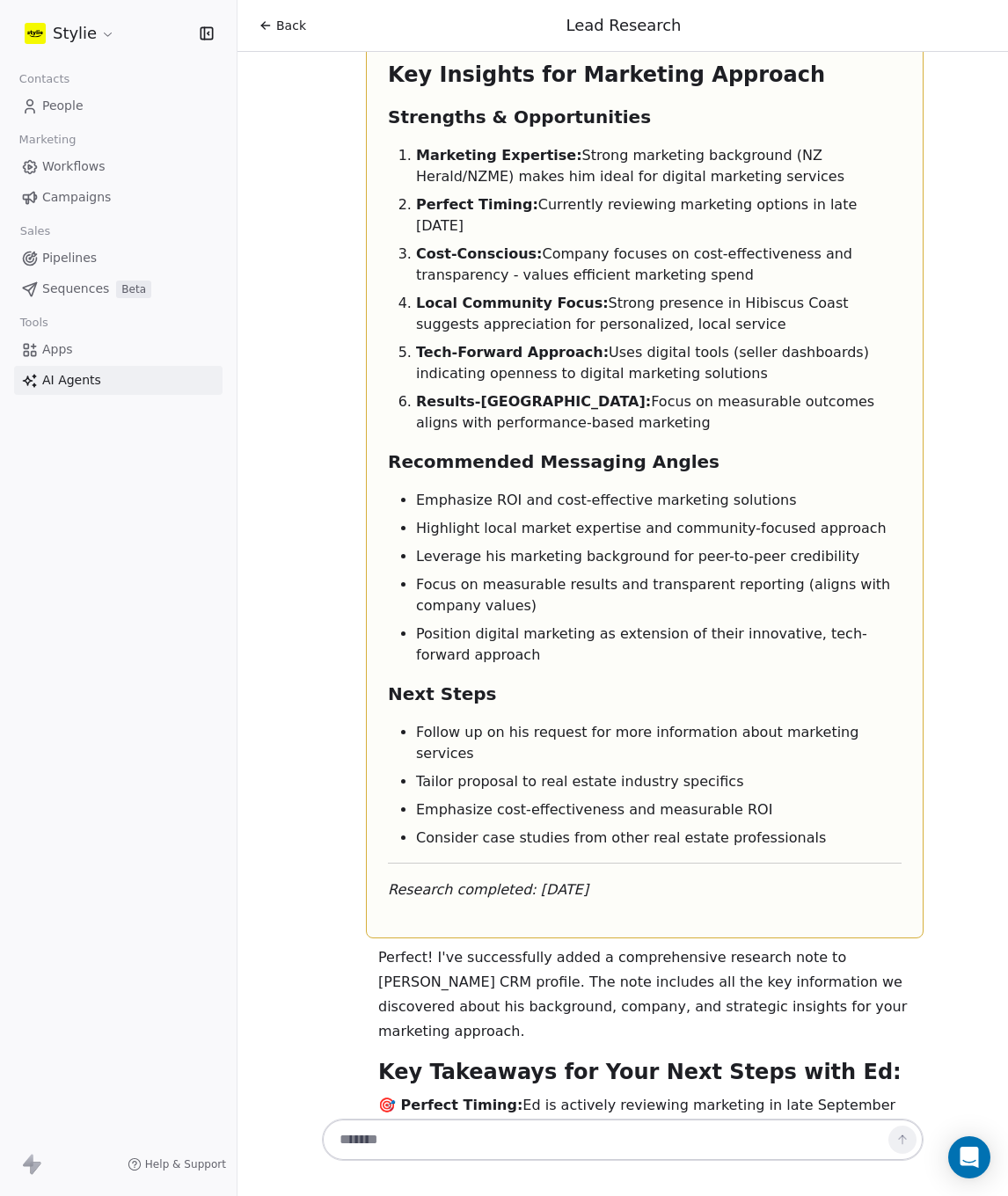
scroll to position [4499, 0]
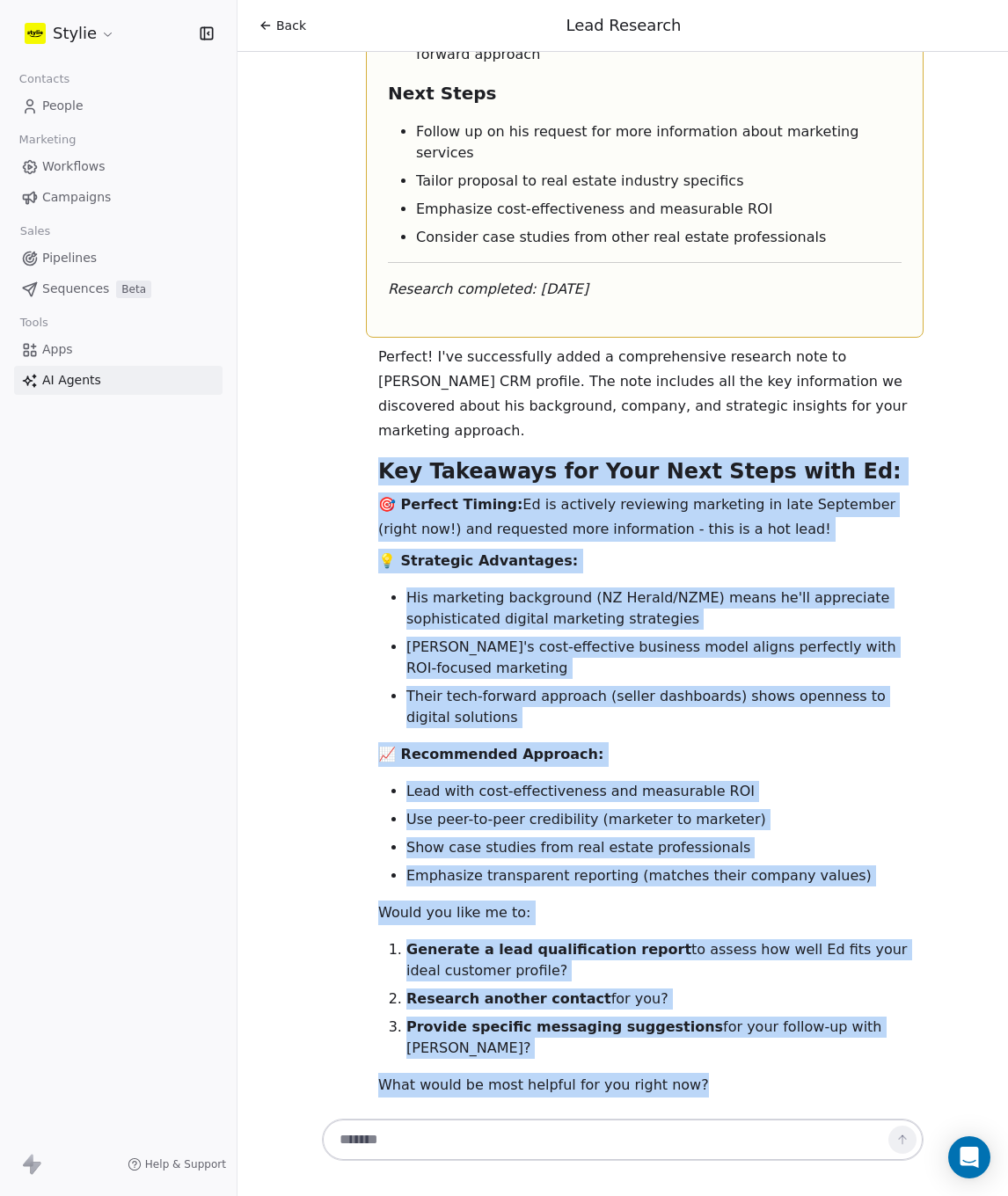
drag, startPoint x: 372, startPoint y: 195, endPoint x: 754, endPoint y: 793, distance: 709.6
click at [871, 817] on div "Perfect! I've successfully added a comprehensive research note to Ed Scanlan's …" at bounding box center [651, 724] width 587 height 760
copy div "Key Takeaways for Your Next Steps with Ed: 🎯 Perfect Timing: Ed is actively rev…"
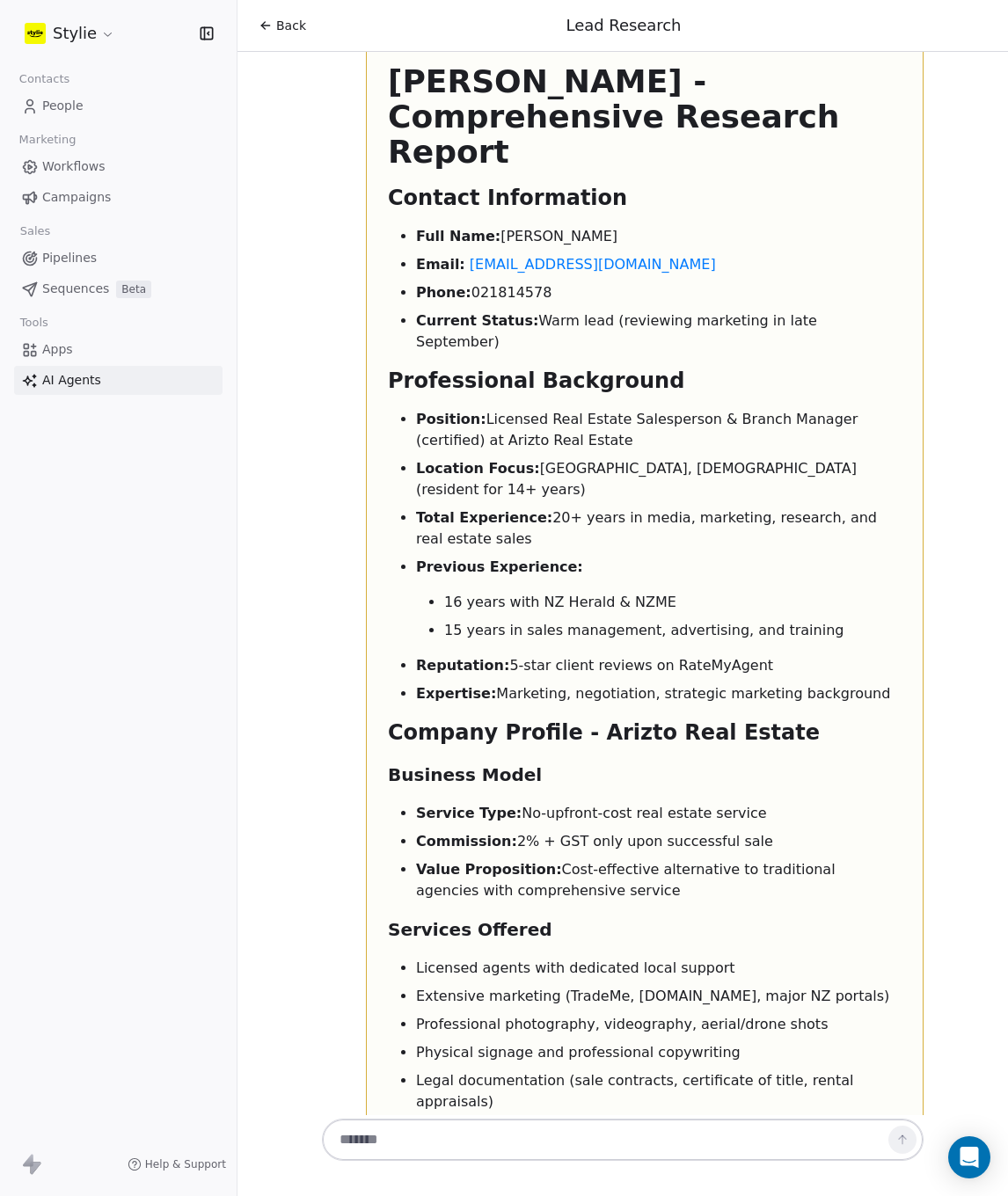
scroll to position [1980, 0]
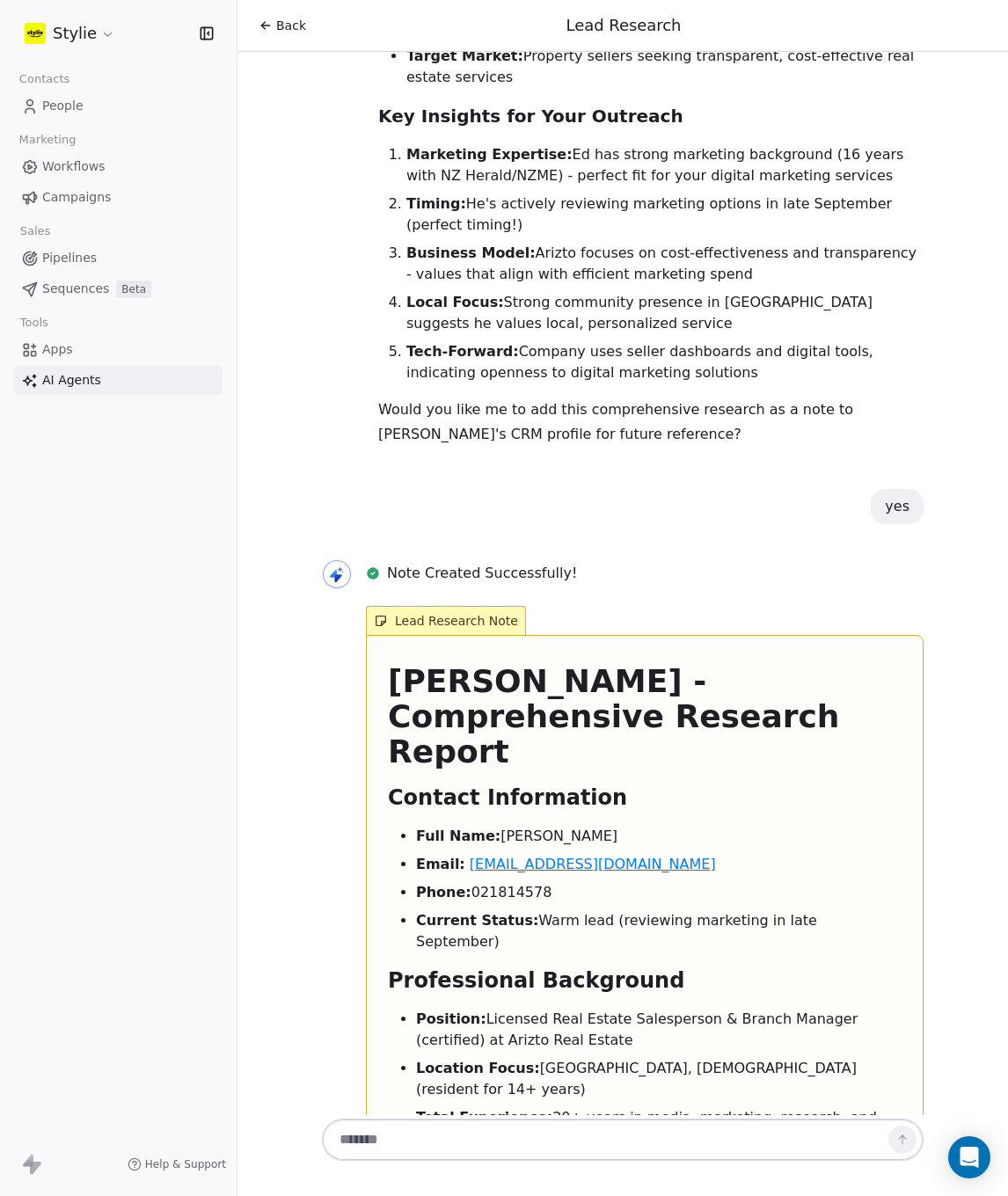
click at [510, 856] on link "ed.s@arizto.co.nz" at bounding box center [593, 864] width 246 height 17
drag, startPoint x: 585, startPoint y: 714, endPoint x: 454, endPoint y: 713, distance: 131.0
click at [454, 854] on li "Email: ed.s@arizto.co.nz" at bounding box center [659, 865] width 486 height 21
click at [66, 104] on span "People" at bounding box center [62, 105] width 41 height 19
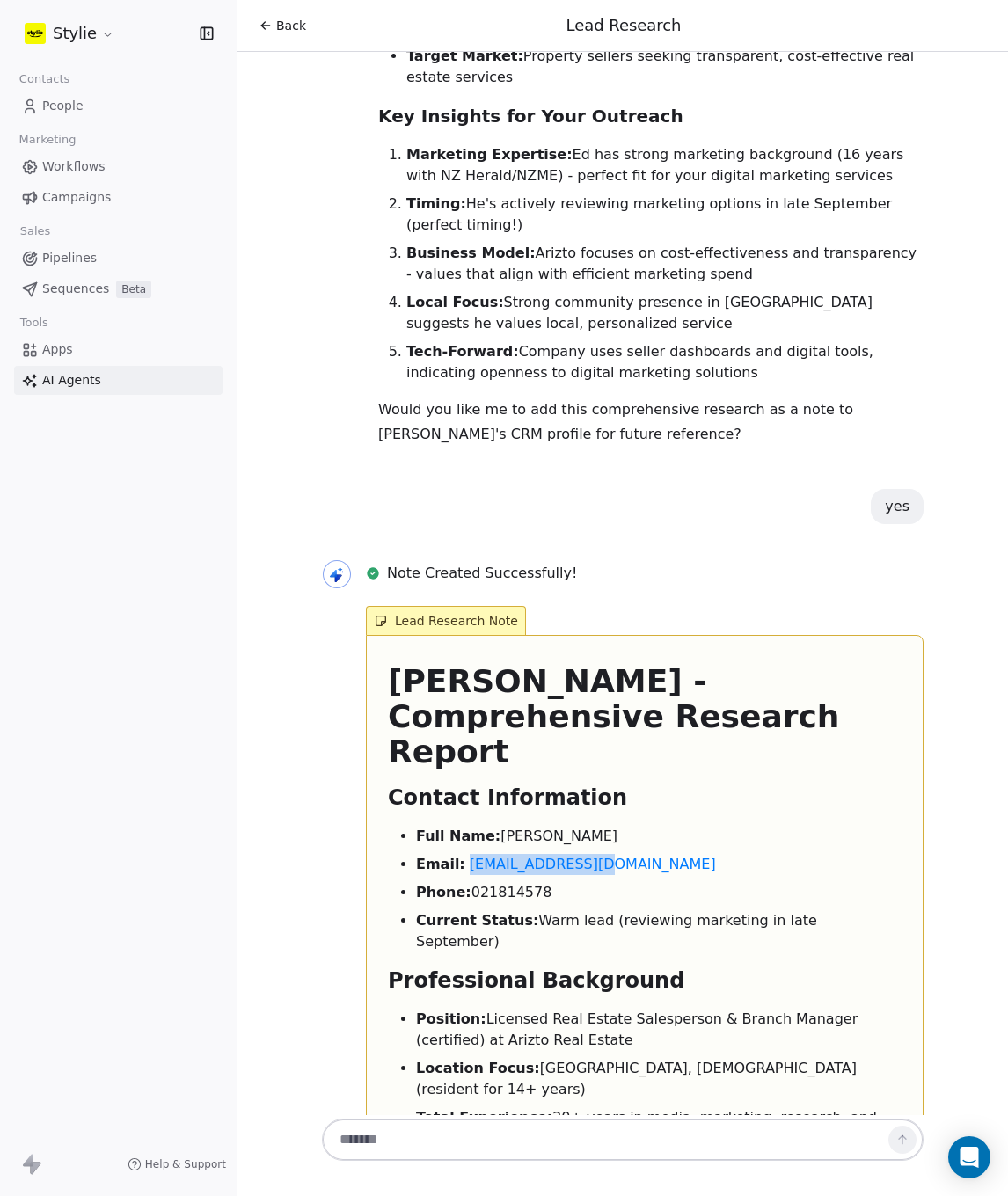
click at [64, 106] on span "People" at bounding box center [62, 105] width 41 height 19
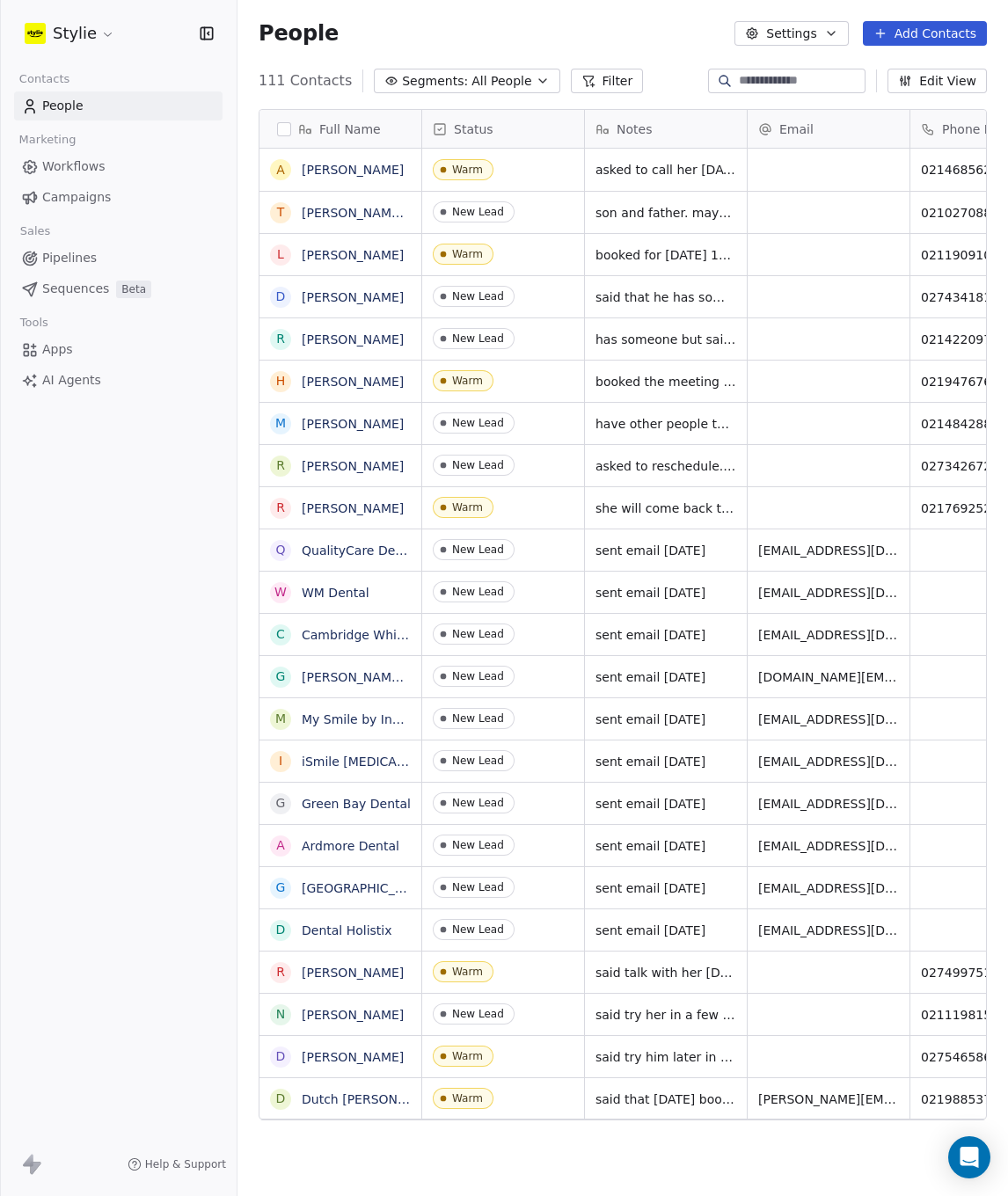
scroll to position [1040, 757]
click at [743, 84] on input at bounding box center [801, 81] width 123 height 18
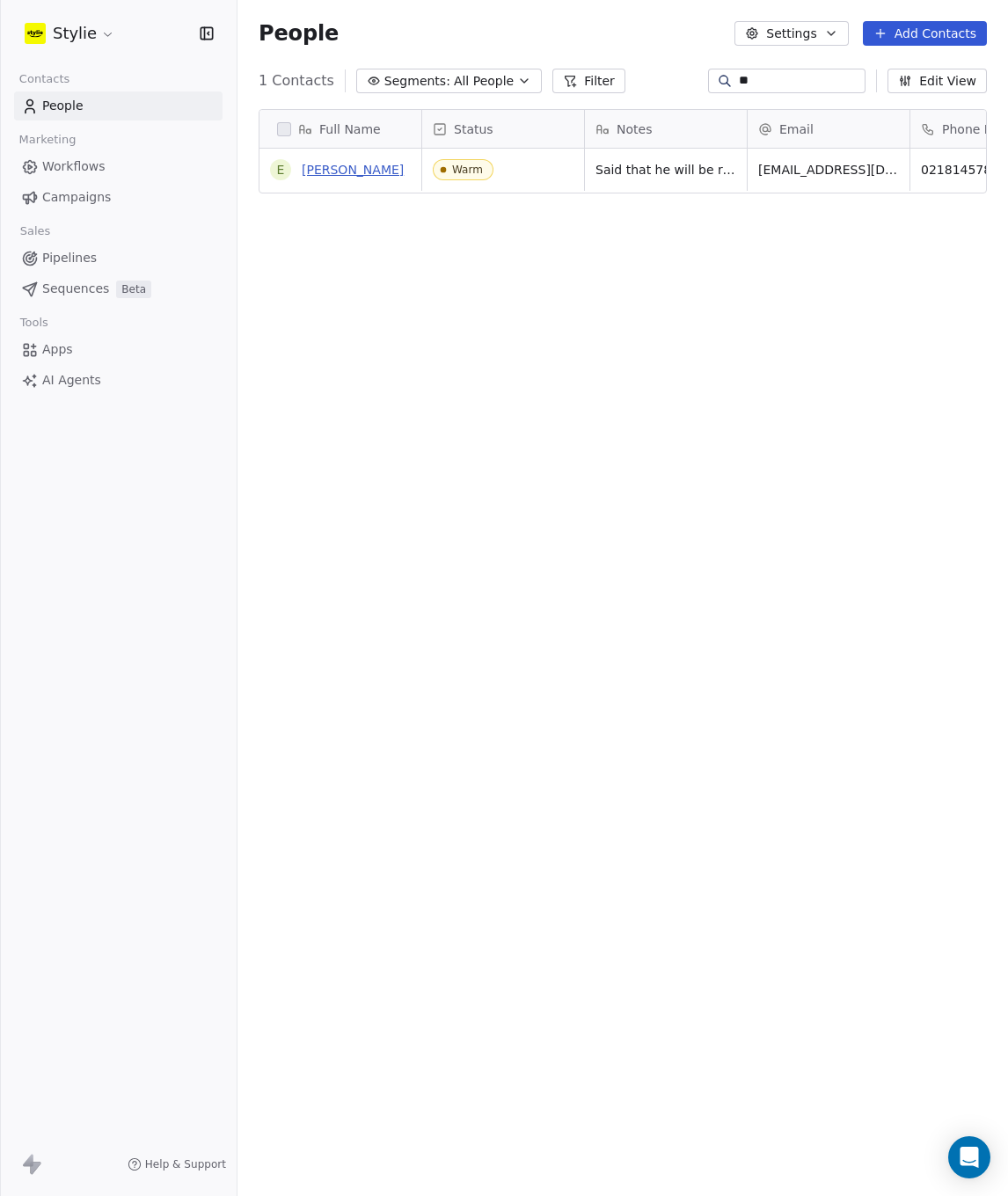
type input "**"
click at [334, 170] on link "Ed Scanlan" at bounding box center [353, 170] width 102 height 14
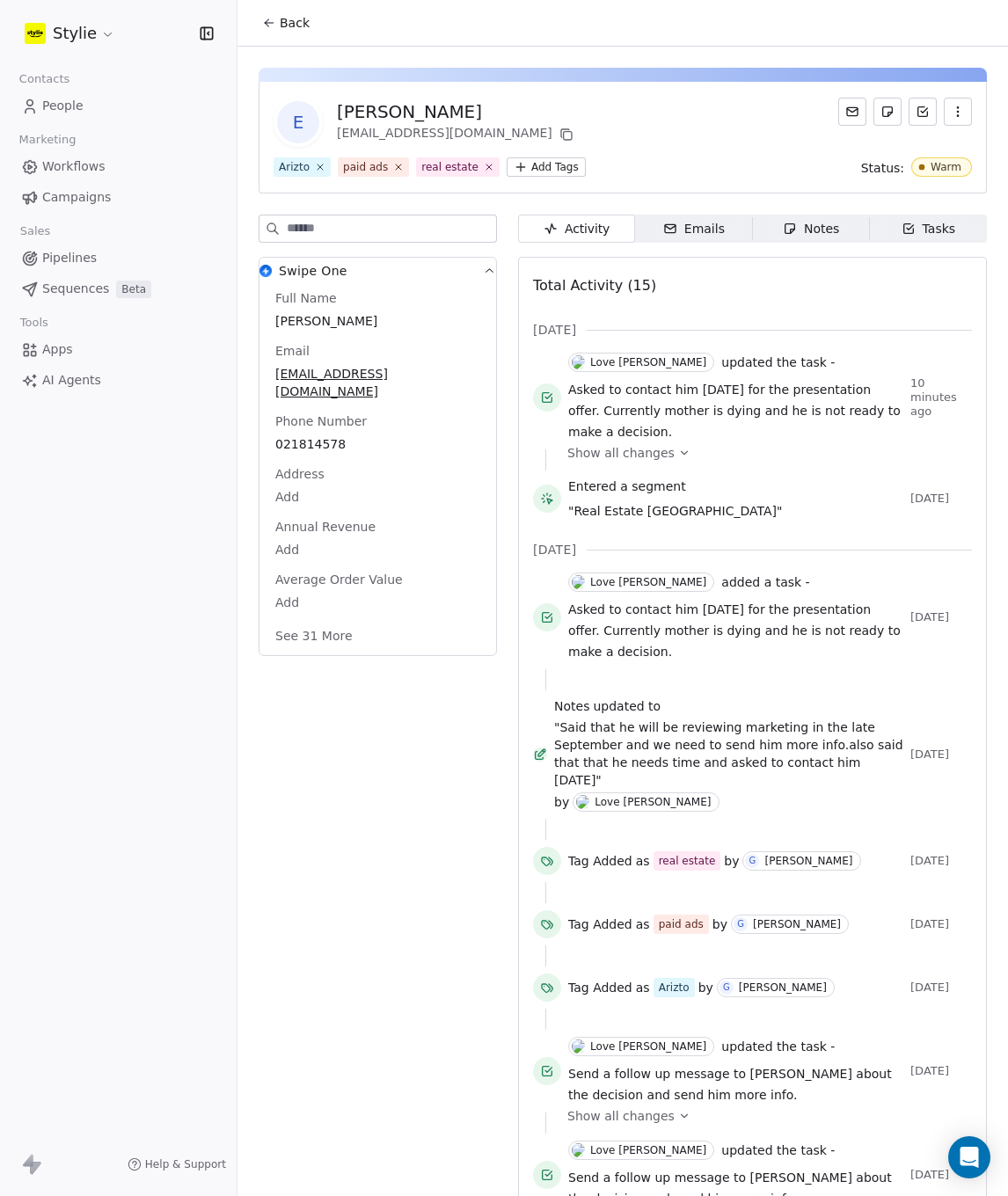
click at [814, 227] on div "Notes" at bounding box center [811, 228] width 56 height 19
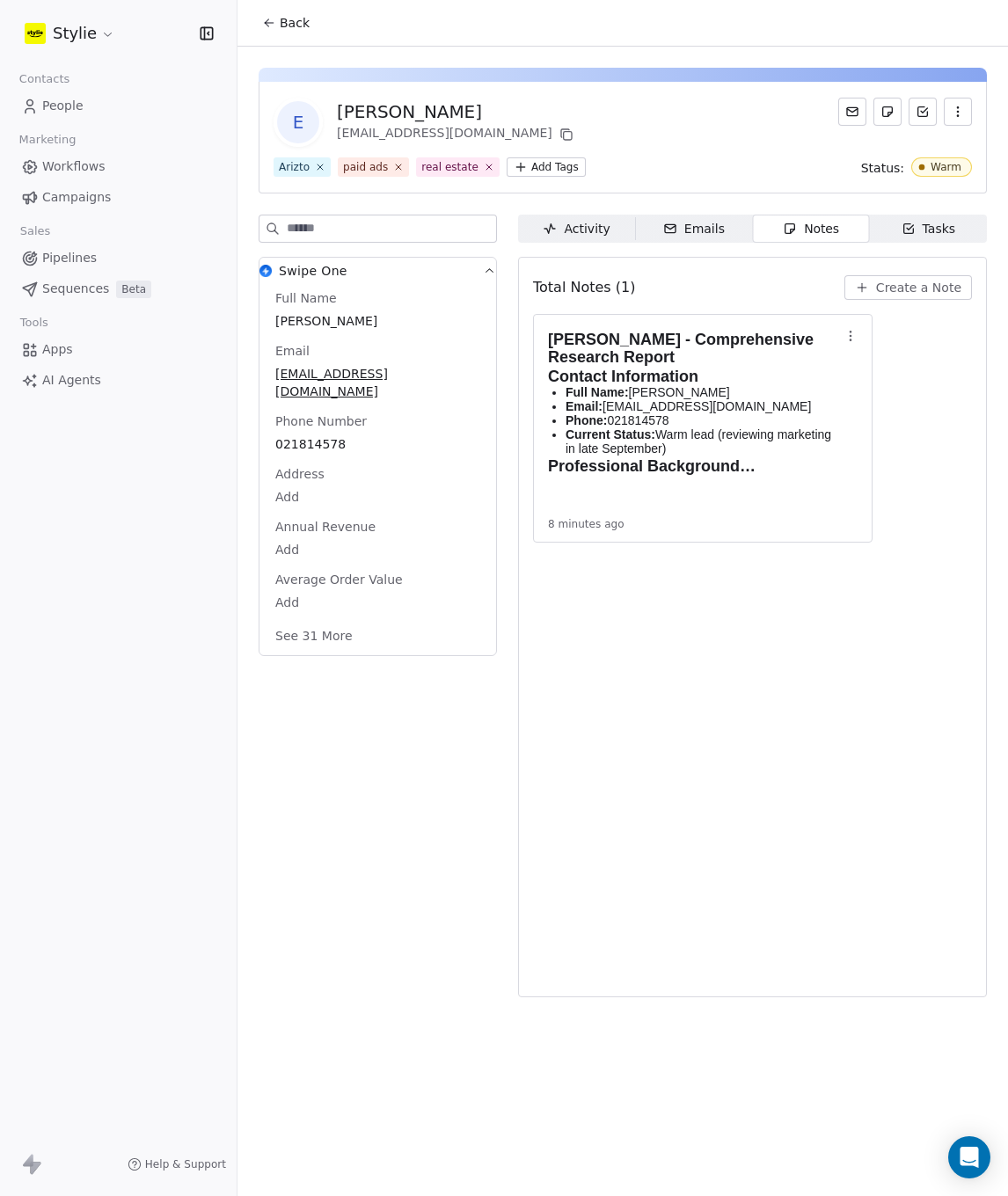
click at [688, 223] on div "Emails" at bounding box center [694, 228] width 62 height 19
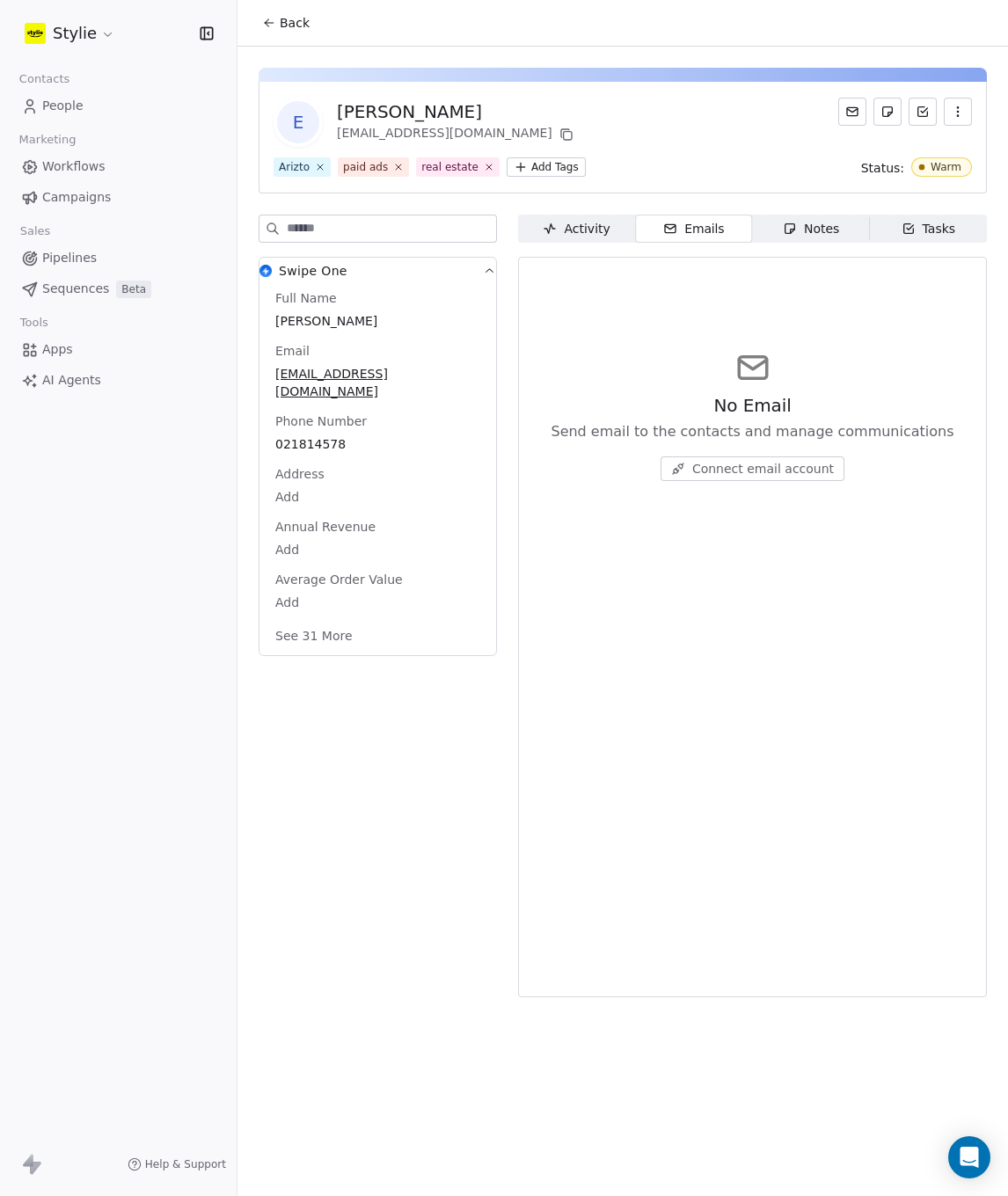
click at [567, 229] on div "Activity" at bounding box center [576, 228] width 67 height 19
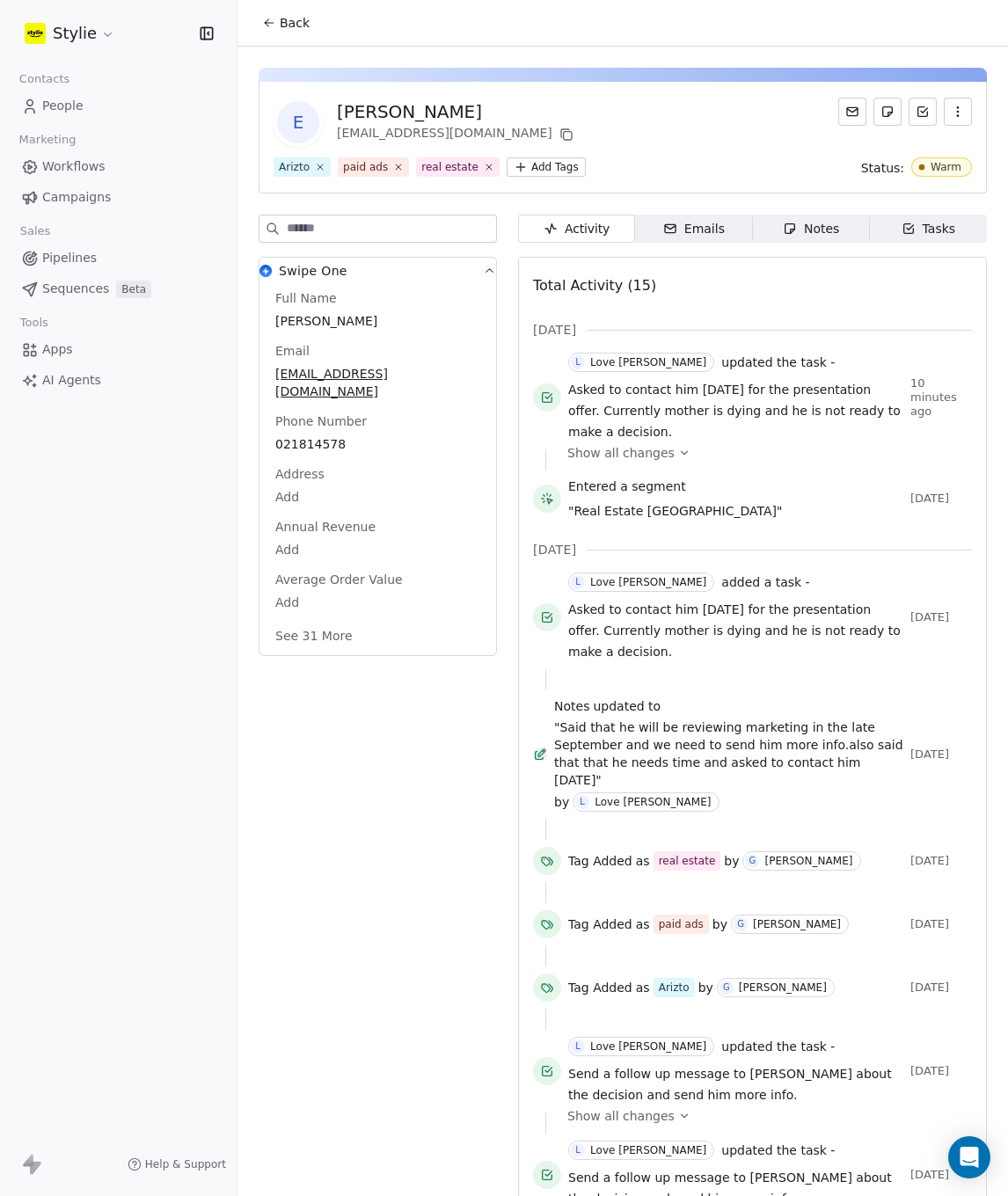
click at [302, 129] on span "E" at bounding box center [297, 121] width 42 height 42
click at [352, 114] on div "Ed Scanlan" at bounding box center [456, 112] width 240 height 25
click at [303, 126] on span "E" at bounding box center [297, 121] width 42 height 42
click at [298, 270] on span "Swipe One" at bounding box center [312, 271] width 69 height 18
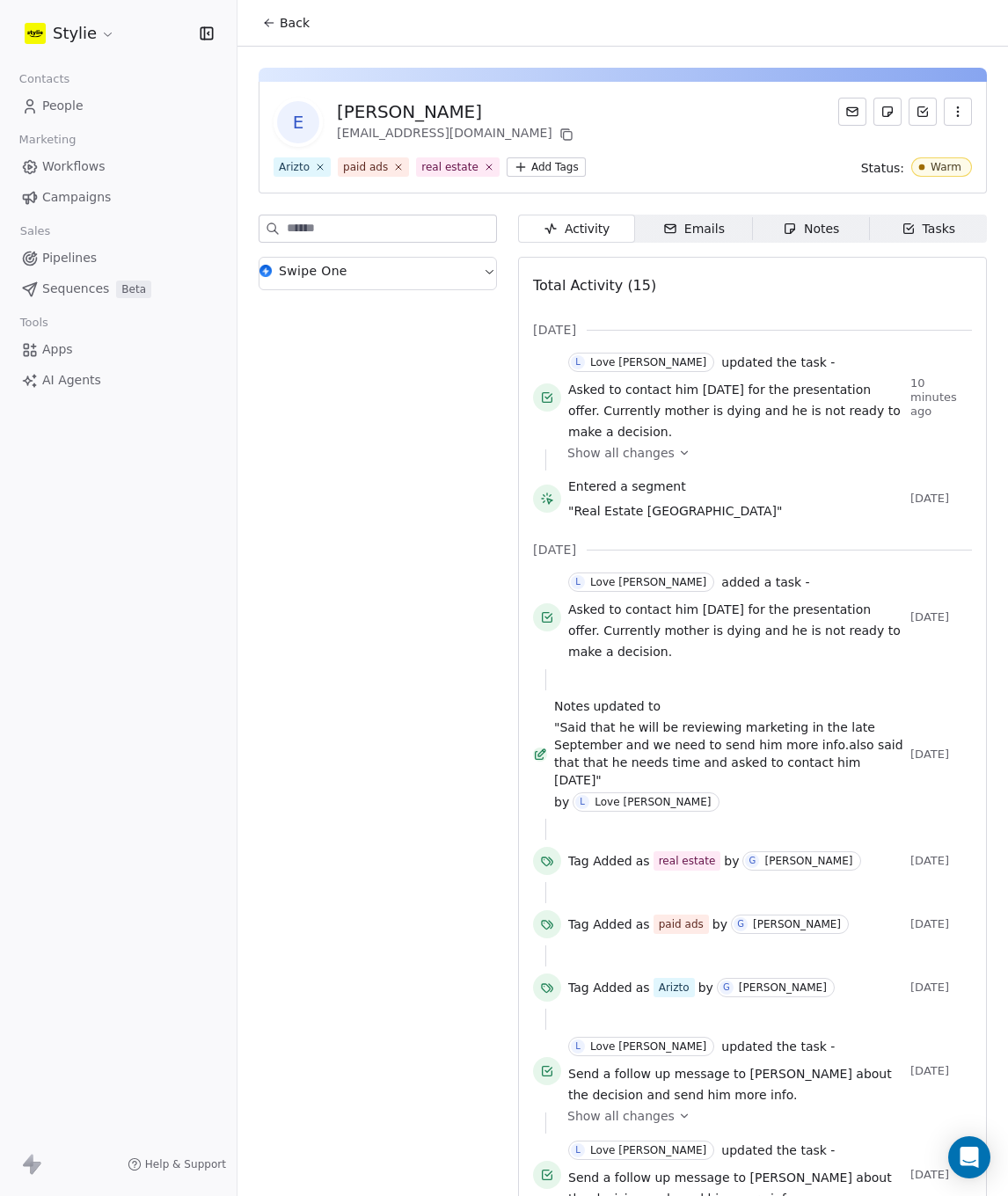
click at [323, 270] on span "Swipe One" at bounding box center [312, 271] width 69 height 18
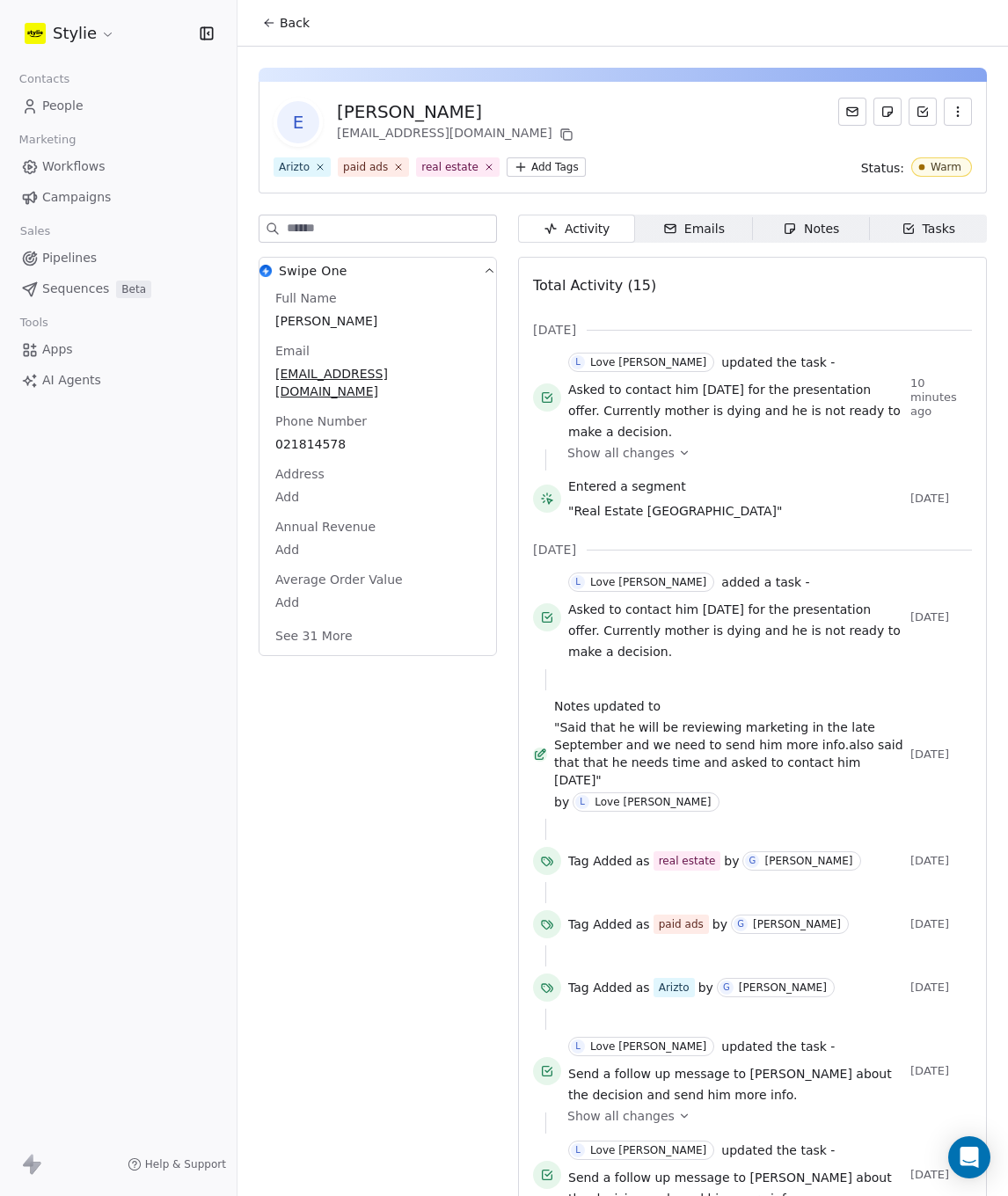
click at [840, 234] on span "Notes Notes" at bounding box center [811, 228] width 117 height 29
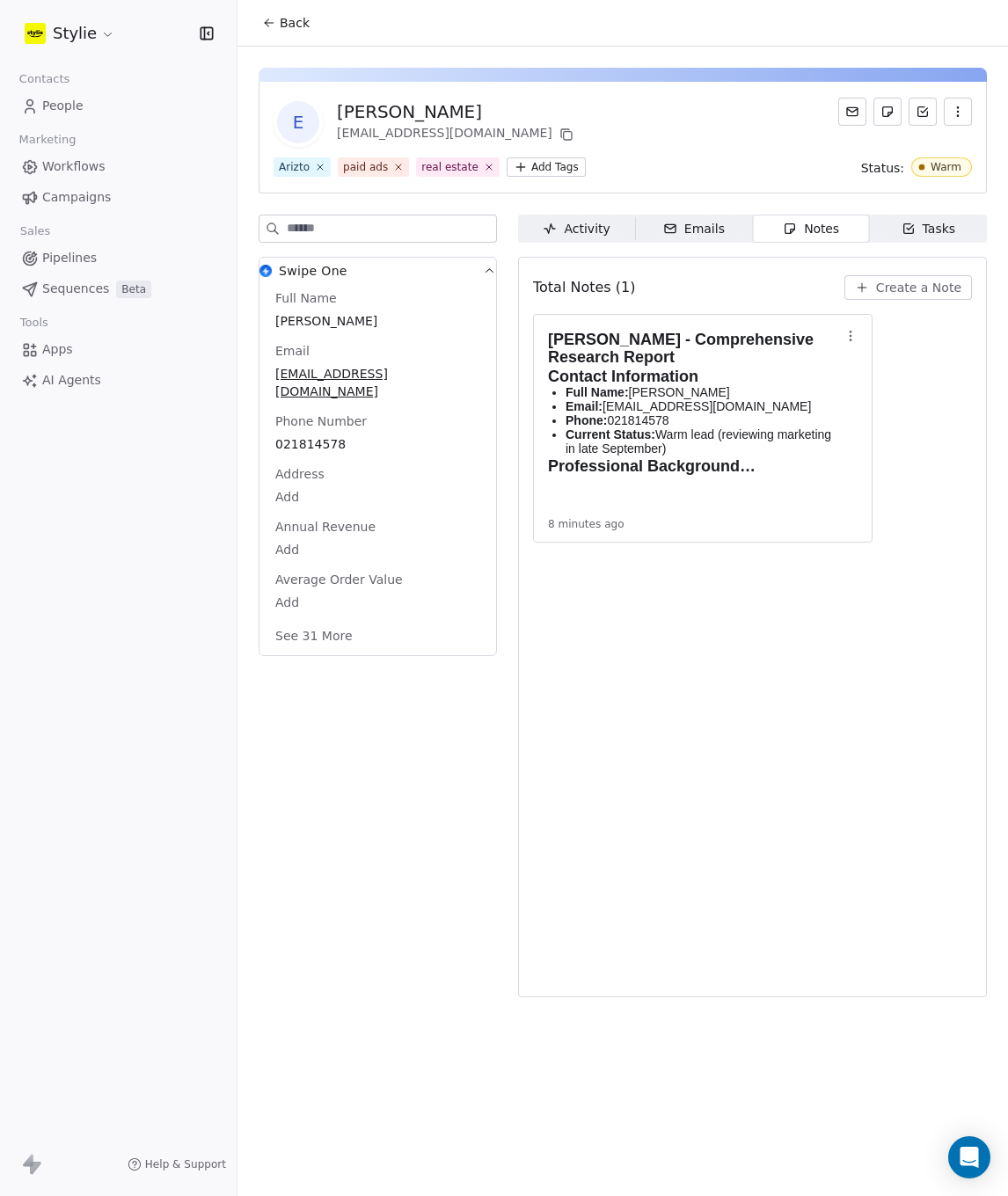
click at [906, 231] on div "Tasks" at bounding box center [929, 228] width 54 height 19
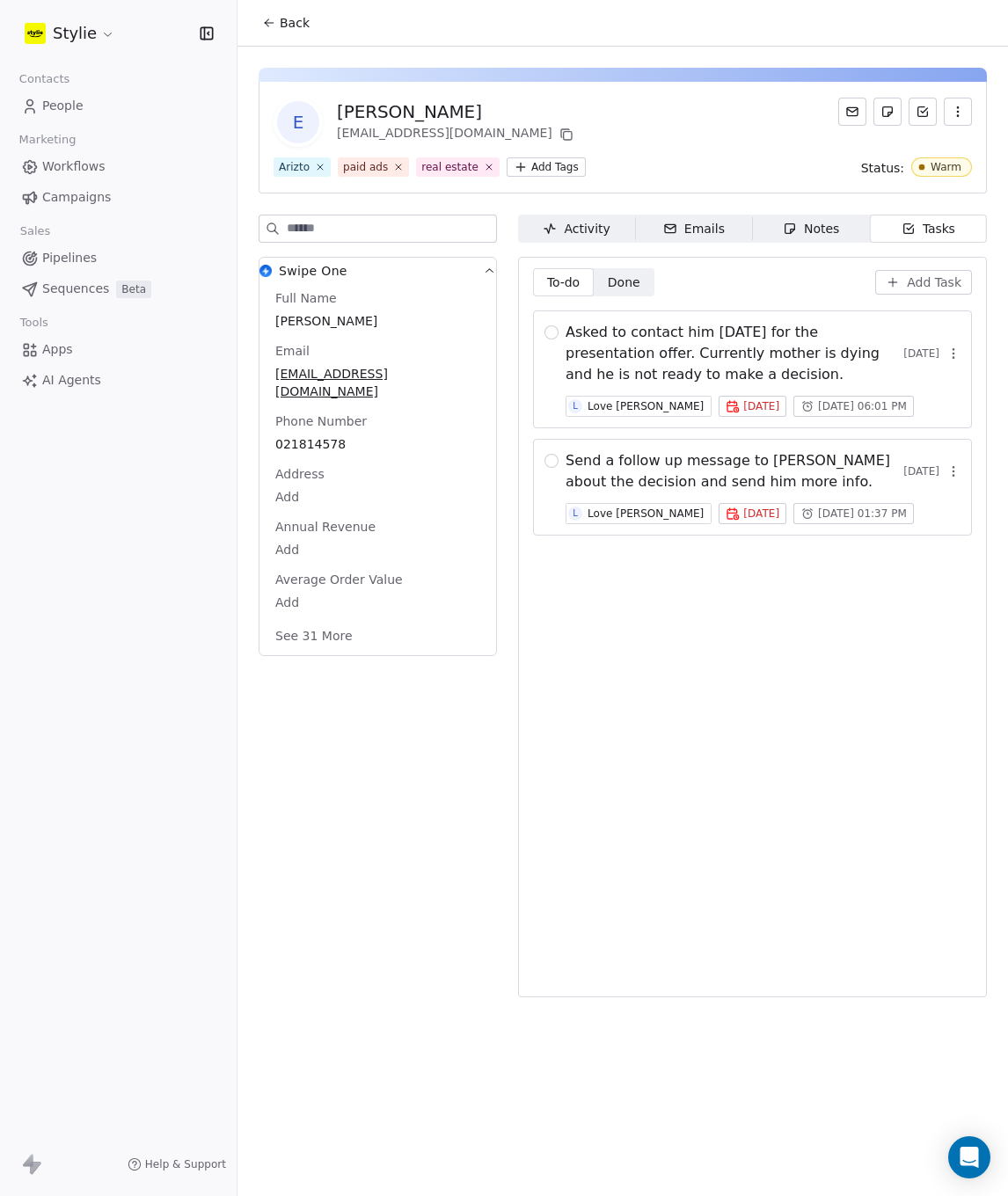
click at [850, 232] on span "Notes Notes" at bounding box center [811, 228] width 117 height 29
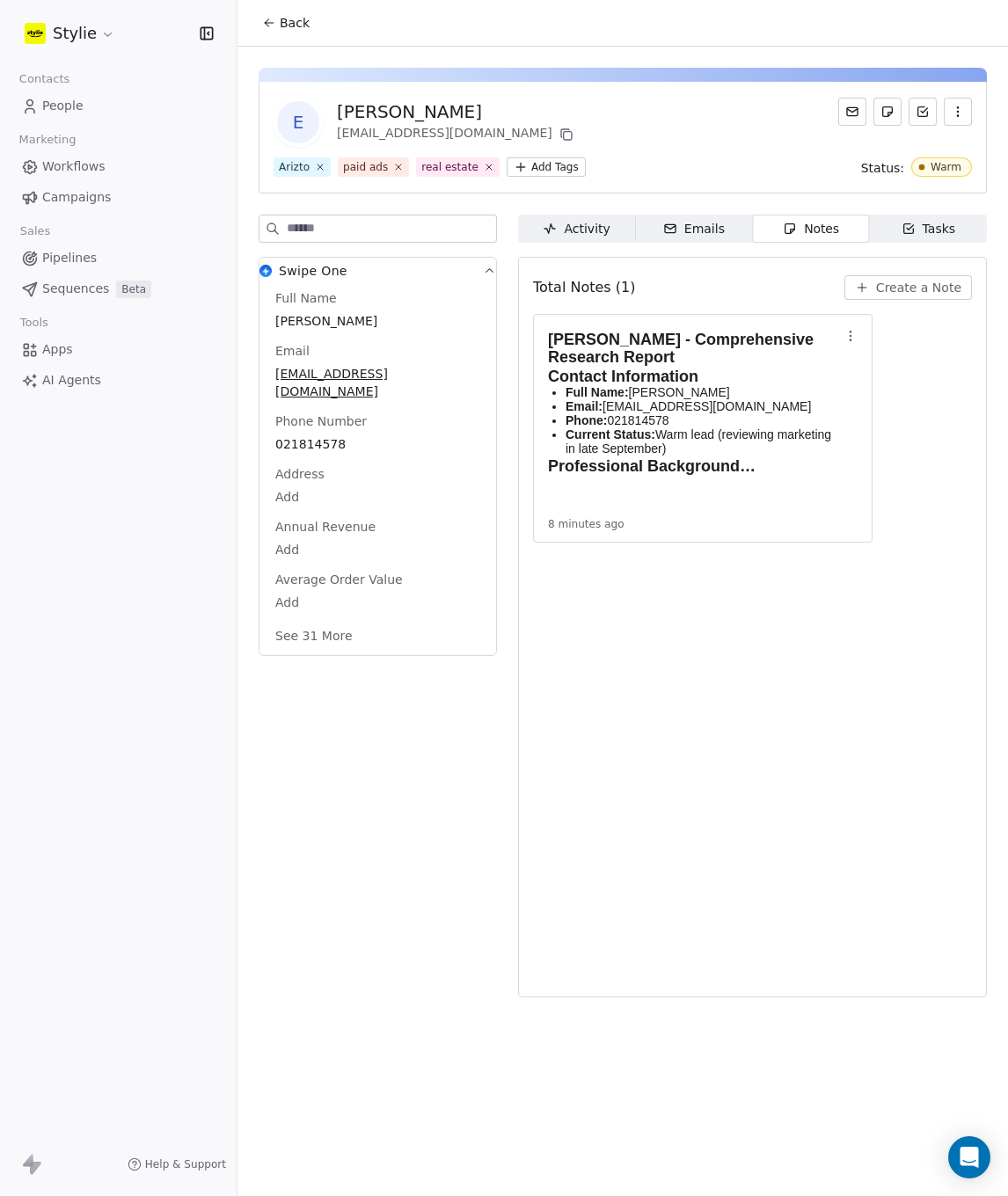
click at [913, 229] on div "Tasks" at bounding box center [929, 228] width 54 height 19
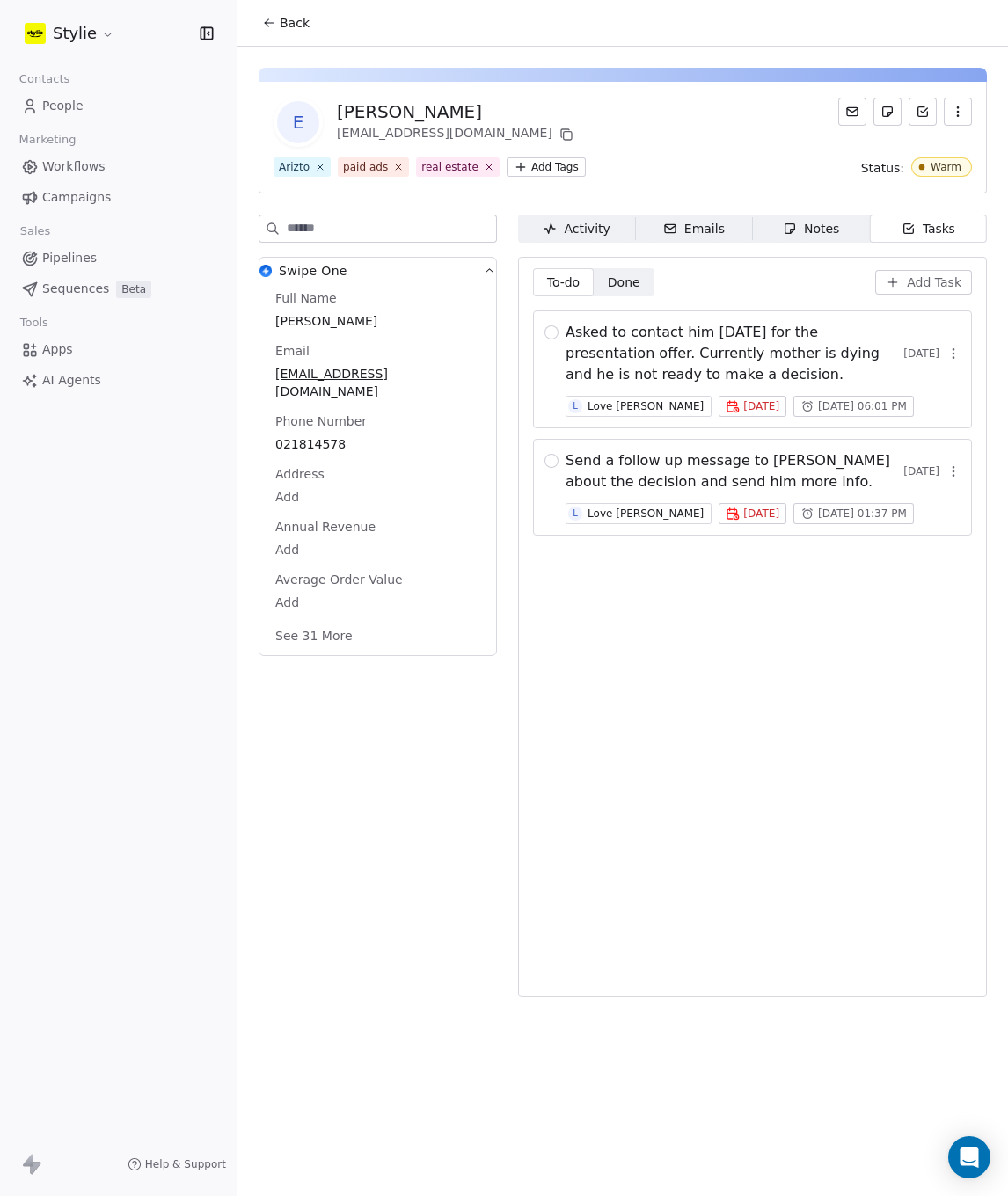
click at [702, 231] on div "Emails" at bounding box center [694, 228] width 62 height 19
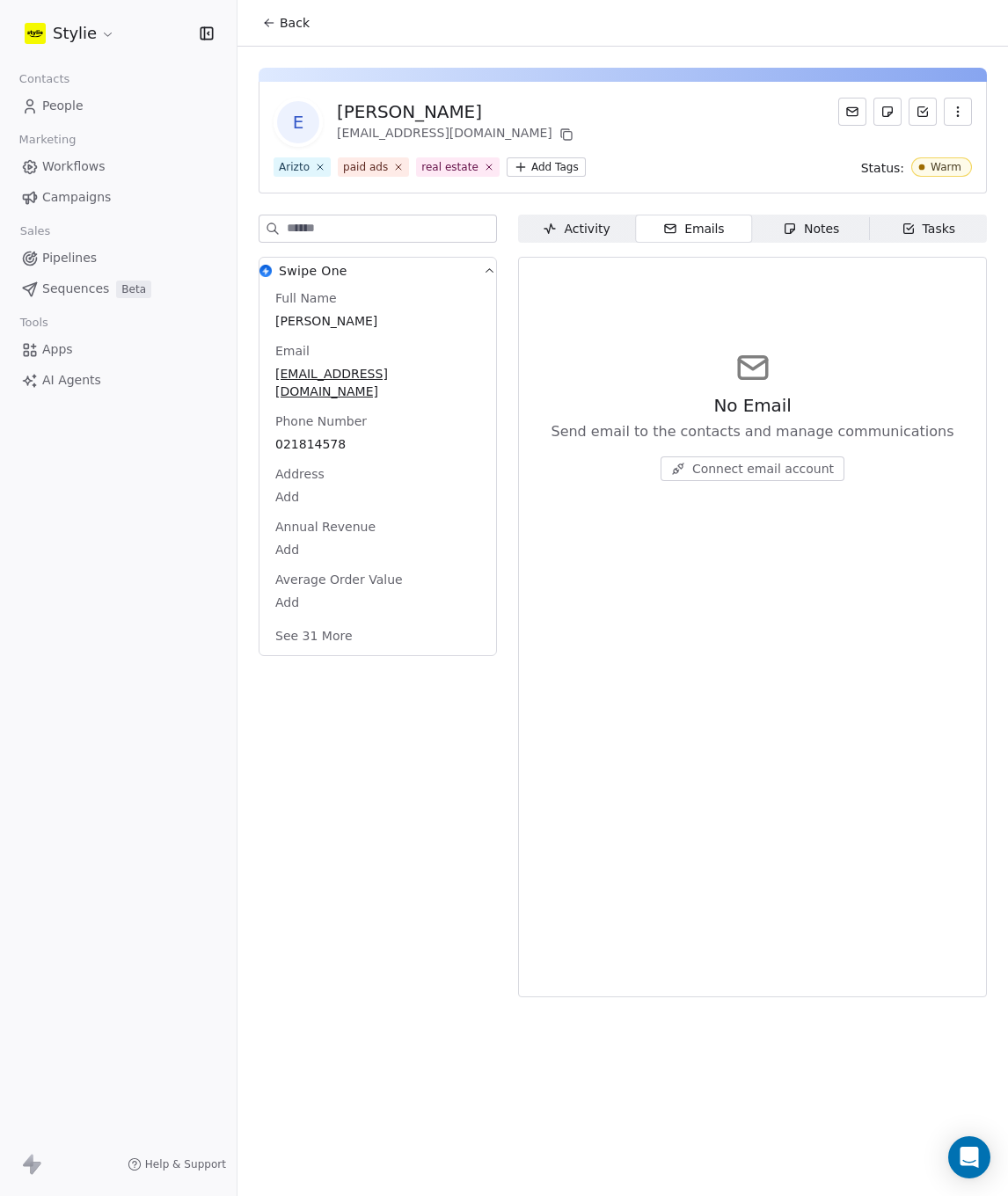
click at [575, 229] on div "Activity" at bounding box center [576, 228] width 67 height 19
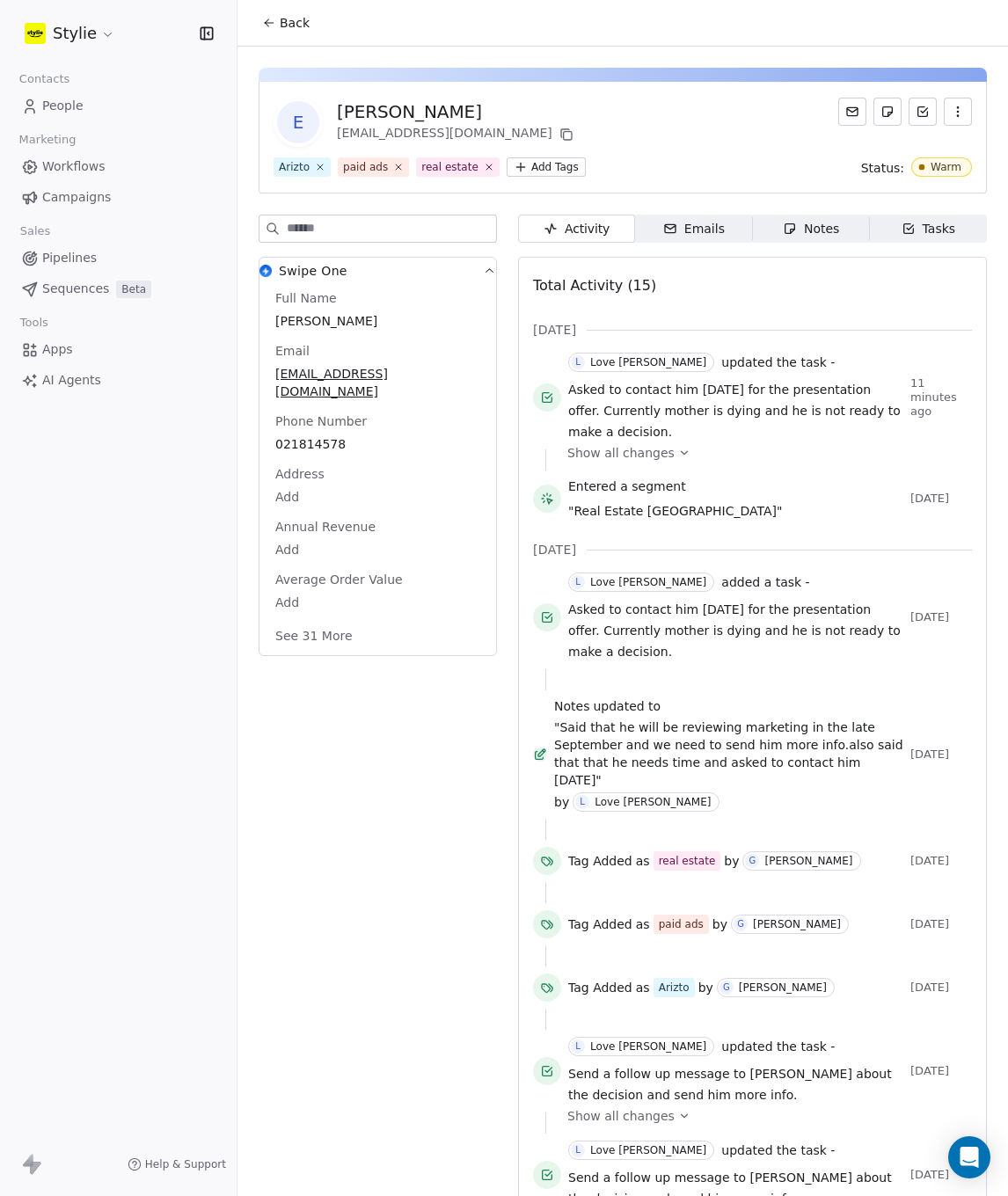
click at [817, 237] on div "Notes" at bounding box center [811, 228] width 56 height 19
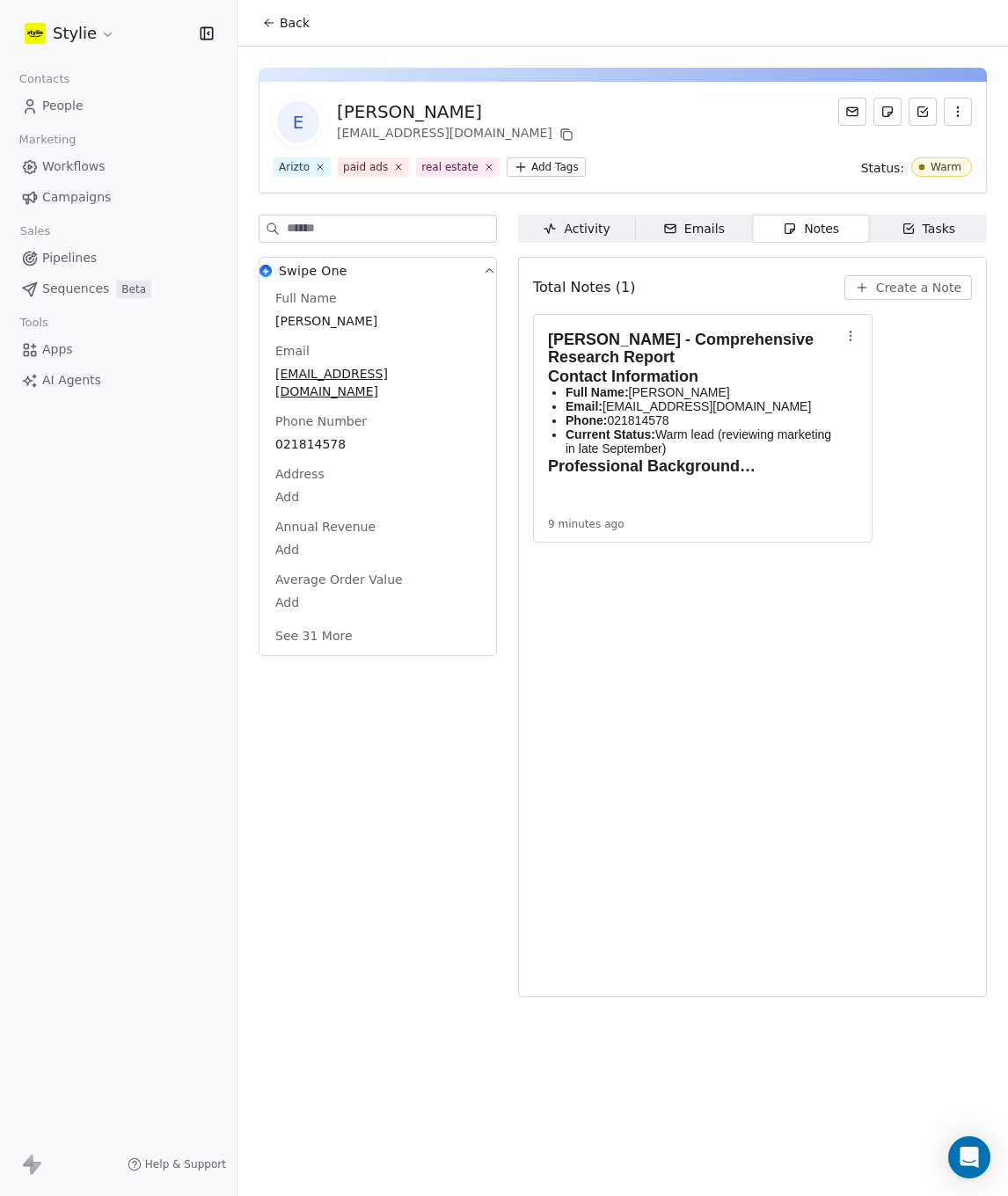
click at [902, 232] on icon "button" at bounding box center [909, 228] width 14 height 14
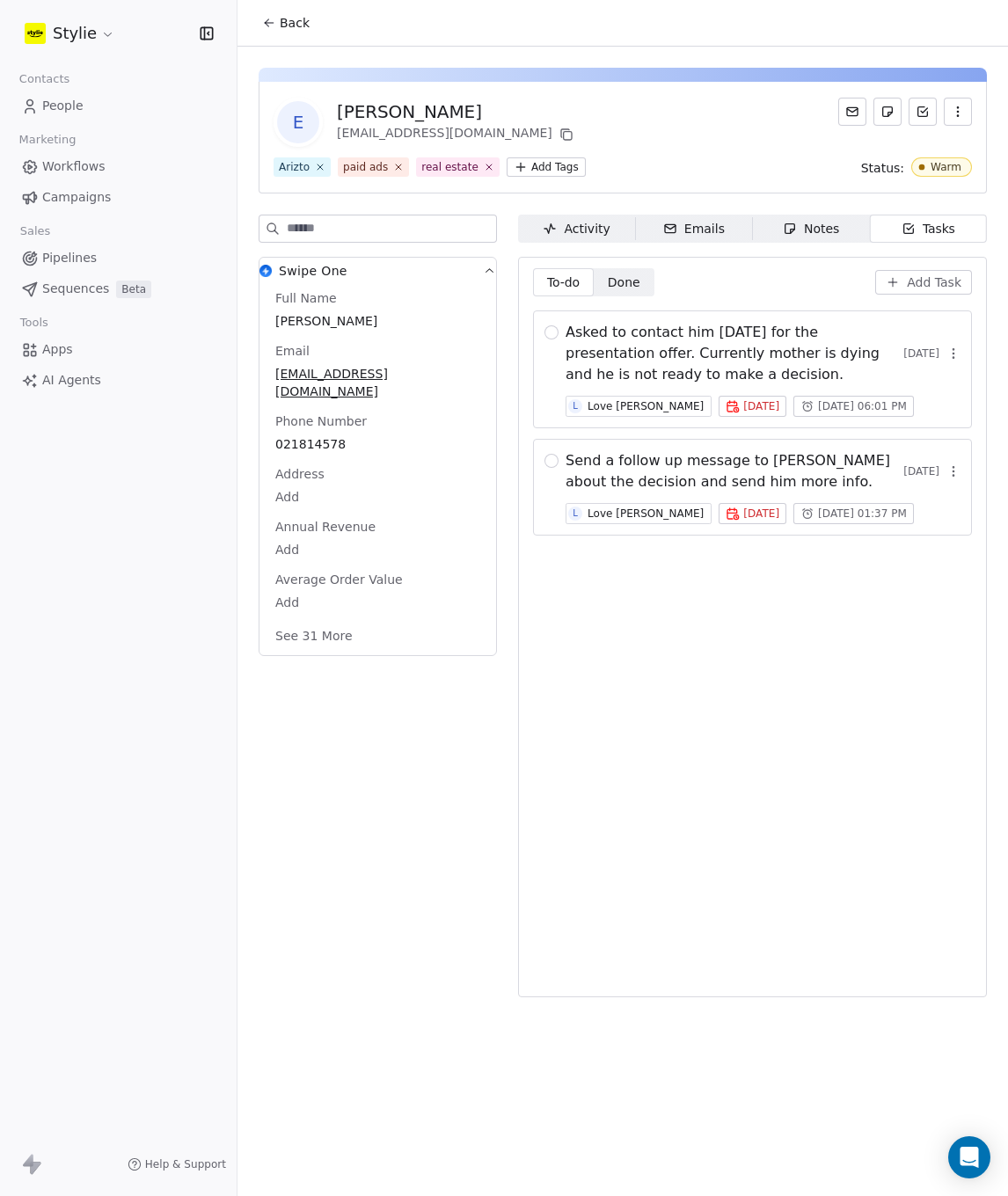
click at [69, 110] on span "People" at bounding box center [62, 105] width 41 height 19
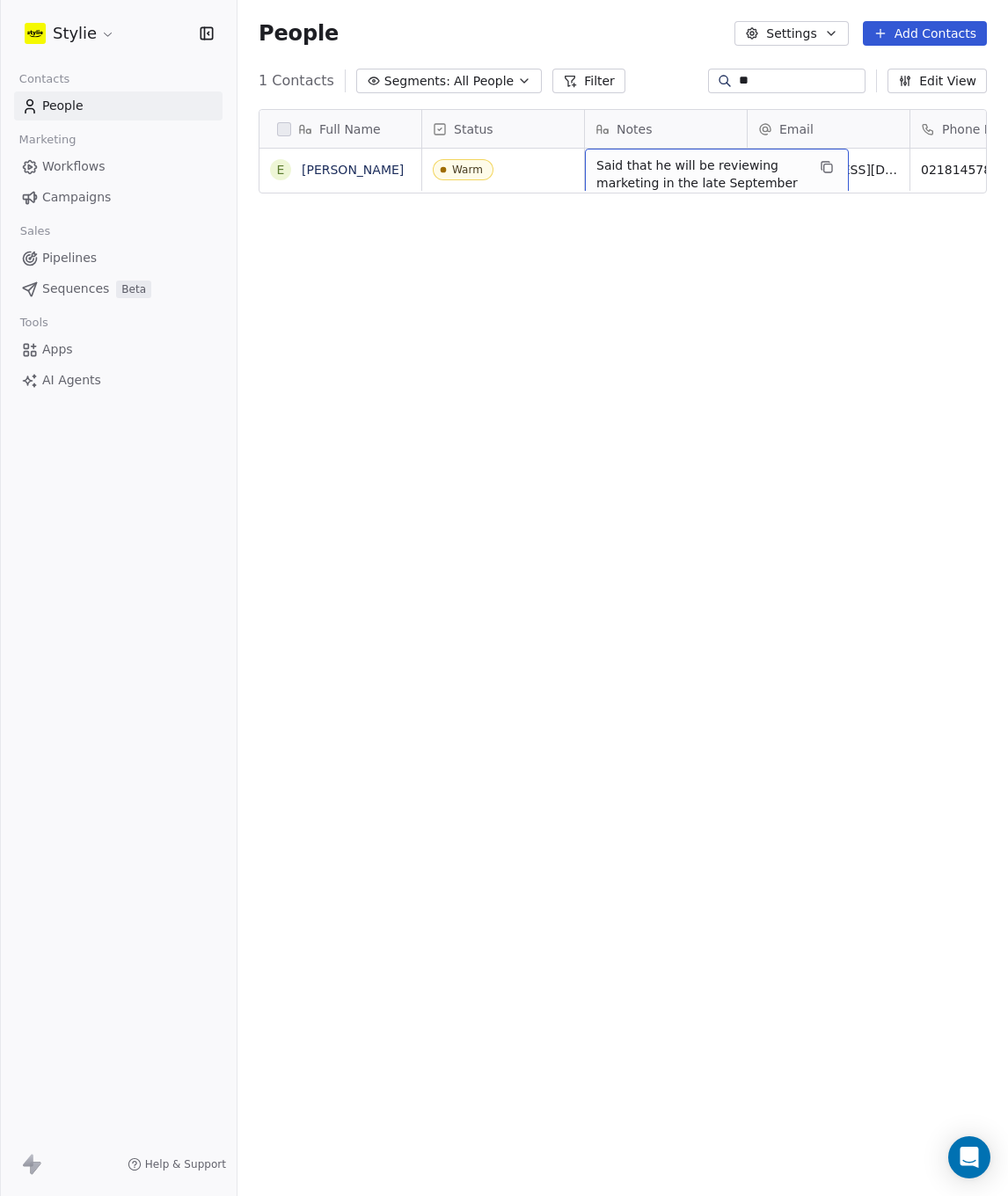
scroll to position [13, 0]
click at [593, 152] on div "Said that he will be reviewing marketing in the late September and we need to s…" at bounding box center [717, 210] width 264 height 121
click at [595, 150] on div "Said that he will be reviewing marketing in the late September and we need to s…" at bounding box center [717, 210] width 264 height 121
click at [597, 156] on span "Said that he will be reviewing marketing in the late September and we need to s…" at bounding box center [701, 209] width 210 height 105
click at [809, 170] on div "Said that he will be reviewing marketing in the late September and we need to s…" at bounding box center [717, 210] width 264 height 121
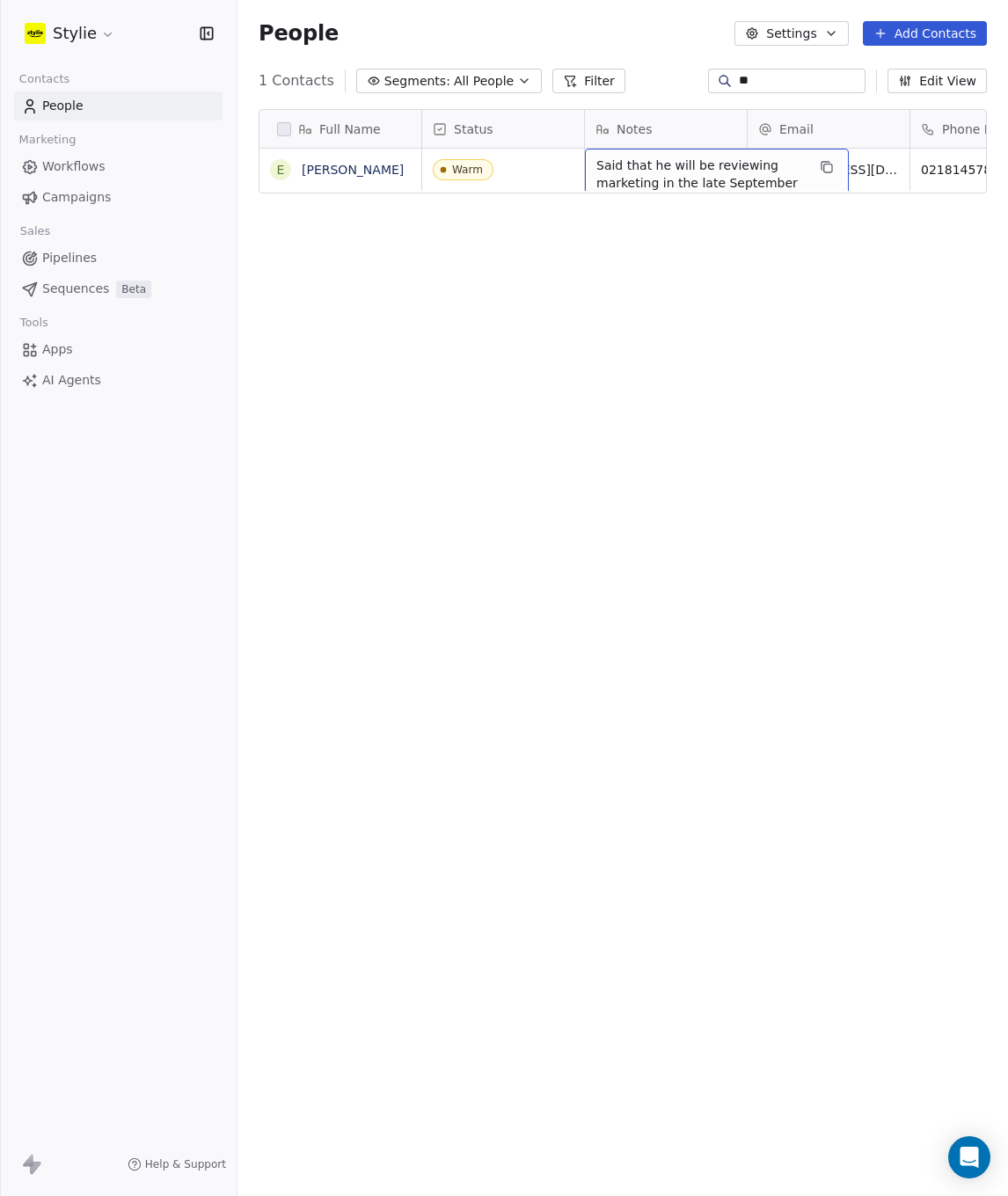
click at [804, 167] on span "Said that he will be reviewing marketing in the late September and we need to s…" at bounding box center [701, 209] width 210 height 105
click at [801, 170] on span "Said that he will be reviewing marketing in the late September and we need to s…" at bounding box center [701, 209] width 210 height 105
click at [808, 170] on div "Said that he will be reviewing marketing in the late September and we need to s…" at bounding box center [717, 210] width 264 height 121
click at [802, 170] on span "Said that he will be reviewing marketing in the late September and we need to s…" at bounding box center [701, 209] width 210 height 105
click at [656, 156] on span "Said that he will be reviewing marketing in the late September and we need to s…" at bounding box center [701, 209] width 210 height 105
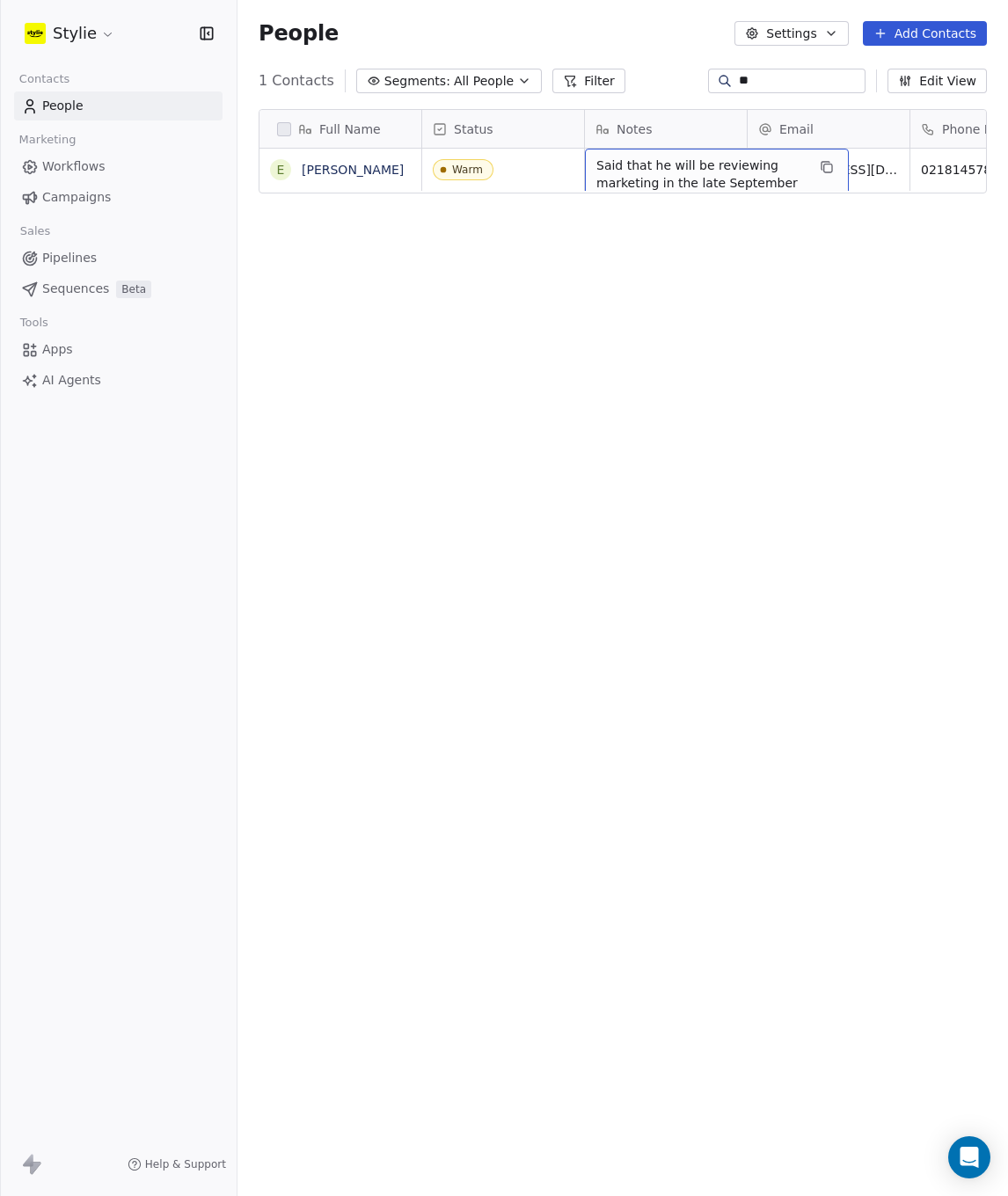
click at [656, 156] on span "Said that he will be reviewing marketing in the late September and we need to s…" at bounding box center [701, 209] width 210 height 105
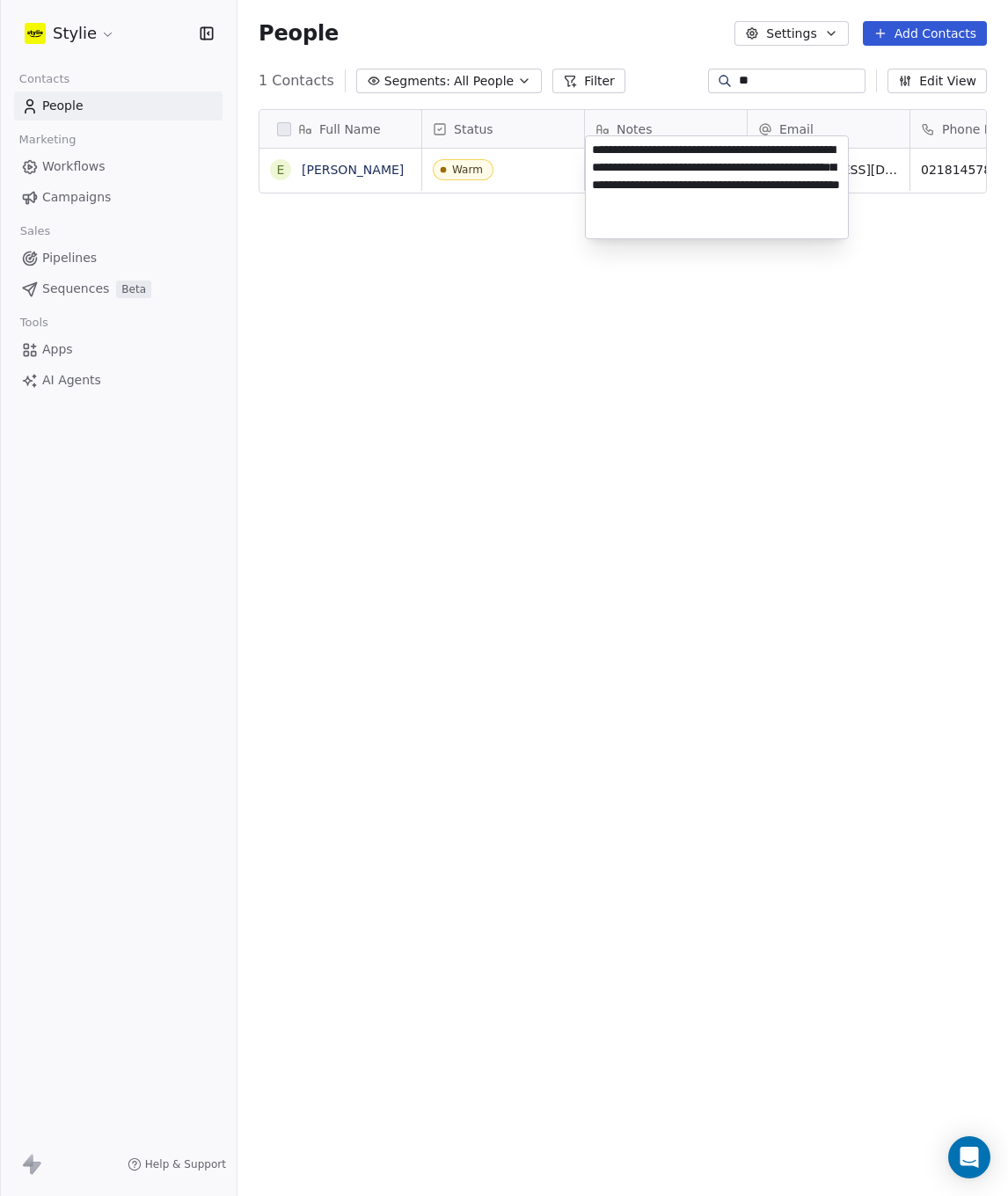
drag, startPoint x: 812, startPoint y: 203, endPoint x: 837, endPoint y: 203, distance: 25.0
click at [815, 203] on textarea "**********" at bounding box center [717, 187] width 262 height 102
click at [833, 203] on textarea "**********" at bounding box center [717, 187] width 262 height 102
type textarea "**********"
click at [862, 304] on html "**********" at bounding box center [504, 598] width 1008 height 1196
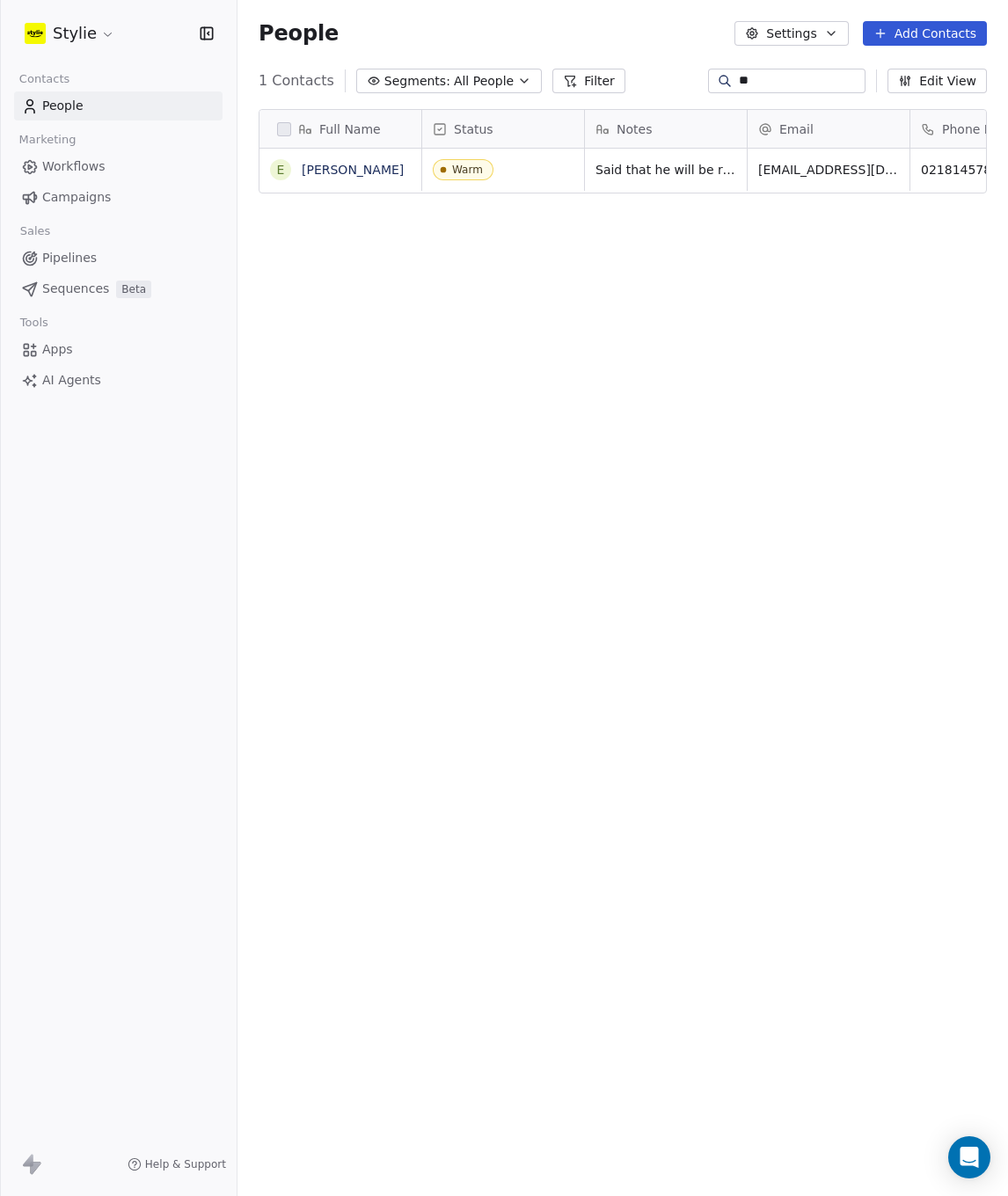
click at [74, 107] on span "People" at bounding box center [62, 105] width 41 height 19
click at [46, 112] on span "People" at bounding box center [62, 105] width 41 height 19
drag, startPoint x: 768, startPoint y: 87, endPoint x: 675, endPoint y: 87, distance: 93.0
click at [675, 87] on div "1 Contacts Segments: All People Filter ** Edit View" at bounding box center [622, 81] width 771 height 29
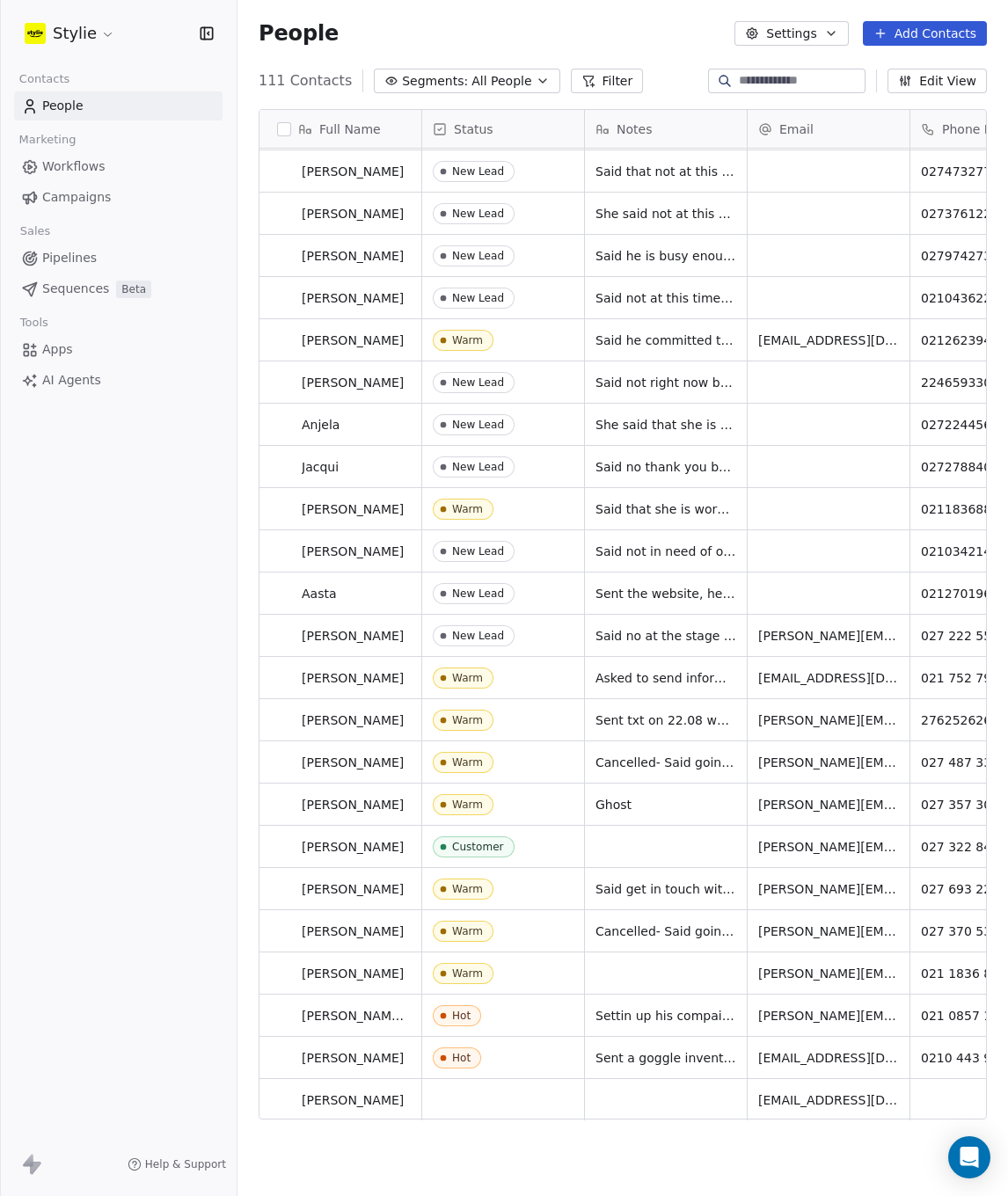
scroll to position [0, 0]
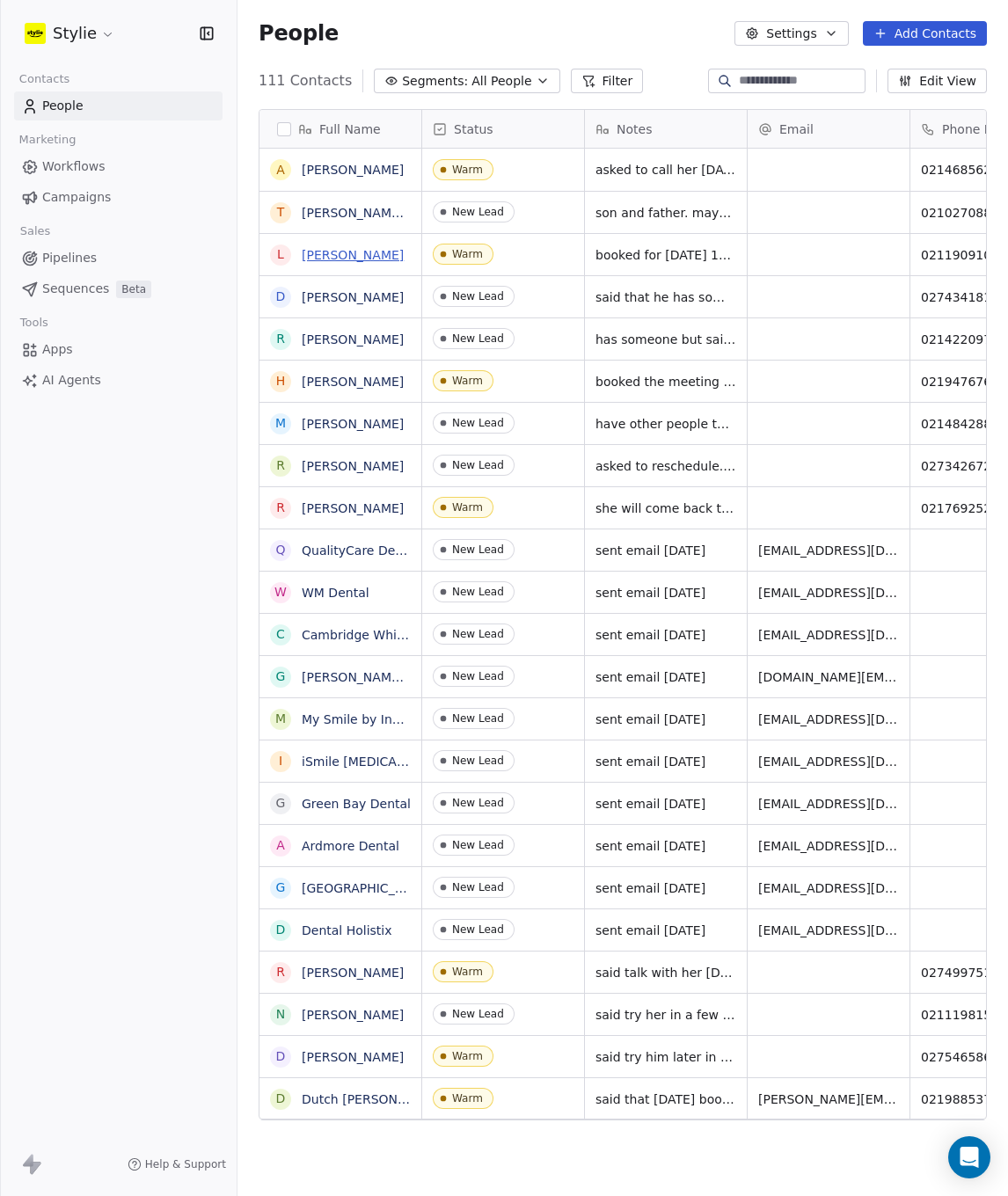
click at [369, 256] on link "[PERSON_NAME]" at bounding box center [353, 255] width 102 height 14
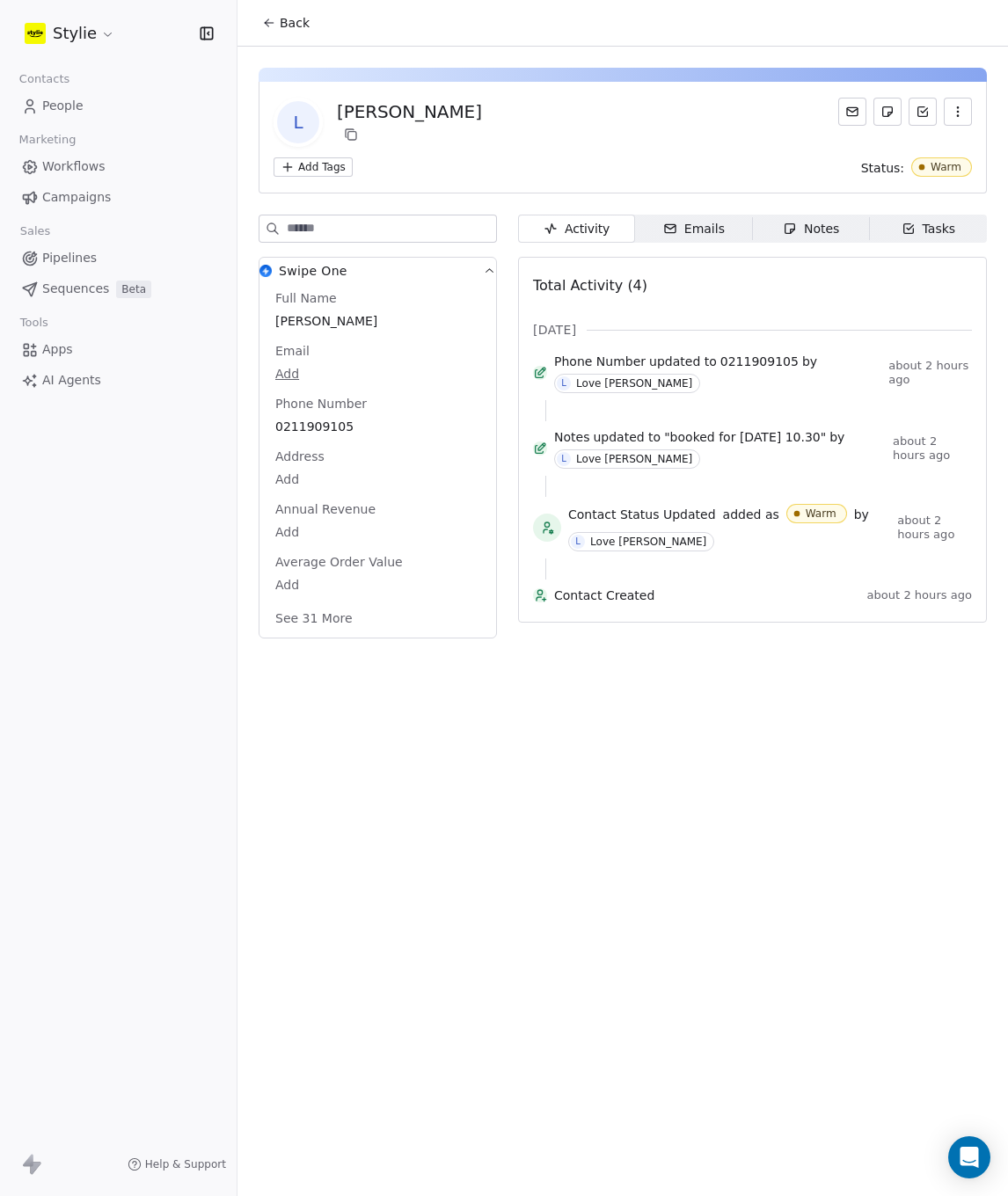
click at [696, 222] on div "Emails" at bounding box center [694, 228] width 62 height 19
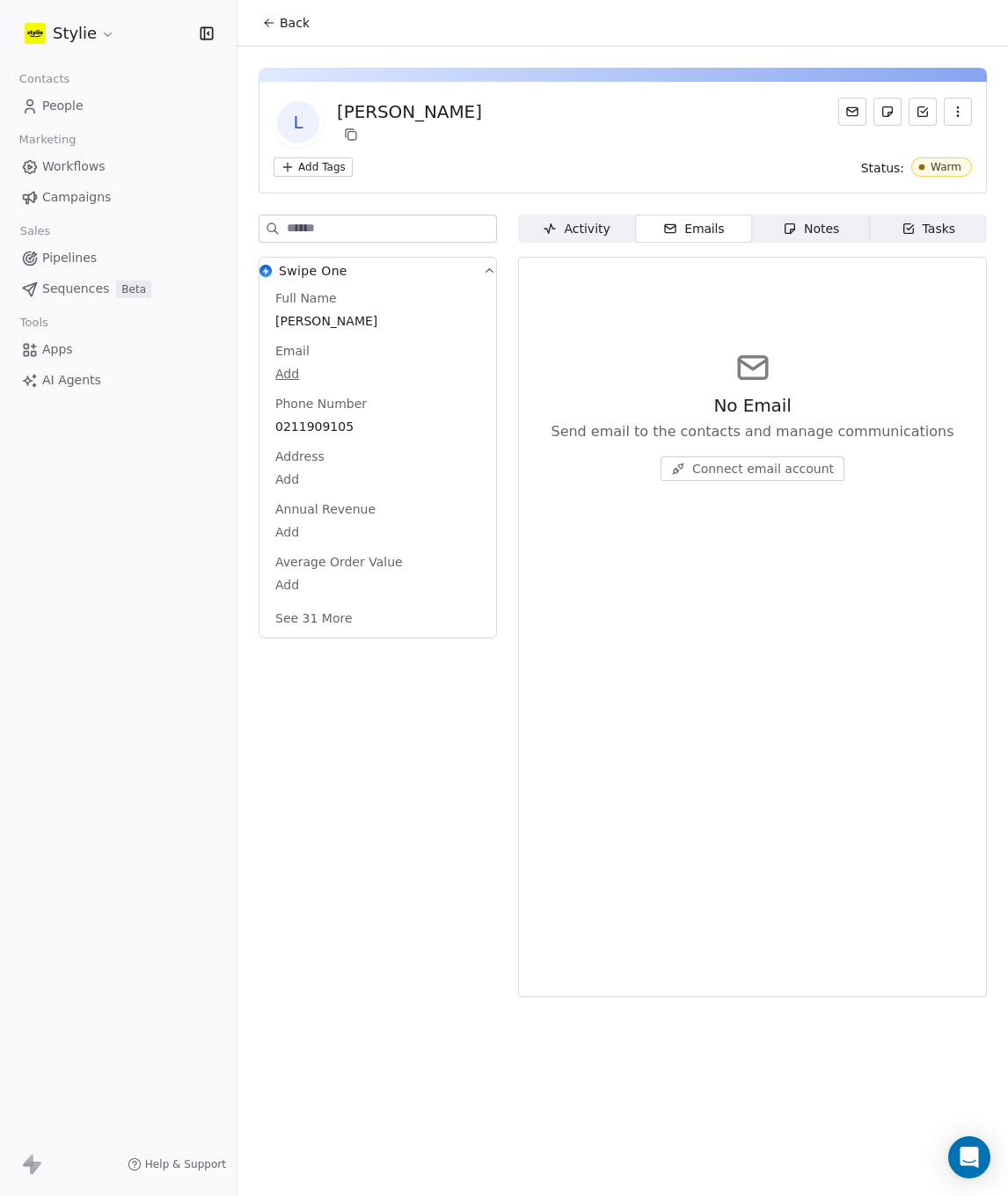
click at [798, 229] on div "Notes" at bounding box center [811, 228] width 56 height 19
drag, startPoint x: 454, startPoint y: 113, endPoint x: 331, endPoint y: 111, distance: 123.0
click at [331, 111] on div "L Lesliee Garcia" at bounding box center [622, 121] width 698 height 49
copy div "[PERSON_NAME]"
click at [58, 105] on span "People" at bounding box center [62, 105] width 41 height 19
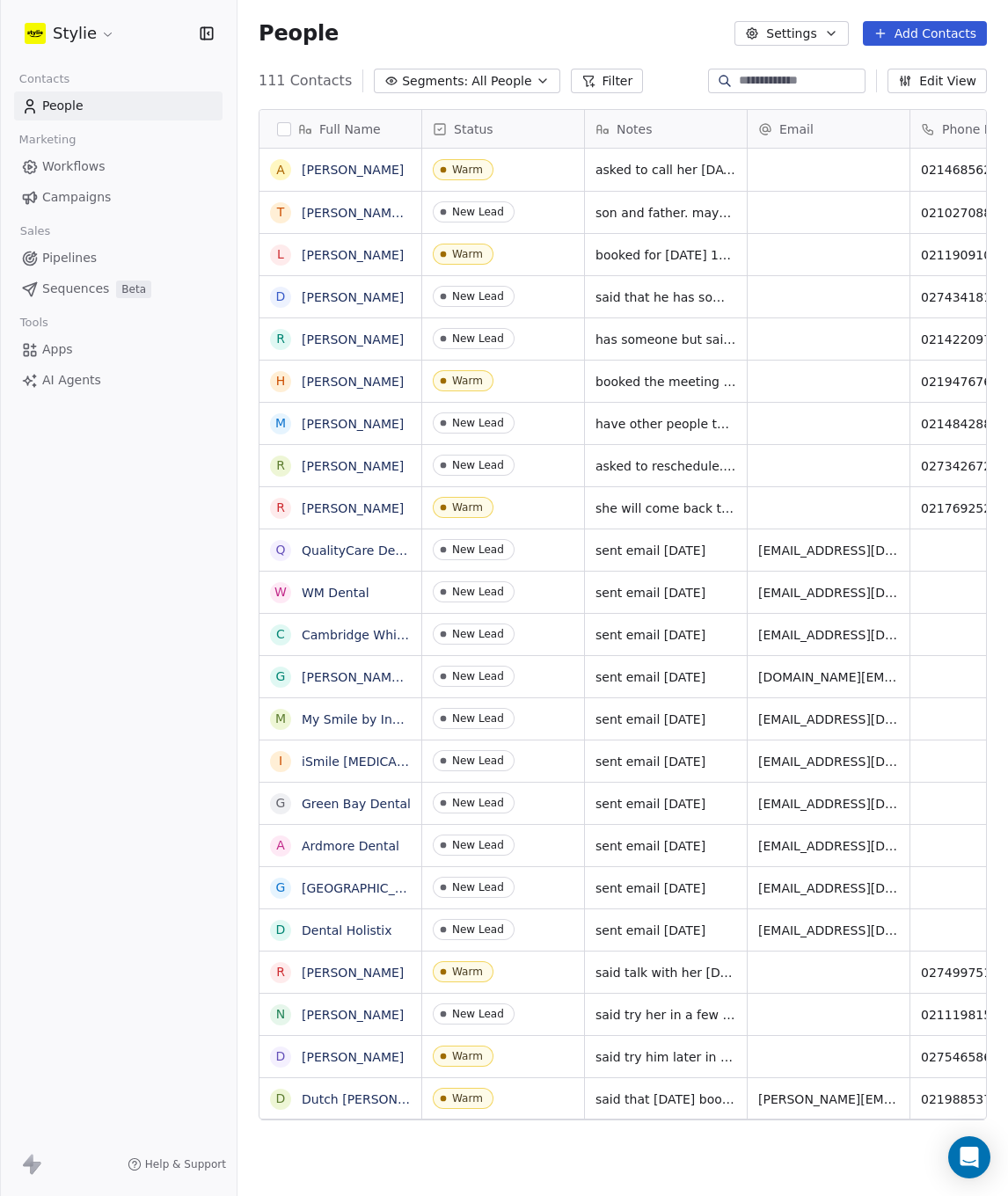
scroll to position [1040, 757]
click at [817, 256] on div "grid" at bounding box center [829, 254] width 162 height 41
click at [817, 256] on input "email" at bounding box center [829, 254] width 154 height 35
type input "**********"
drag, startPoint x: 813, startPoint y: 302, endPoint x: 805, endPoint y: 294, distance: 11.3
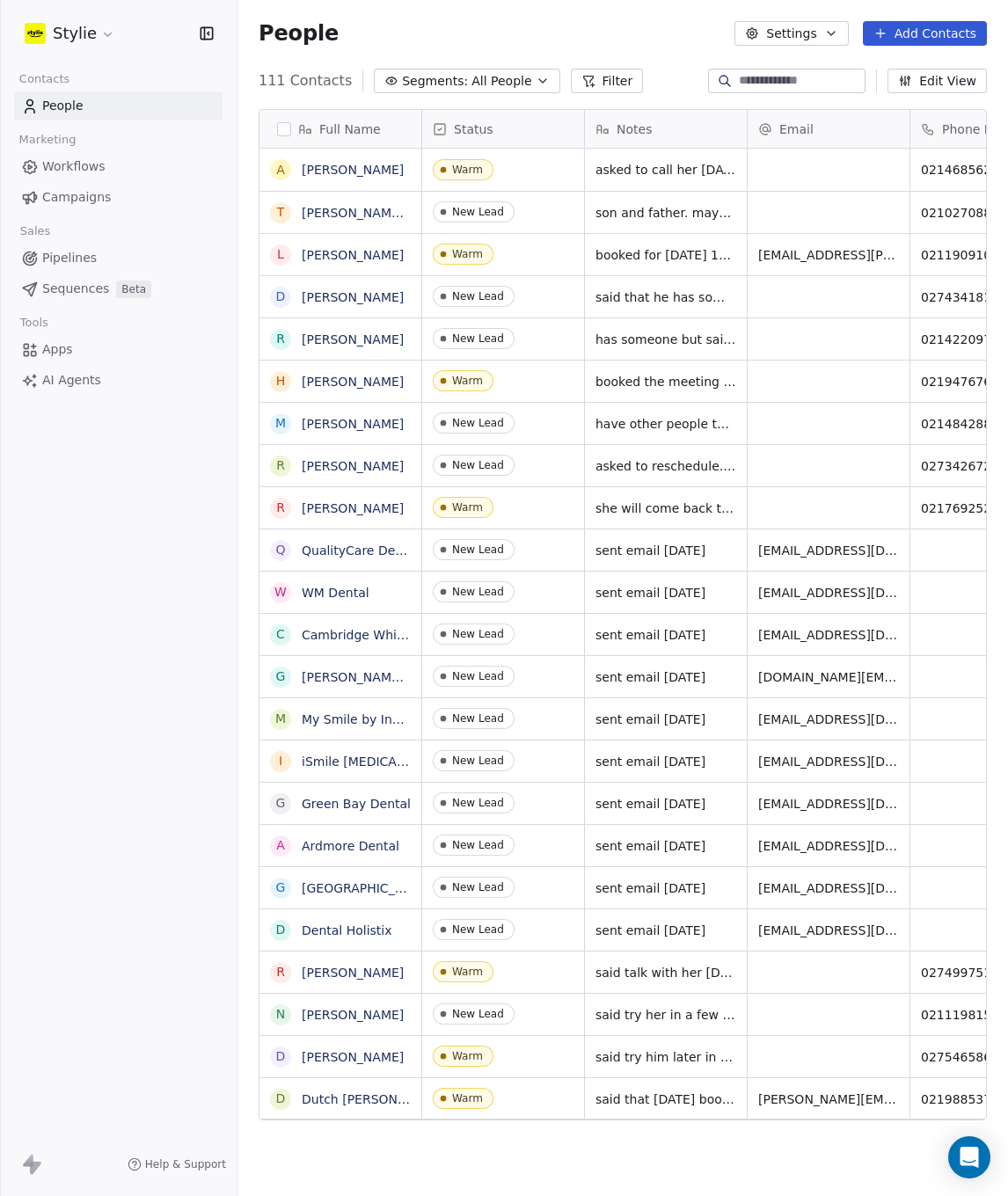
click at [813, 302] on html "Stylie Contacts People Marketing Workflows Campaigns Sales Pipelines Sequences …" at bounding box center [504, 598] width 1008 height 1196
drag, startPoint x: 74, startPoint y: 376, endPoint x: 90, endPoint y: 381, distance: 16.8
click at [74, 376] on span "AI Agents" at bounding box center [71, 380] width 59 height 19
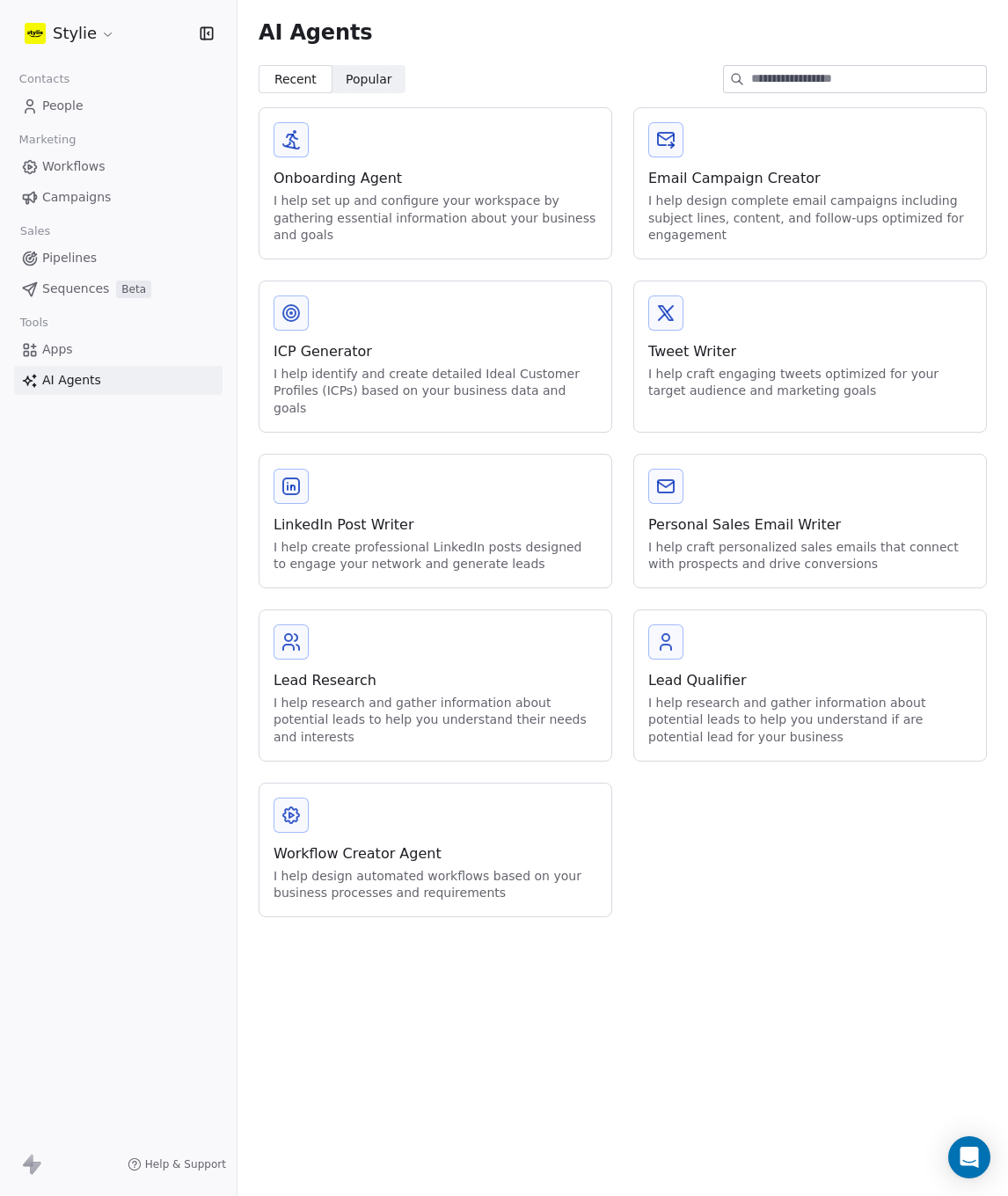
click at [379, 694] on div "I help research and gather information about potential leads to help you unders…" at bounding box center [435, 720] width 324 height 52
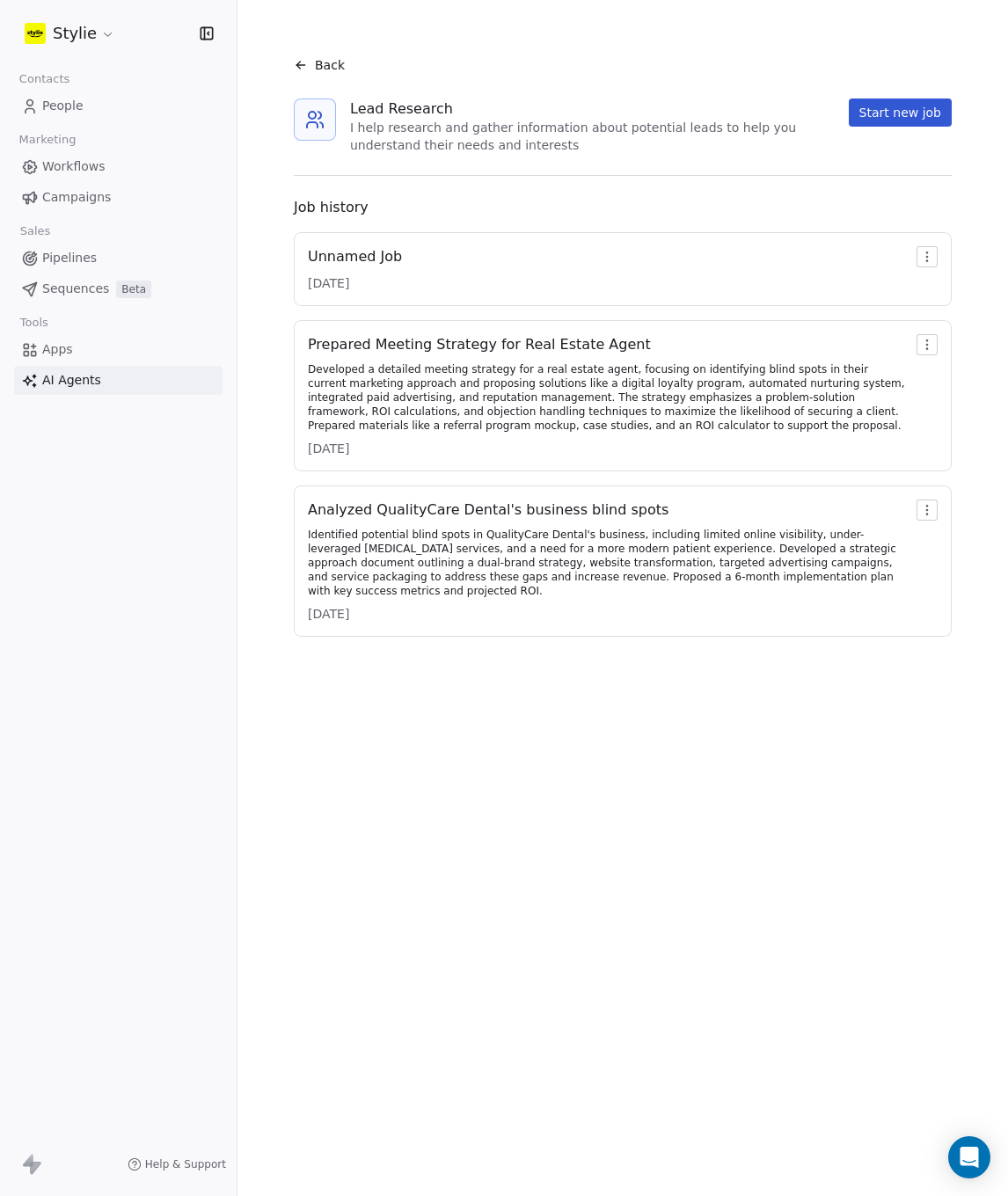
click at [883, 122] on button "Start new job" at bounding box center [900, 112] width 103 height 29
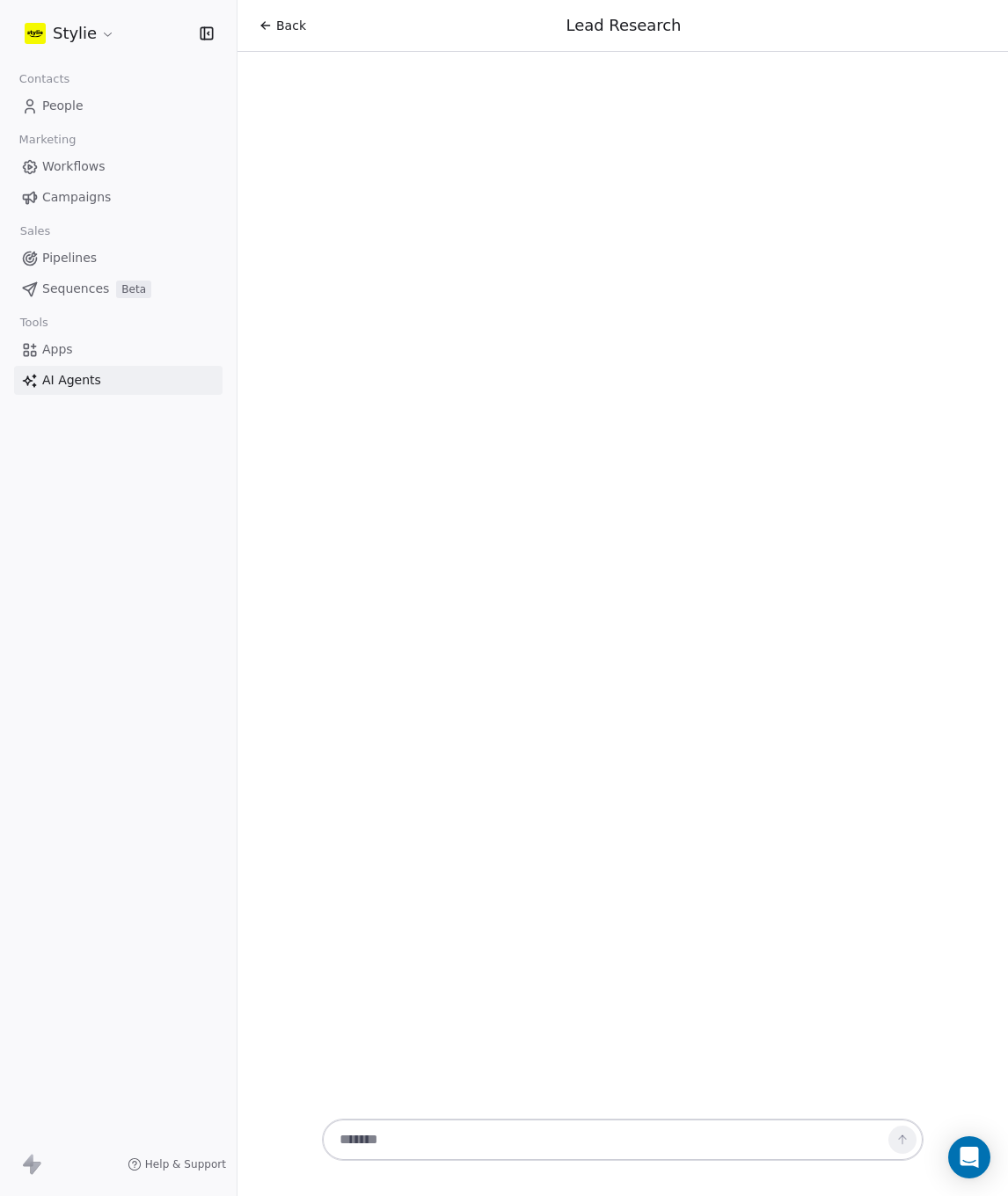
click at [417, 1147] on textarea at bounding box center [605, 1139] width 551 height 33
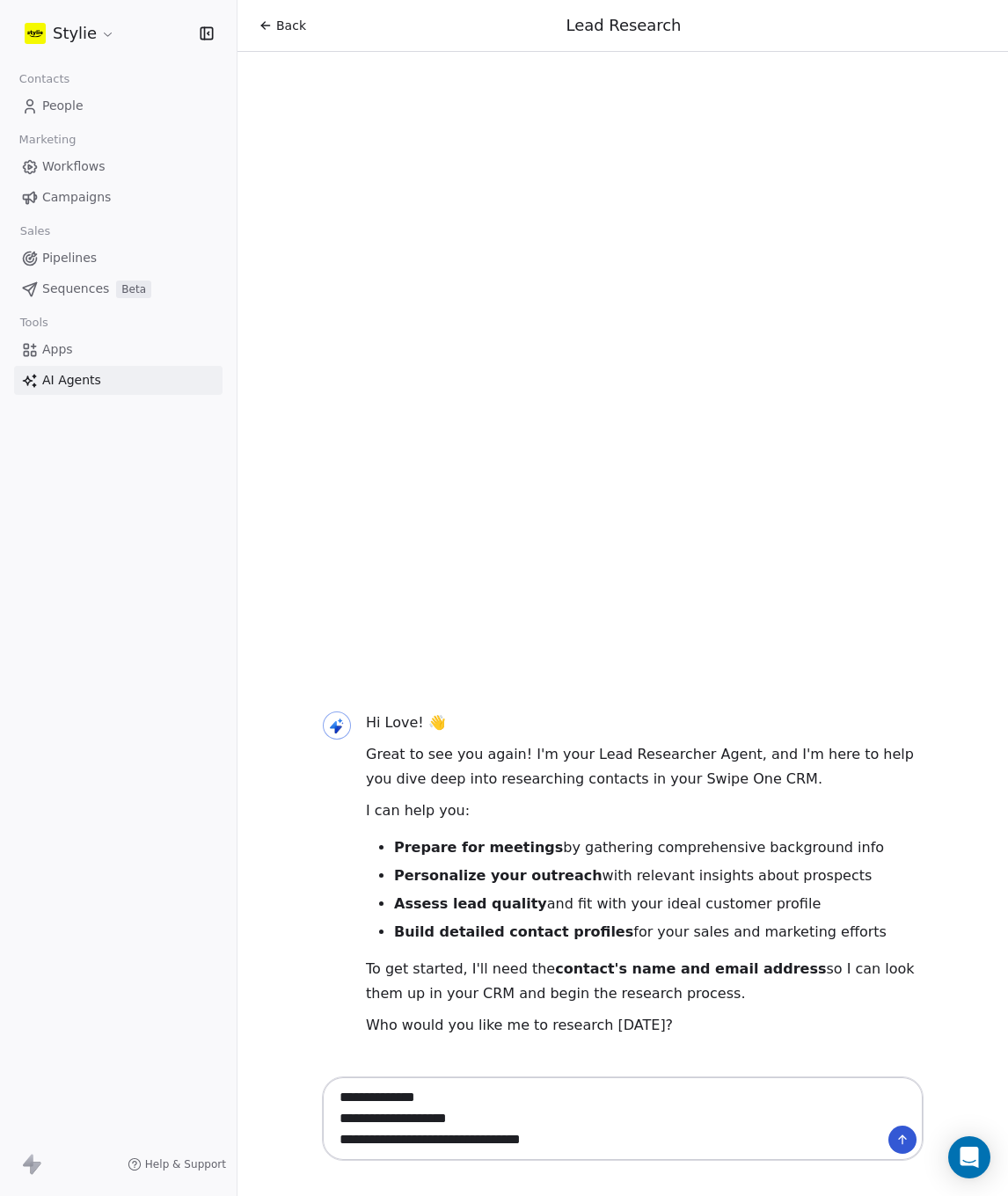
paste textarea "**********"
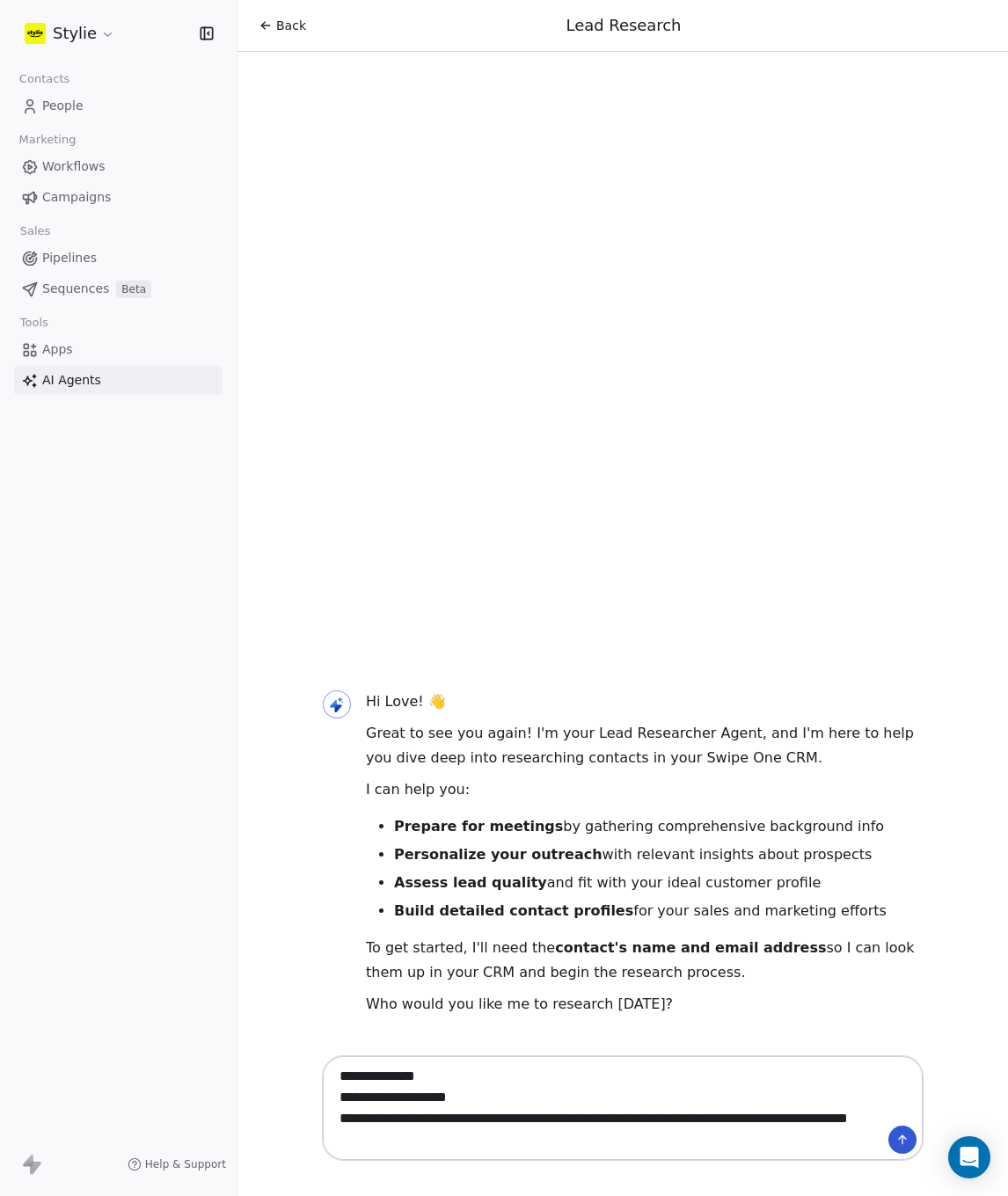
type textarea "**********"
click at [907, 1146] on icon at bounding box center [903, 1140] width 14 height 14
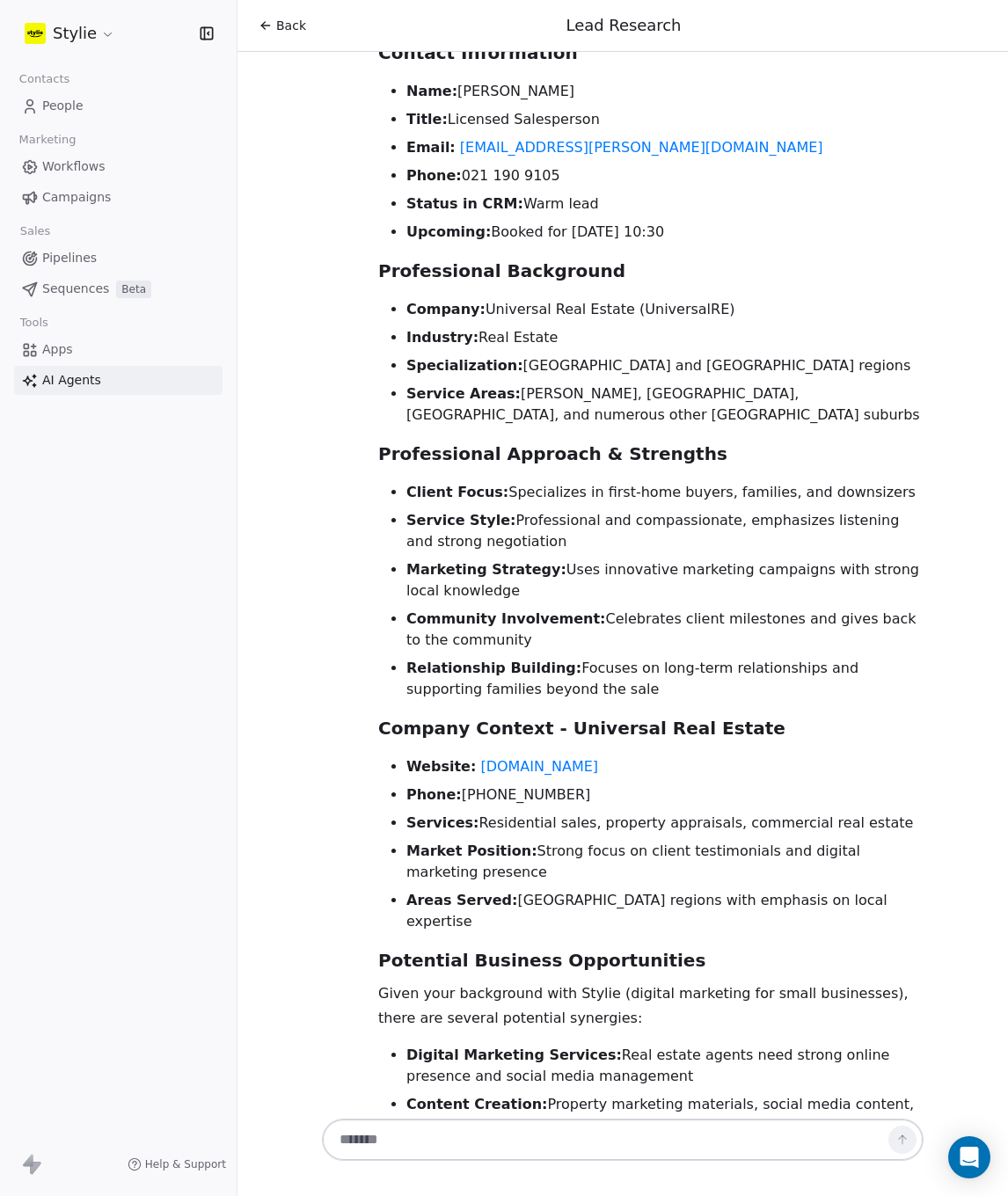
scroll to position [1565, 0]
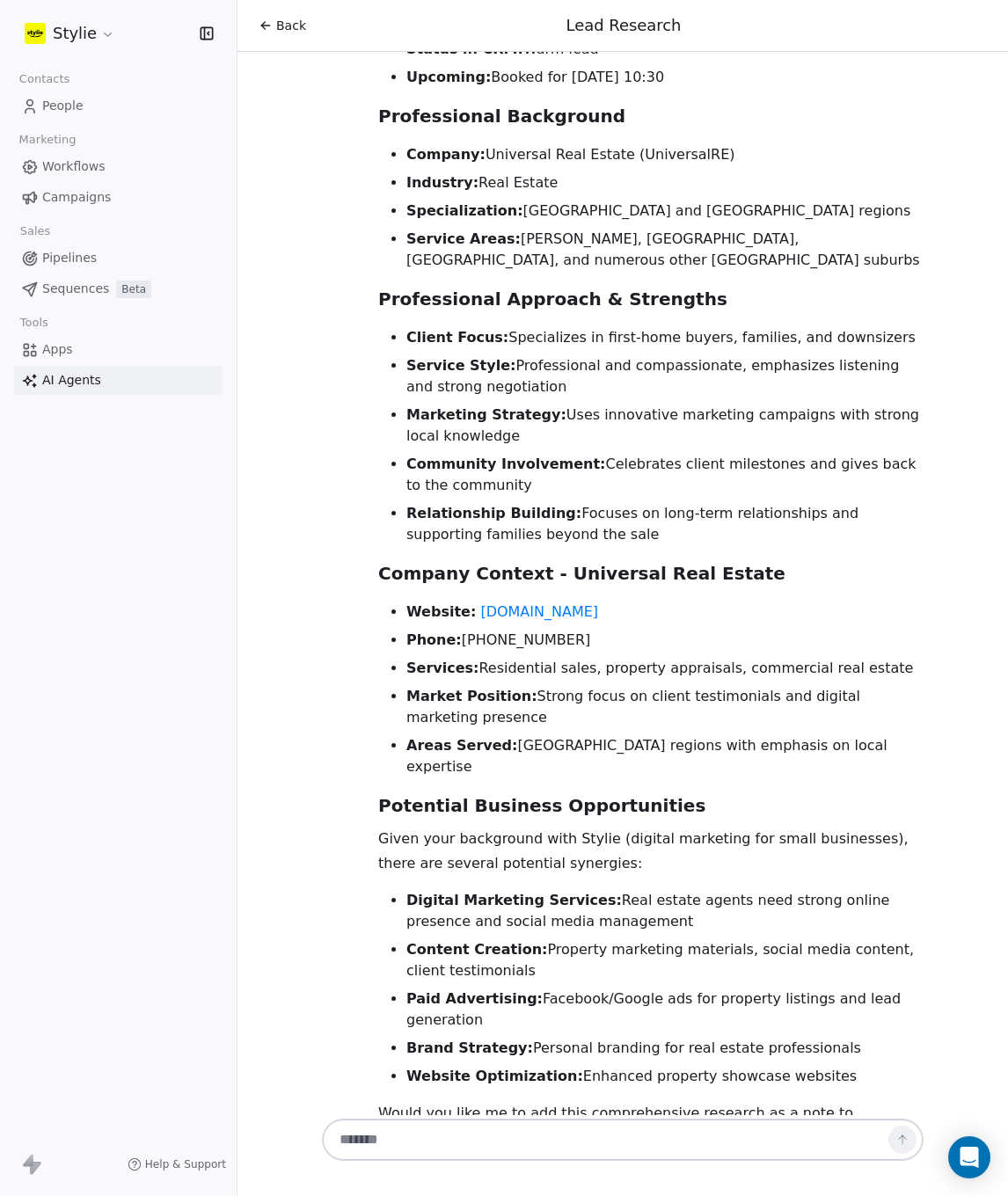
click at [631, 1141] on textarea at bounding box center [605, 1139] width 551 height 33
type textarea "***"
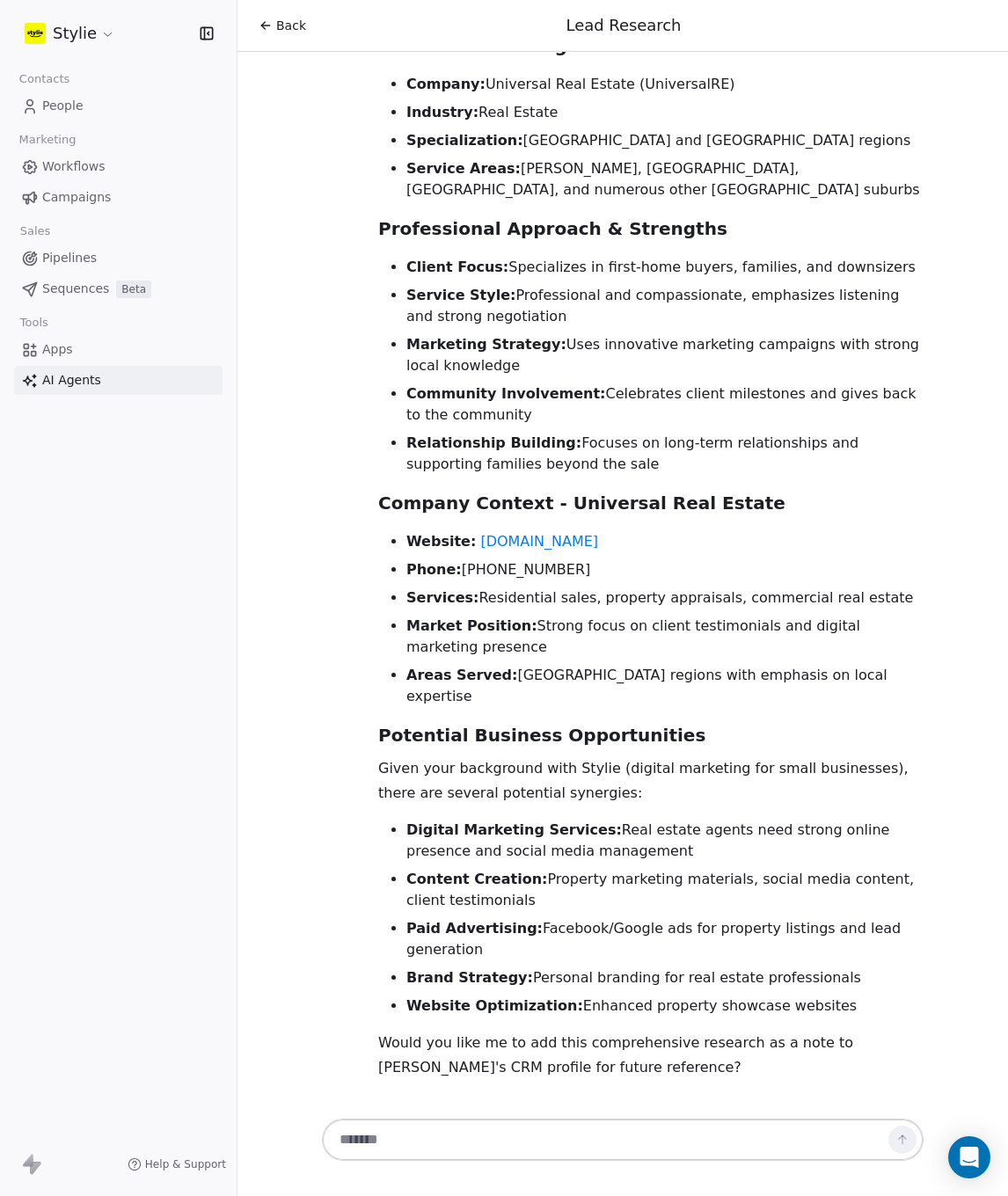
click at [451, 1142] on textarea at bounding box center [605, 1139] width 551 height 33
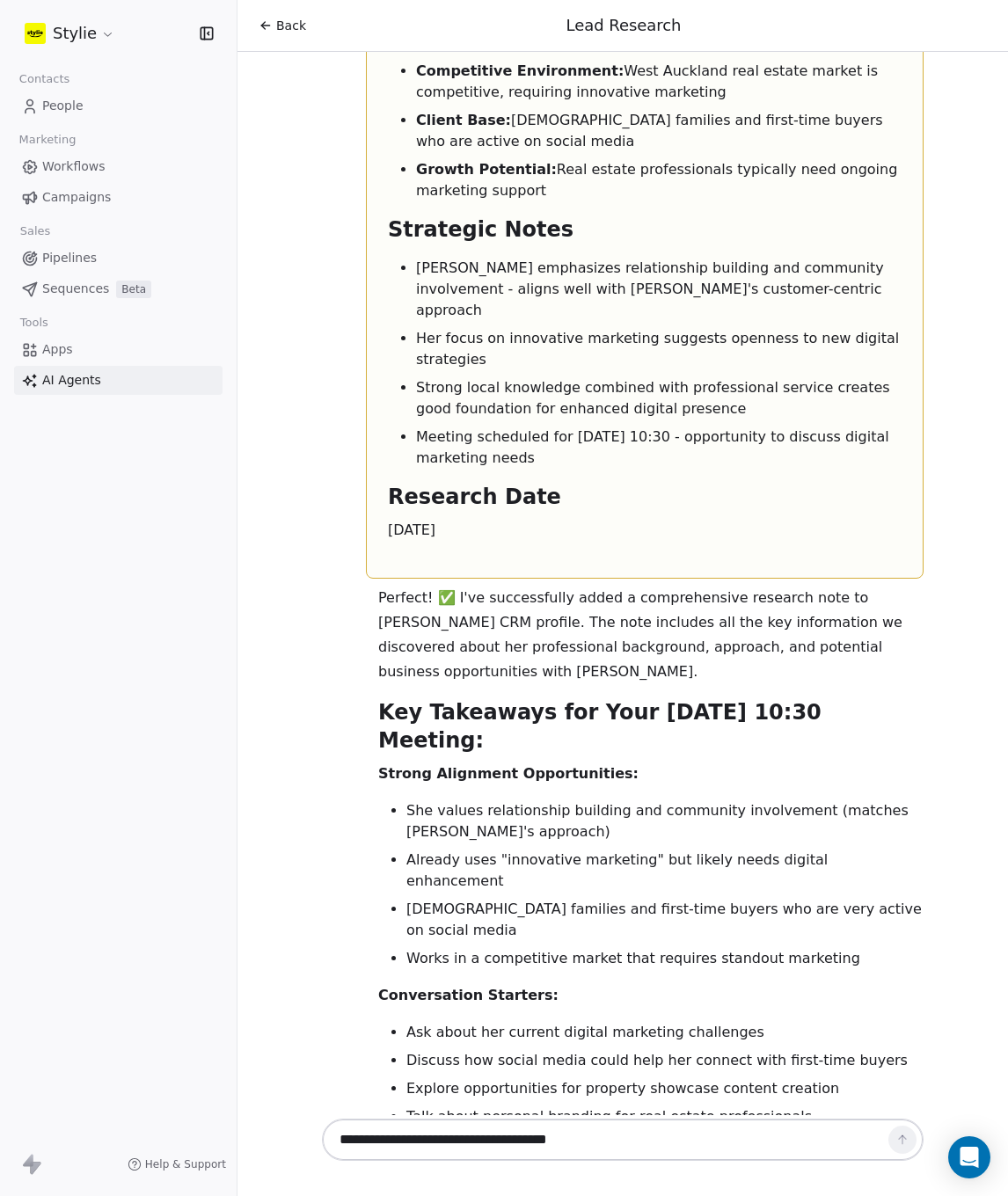
scroll to position [4574, 0]
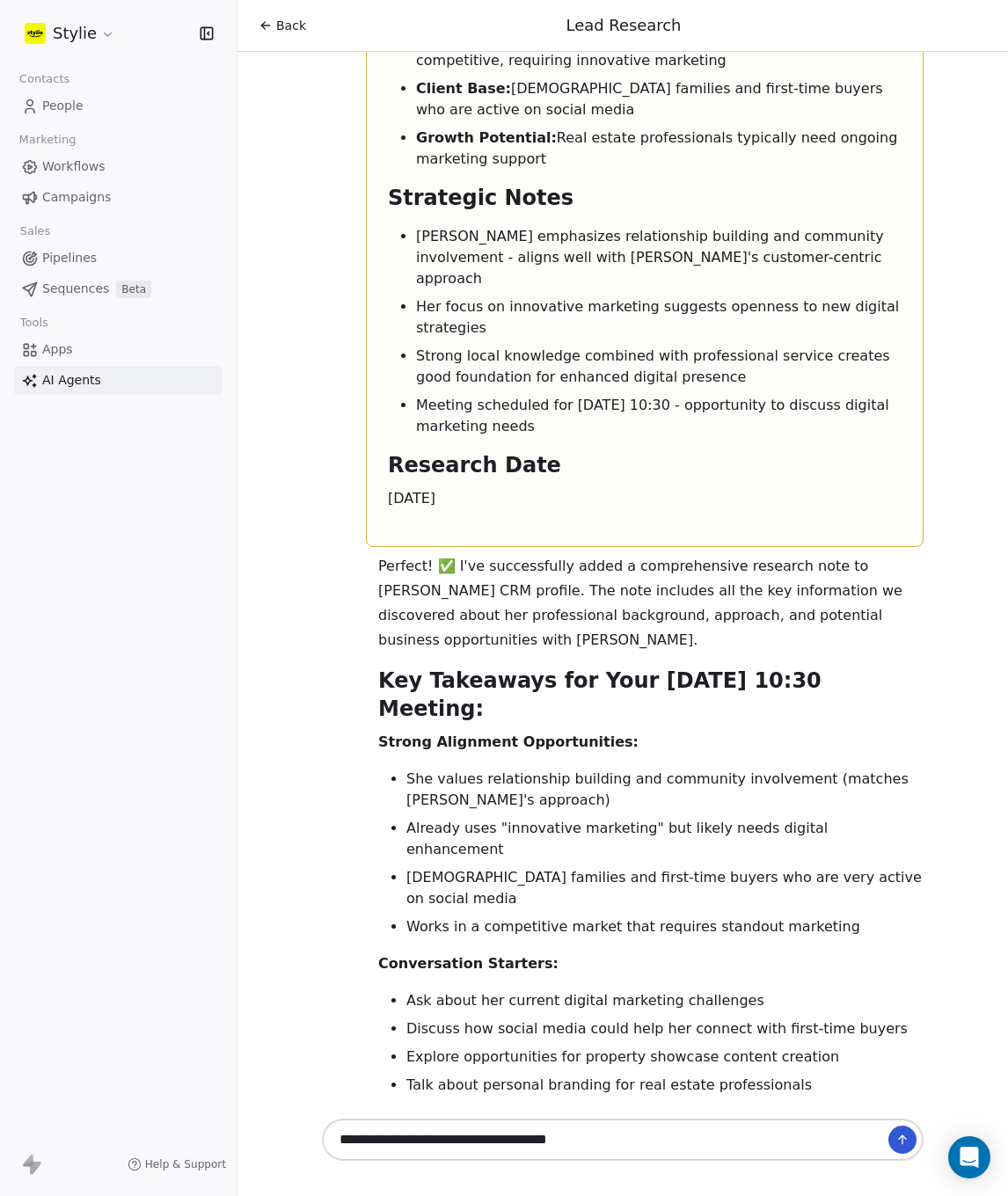
drag, startPoint x: 799, startPoint y: 1035, endPoint x: 421, endPoint y: 574, distance: 596.2
click at [421, 574] on div "Perfect! ✅ I've successfully added a comprehensive research note to Lesliee Gar…" at bounding box center [651, 920] width 546 height 732
click at [598, 1140] on textarea "**********" at bounding box center [605, 1139] width 551 height 33
drag, startPoint x: 536, startPoint y: 1145, endPoint x: 268, endPoint y: 1123, distance: 268.9
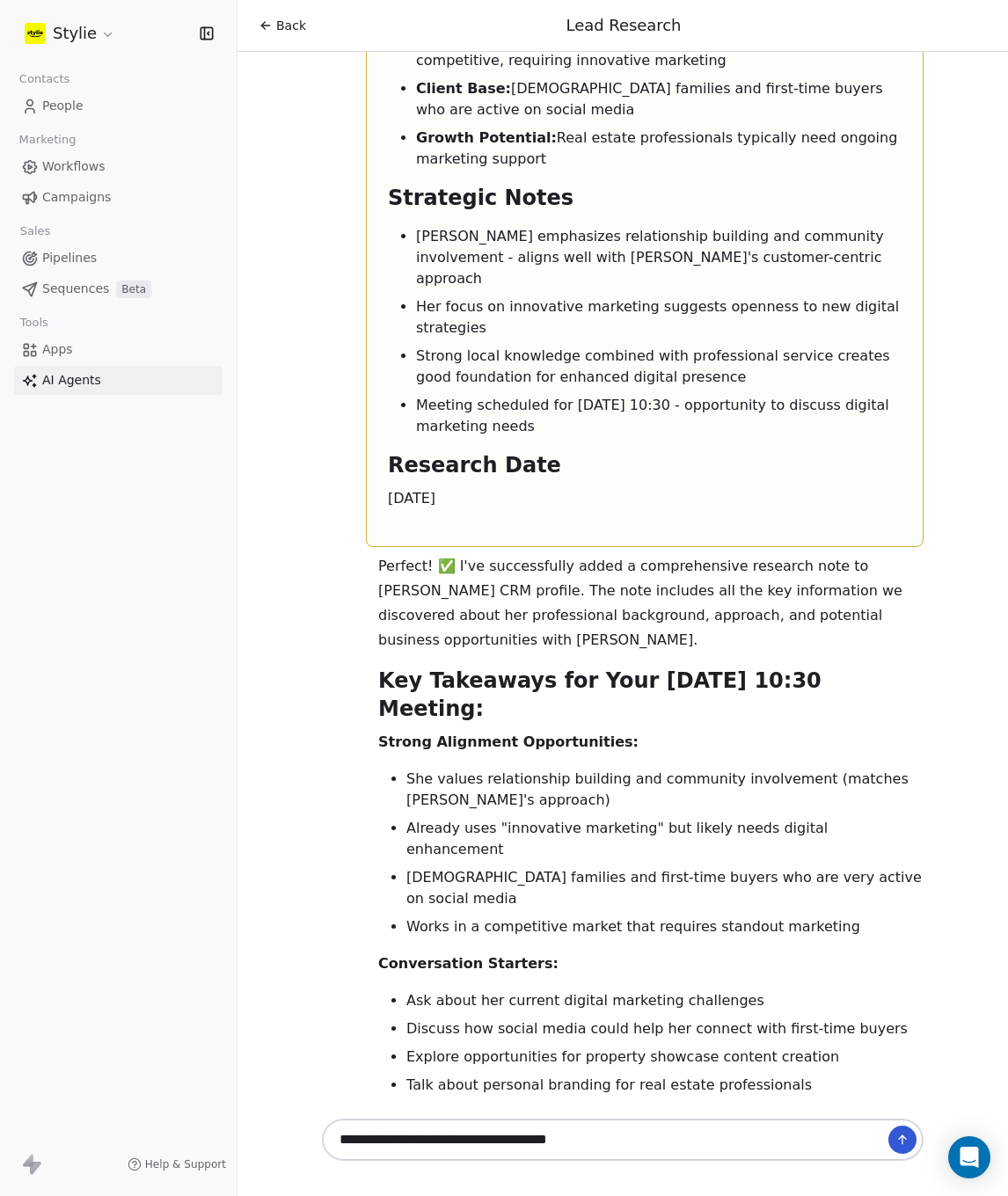
click at [269, 1125] on div "Back Lead Research Hi Love! 👋 Great to see you again! I'm your Lead Researcher …" at bounding box center [622, 598] width 771 height 1196
type textarea "***"
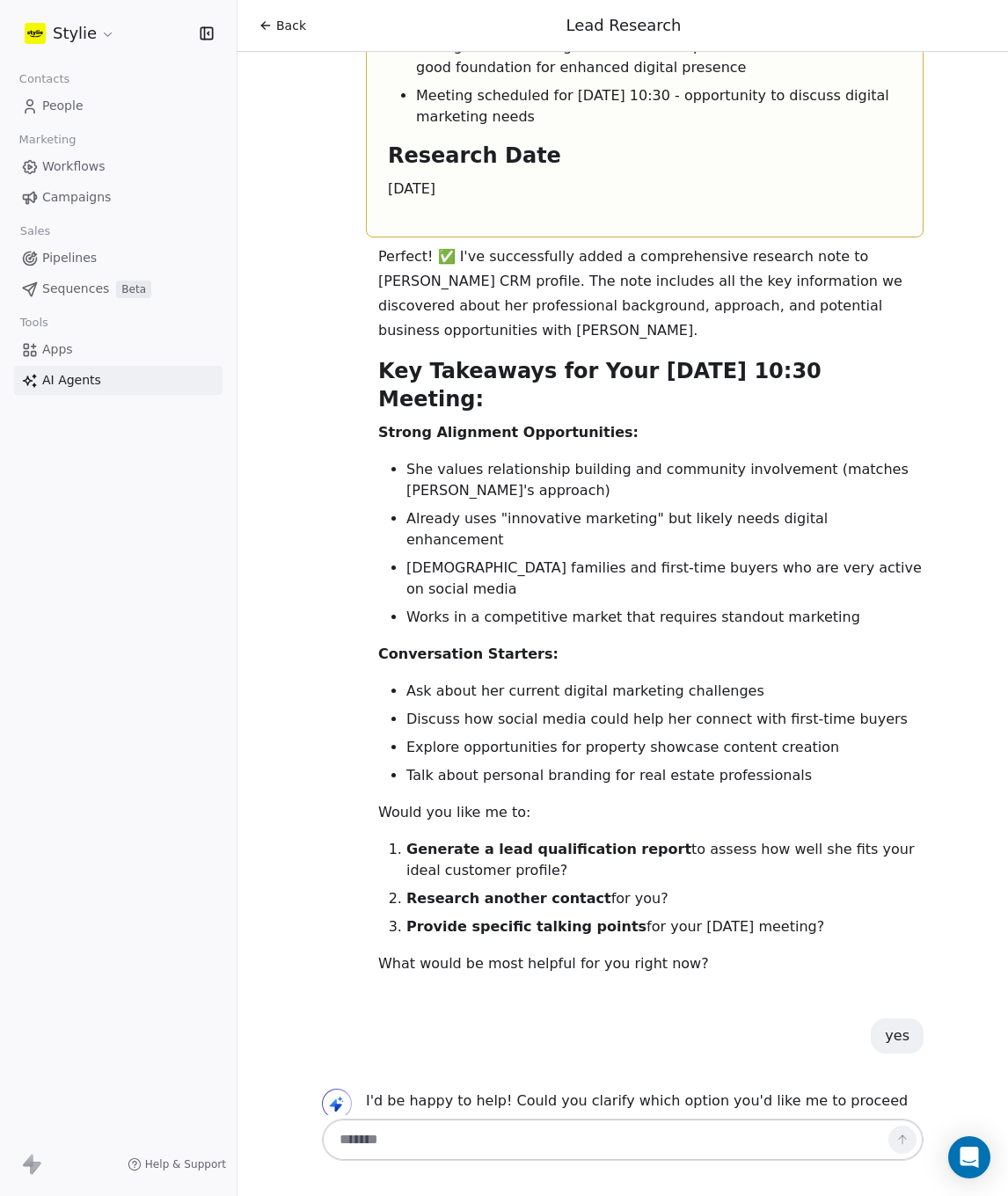
scroll to position [4908, 0]
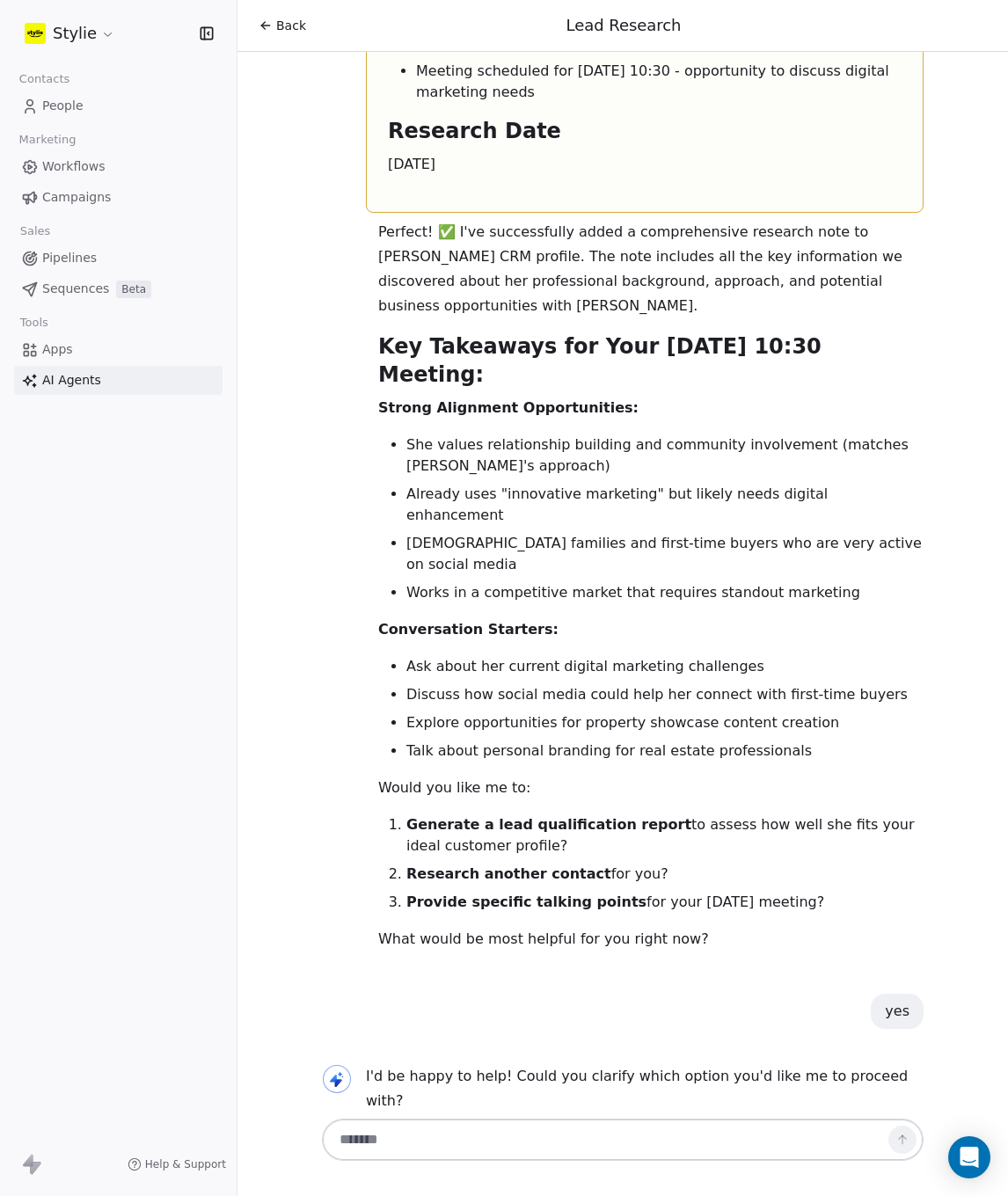
click at [694, 1064] on p "I'd be happy to help! Could you clarify which option you'd like me to proceed w…" at bounding box center [645, 1088] width 558 height 49
click at [471, 1136] on textarea at bounding box center [605, 1139] width 551 height 33
click at [472, 1141] on textarea at bounding box center [605, 1139] width 551 height 33
type textarea "***"
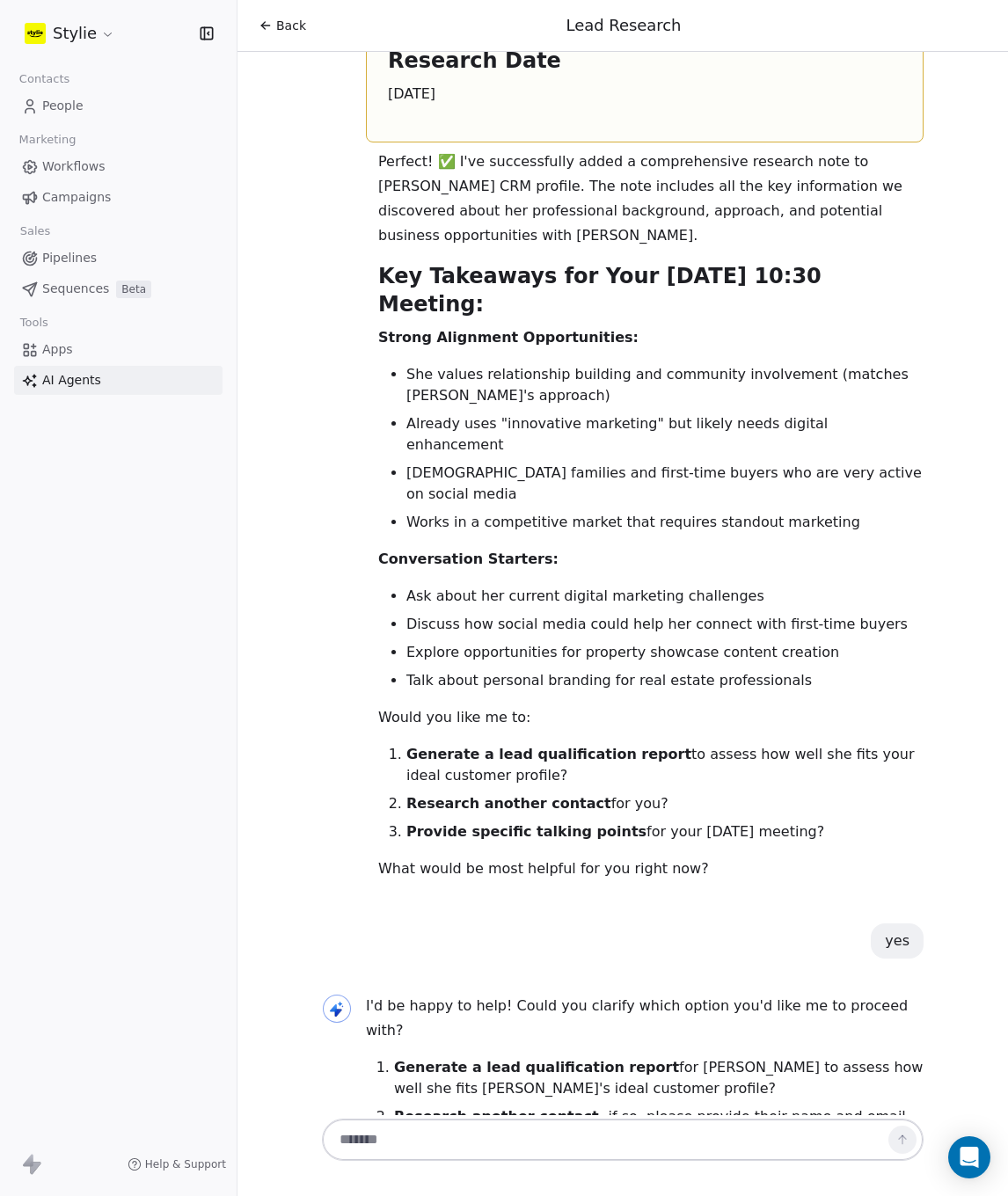
click at [418, 1129] on textarea at bounding box center [605, 1139] width 551 height 33
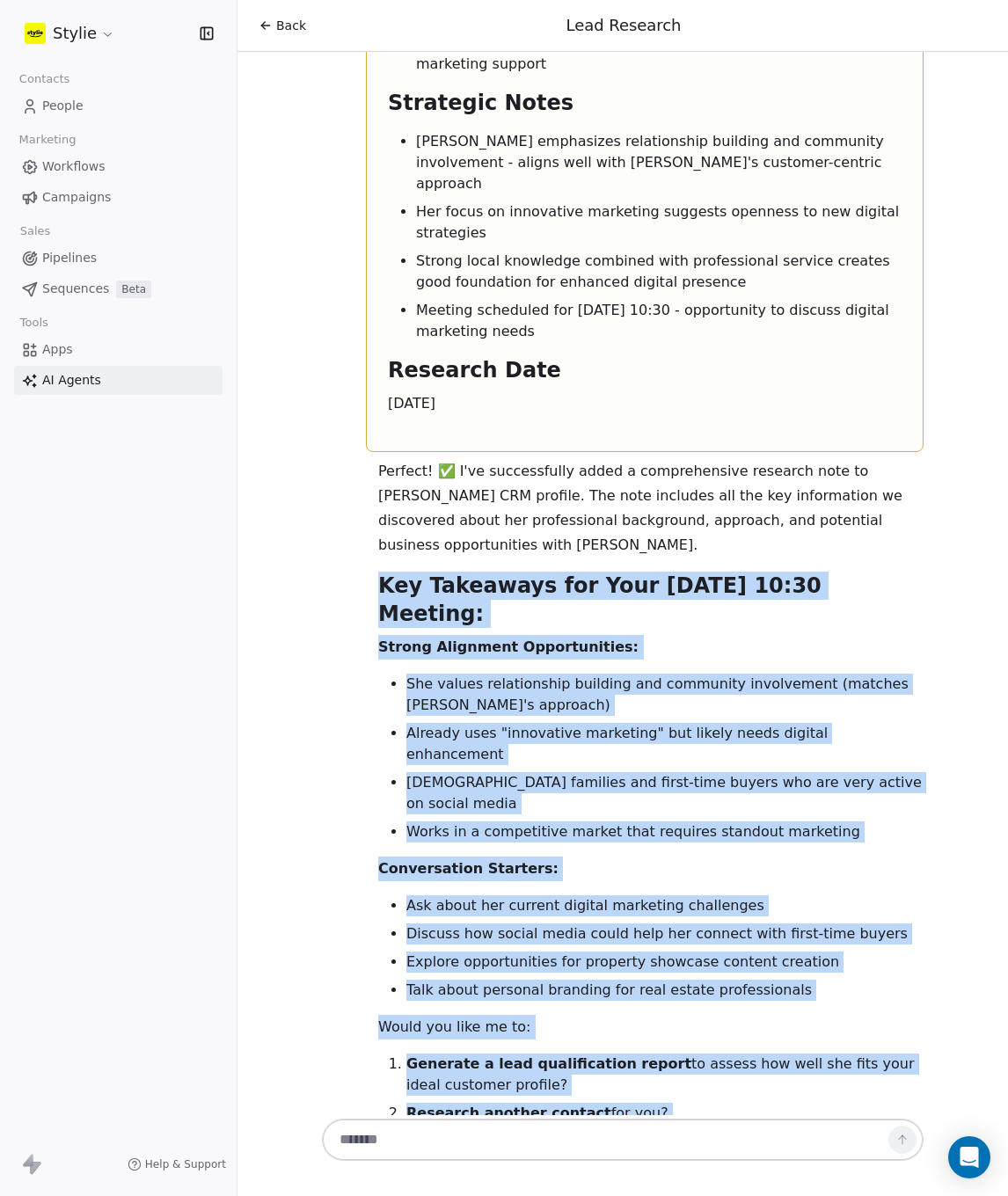
scroll to position [4776, 0]
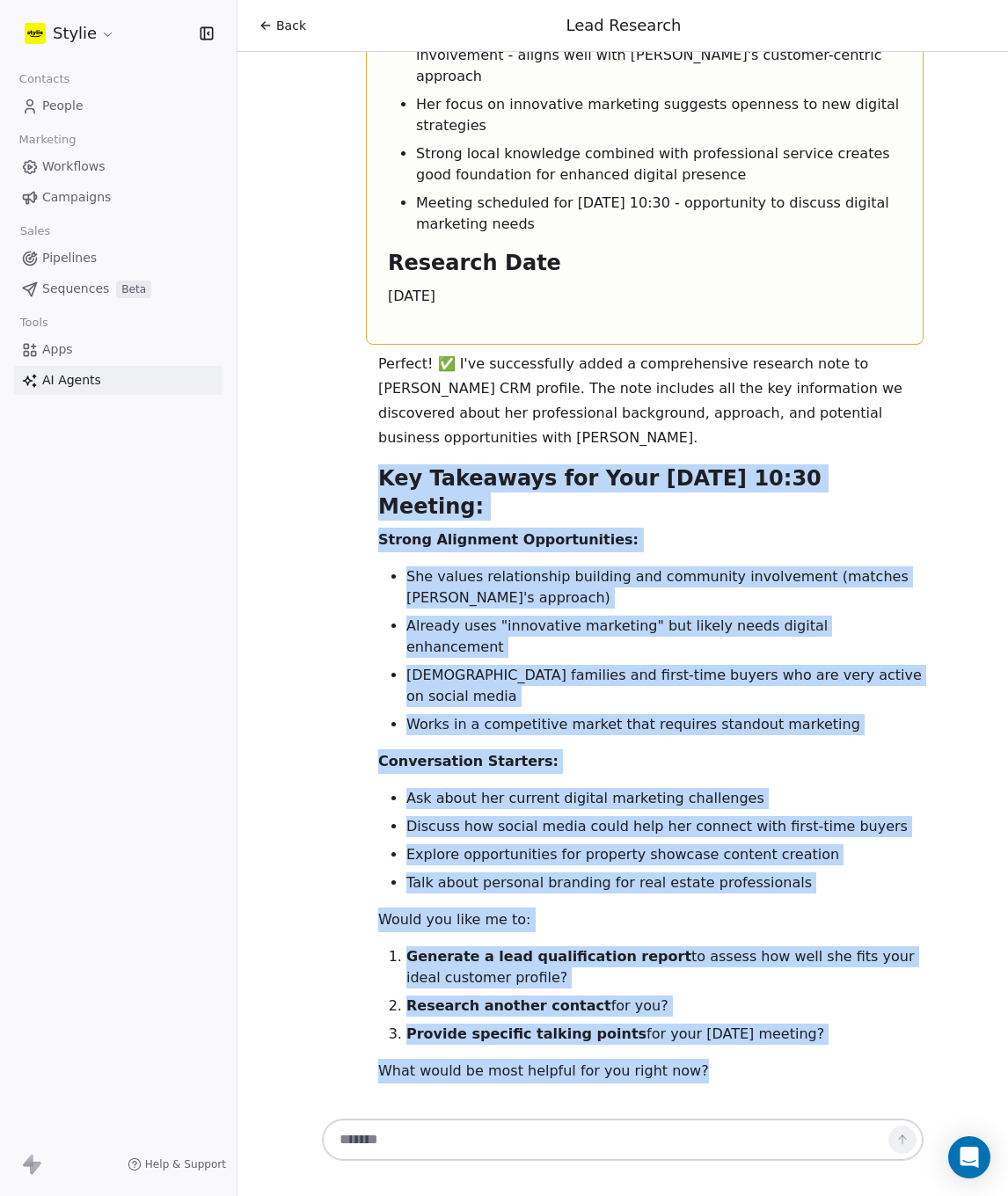
drag, startPoint x: 376, startPoint y: 739, endPoint x: 687, endPoint y: 919, distance: 359.3
click at [664, 691] on div "Perfect! ✅ I've successfully added a comprehensive research note to Lesliee Gar…" at bounding box center [651, 718] width 546 height 732
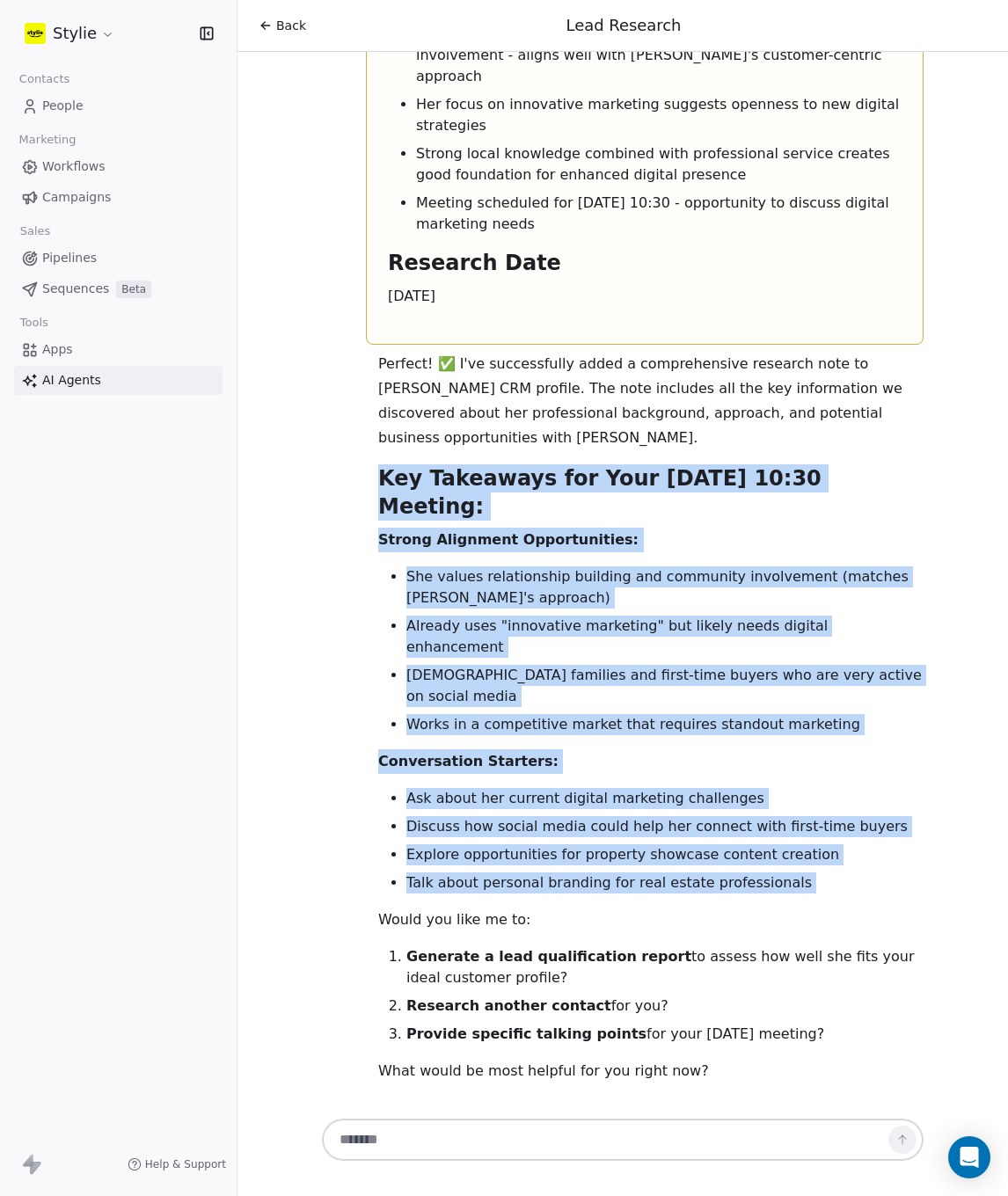
drag, startPoint x: 808, startPoint y: 691, endPoint x: 373, endPoint y: 341, distance: 558.3
click at [379, 352] on div "Perfect! ✅ I've successfully added a comprehensive research note to Lesliee Gar…" at bounding box center [651, 718] width 546 height 732
copy div "Key Takeaways for Your Monday 10:30 Meeting: Strong Alignment Opportunities: Sh…"
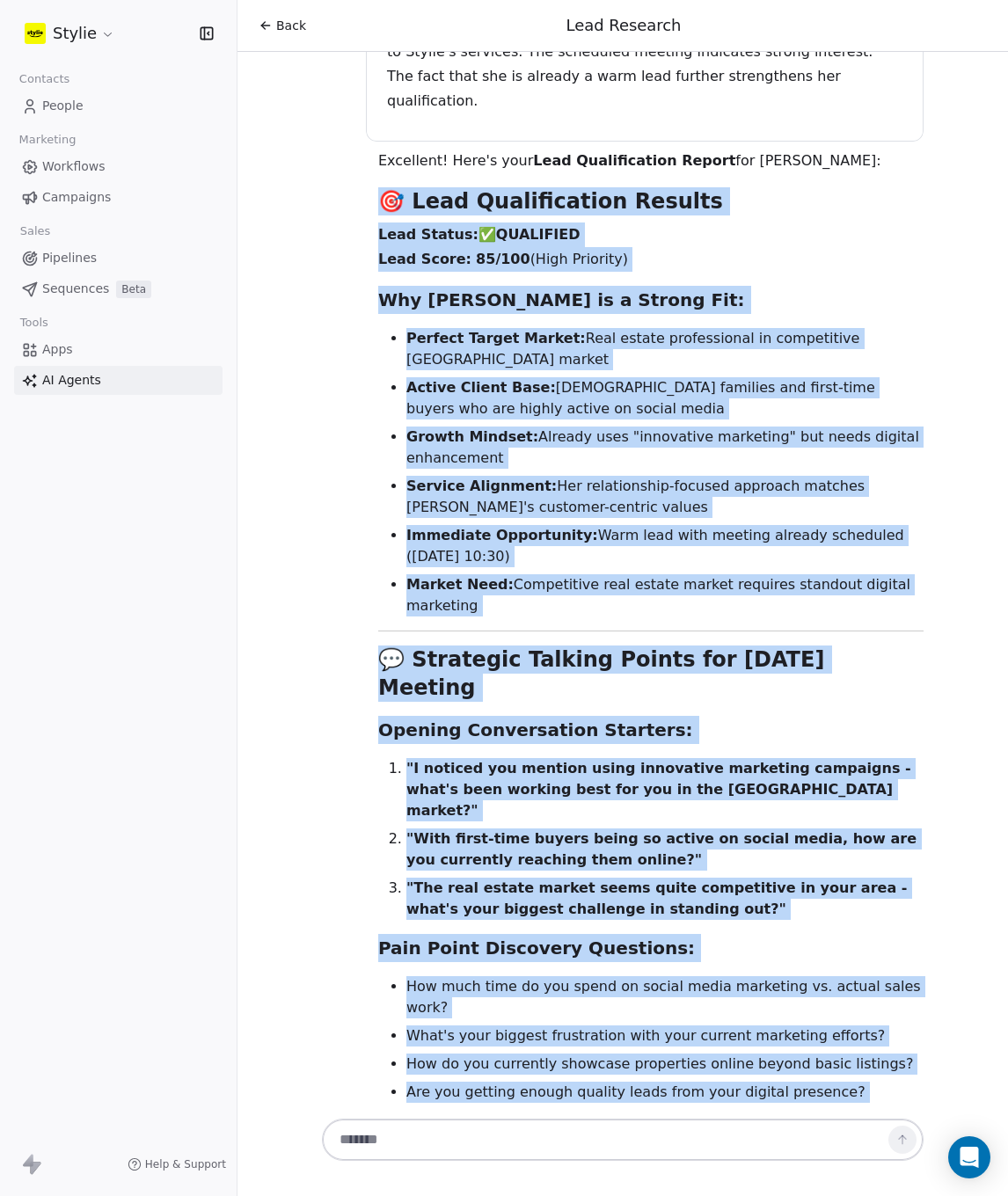
scroll to position [6987, 0]
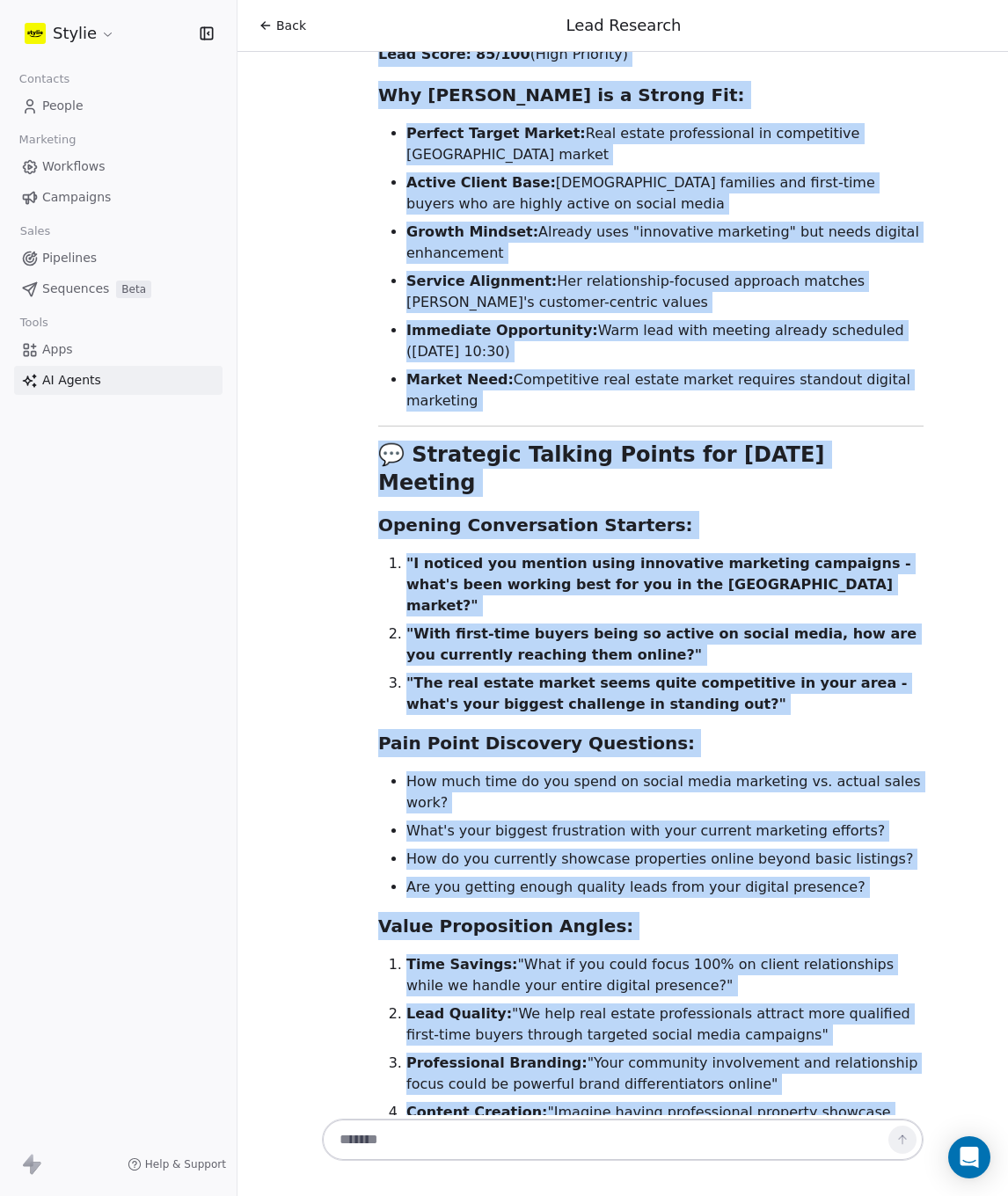
drag, startPoint x: 370, startPoint y: 486, endPoint x: 744, endPoint y: 999, distance: 634.9
click at [744, 999] on div "Excellent! Here's your Lead Qualification Report for Lesliee Garcia: 🎯 Lead Qua…" at bounding box center [651, 746] width 587 height 1606
copy div "🎯 Lead Qualification Results Lead Status: ✅ QUALIFIED Lead Score: 85/100 (High …"
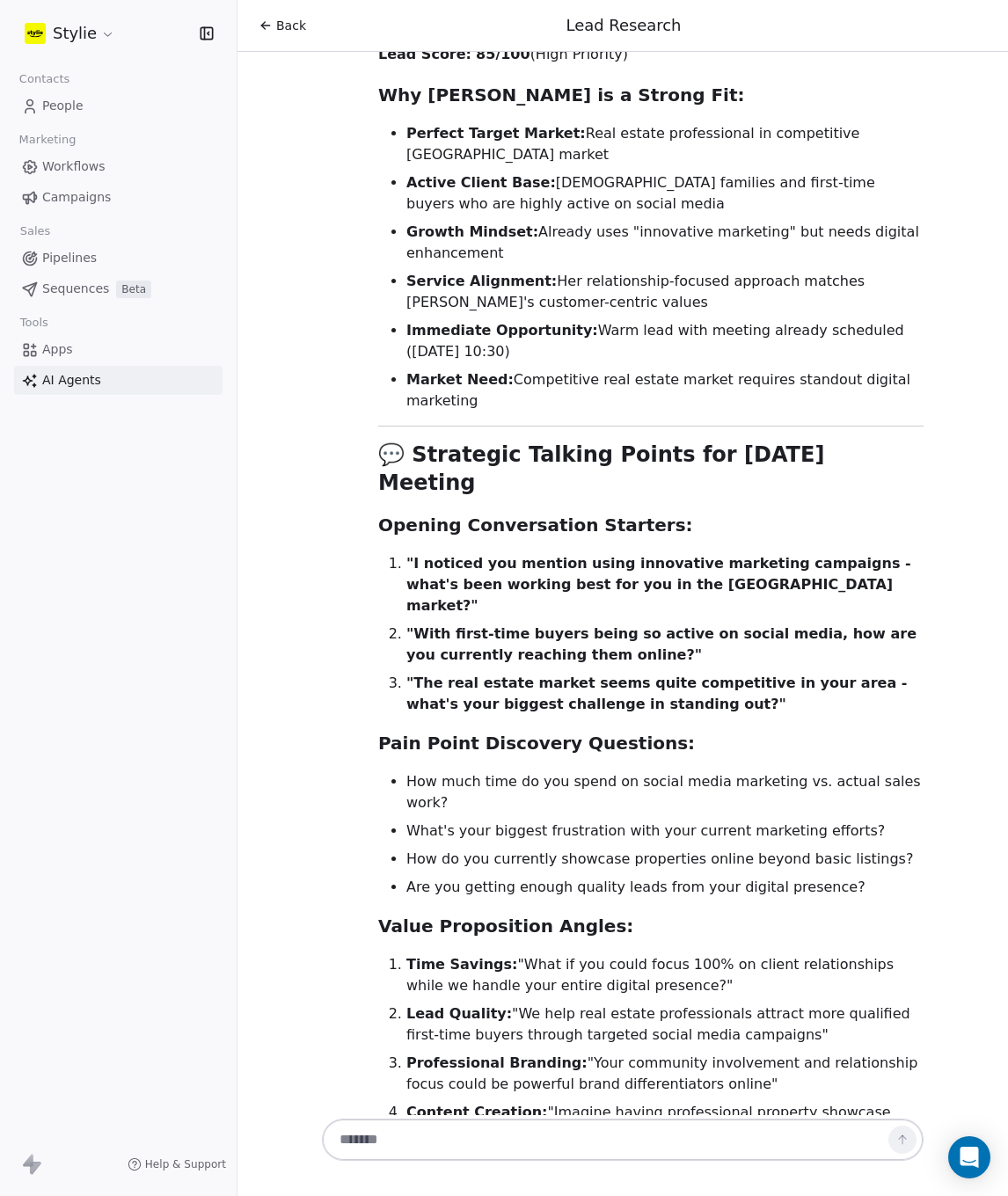
click at [471, 1143] on textarea at bounding box center [605, 1139] width 551 height 33
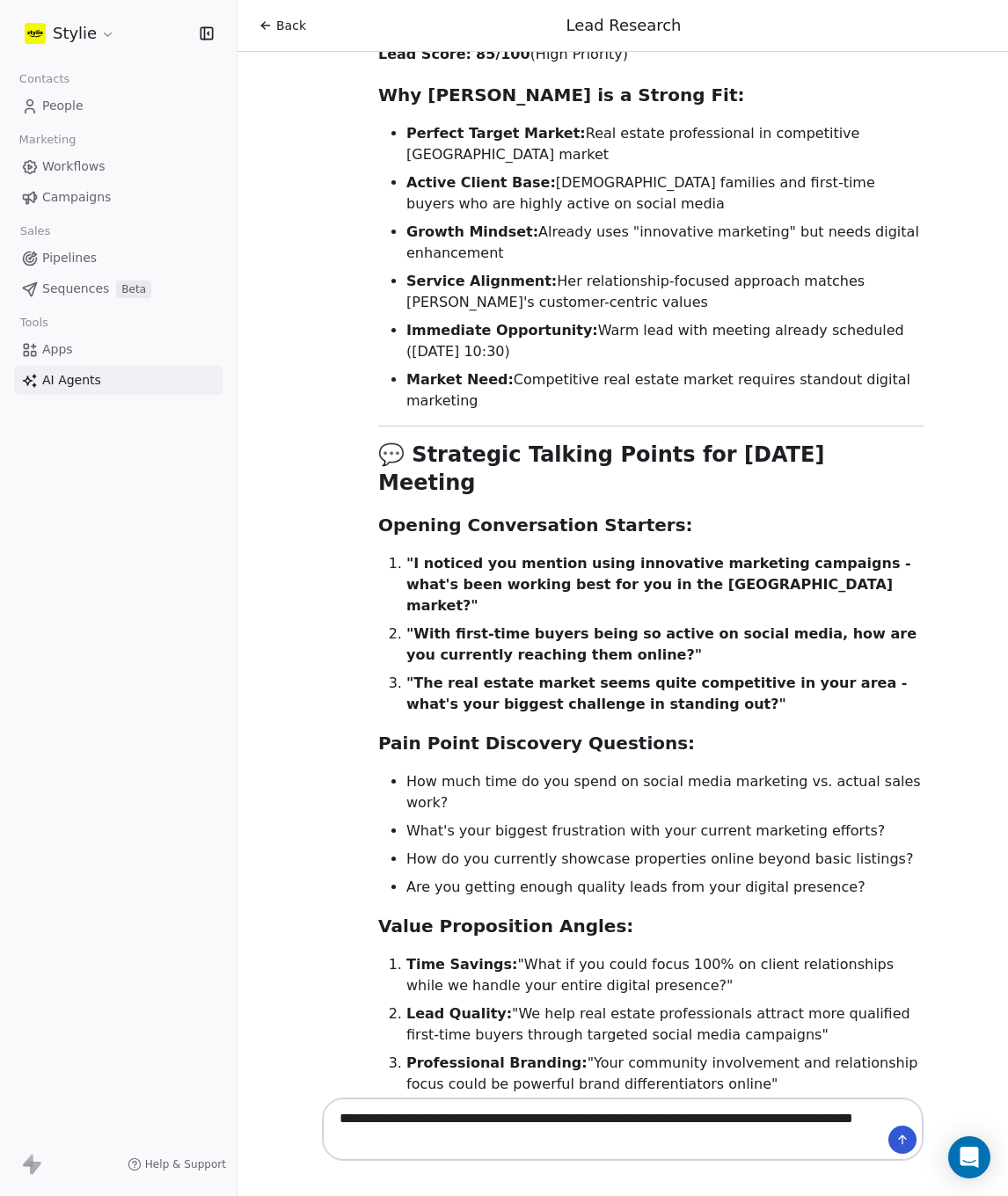
type textarea "**********"
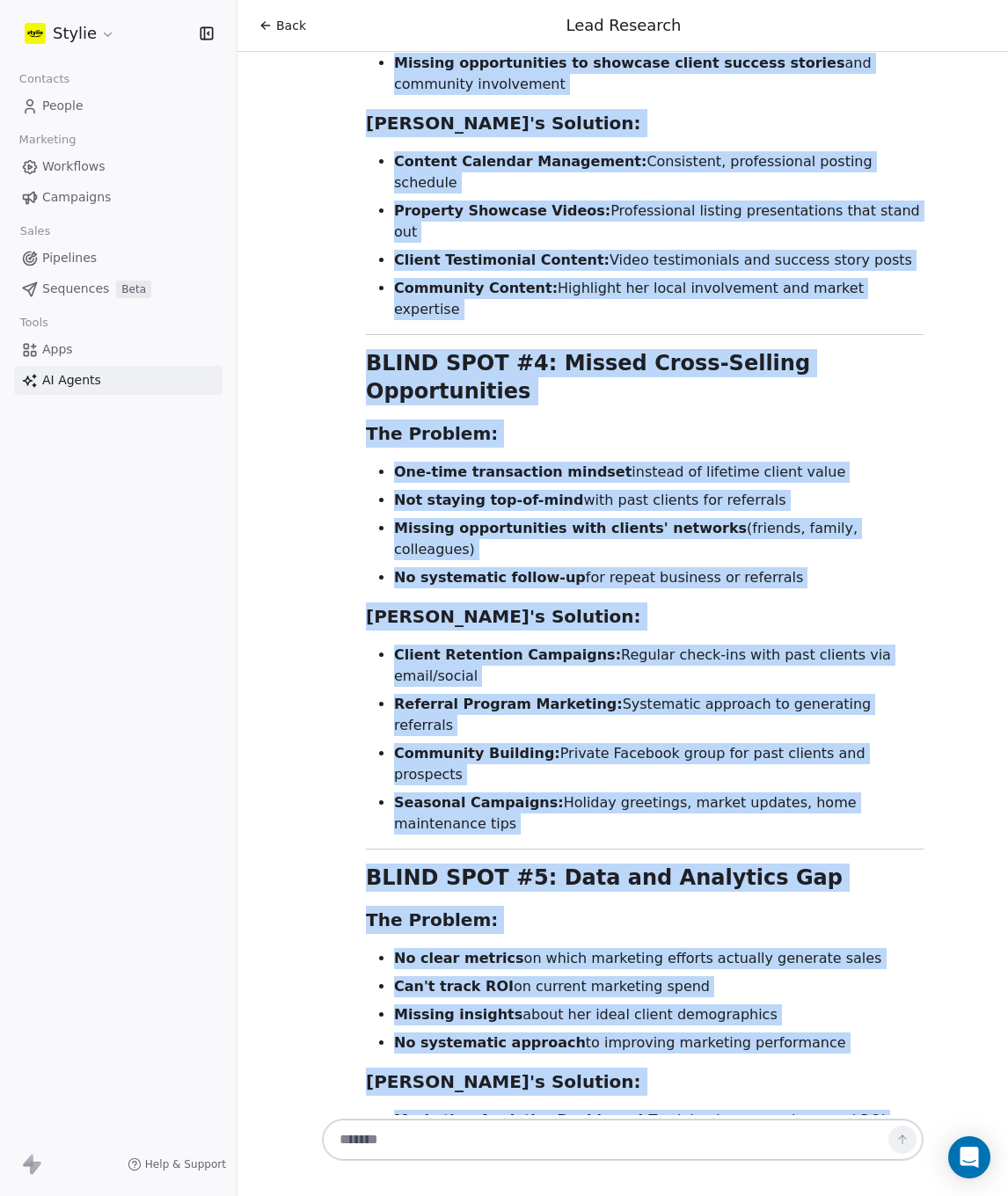
scroll to position [9929, 0]
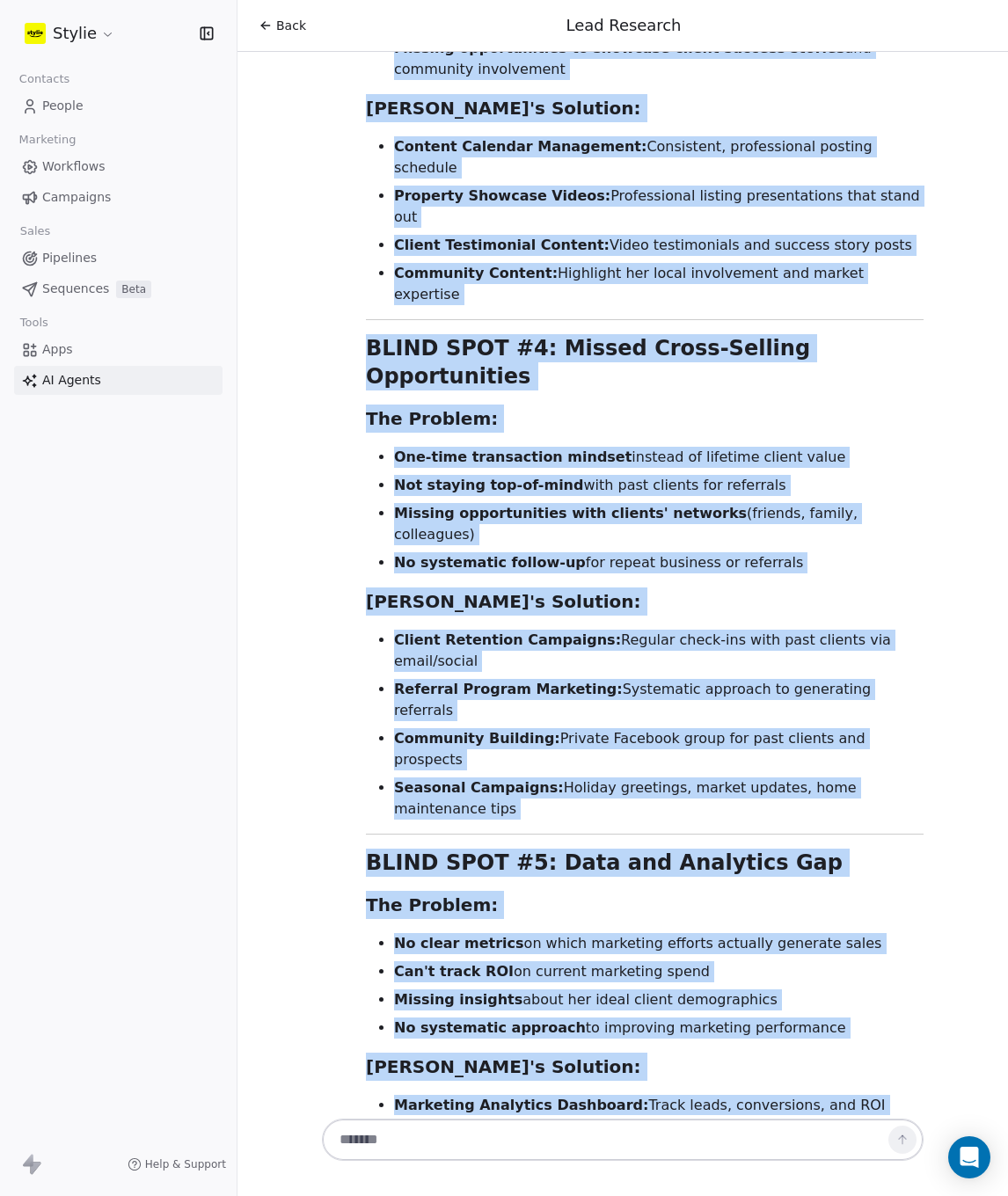
drag, startPoint x: 363, startPoint y: 756, endPoint x: 619, endPoint y: 1030, distance: 375.0
click at [619, 1030] on div "🔍 Business Blind Spots Analysis for Lesliee Garcia Based on my research, here a…" at bounding box center [645, 349] width 558 height 3231
copy div "🔍 Business Blind Spots Analysis for Lesliee Garcia Based on my research, here a…"
click at [304, 975] on div "Hi Love! 👋 Great to see you again! I'm your Lead Researcher Agent, and I'm here…" at bounding box center [622, 583] width 771 height 1063
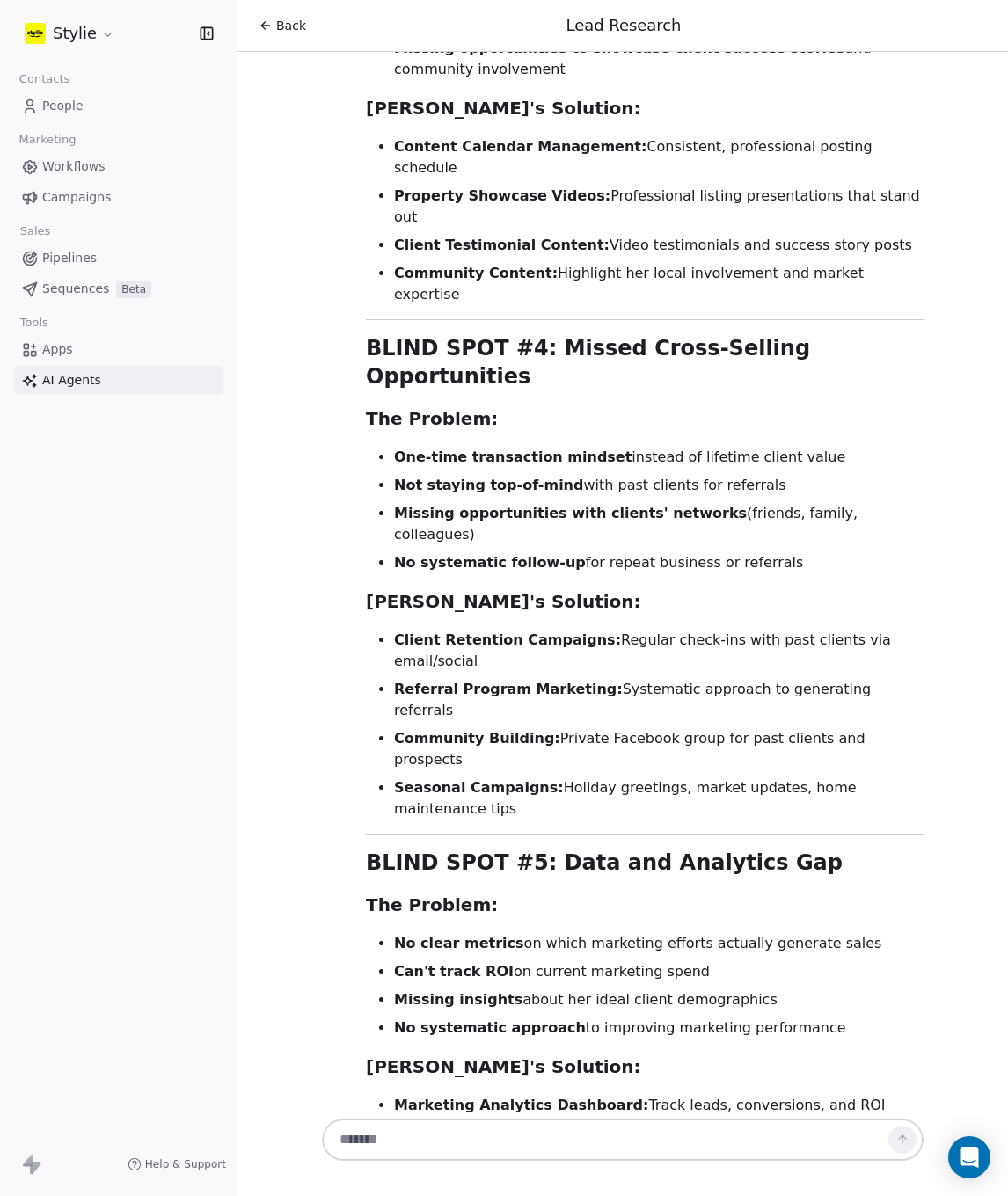
click at [481, 1137] on textarea at bounding box center [605, 1139] width 551 height 33
click at [638, 1142] on textarea at bounding box center [605, 1139] width 551 height 33
click at [559, 1139] on textarea at bounding box center [605, 1139] width 551 height 33
type textarea "**********"
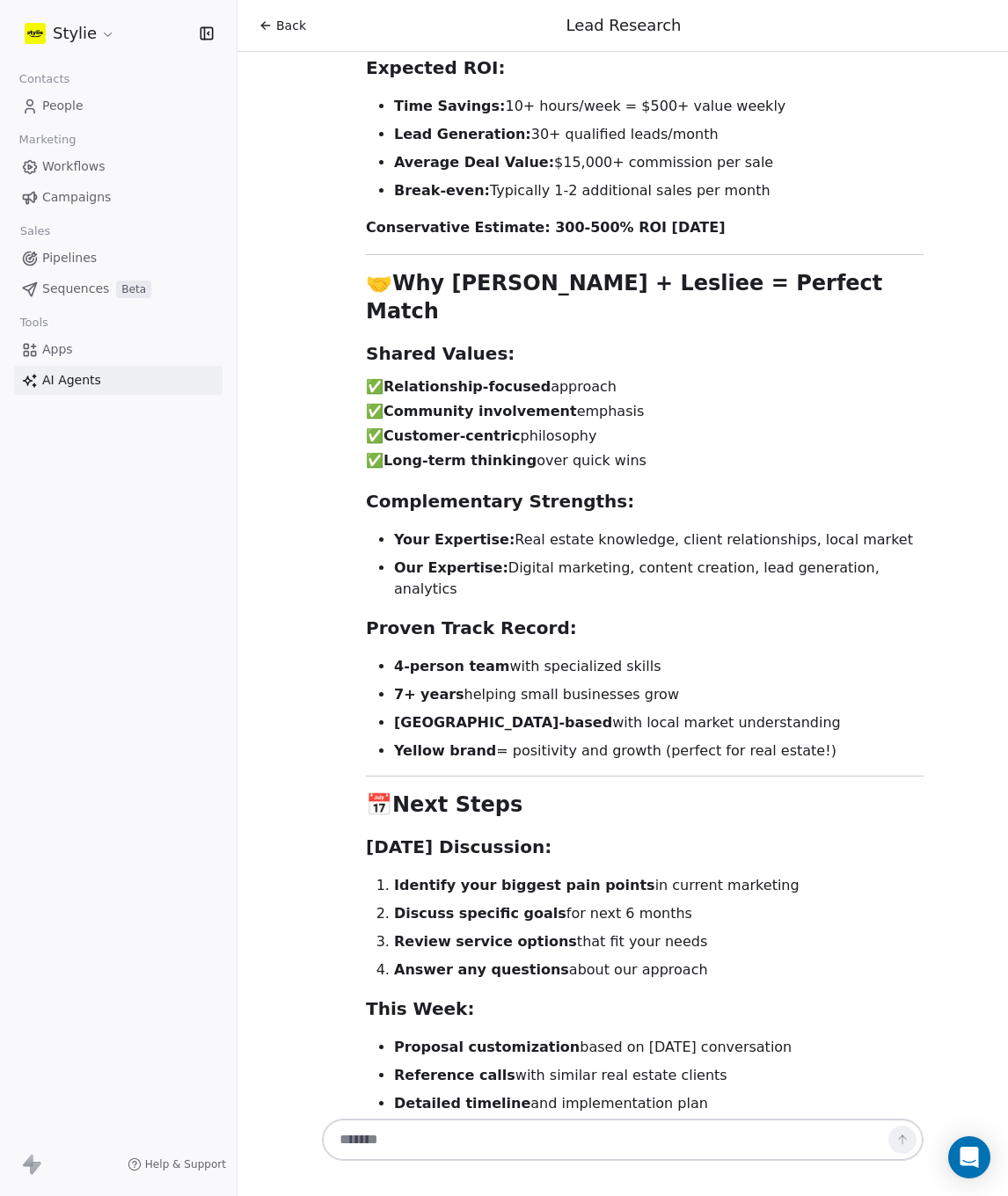
scroll to position [14533, 0]
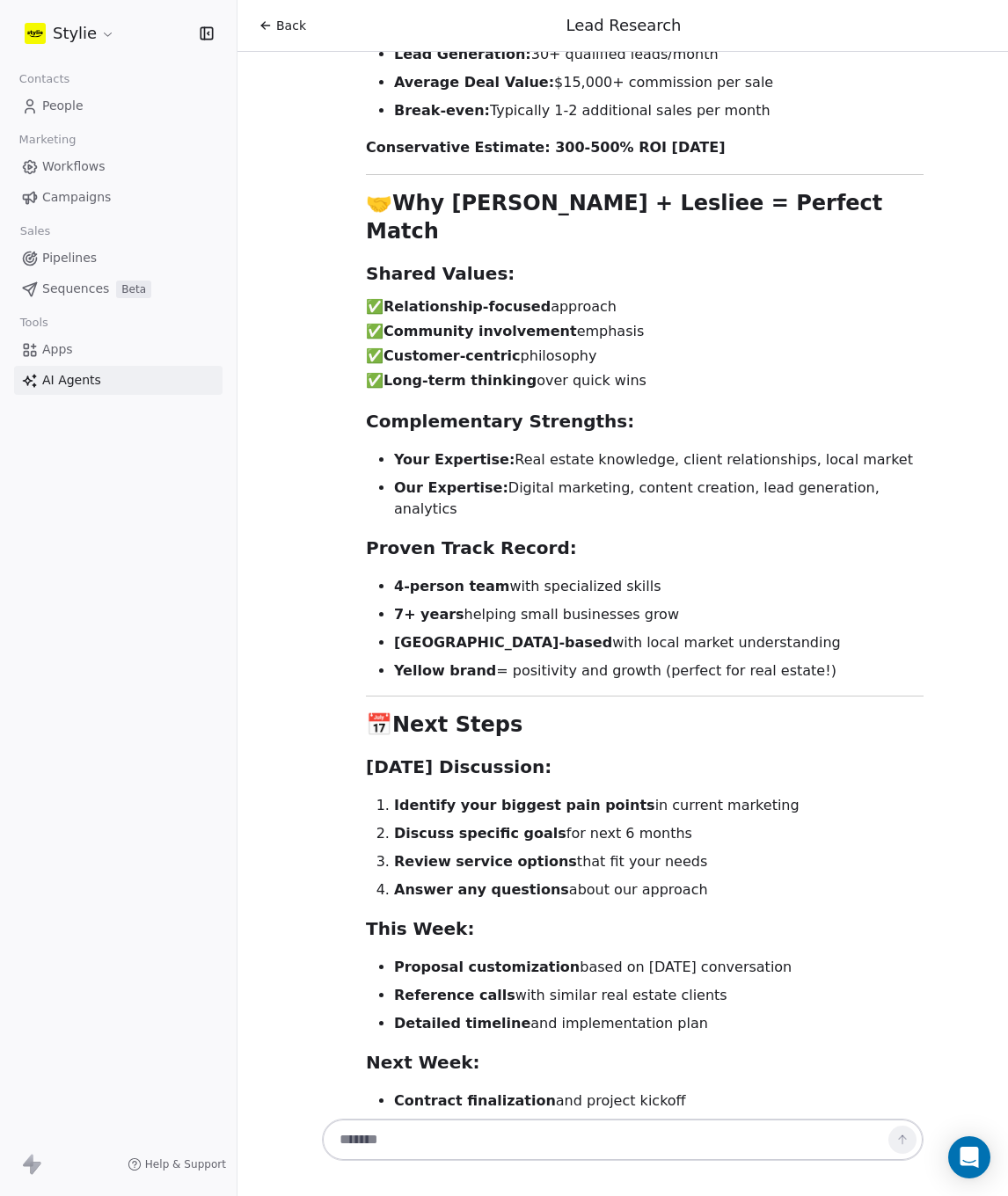
click at [468, 1140] on textarea at bounding box center [605, 1139] width 551 height 33
type textarea "**********"
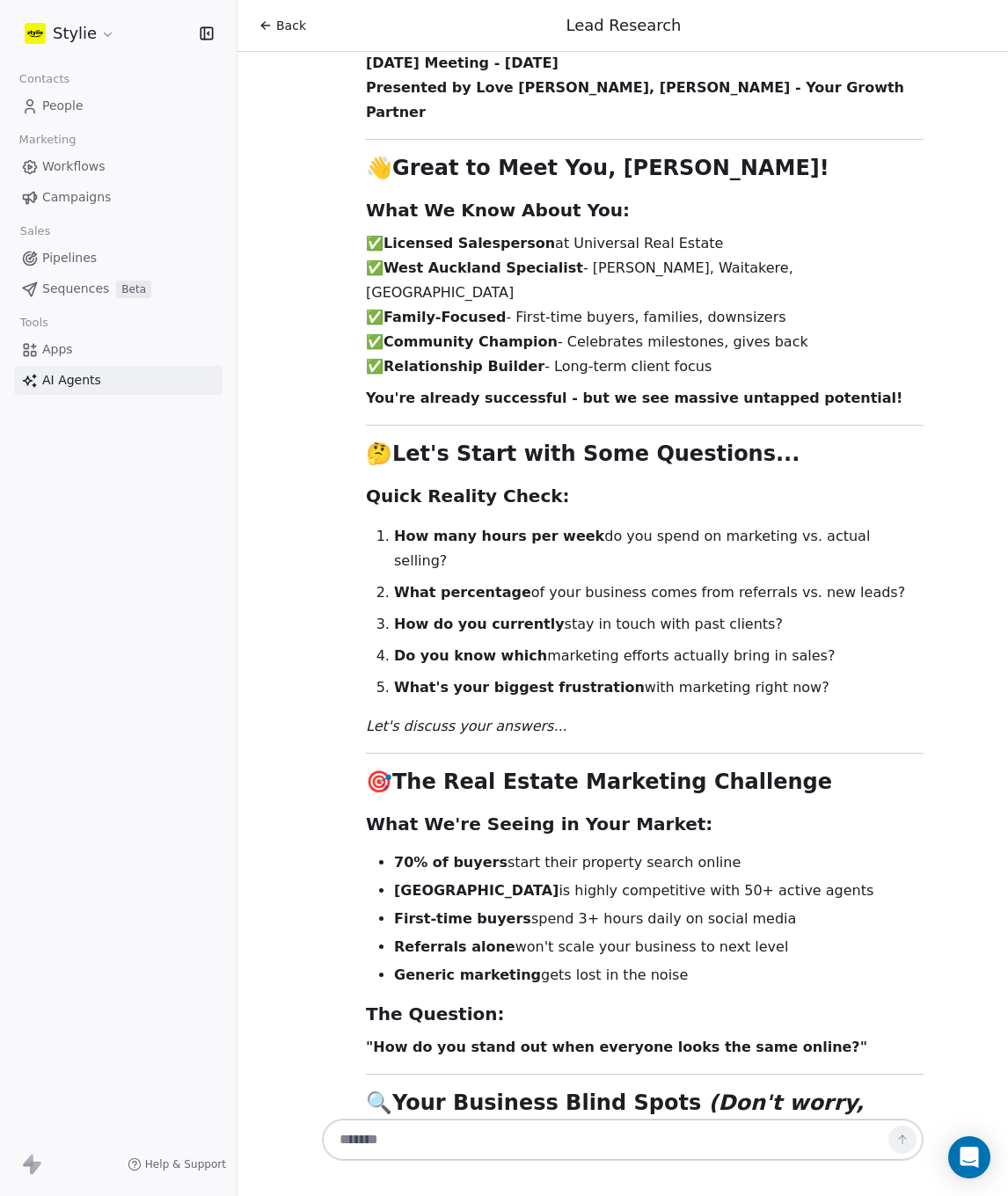
scroll to position [16880, 0]
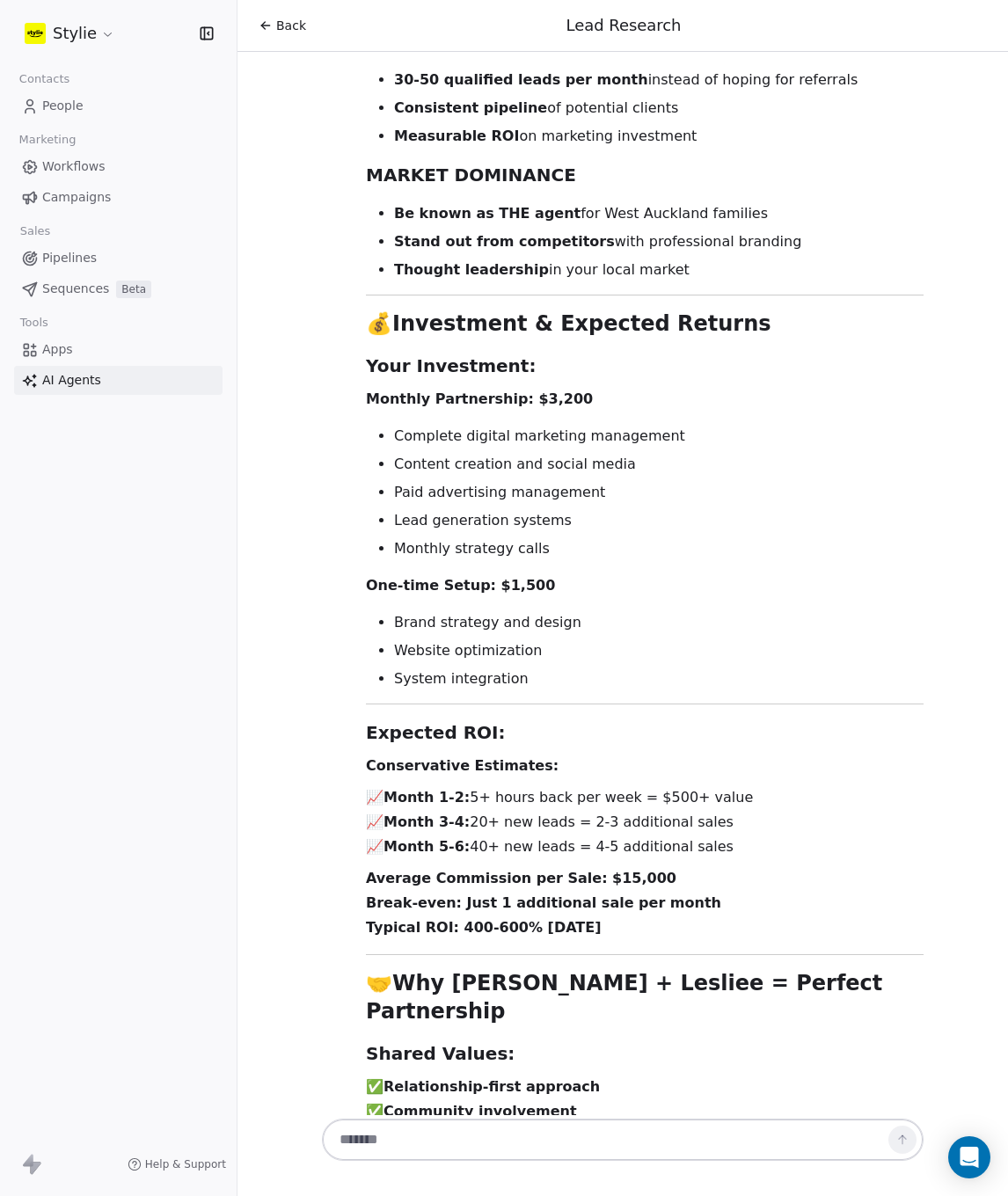
scroll to position [19431, 0]
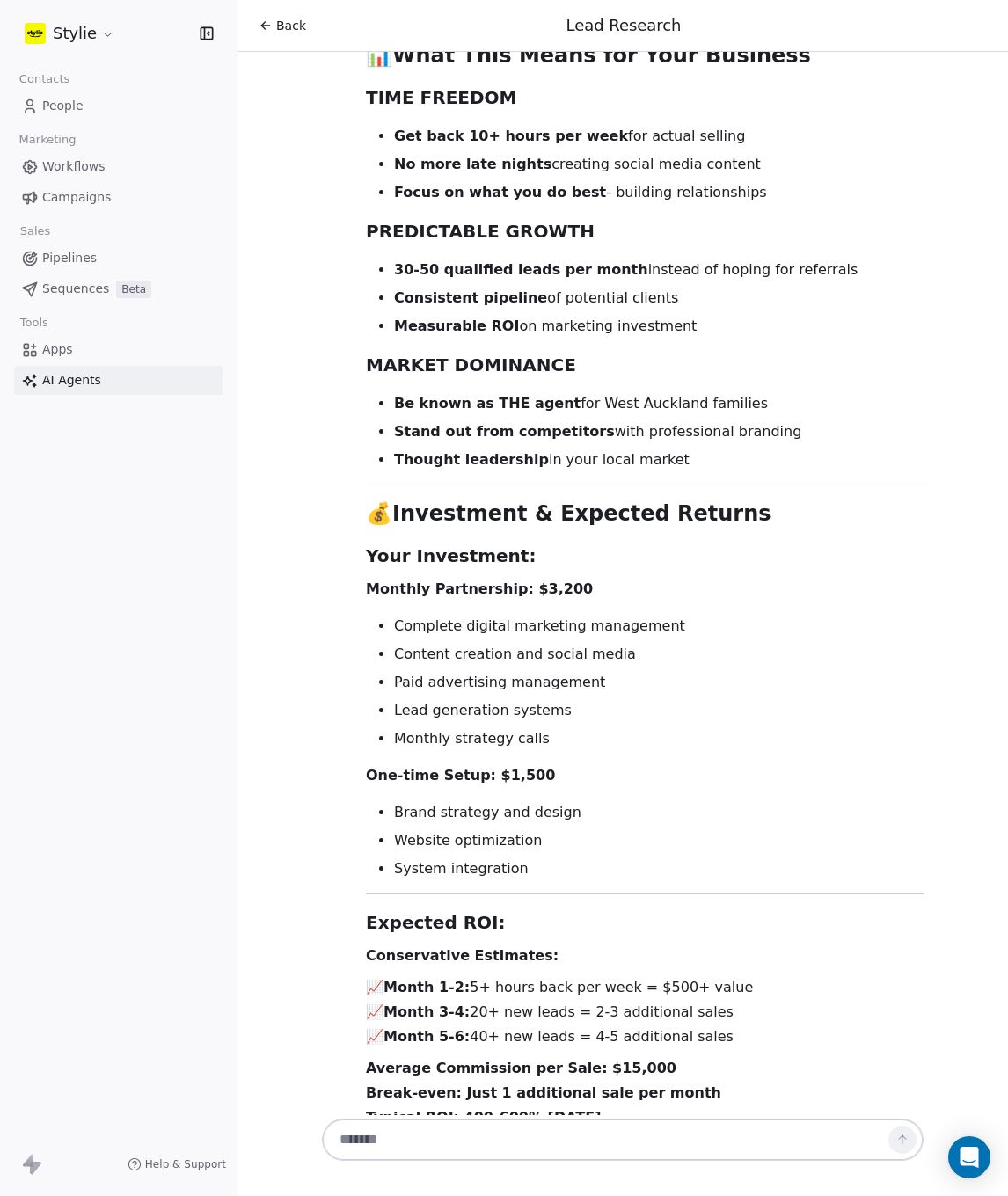
scroll to position [19639, 0]
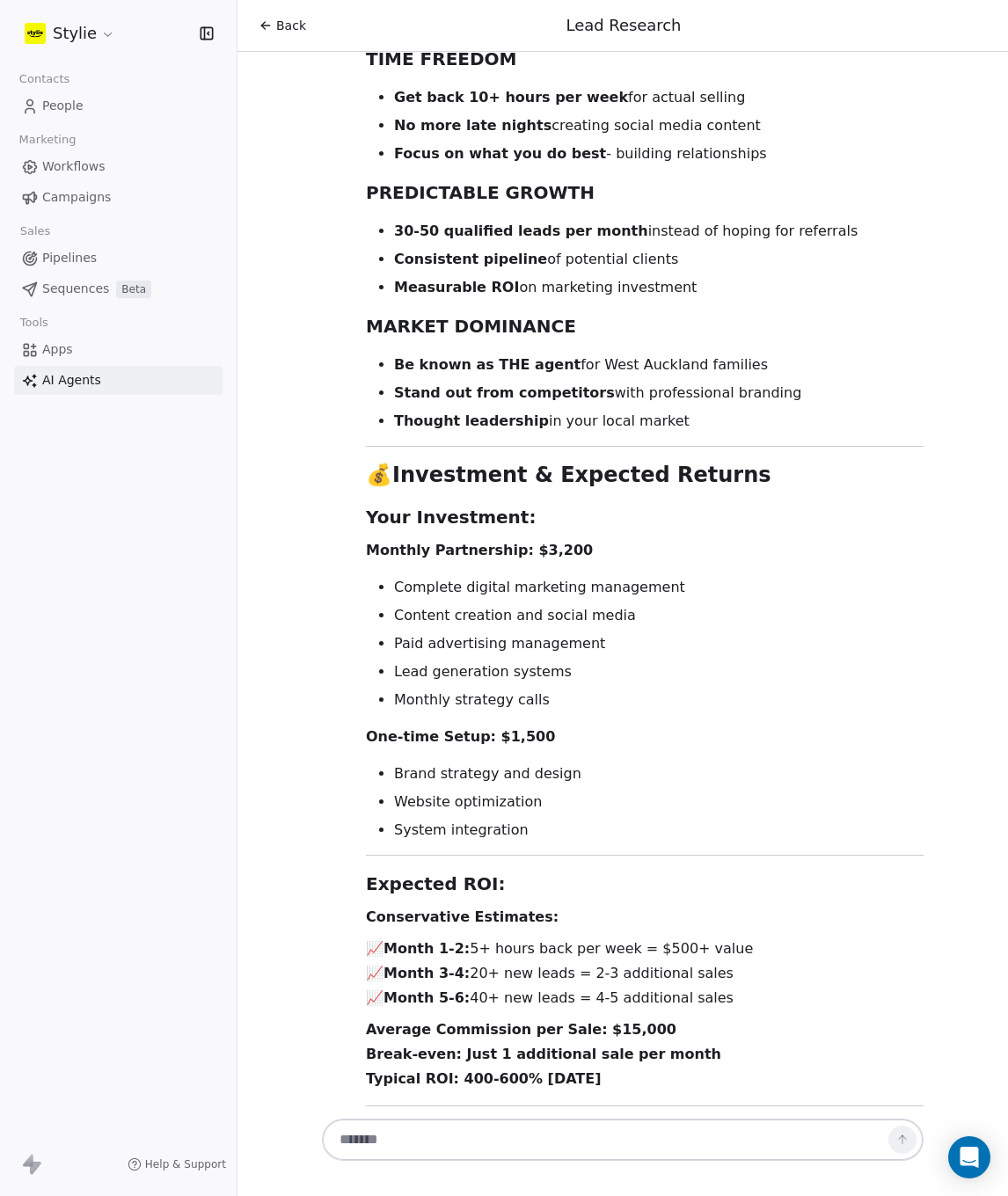
scroll to position [19696, 0]
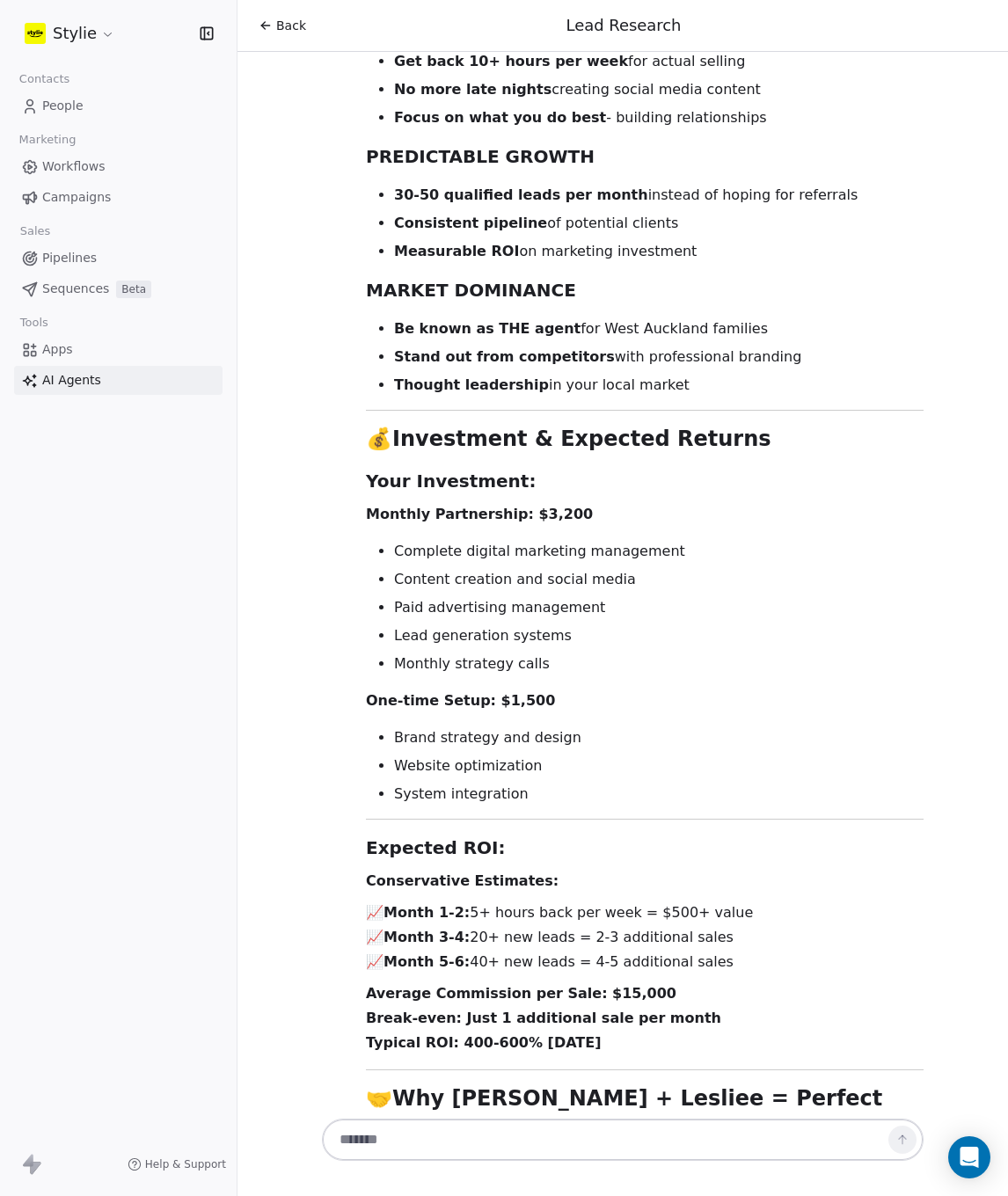
click at [726, 658] on div "🏡 Lesliee Garcia Partnership Proposal Transform Your Real Estate Business with …" at bounding box center [645, 96] width 558 height 6065
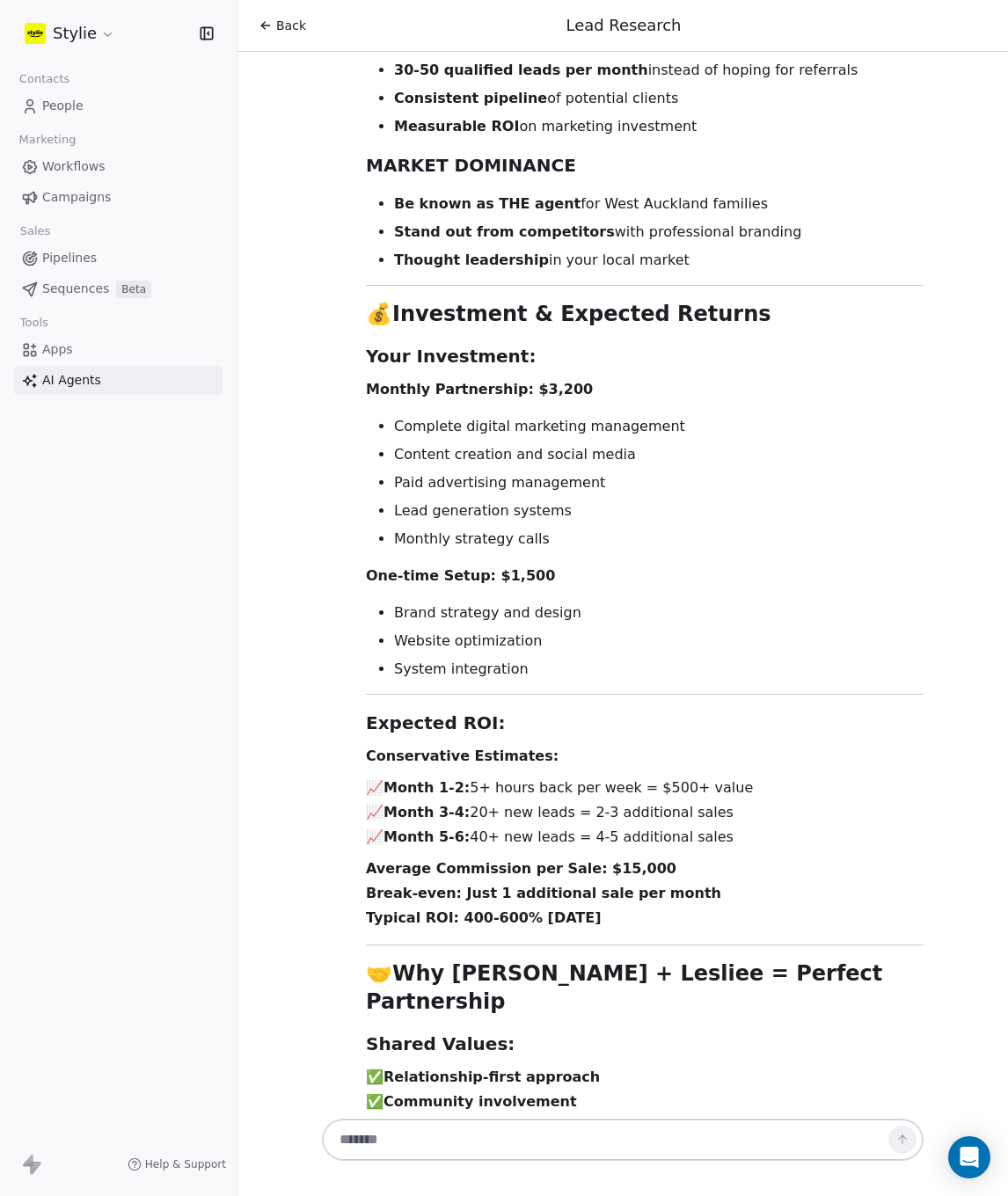
scroll to position [19960, 0]
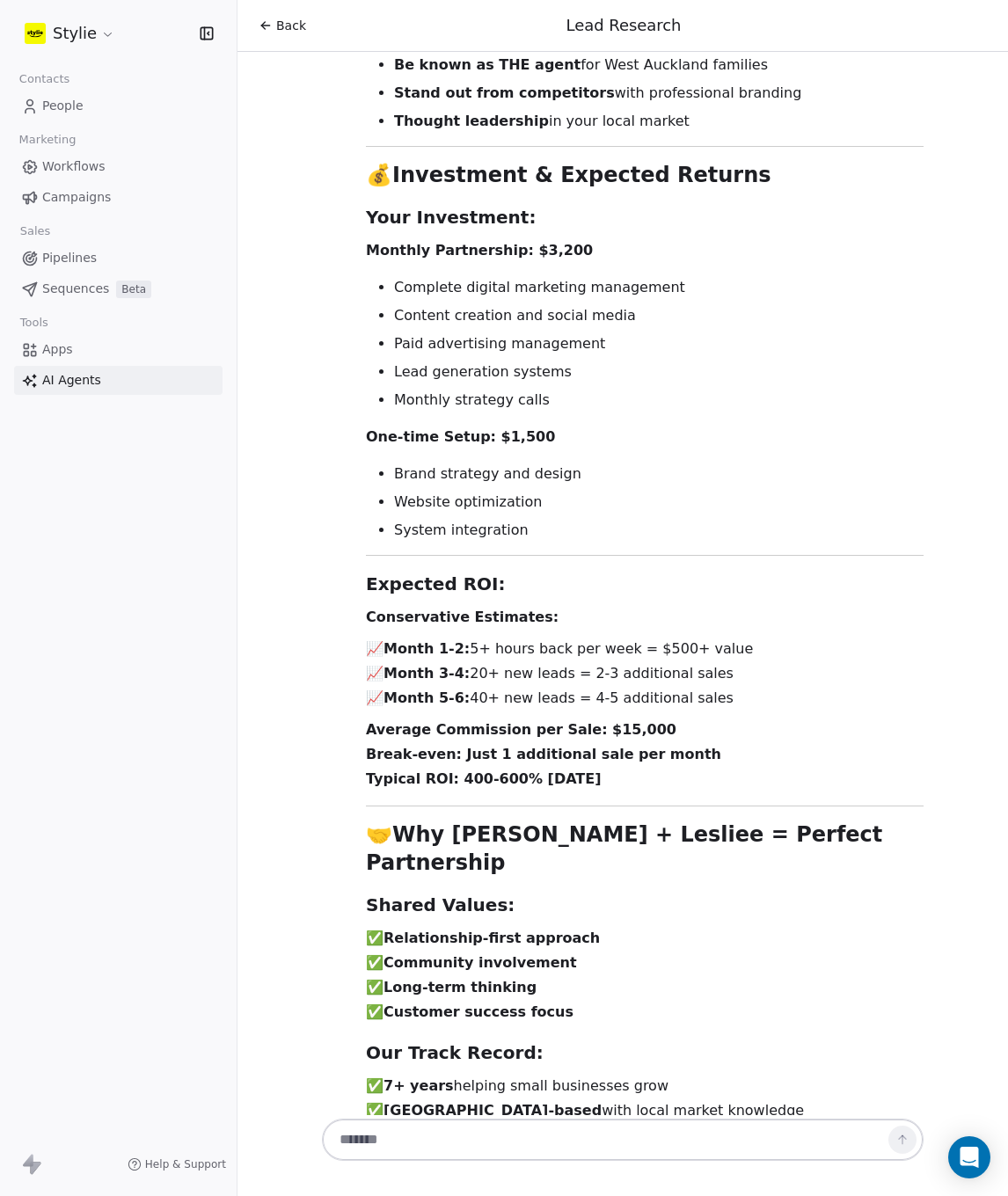
drag, startPoint x: 566, startPoint y: 661, endPoint x: 558, endPoint y: 666, distance: 9.4
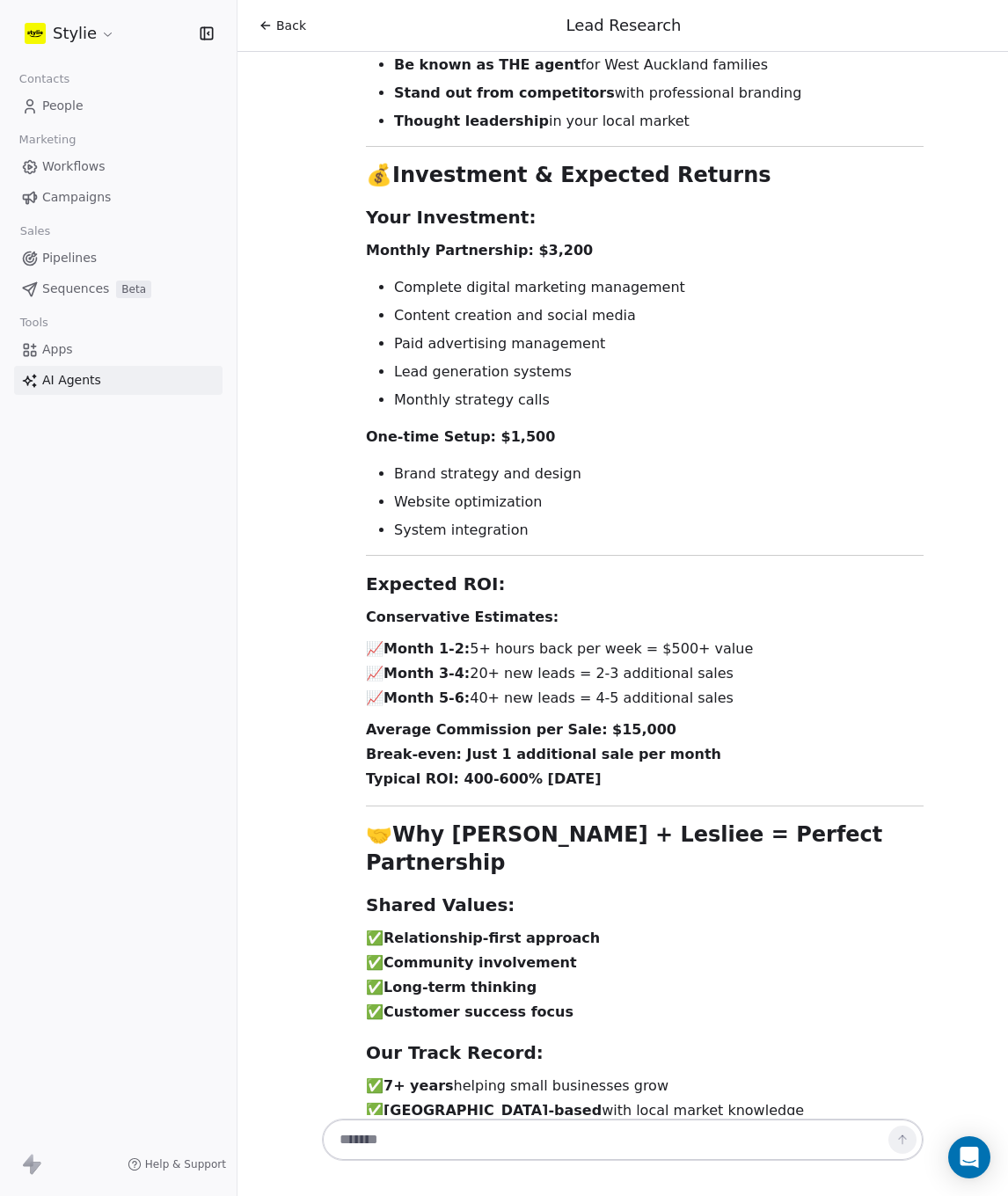
drag, startPoint x: 485, startPoint y: 694, endPoint x: 504, endPoint y: 696, distance: 19.1
drag, startPoint x: 624, startPoint y: 701, endPoint x: 547, endPoint y: 697, distance: 77.1
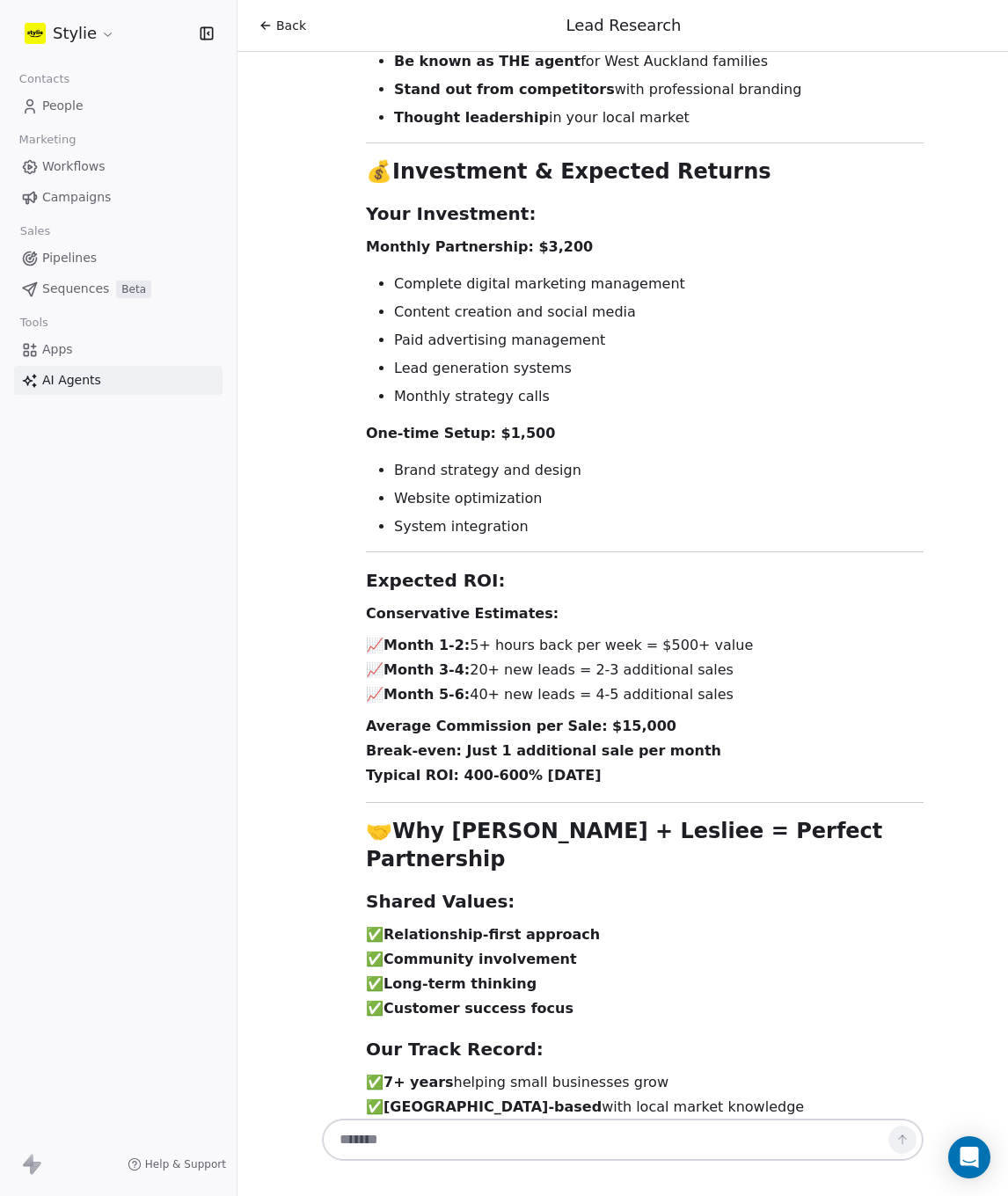
scroll to position [20023, 0]
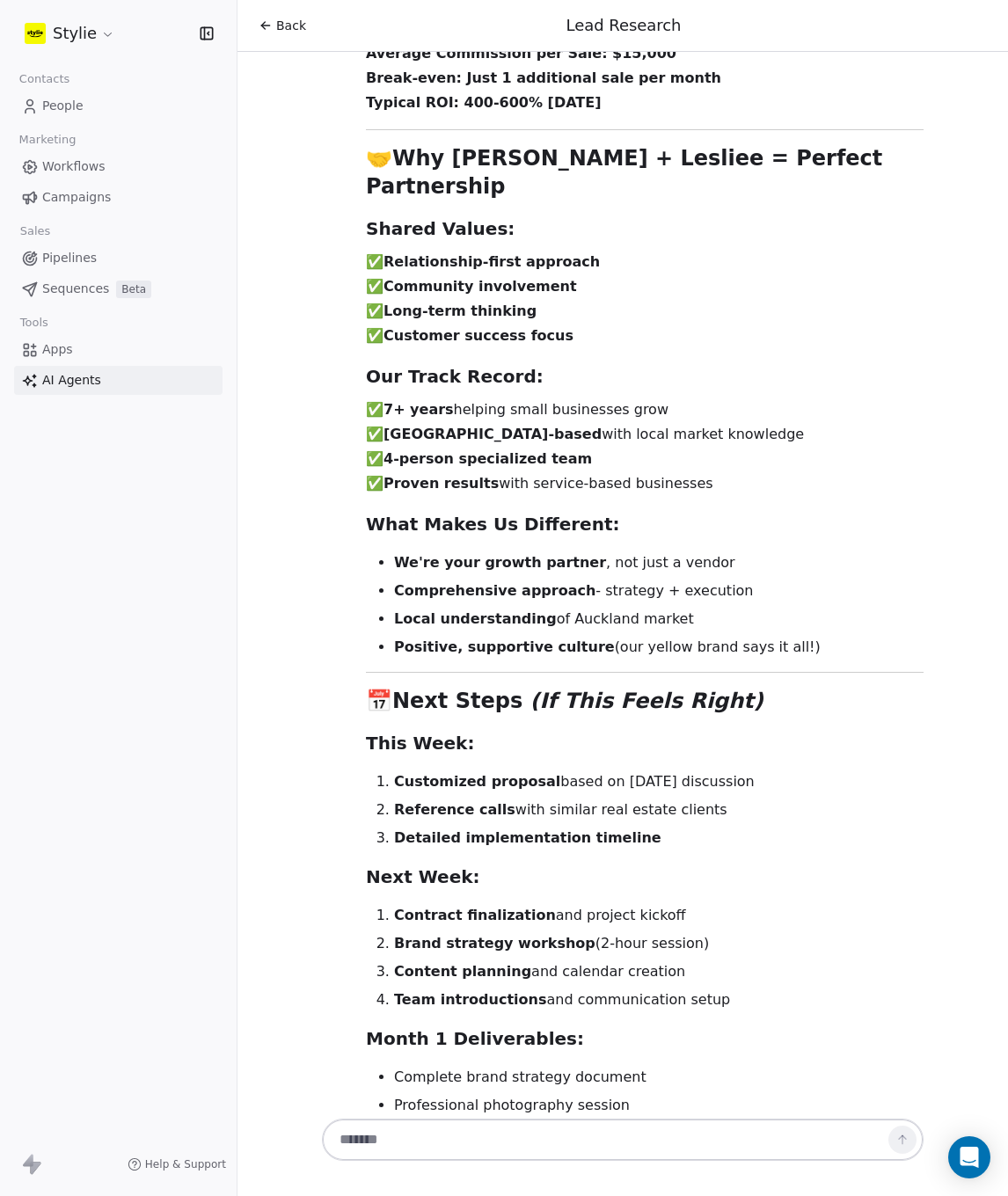
scroll to position [20642, 0]
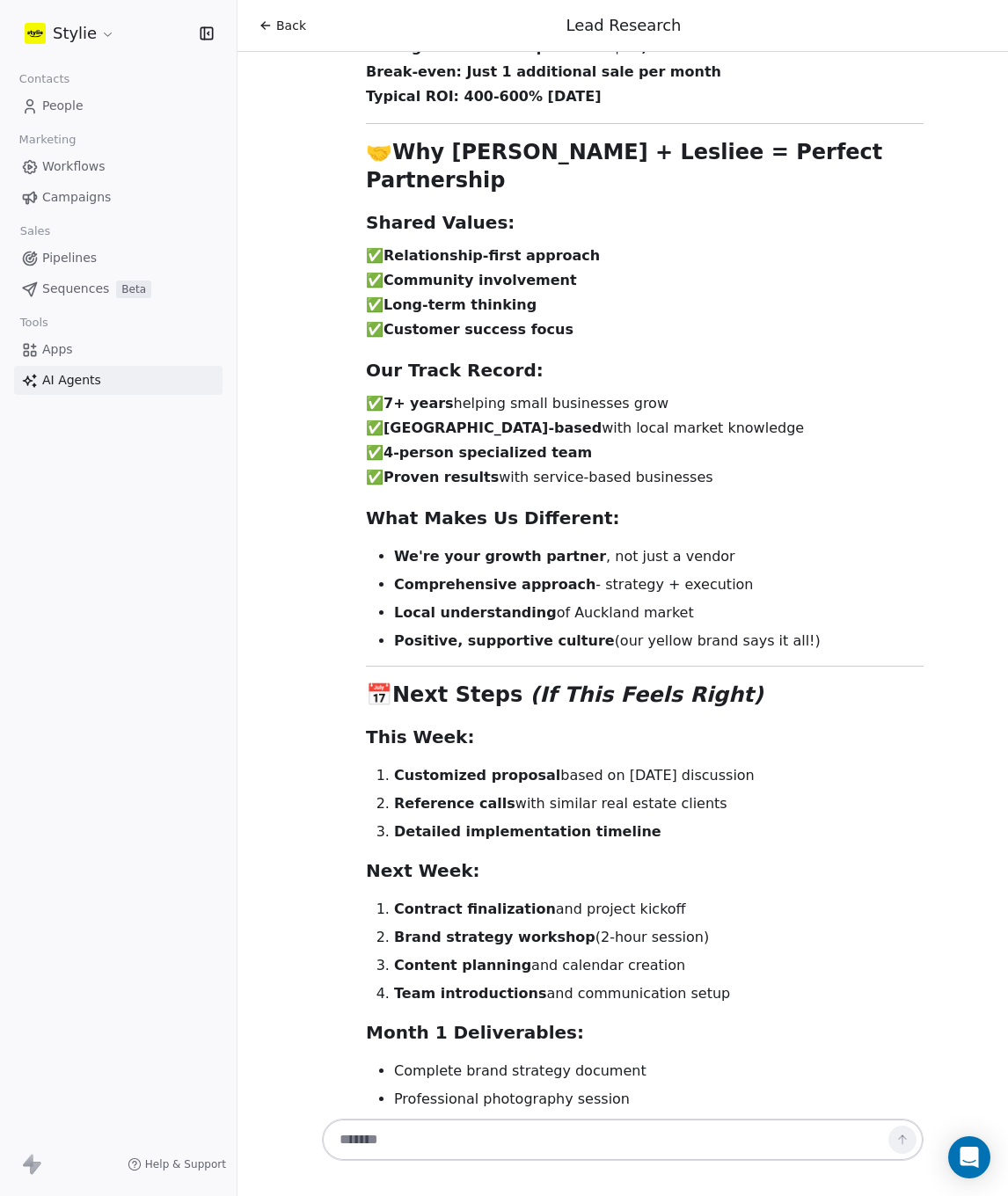
drag, startPoint x: 631, startPoint y: 951, endPoint x: 547, endPoint y: 954, distance: 84.1
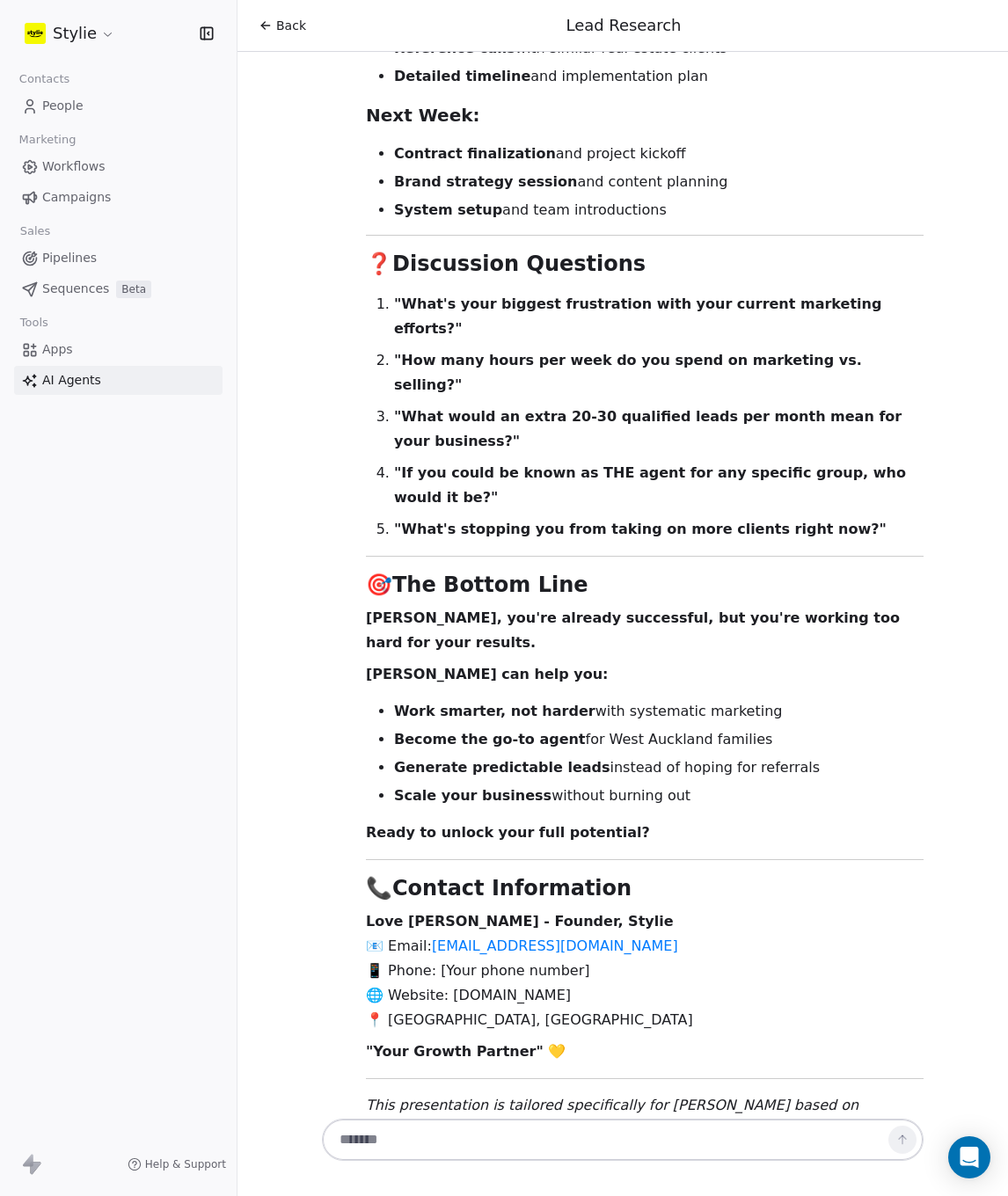
scroll to position [15096, 0]
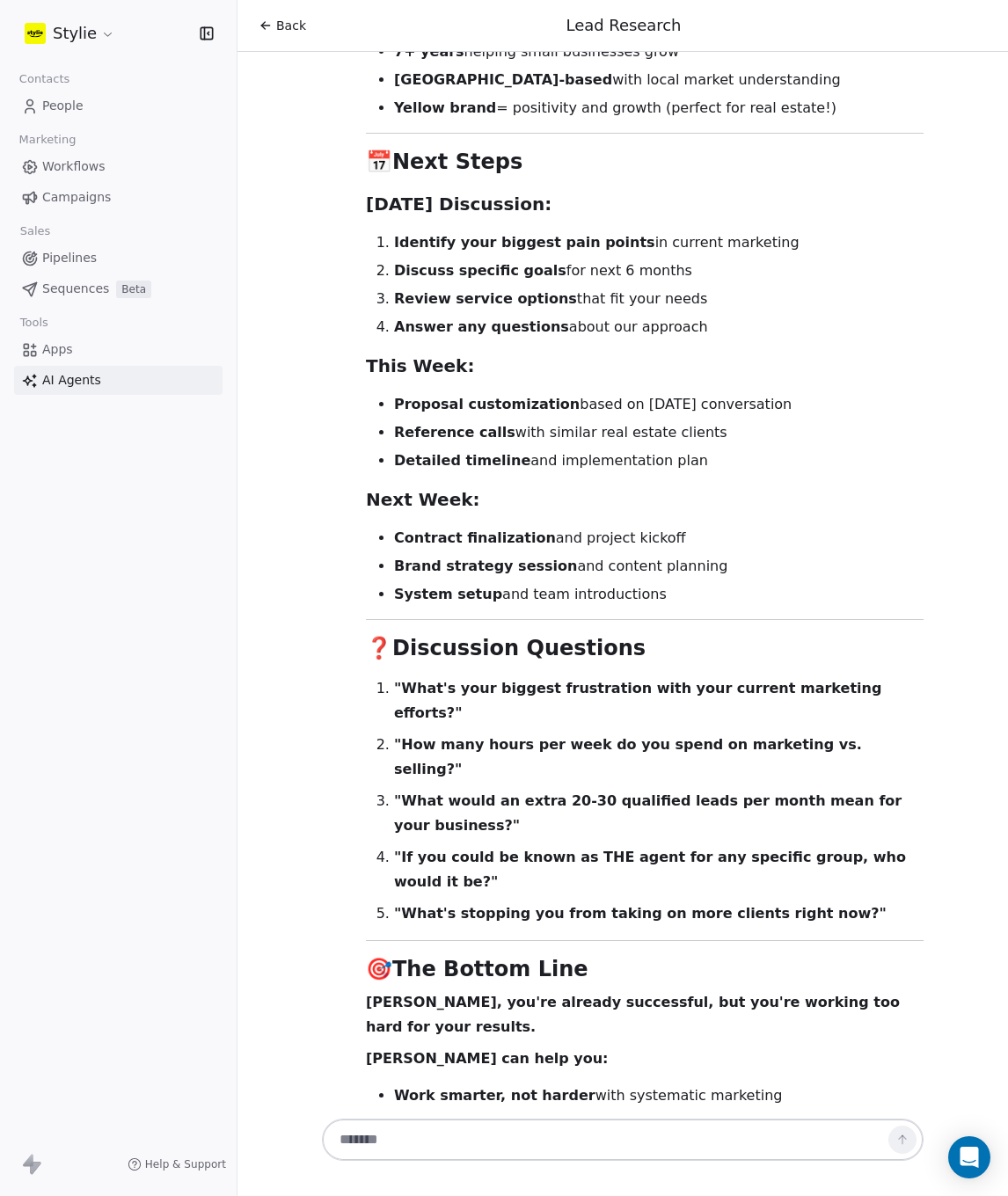
drag, startPoint x: 629, startPoint y: 954, endPoint x: 370, endPoint y: 644, distance: 404.0
copy div "🏡 Lesliee Garcia Partnership Proposal Transform Your Real Estate Business with …"
